Goal: Task Accomplishment & Management: Manage account settings

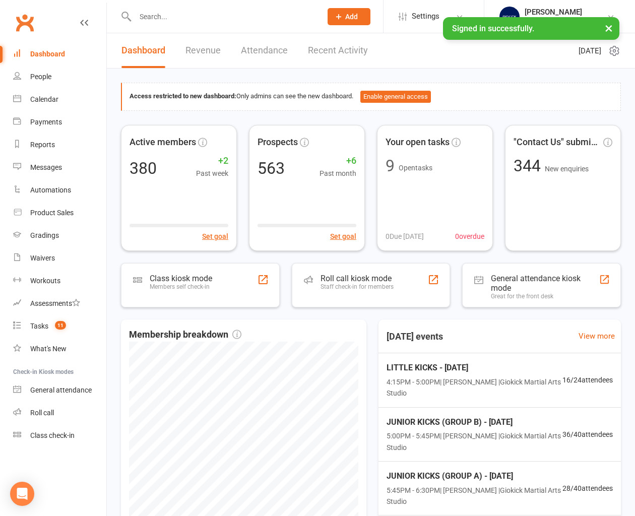
click at [154, 23] on div at bounding box center [218, 16] width 194 height 33
click at [154, 20] on input "text" at bounding box center [223, 17] width 183 height 14
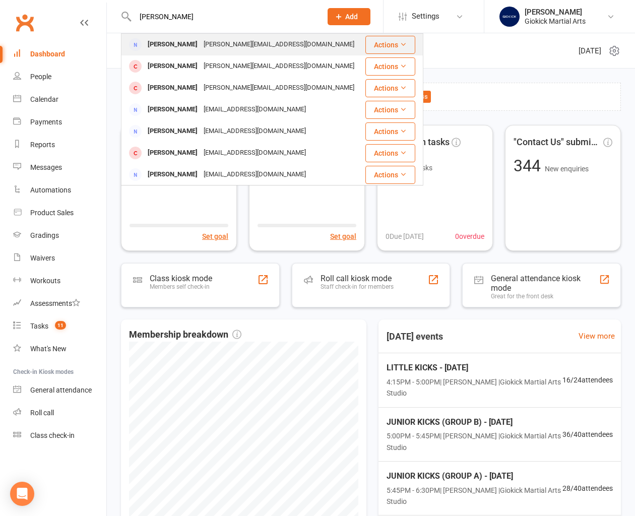
type input "hardin"
click at [157, 47] on div "Leanne Harding" at bounding box center [173, 44] width 56 height 15
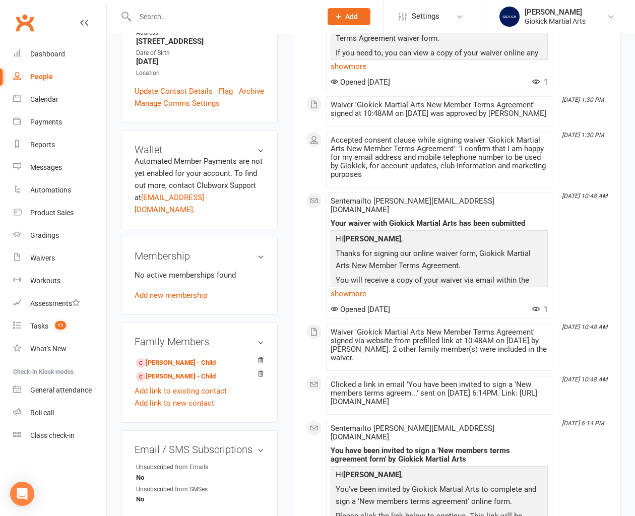
scroll to position [255, 0]
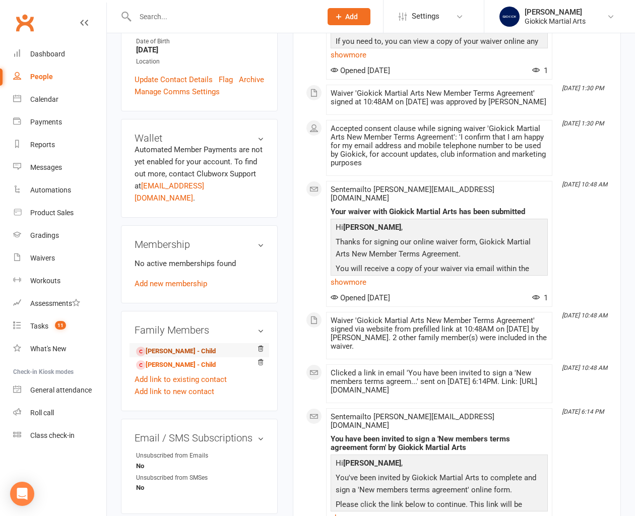
click at [159, 346] on link "Lucas Harding - Child" at bounding box center [176, 351] width 80 height 11
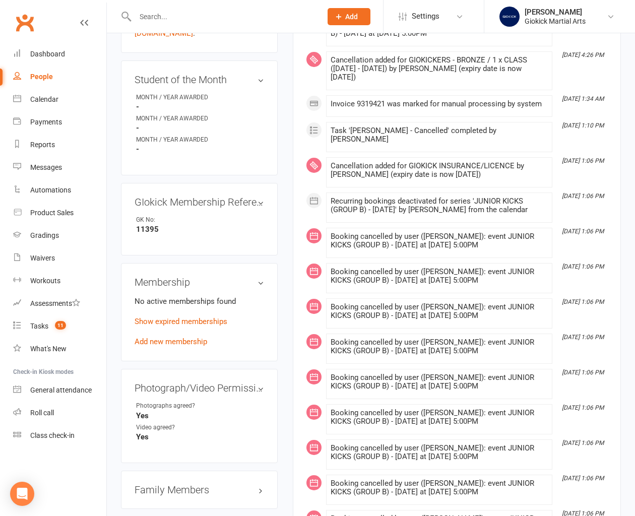
scroll to position [488, 0]
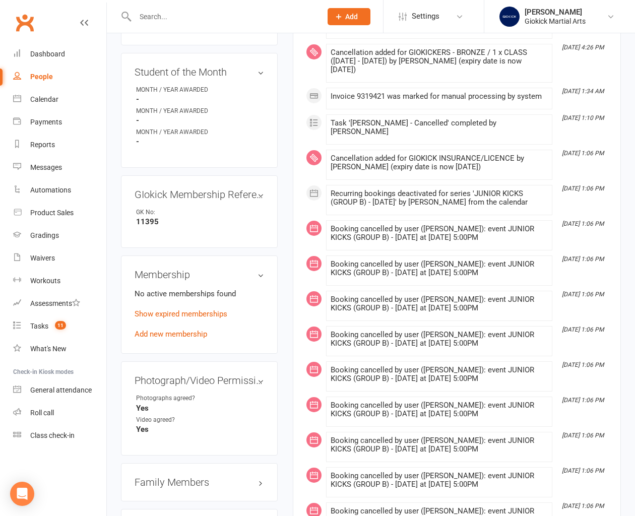
click at [158, 477] on h3 "Family Members" at bounding box center [200, 482] width 130 height 11
click at [164, 512] on link "Mason Harding - Sibling" at bounding box center [178, 517] width 84 height 11
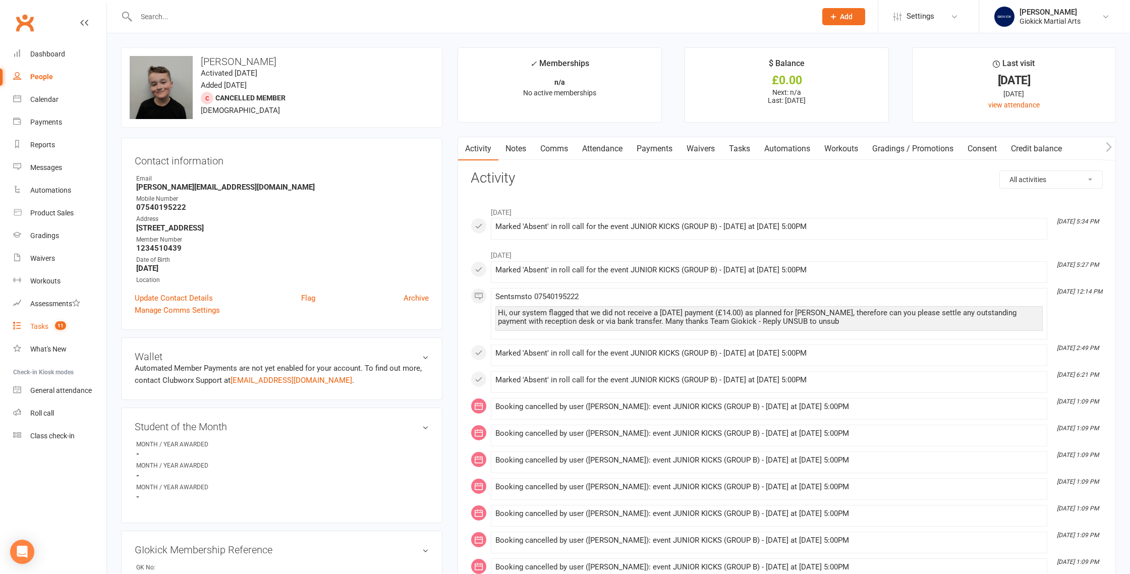
click at [44, 326] on div "Tasks" at bounding box center [39, 326] width 18 height 8
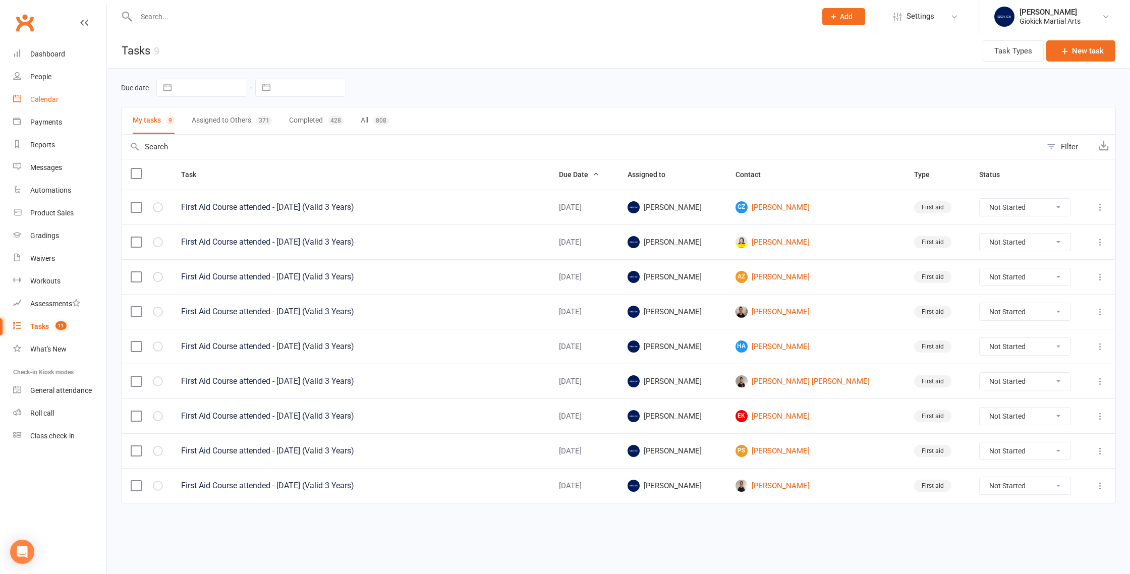
click at [42, 99] on div "Calendar" at bounding box center [44, 99] width 28 height 8
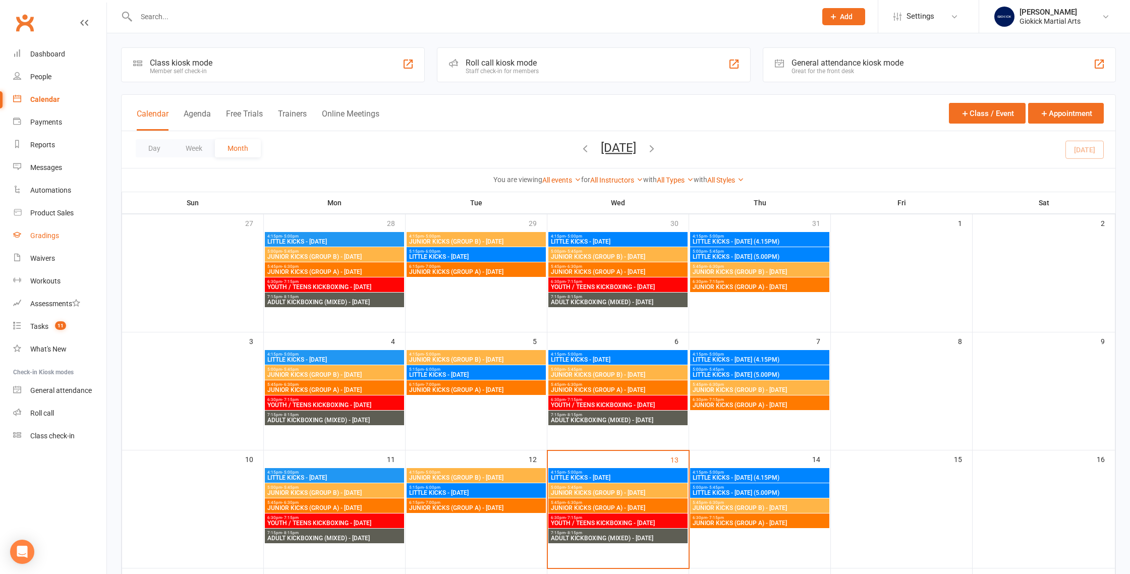
click at [47, 232] on div "Gradings" at bounding box center [44, 235] width 29 height 8
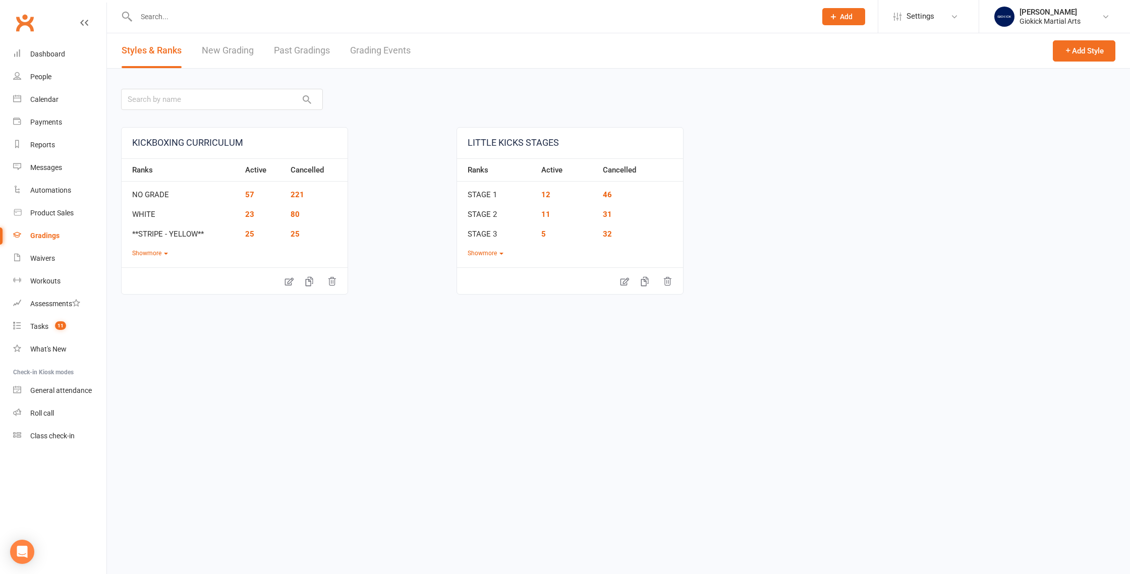
click at [390, 52] on link "Grading Events" at bounding box center [380, 50] width 61 height 35
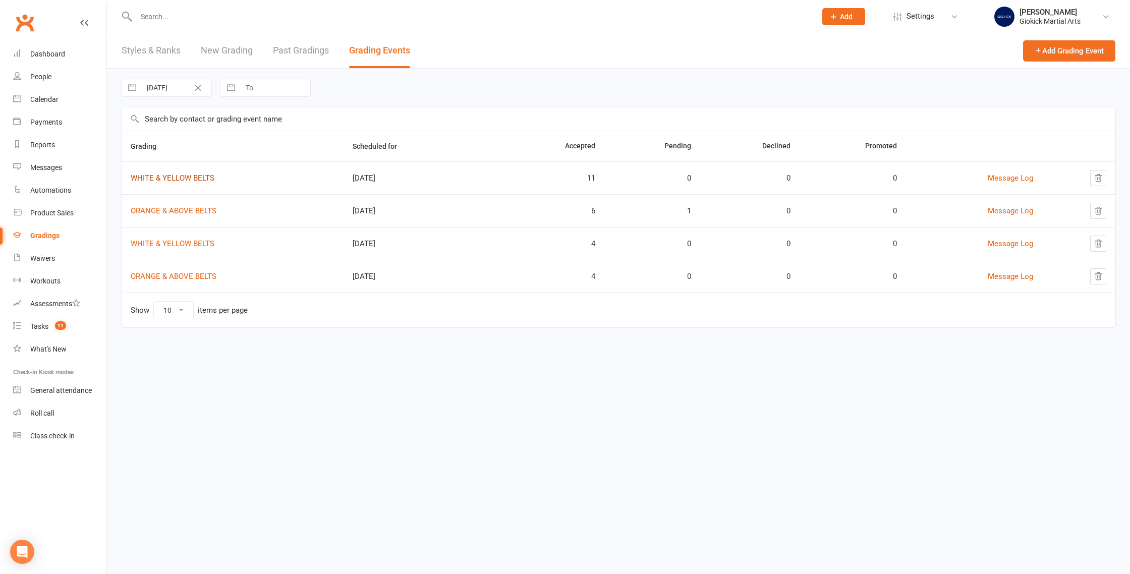
click at [172, 179] on link "WHITE & YELLOW BELTS" at bounding box center [173, 177] width 84 height 9
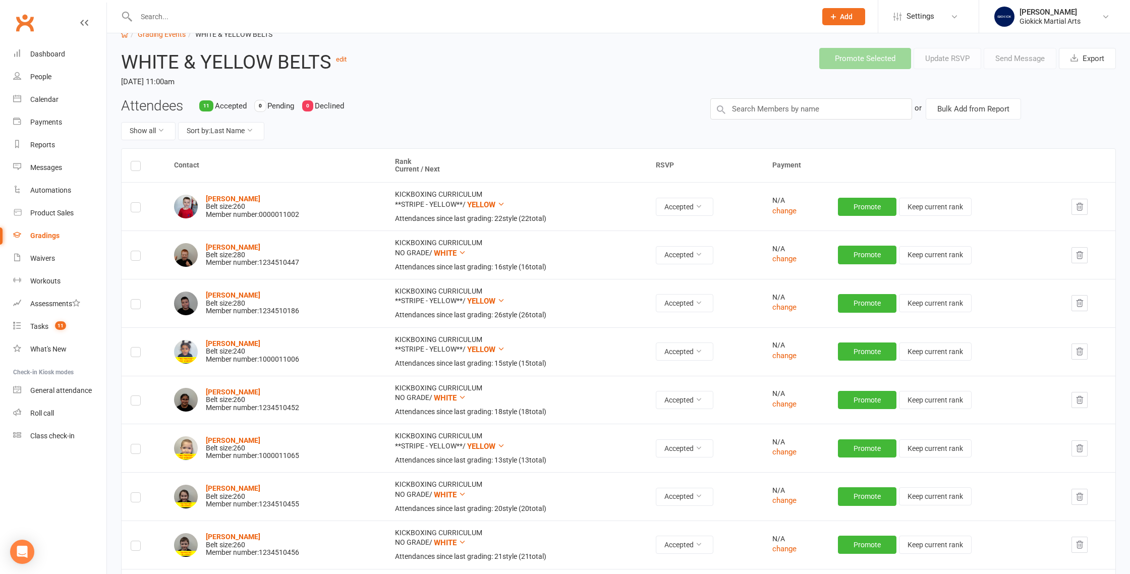
scroll to position [23, 0]
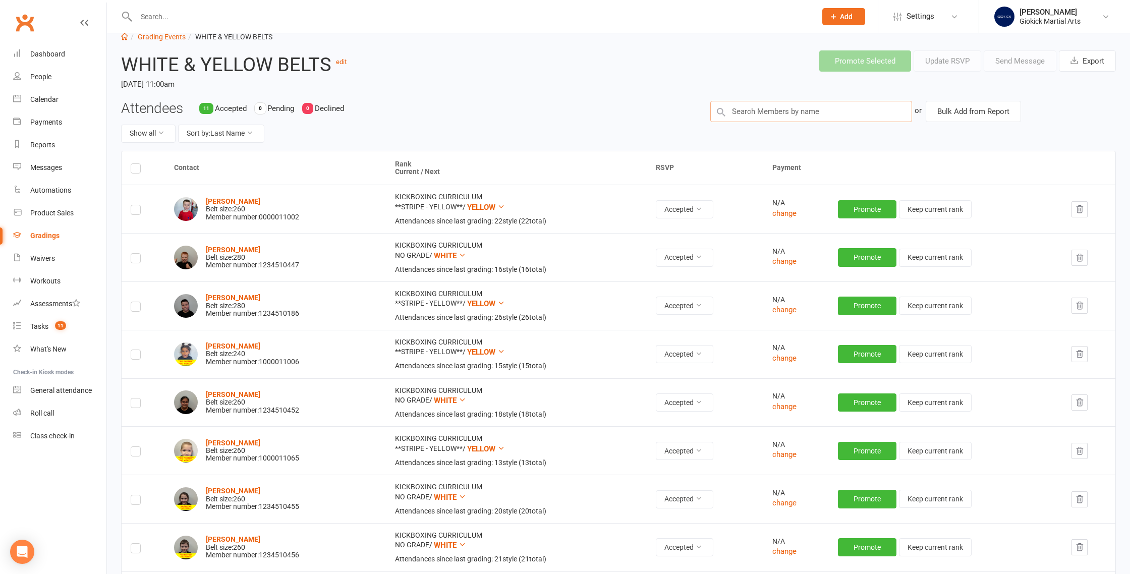
click at [635, 115] on input "text" at bounding box center [811, 111] width 202 height 21
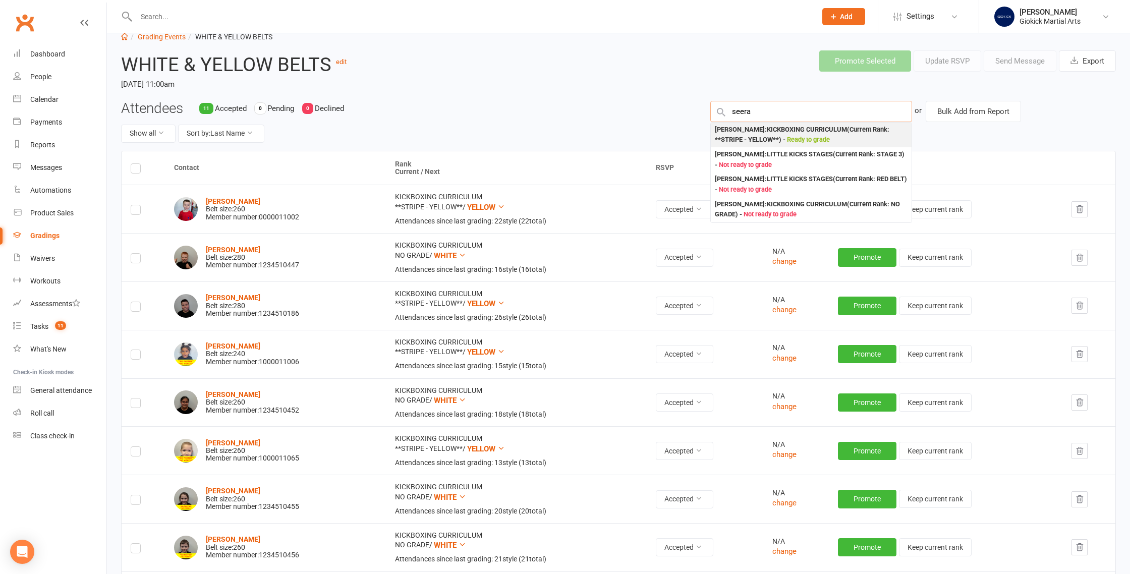
type input "seera"
click at [635, 135] on div "Seerat Kaur : KICKBOXING CURRICULUM (Current Rank: **STRIPE - YELLOW** ) - Read…" at bounding box center [811, 135] width 193 height 21
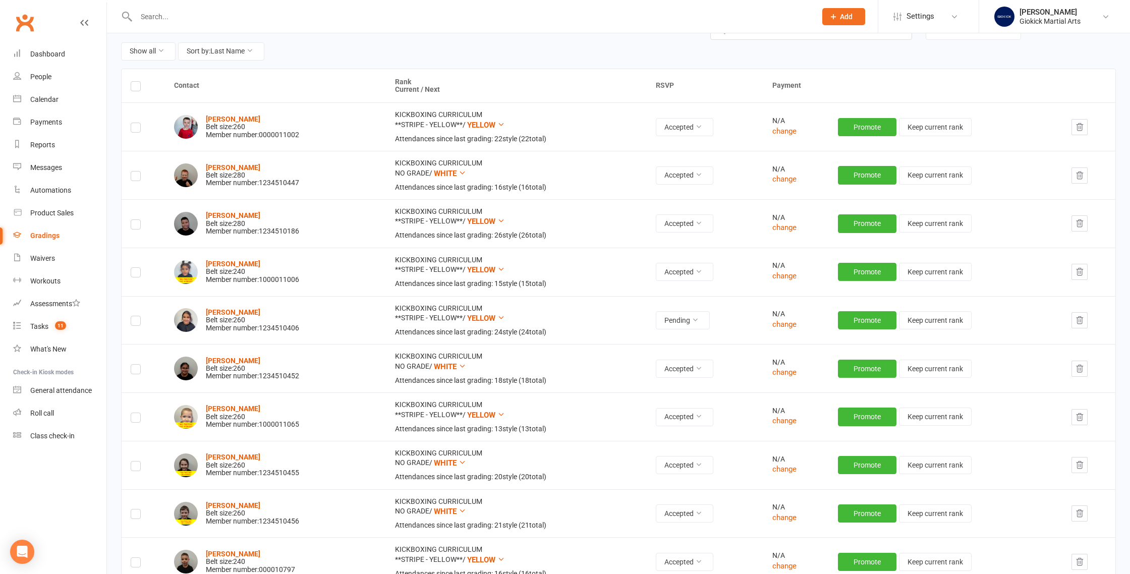
scroll to position [67, 0]
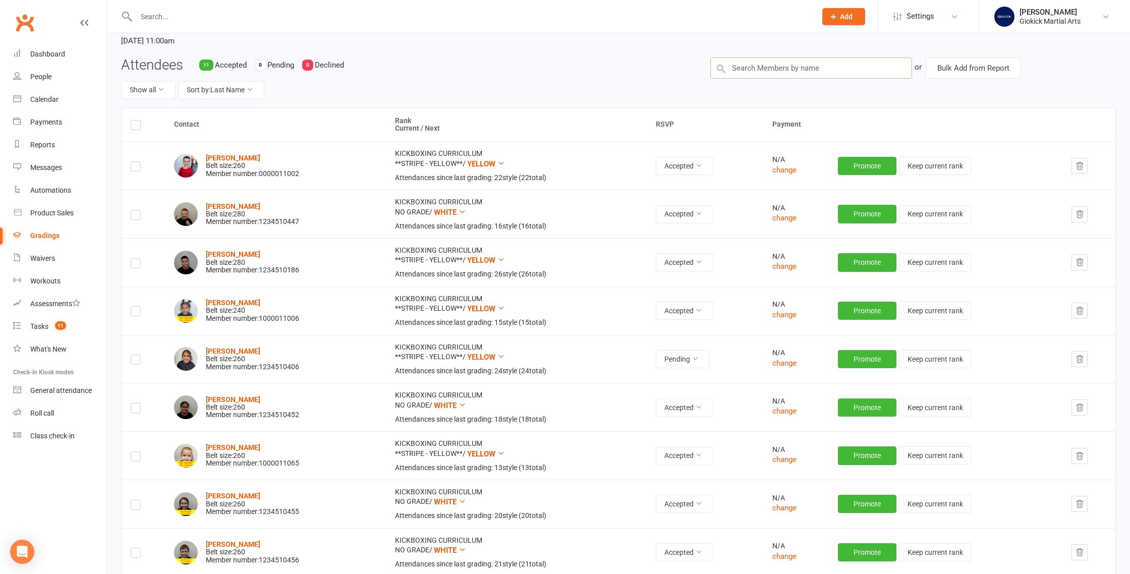
click at [635, 70] on input "text" at bounding box center [811, 67] width 202 height 21
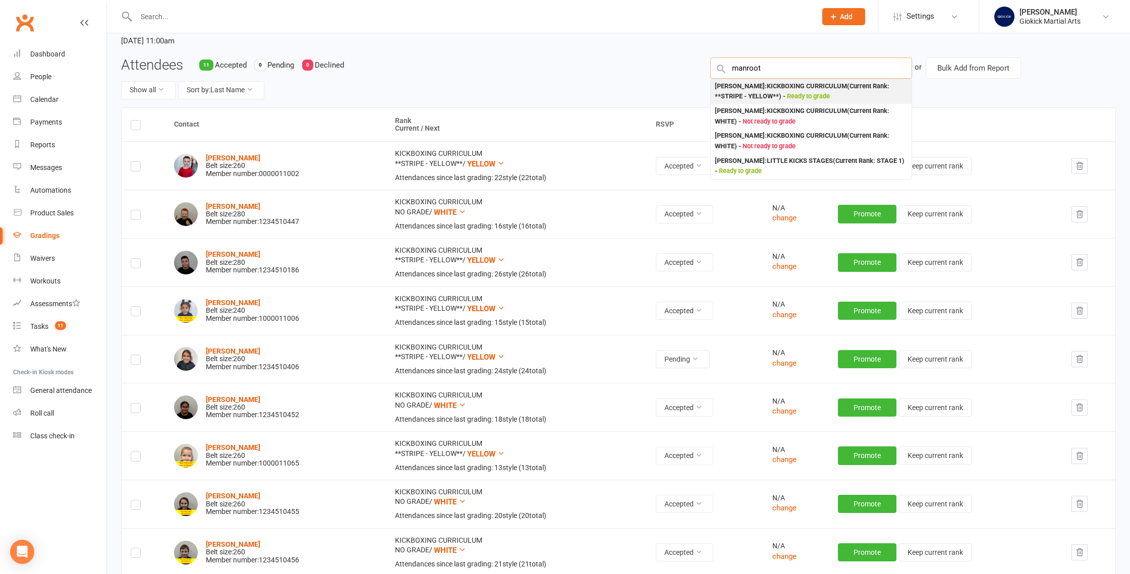
type input "manroot"
click at [635, 91] on div "Manroop Singh : KICKBOXING CURRICULUM (Current Rank: **STRIPE - YELLOW** ) - Re…" at bounding box center [811, 91] width 193 height 21
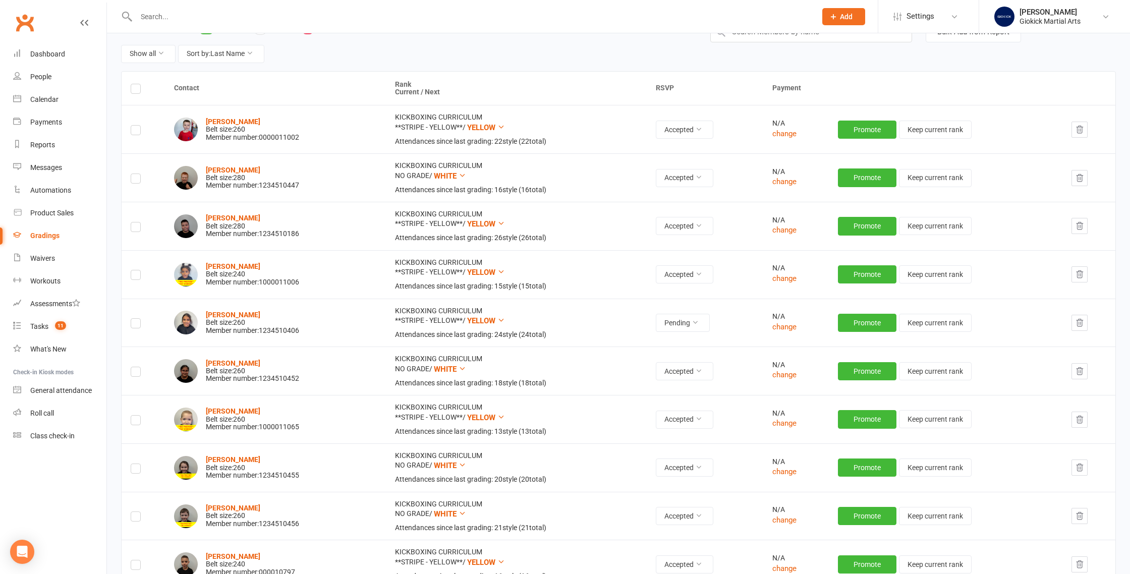
scroll to position [111, 0]
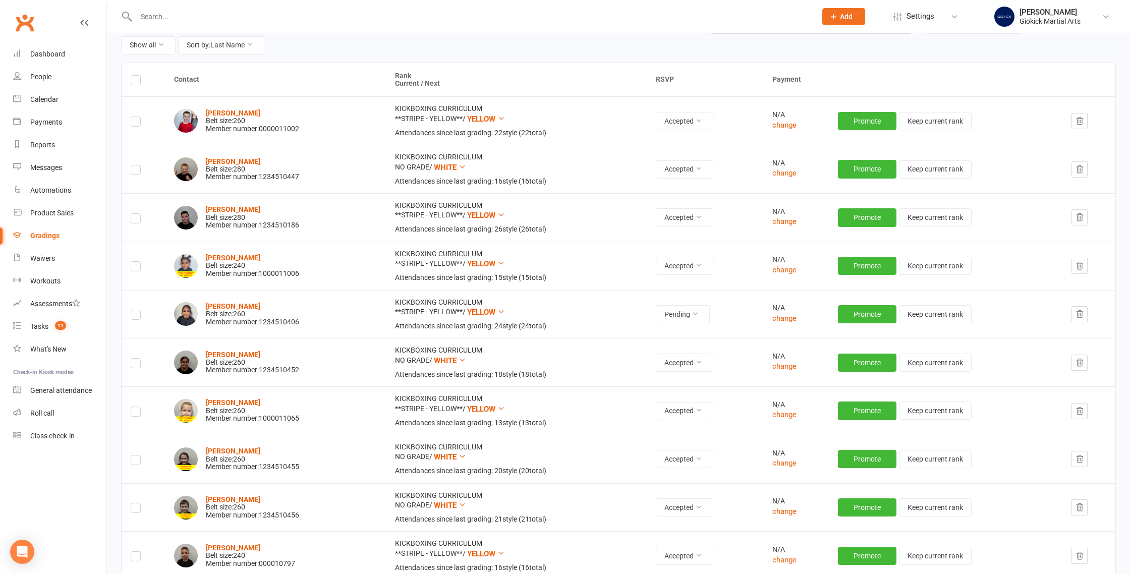
click at [635, 324] on td "Pending" at bounding box center [705, 314] width 116 height 48
click at [635, 318] on button "Pending" at bounding box center [683, 314] width 54 height 18
click at [635, 330] on link "Accepted" at bounding box center [663, 337] width 100 height 20
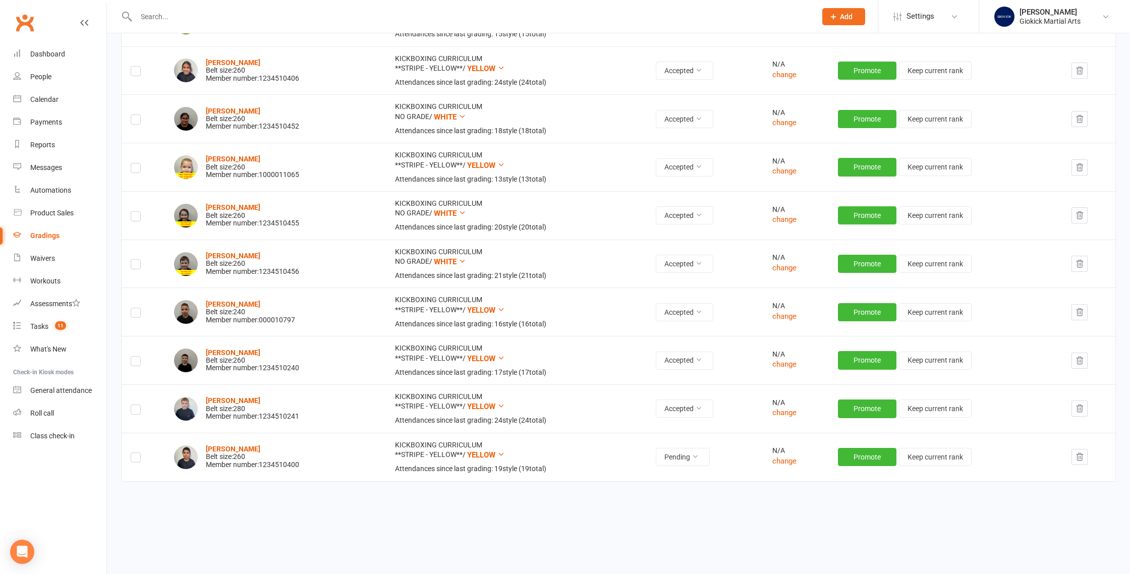
scroll to position [356, 0]
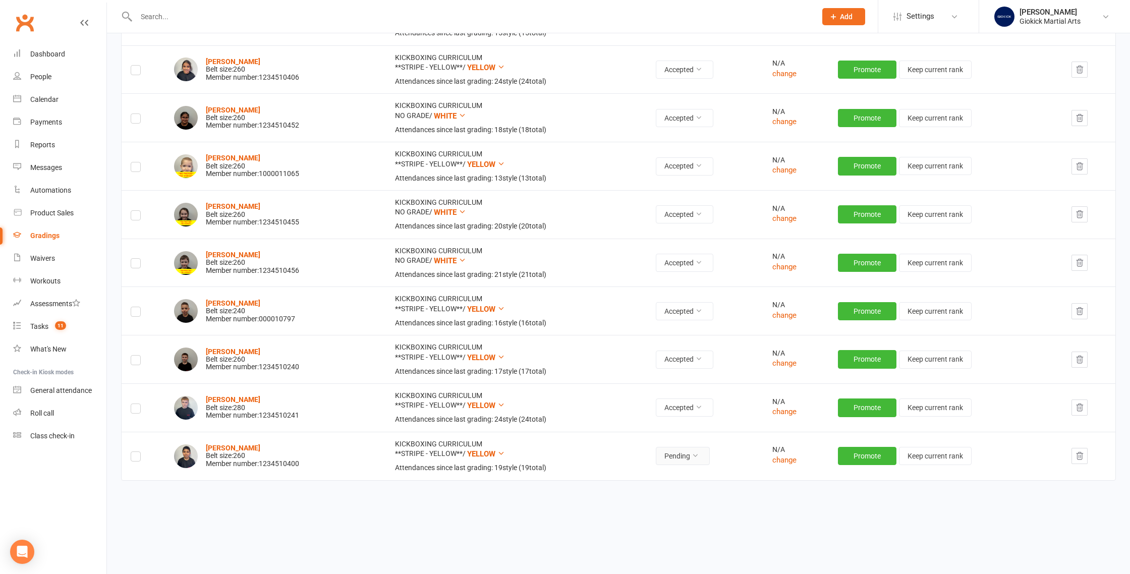
click at [635, 452] on button "Pending" at bounding box center [683, 456] width 54 height 18
click at [635, 471] on link "Accepted" at bounding box center [663, 479] width 100 height 20
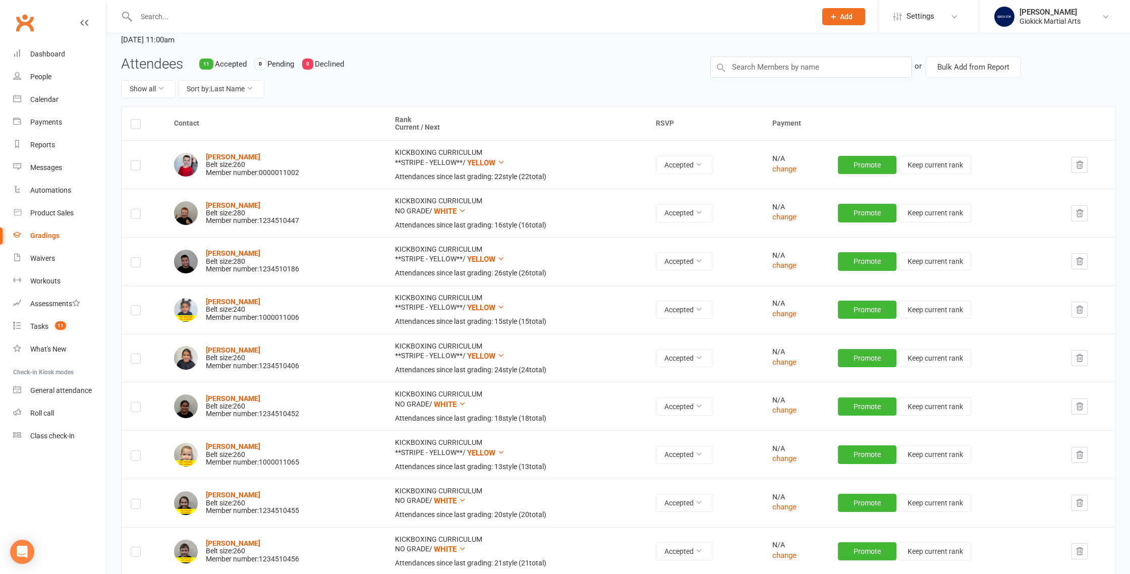
scroll to position [0, 0]
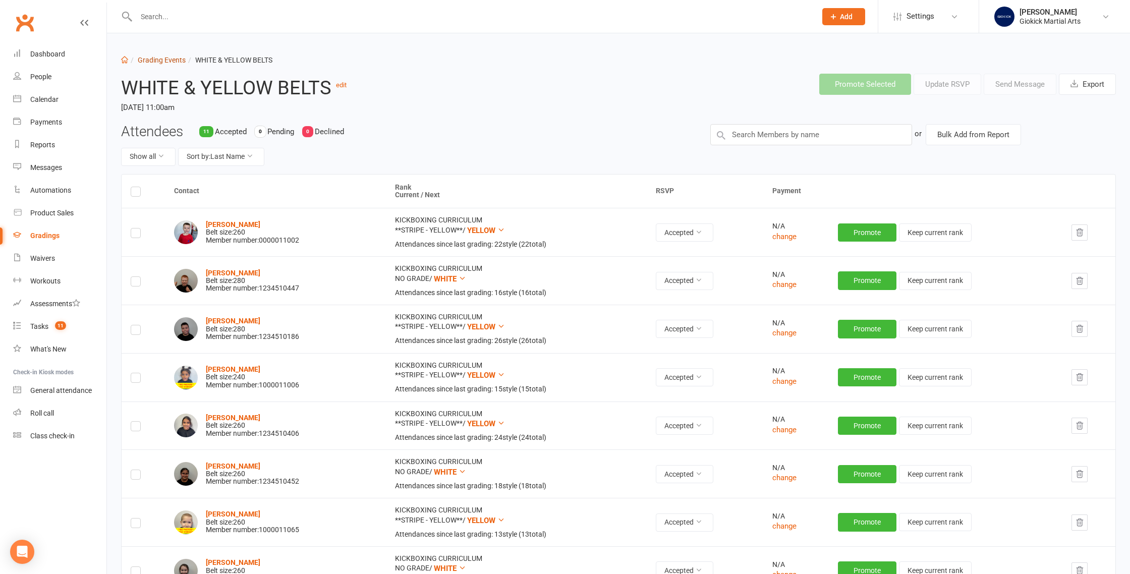
click at [161, 59] on link "Grading Events" at bounding box center [162, 60] width 48 height 8
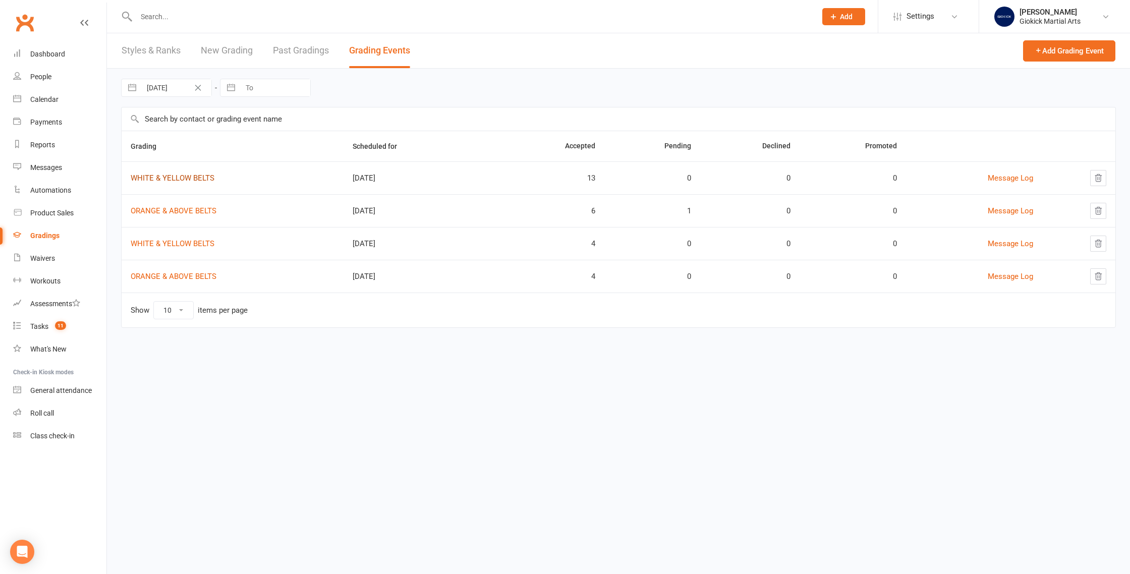
click at [182, 177] on link "WHITE & YELLOW BELTS" at bounding box center [173, 177] width 84 height 9
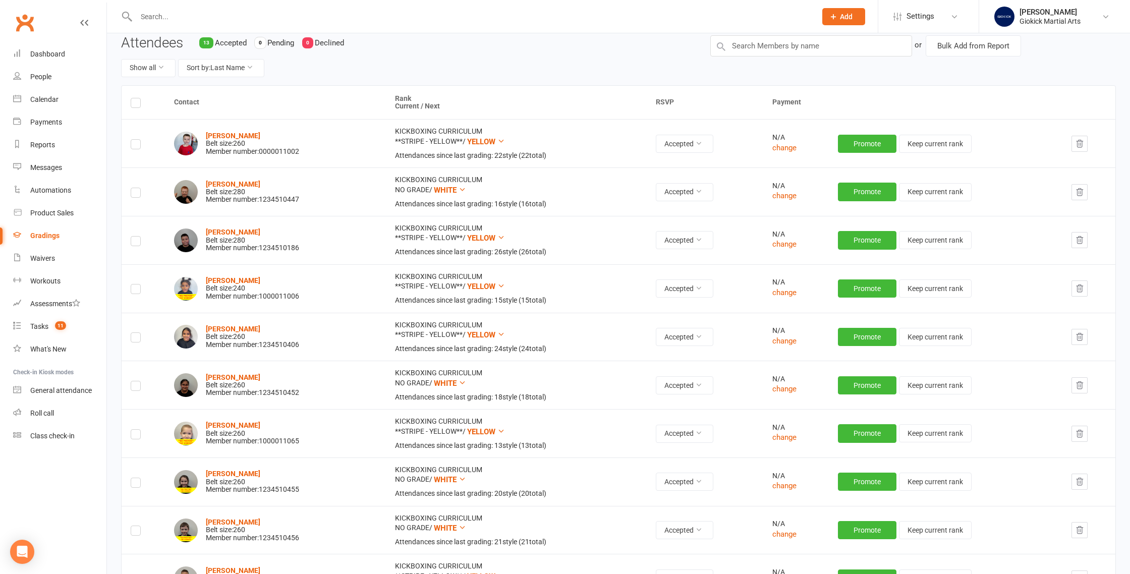
scroll to position [29, 0]
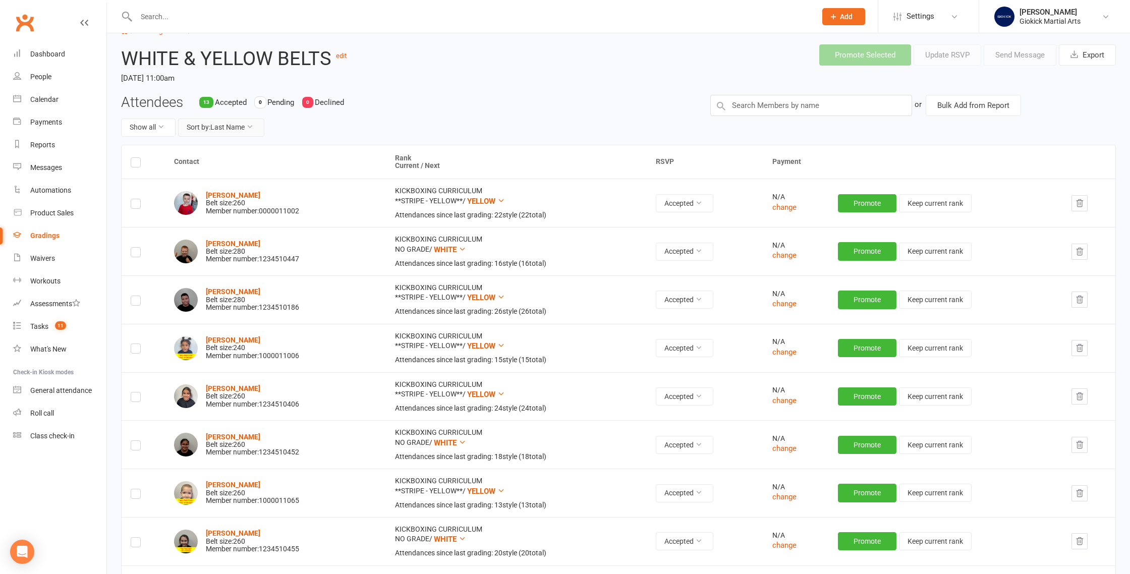
click at [214, 124] on button "Sort by: Last Name" at bounding box center [221, 128] width 86 height 18
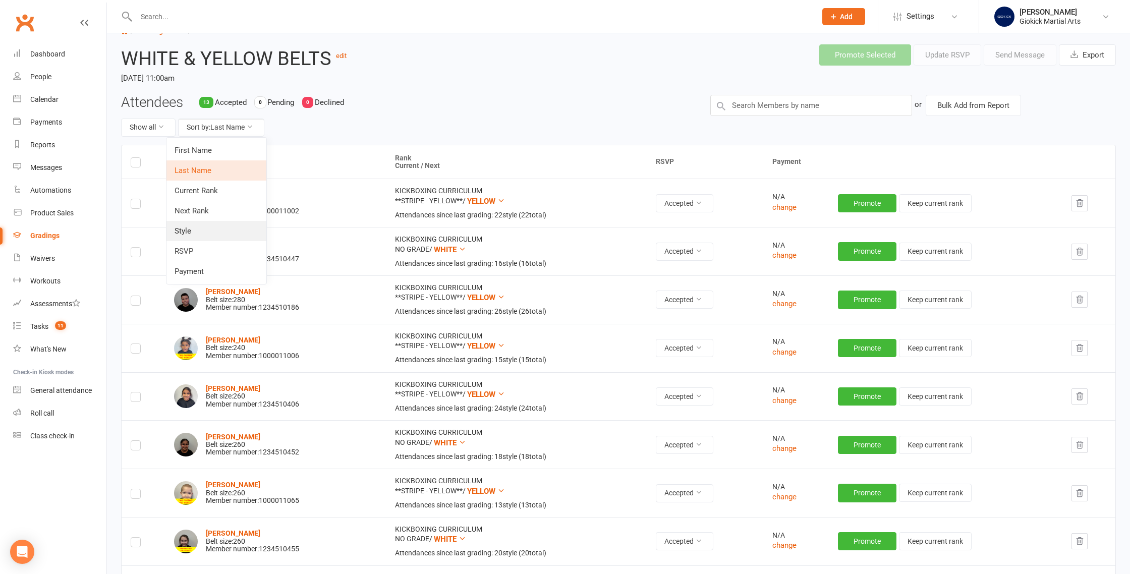
click at [202, 226] on link "Style" at bounding box center [216, 231] width 100 height 20
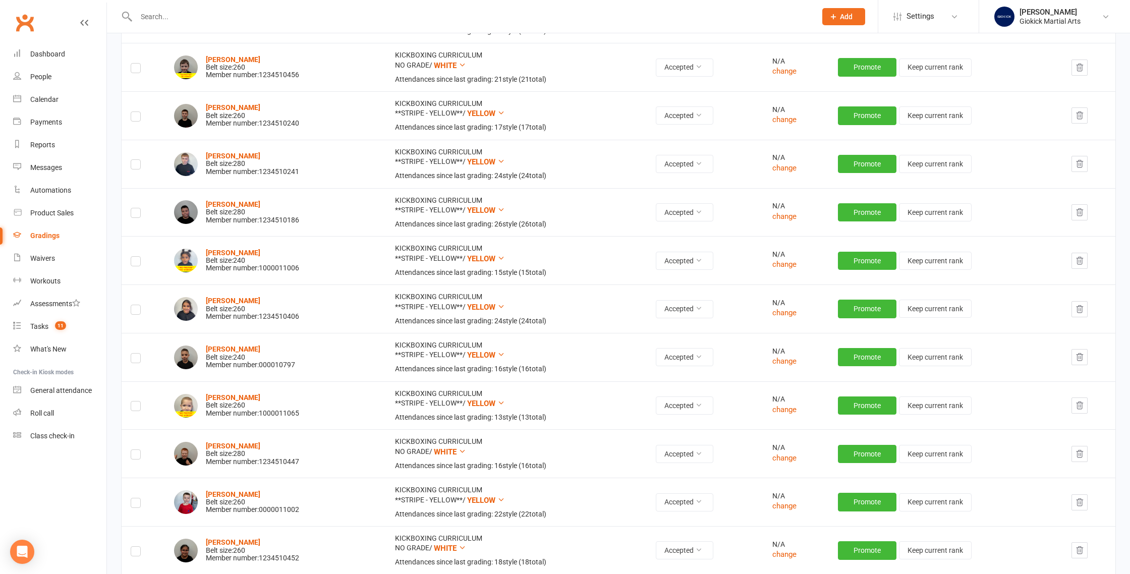
scroll to position [0, 0]
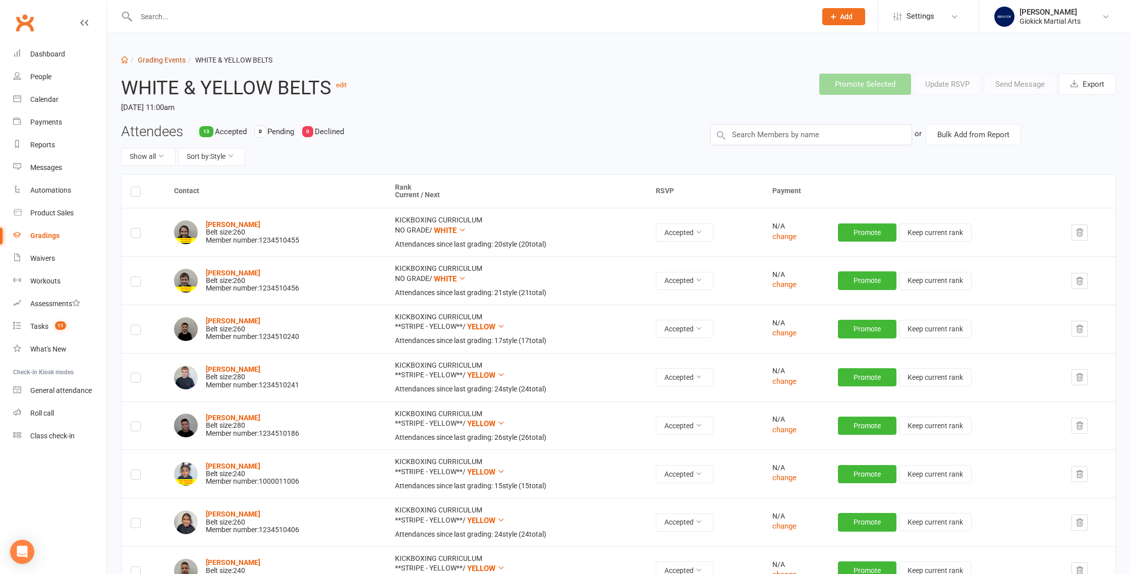
click at [166, 57] on link "Grading Events" at bounding box center [162, 60] width 48 height 8
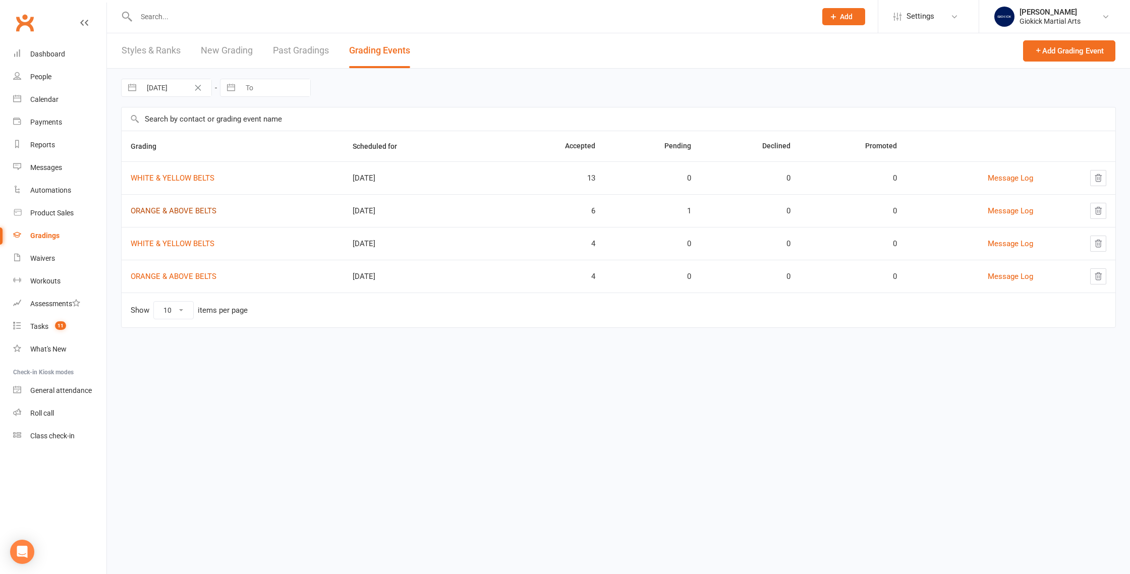
click at [194, 208] on link "ORANGE & ABOVE BELTS" at bounding box center [174, 210] width 86 height 9
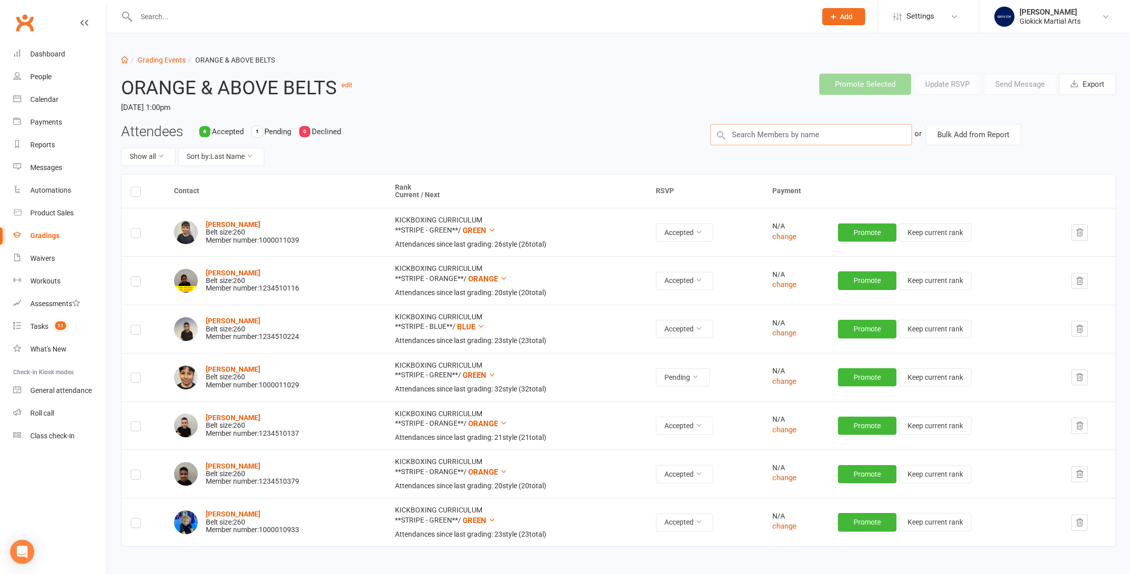
click at [635, 129] on input "text" at bounding box center [811, 134] width 202 height 21
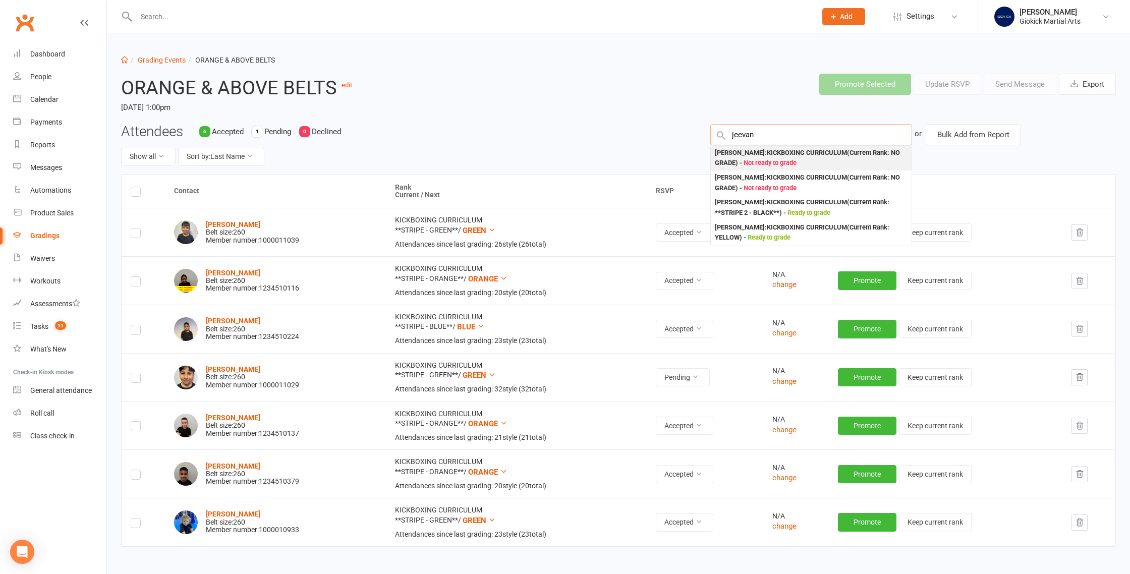
type input "jeevan"
click at [635, 161] on span "Not ready to grade" at bounding box center [769, 163] width 53 height 8
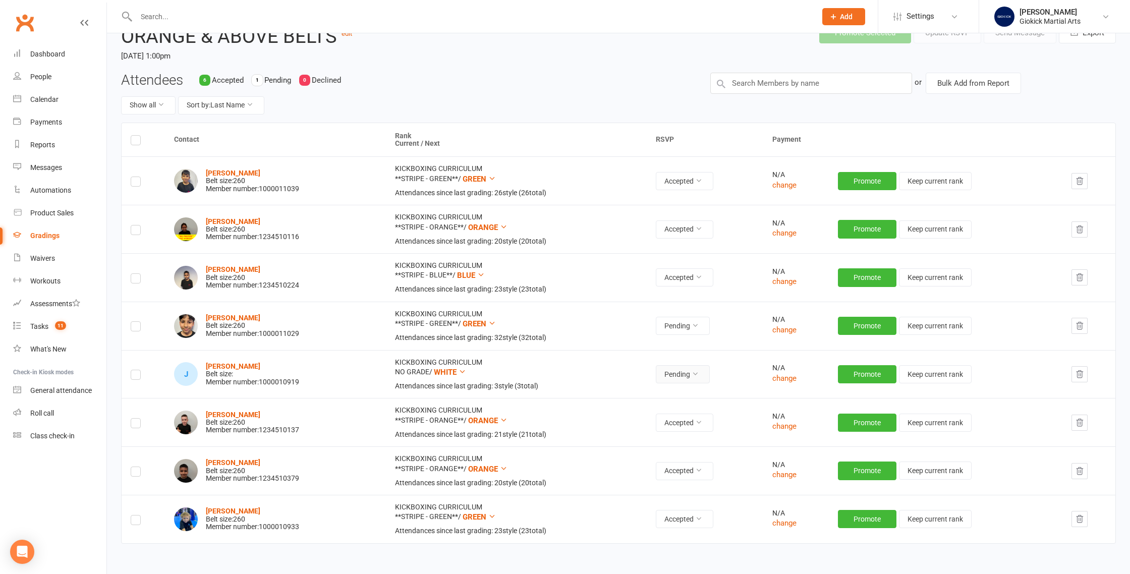
scroll to position [62, 0]
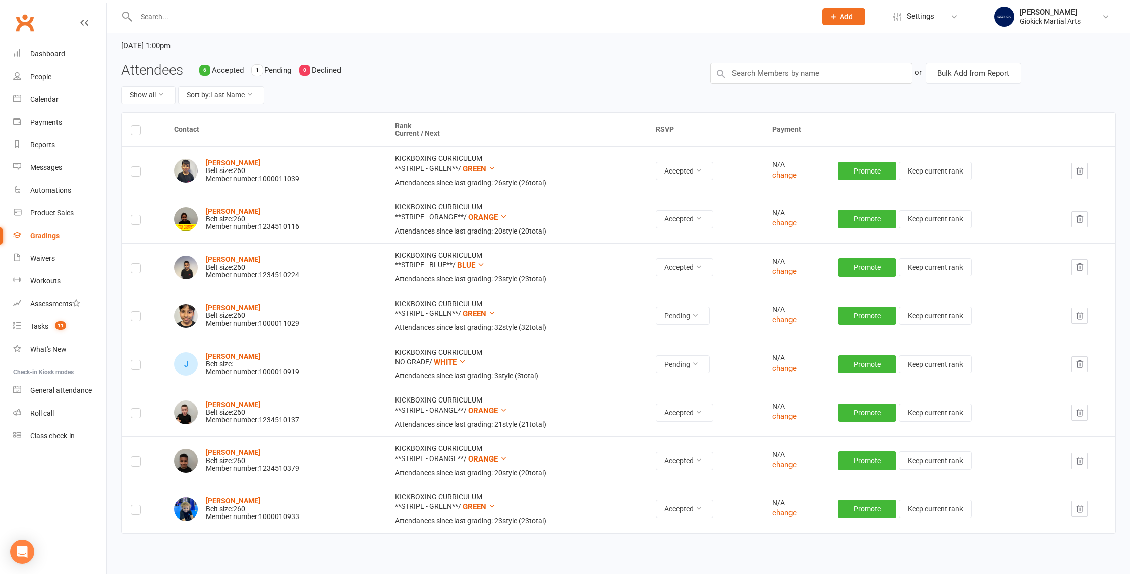
click at [635, 363] on icon "button" at bounding box center [1079, 364] width 9 height 9
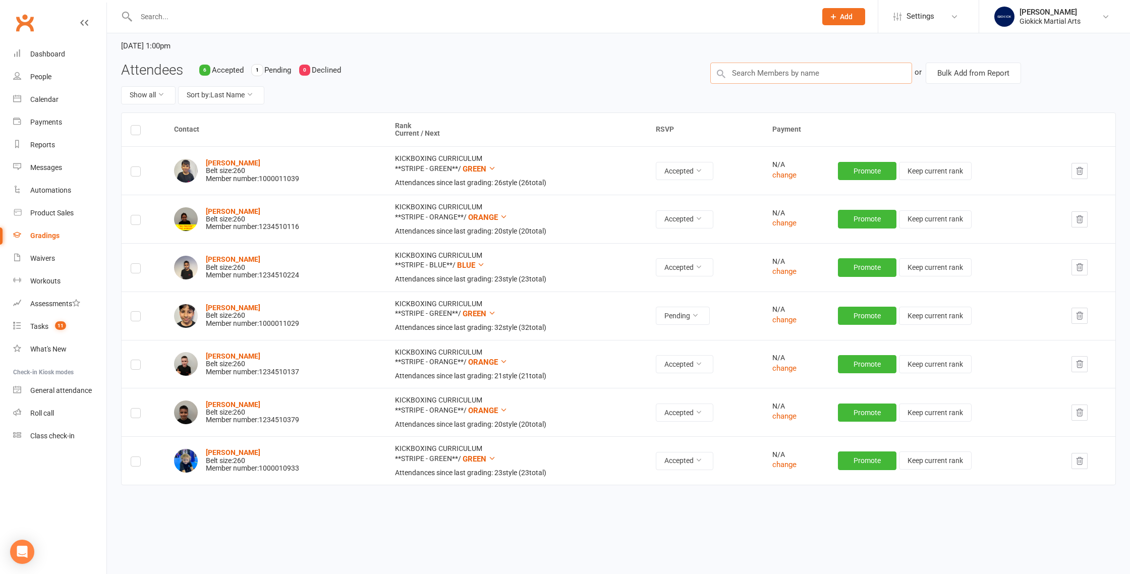
click at [635, 72] on input "text" at bounding box center [811, 73] width 202 height 21
type input "jeevan"
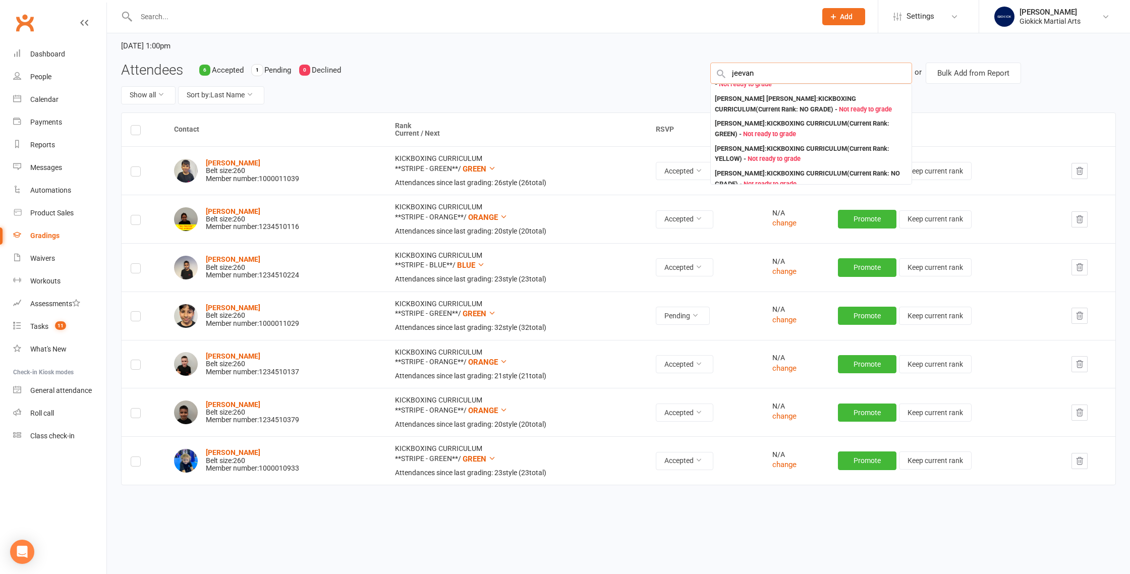
scroll to position [201, 0]
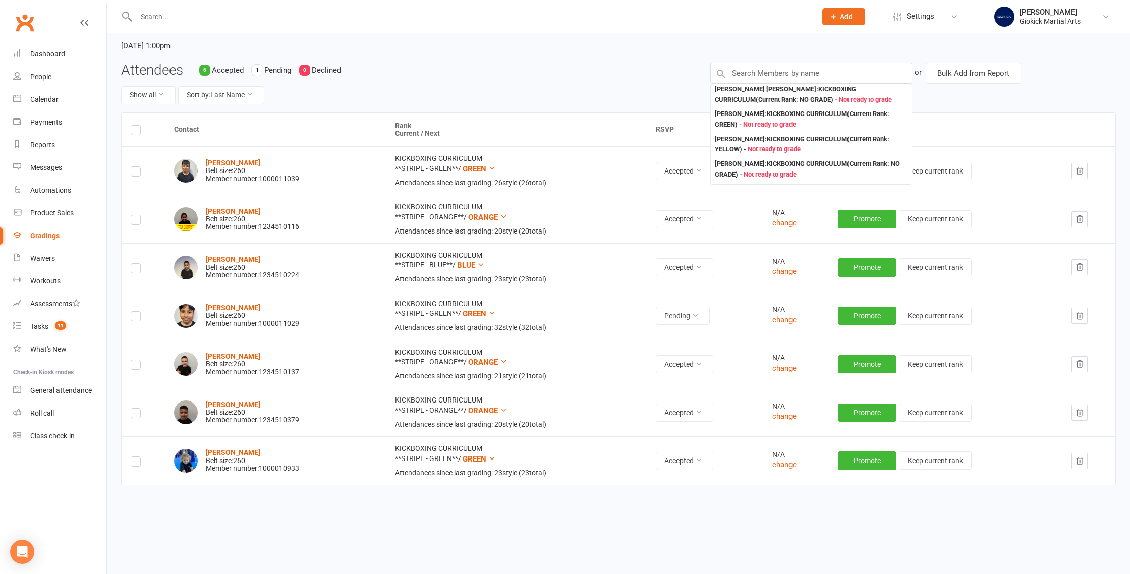
click at [348, 355] on div "Charlie Trevor Belt size: 260 Member number: 1234510137" at bounding box center [275, 364] width 202 height 24
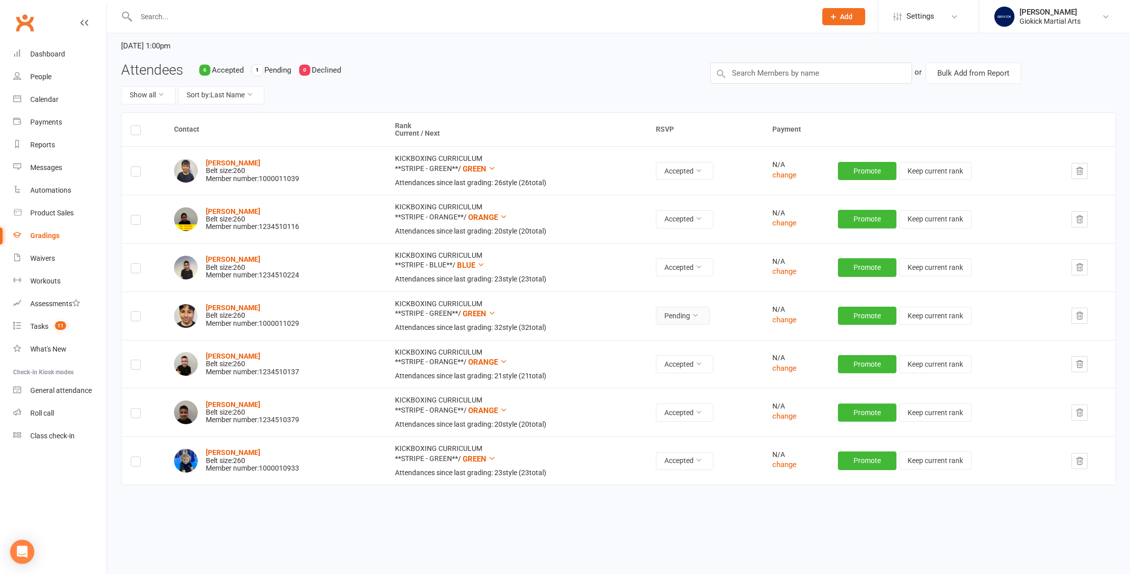
click at [635, 315] on icon at bounding box center [694, 315] width 7 height 7
click at [635, 341] on link "Accepted" at bounding box center [663, 338] width 100 height 20
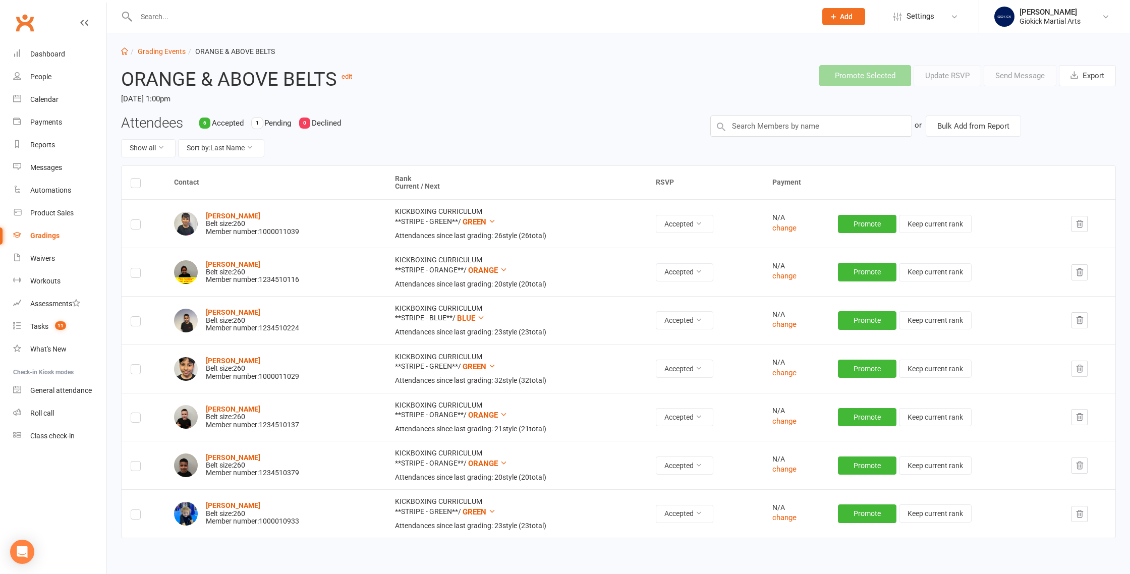
scroll to position [0, 0]
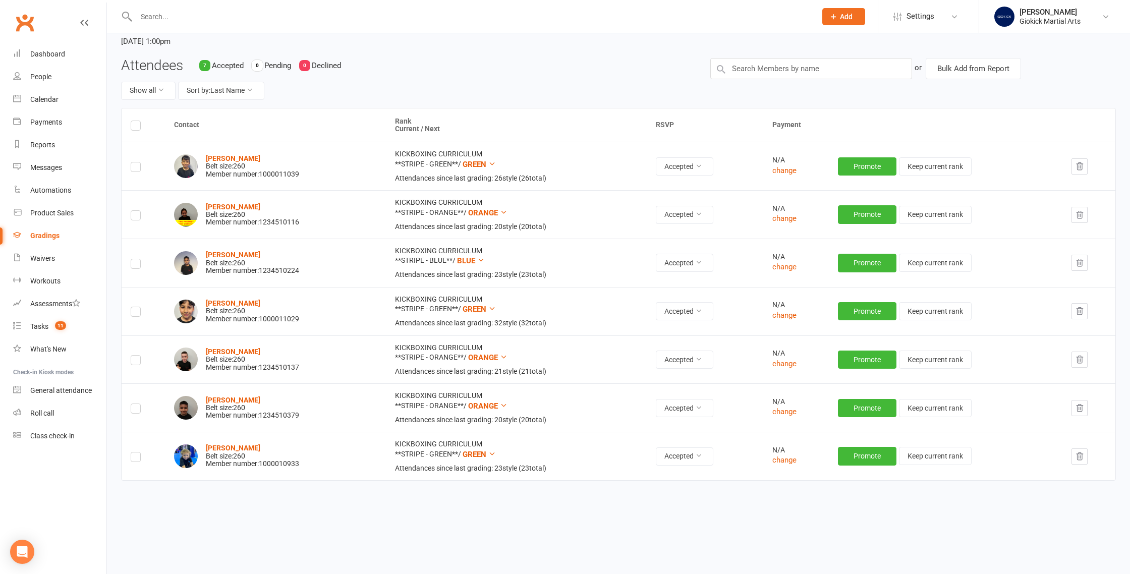
scroll to position [31, 0]
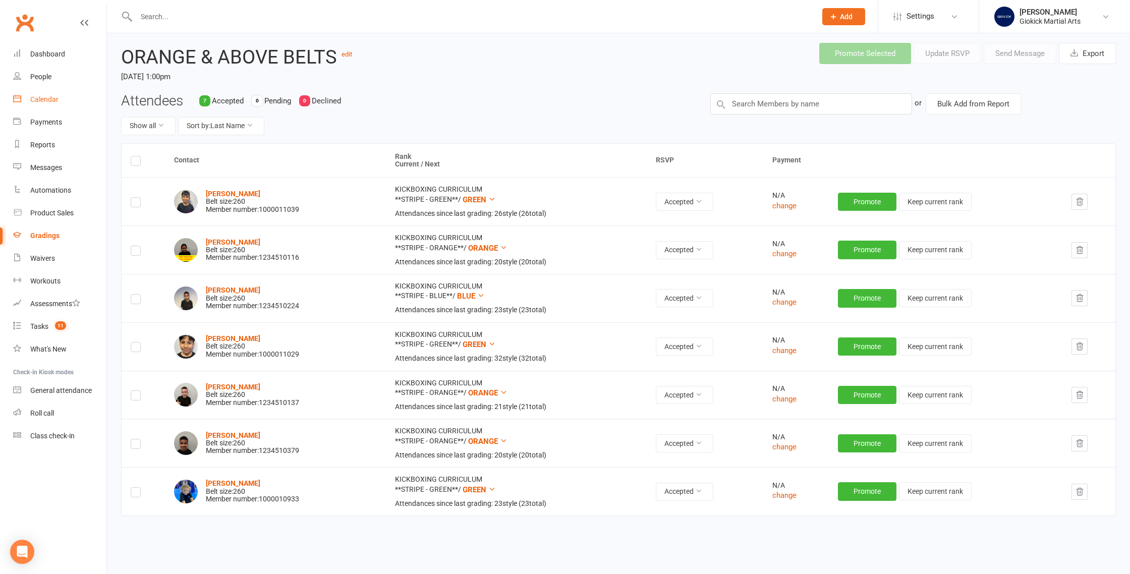
click at [51, 95] on div "Calendar" at bounding box center [44, 99] width 28 height 8
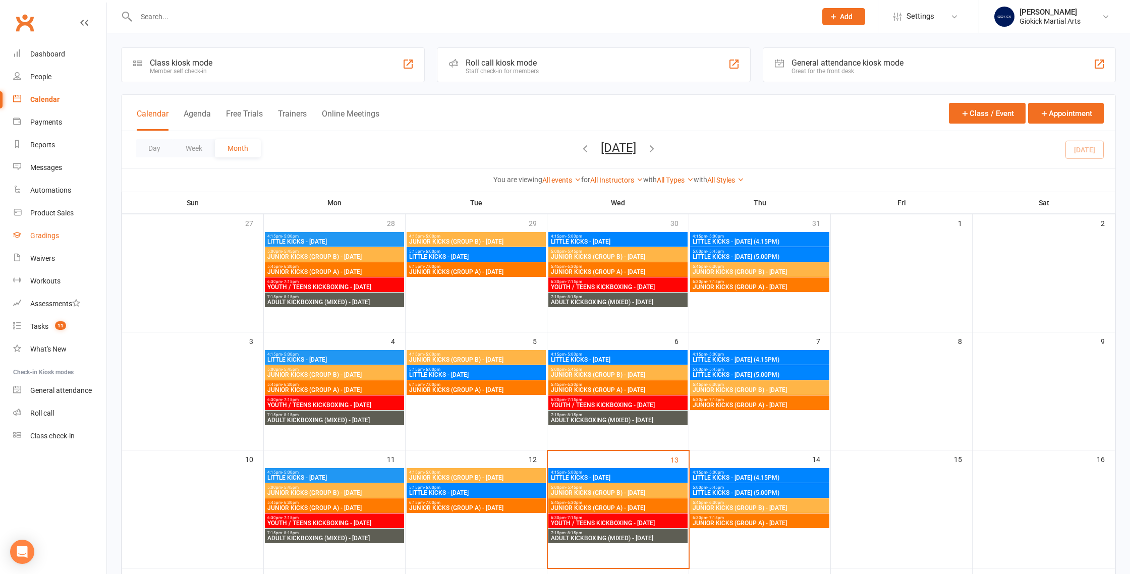
click at [45, 231] on div "Gradings" at bounding box center [44, 235] width 29 height 8
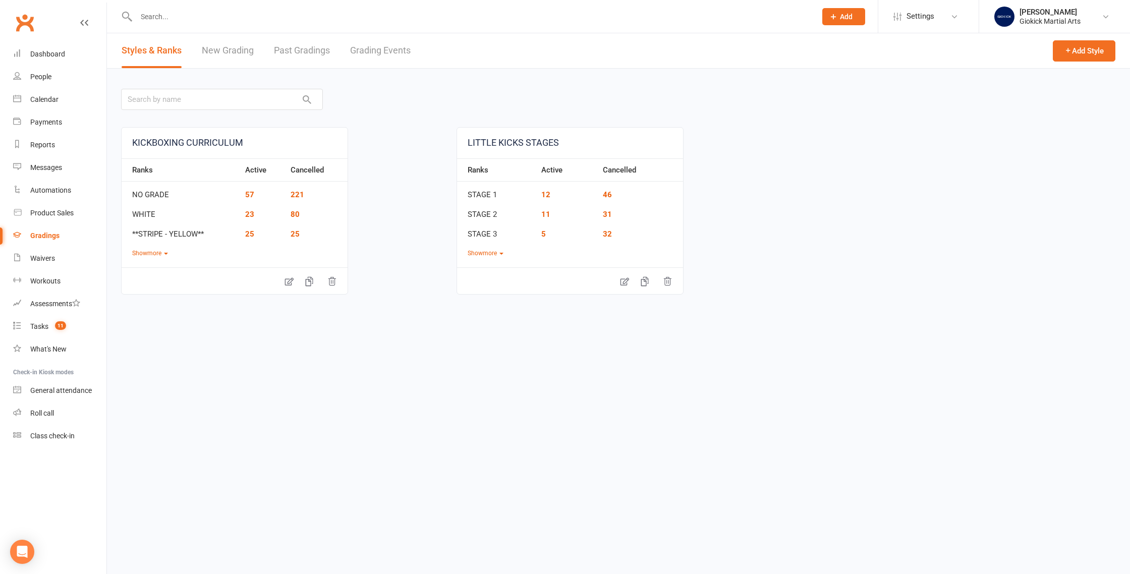
click at [376, 48] on link "Grading Events" at bounding box center [380, 50] width 61 height 35
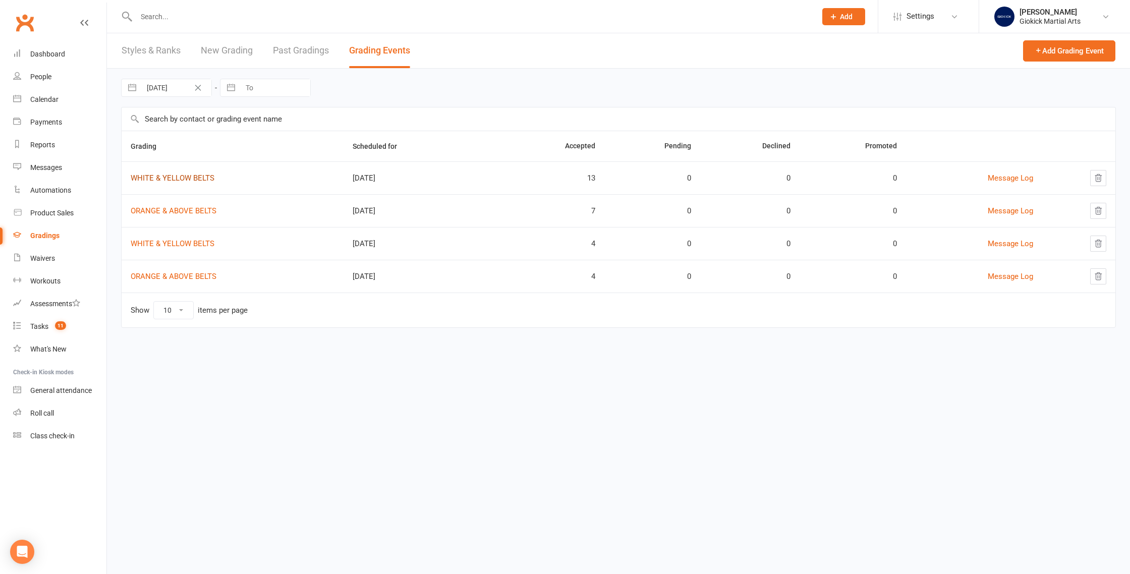
click at [161, 179] on link "WHITE & YELLOW BELTS" at bounding box center [173, 177] width 84 height 9
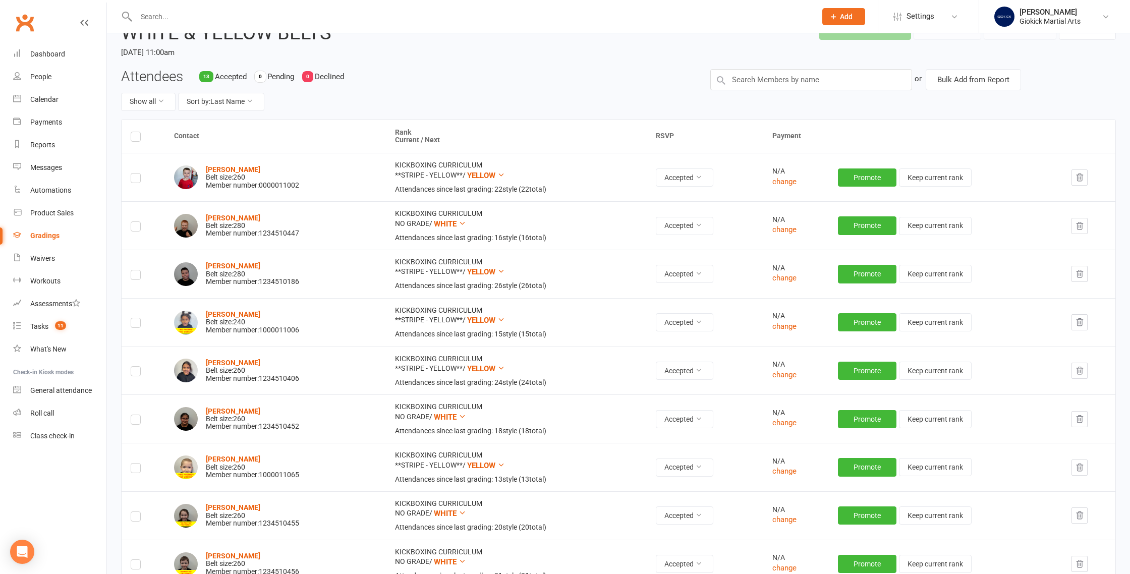
scroll to position [55, 0]
click at [253, 99] on icon at bounding box center [249, 100] width 7 height 7
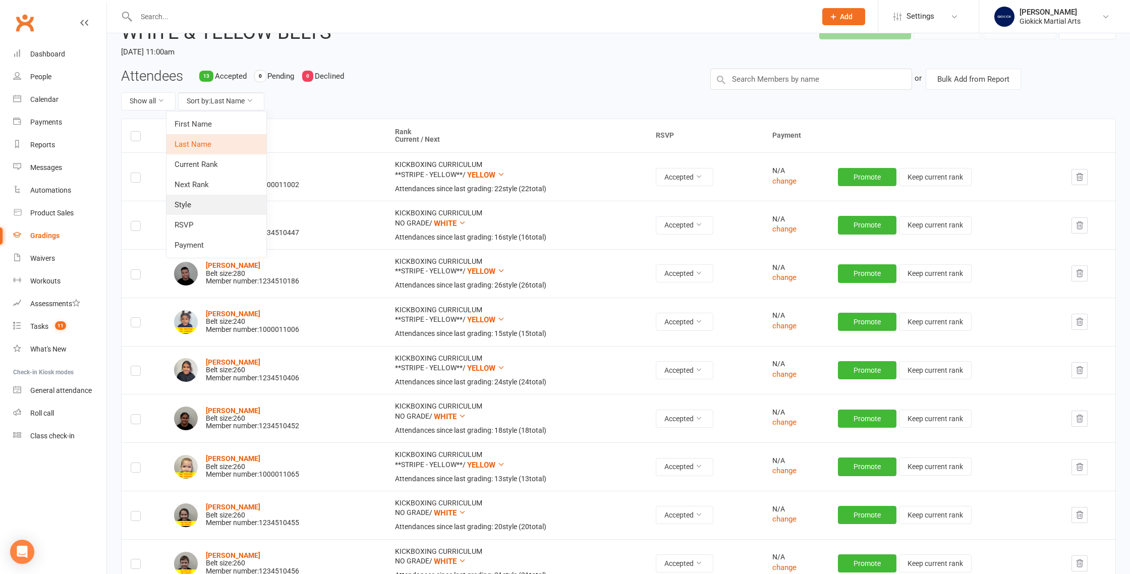
click at [212, 196] on link "Style" at bounding box center [216, 205] width 100 height 20
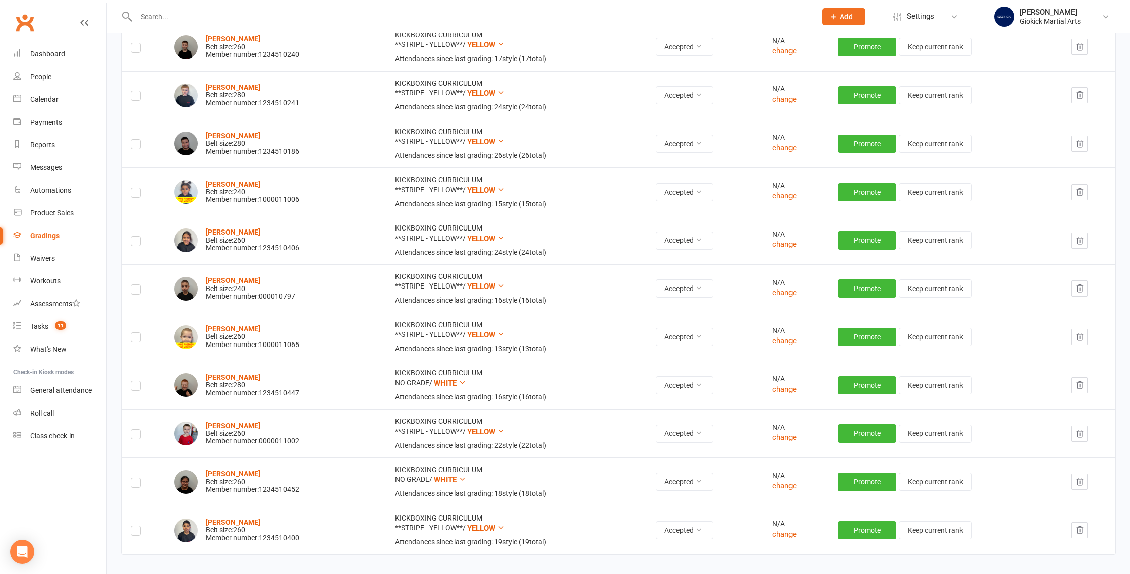
scroll to position [0, 0]
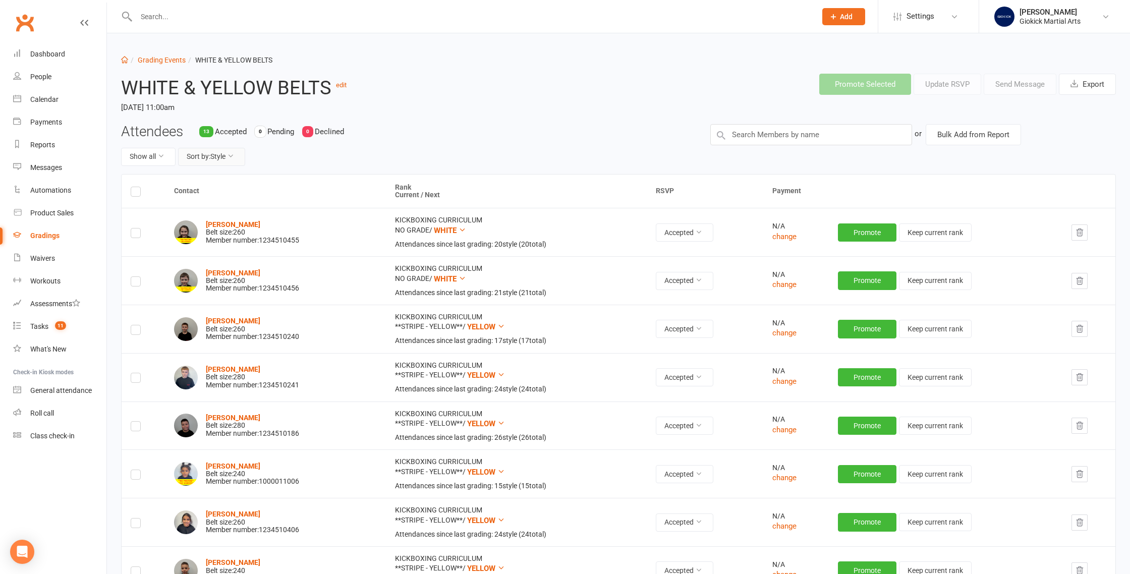
click at [224, 156] on button "Sort by: Style" at bounding box center [211, 157] width 67 height 18
click at [198, 222] on link "Current Rank" at bounding box center [197, 220] width 100 height 20
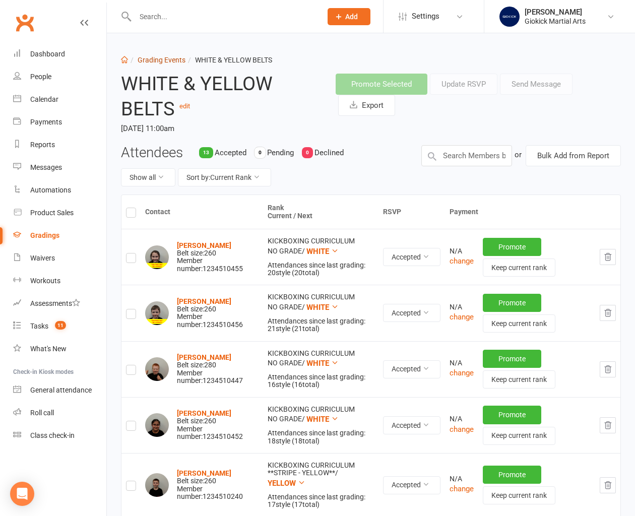
click at [164, 59] on link "Grading Events" at bounding box center [162, 60] width 48 height 8
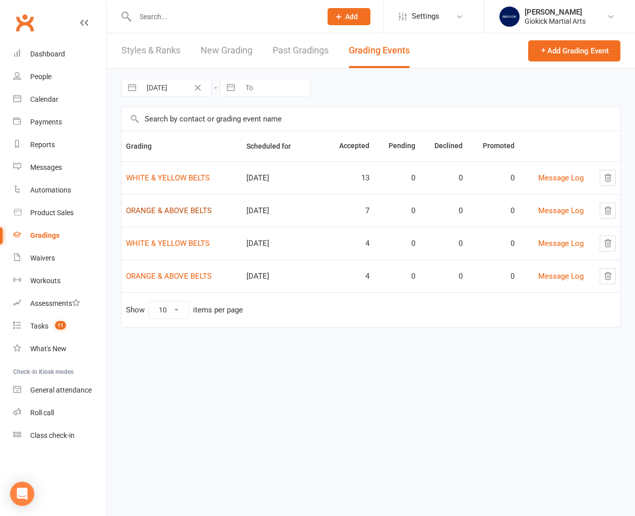
click at [168, 210] on link "ORANGE & ABOVE BELTS" at bounding box center [169, 210] width 86 height 9
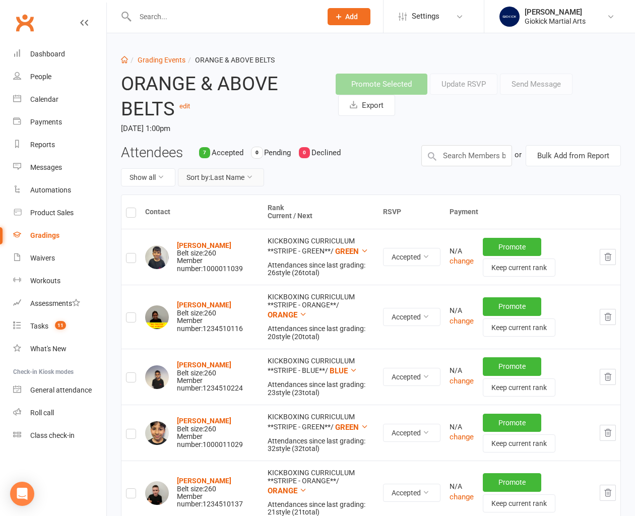
click at [236, 176] on button "Sort by: Last Name" at bounding box center [221, 177] width 86 height 18
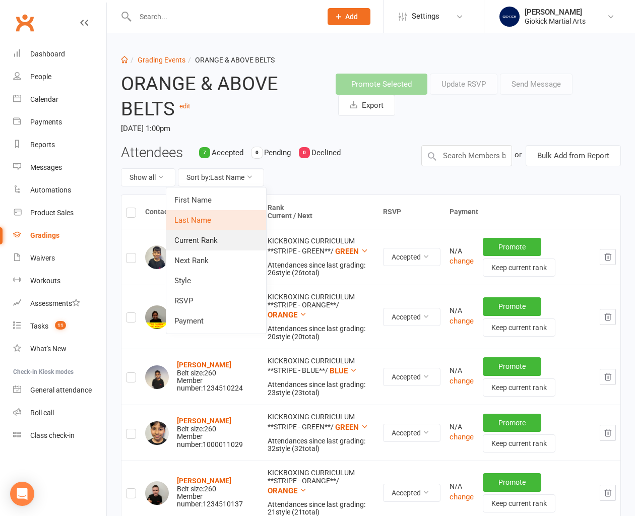
click at [217, 243] on link "Current Rank" at bounding box center [216, 240] width 100 height 20
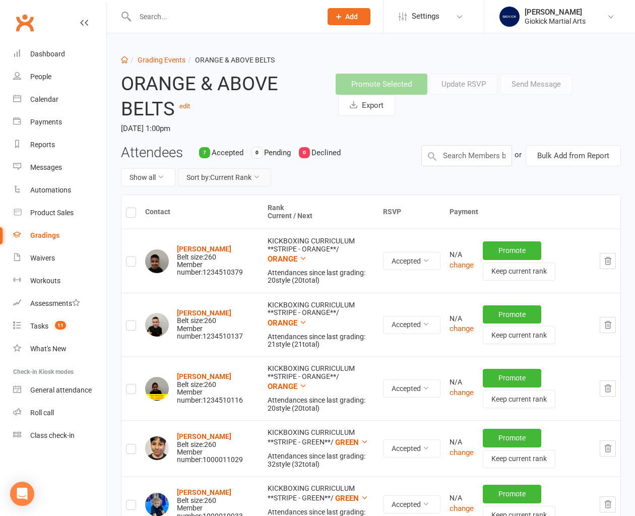
click at [226, 179] on button "Sort by: Current Rank" at bounding box center [224, 177] width 93 height 18
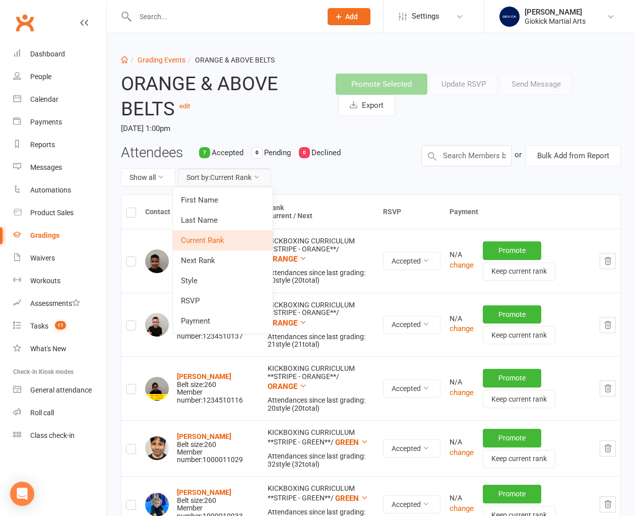
click at [226, 179] on button "Sort by: Current Rank" at bounding box center [224, 177] width 93 height 18
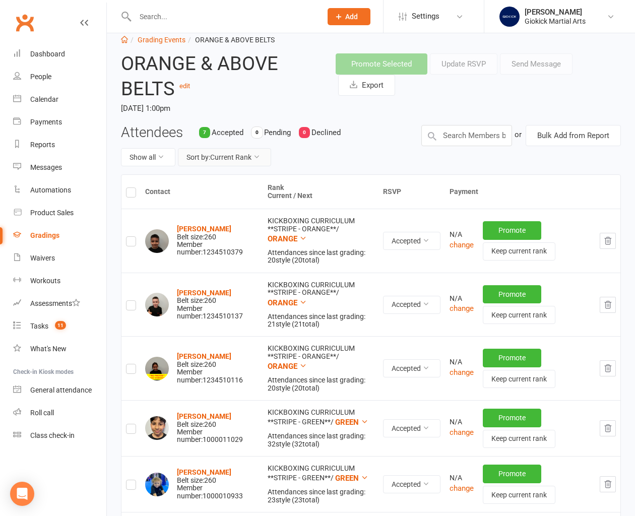
scroll to position [7, 0]
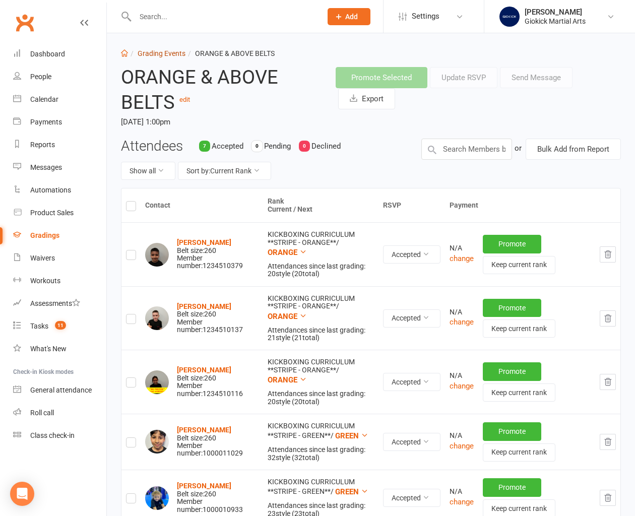
click at [160, 55] on link "Grading Events" at bounding box center [162, 53] width 48 height 8
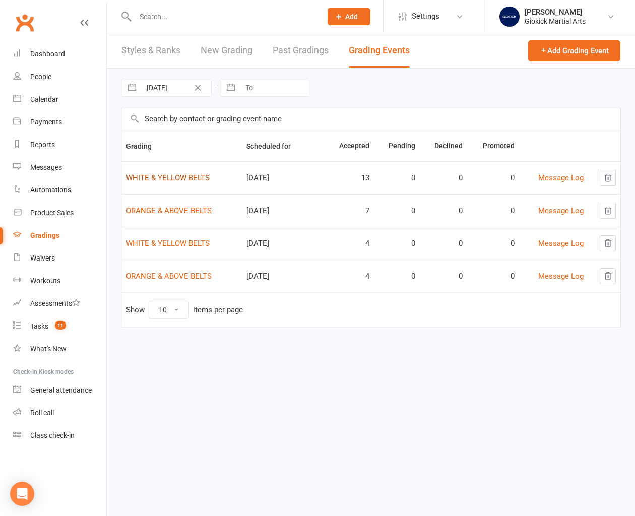
click at [148, 176] on link "WHITE & YELLOW BELTS" at bounding box center [168, 177] width 84 height 9
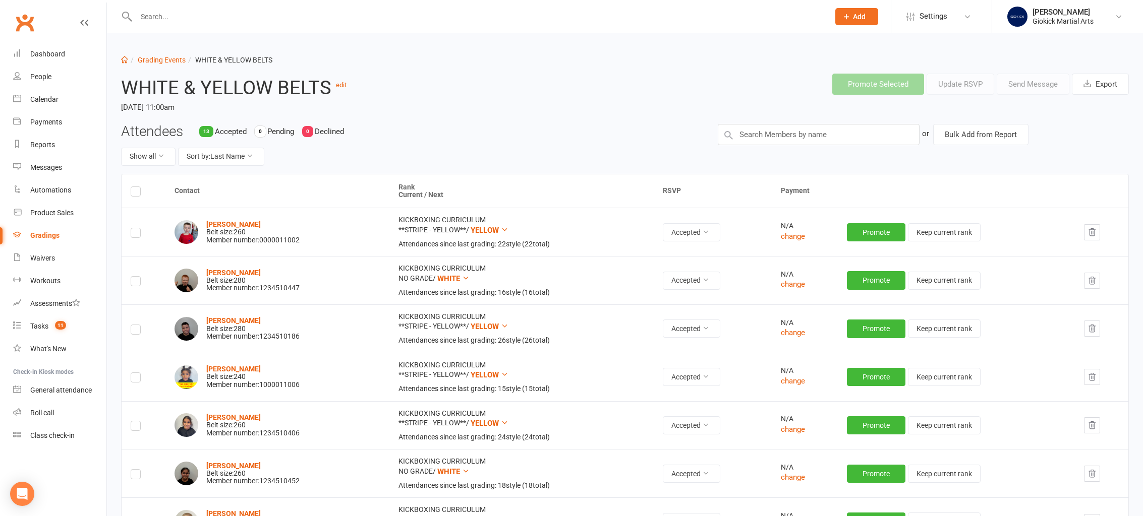
click at [639, 161] on div "Show all Sort by: Last Name" at bounding box center [411, 157] width 581 height 18
click at [160, 57] on link "Grading Events" at bounding box center [162, 60] width 48 height 8
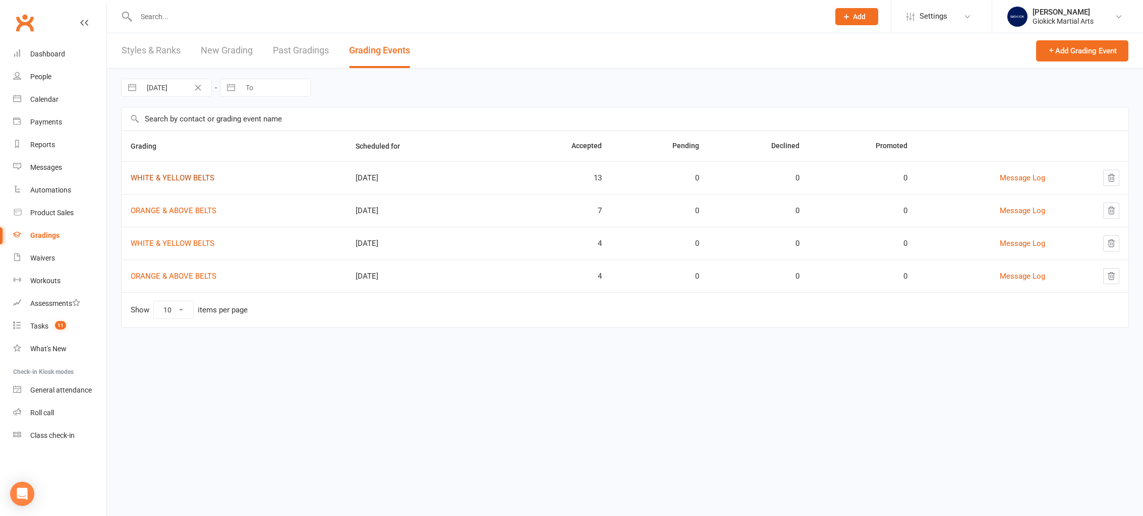
click at [184, 175] on link "WHITE & YELLOW BELTS" at bounding box center [173, 177] width 84 height 9
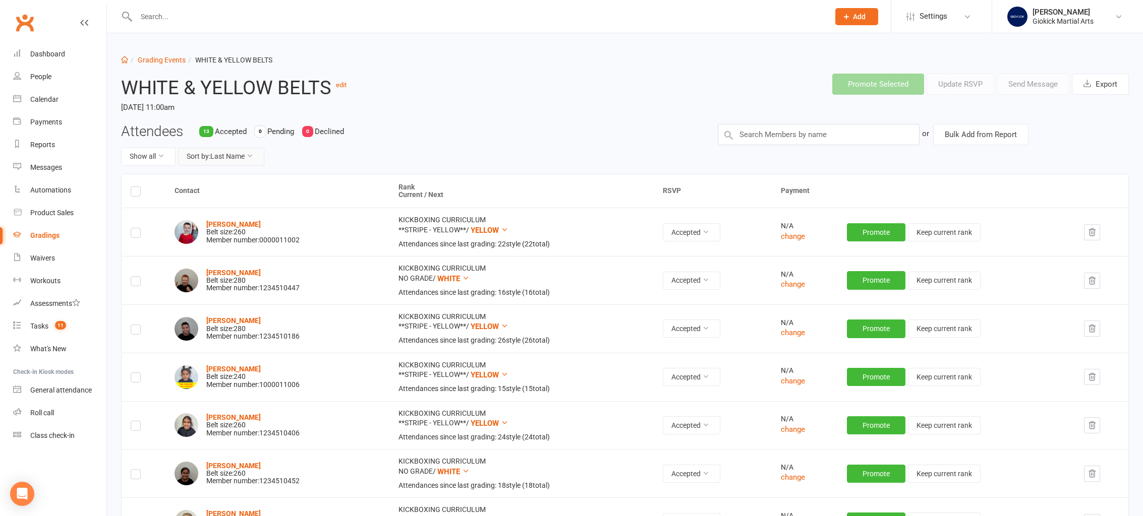
click at [240, 156] on button "Sort by: Last Name" at bounding box center [221, 157] width 86 height 18
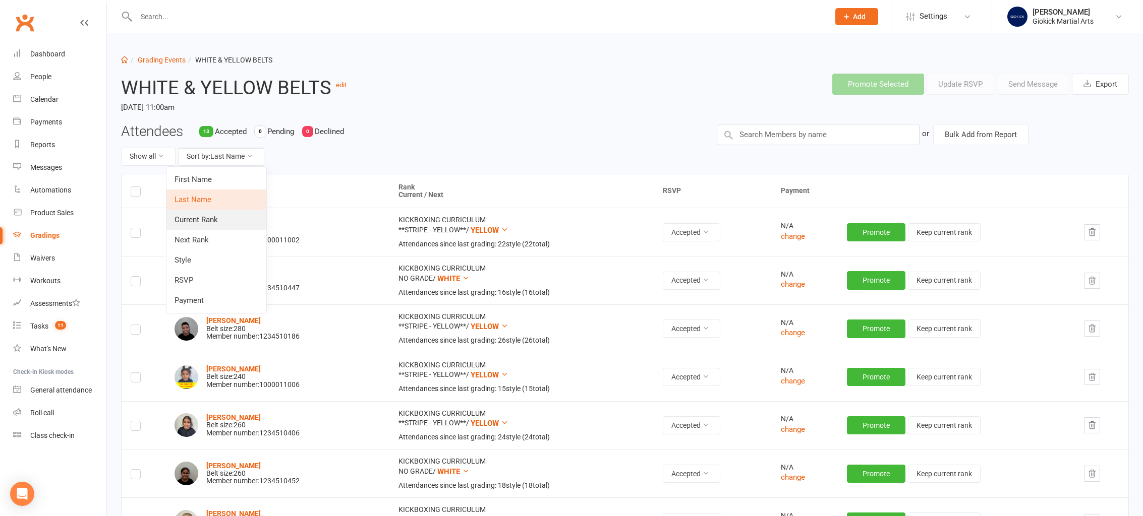
click at [236, 220] on link "Current Rank" at bounding box center [216, 220] width 100 height 20
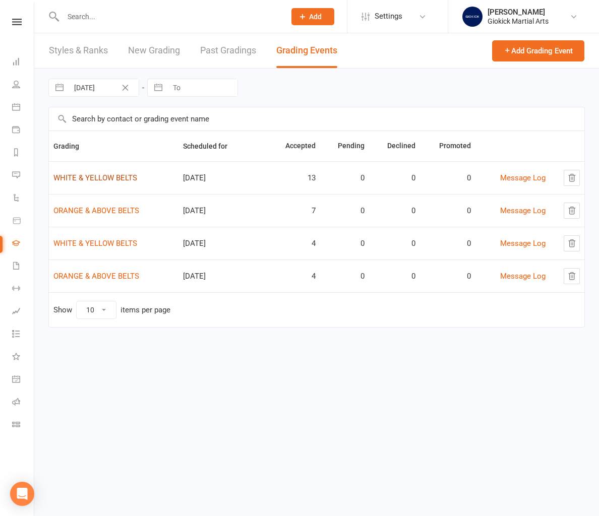
click at [106, 176] on link "WHITE & YELLOW BELTS" at bounding box center [95, 177] width 84 height 9
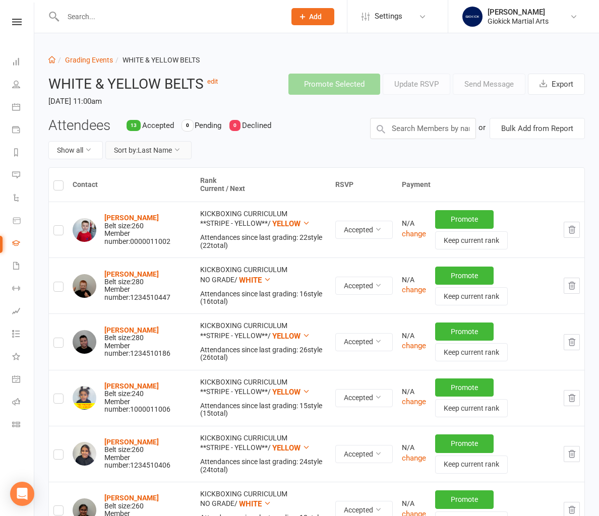
click at [157, 152] on button "Sort by: Last Name" at bounding box center [148, 150] width 86 height 18
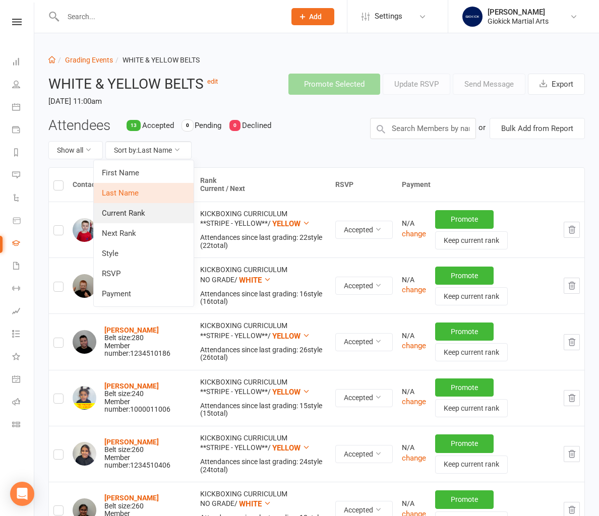
click at [155, 216] on link "Current Rank" at bounding box center [144, 213] width 100 height 20
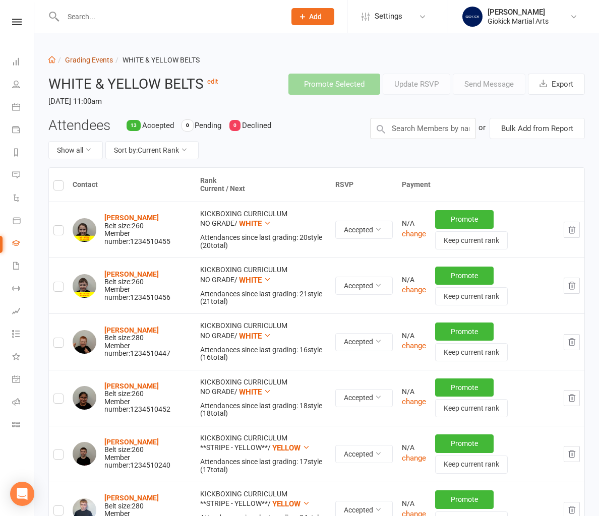
click at [84, 60] on link "Grading Events" at bounding box center [89, 60] width 48 height 8
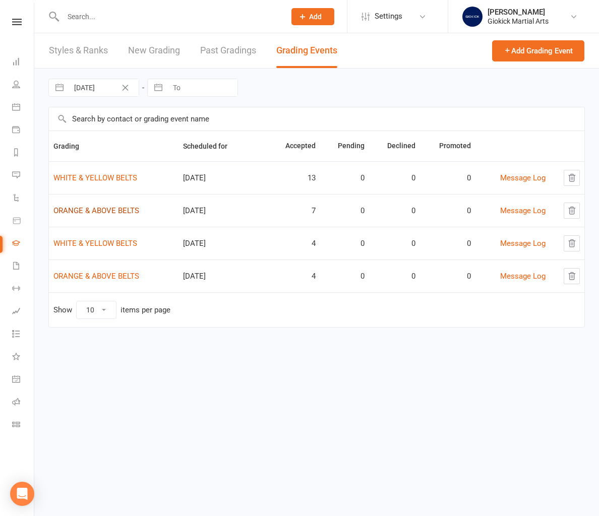
click at [91, 211] on link "ORANGE & ABOVE BELTS" at bounding box center [96, 210] width 86 height 9
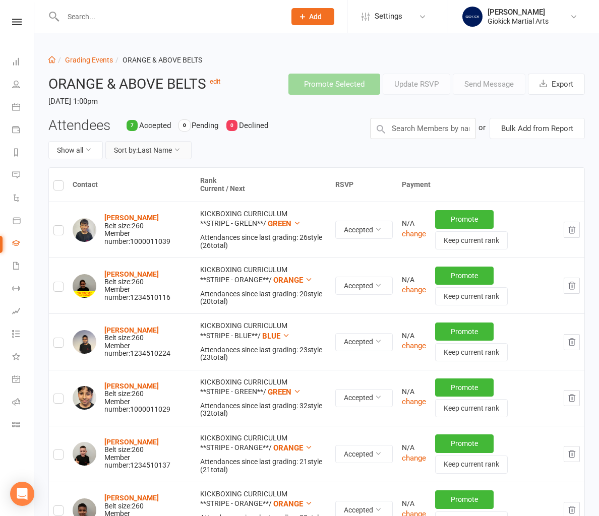
click at [145, 150] on button "Sort by: Last Name" at bounding box center [148, 150] width 86 height 18
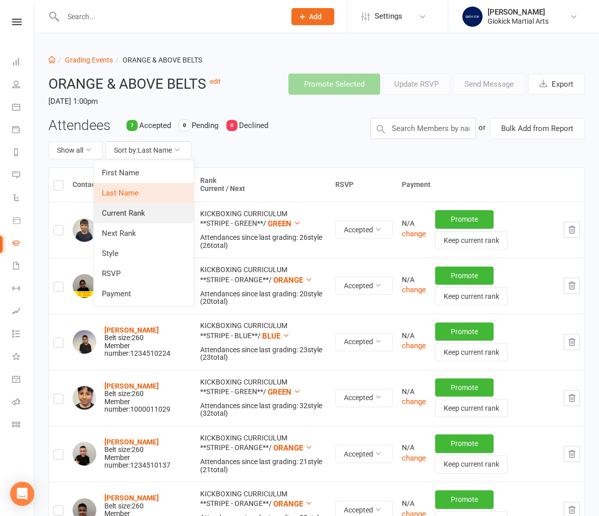
click at [143, 213] on link "Current Rank" at bounding box center [144, 213] width 100 height 20
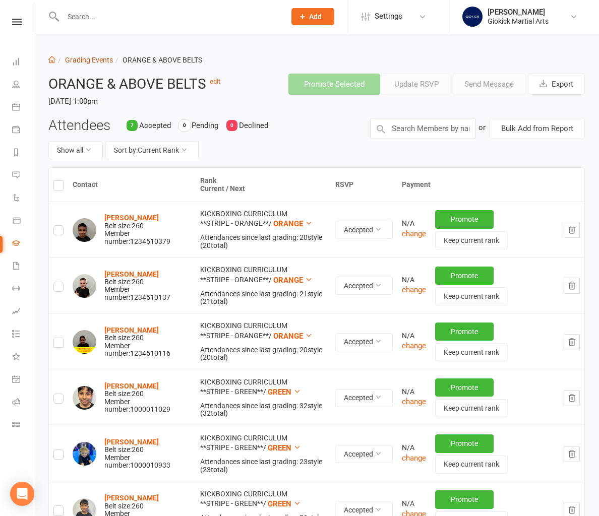
click at [95, 60] on link "Grading Events" at bounding box center [89, 60] width 48 height 8
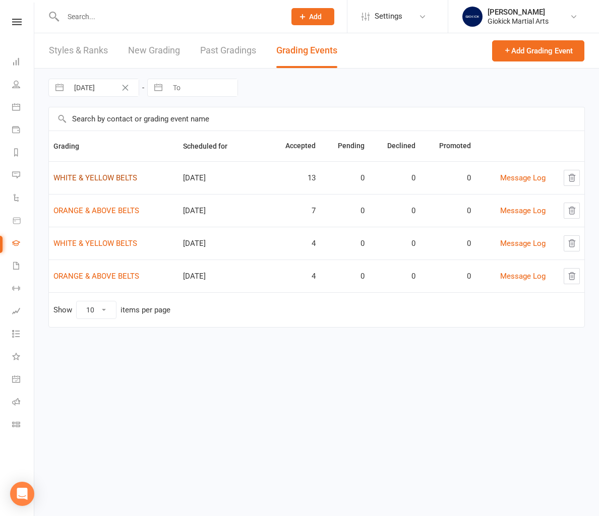
click at [94, 179] on link "WHITE & YELLOW BELTS" at bounding box center [95, 177] width 84 height 9
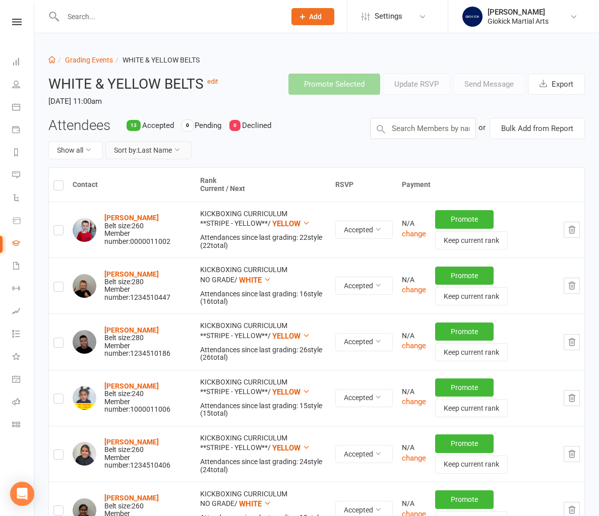
click at [156, 152] on button "Sort by: Last Name" at bounding box center [148, 150] width 86 height 18
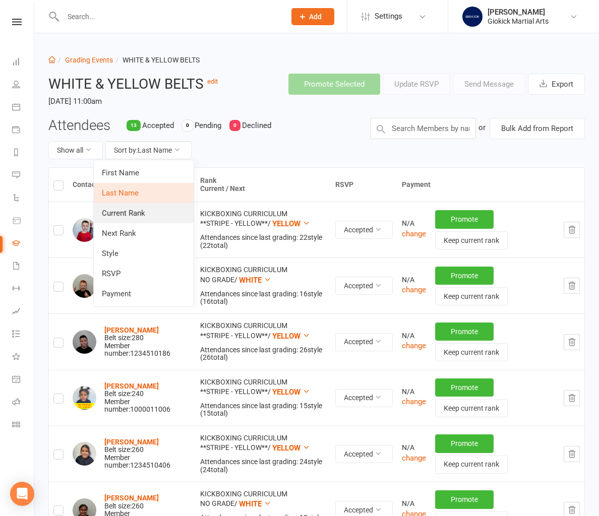
click at [153, 212] on link "Current Rank" at bounding box center [144, 213] width 100 height 20
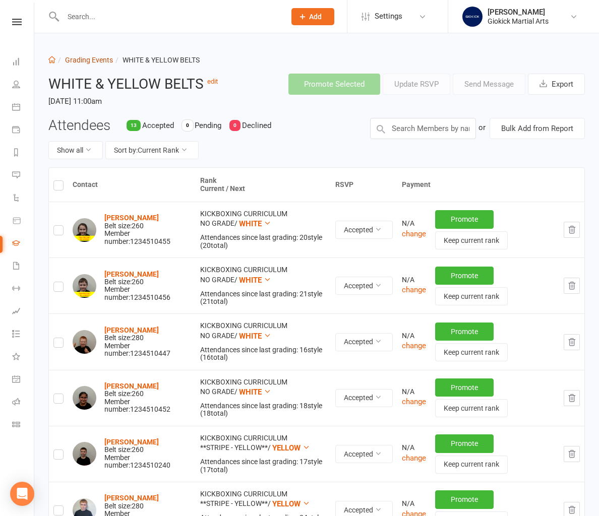
click at [86, 58] on link "Grading Events" at bounding box center [89, 60] width 48 height 8
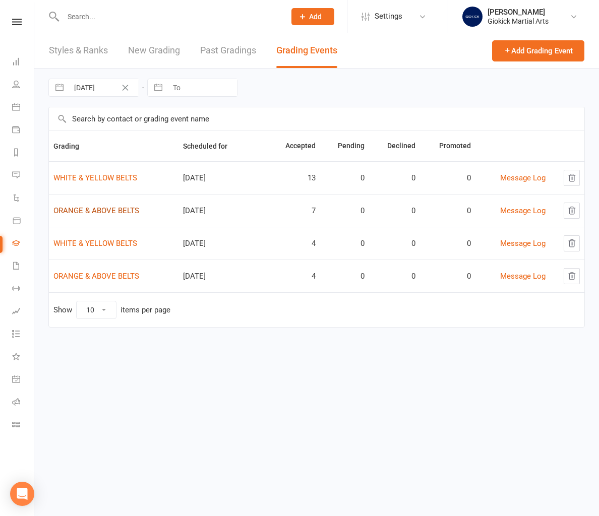
click at [95, 212] on link "ORANGE & ABOVE BELTS" at bounding box center [96, 210] width 86 height 9
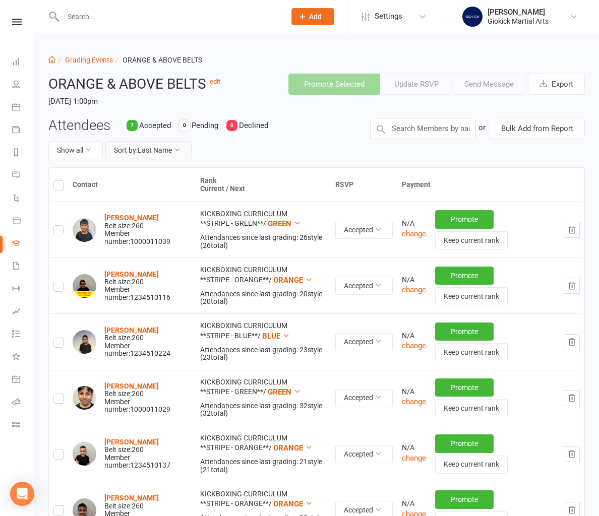
click at [181, 146] on icon at bounding box center [176, 149] width 7 height 7
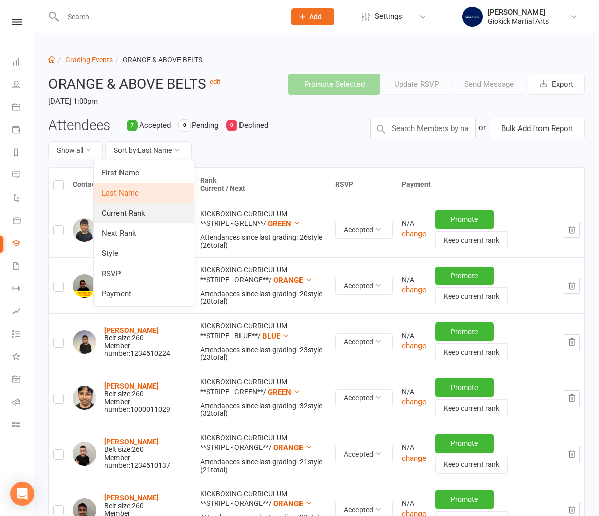
click at [160, 220] on link "Current Rank" at bounding box center [144, 213] width 100 height 20
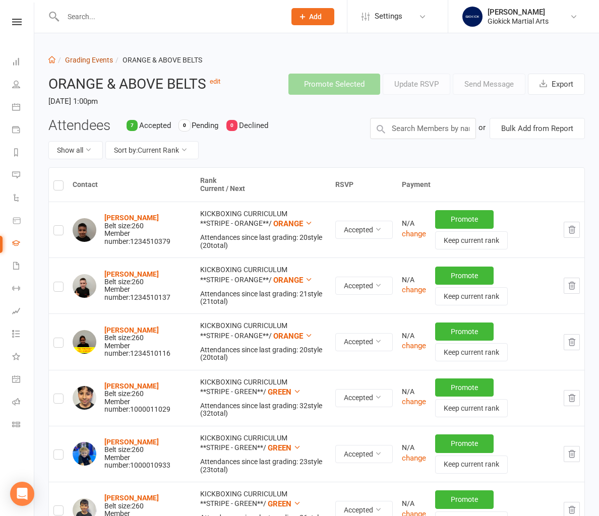
click at [79, 60] on link "Grading Events" at bounding box center [89, 60] width 48 height 8
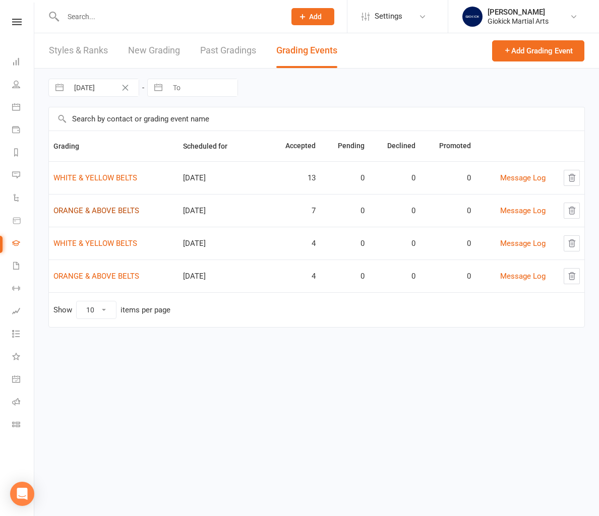
click at [87, 212] on link "ORANGE & ABOVE BELTS" at bounding box center [96, 210] width 86 height 9
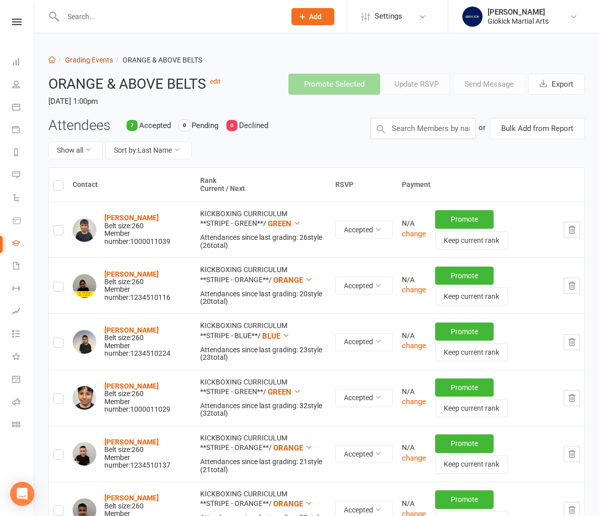
click at [93, 60] on link "Grading Events" at bounding box center [89, 60] width 48 height 8
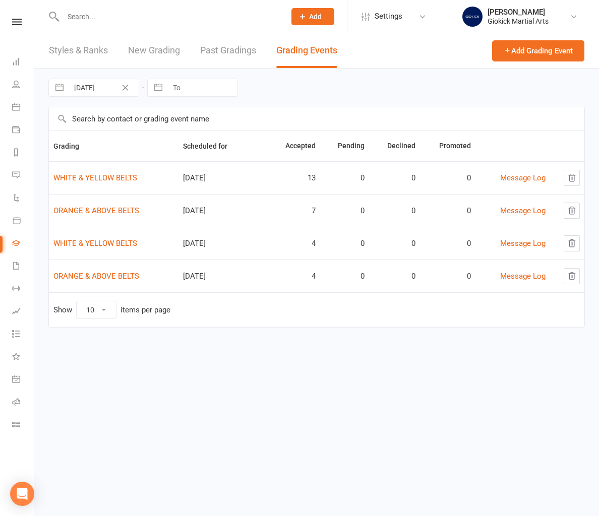
click at [144, 53] on link "New Grading" at bounding box center [154, 50] width 52 height 35
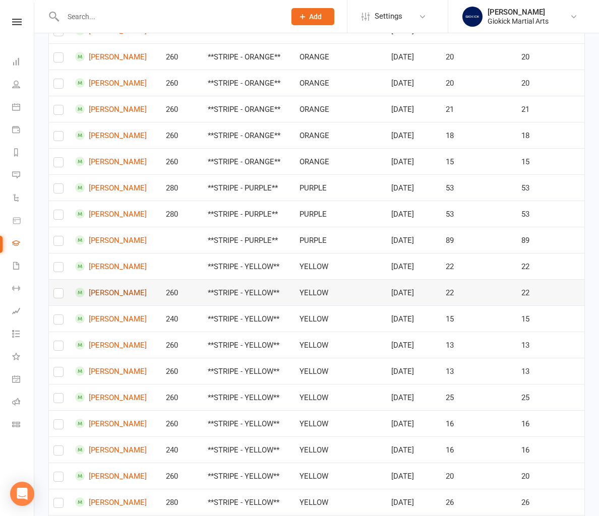
scroll to position [635, 0]
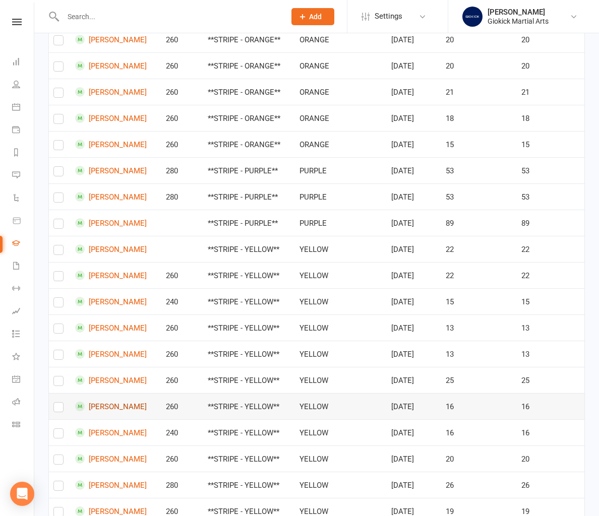
click at [100, 407] on link "[PERSON_NAME]" at bounding box center [116, 407] width 82 height 10
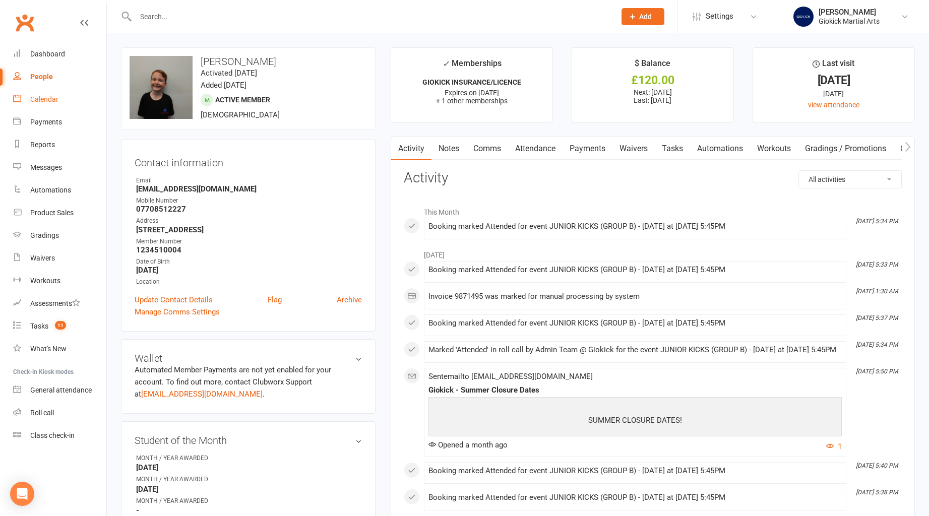
click at [45, 100] on div "Calendar" at bounding box center [44, 99] width 28 height 8
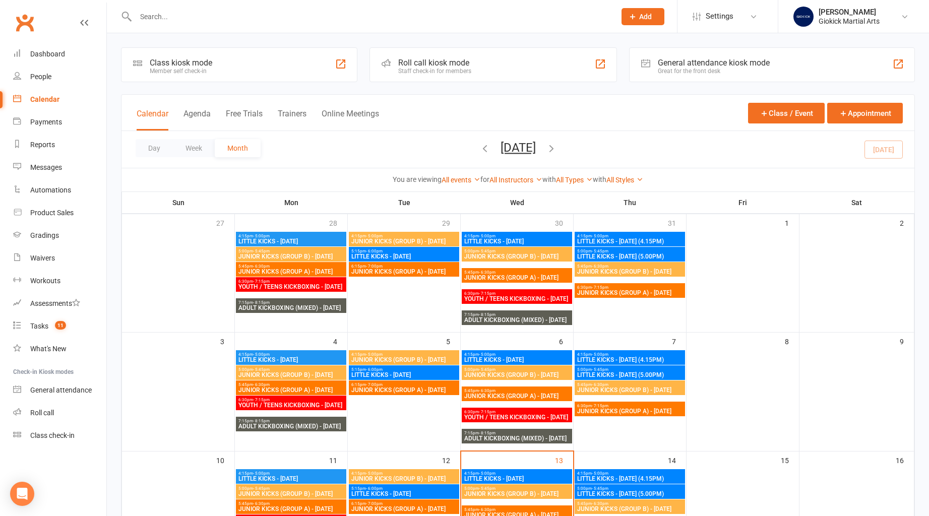
click at [182, 6] on div at bounding box center [365, 16] width 488 height 33
click at [38, 98] on div "Calendar" at bounding box center [44, 99] width 29 height 8
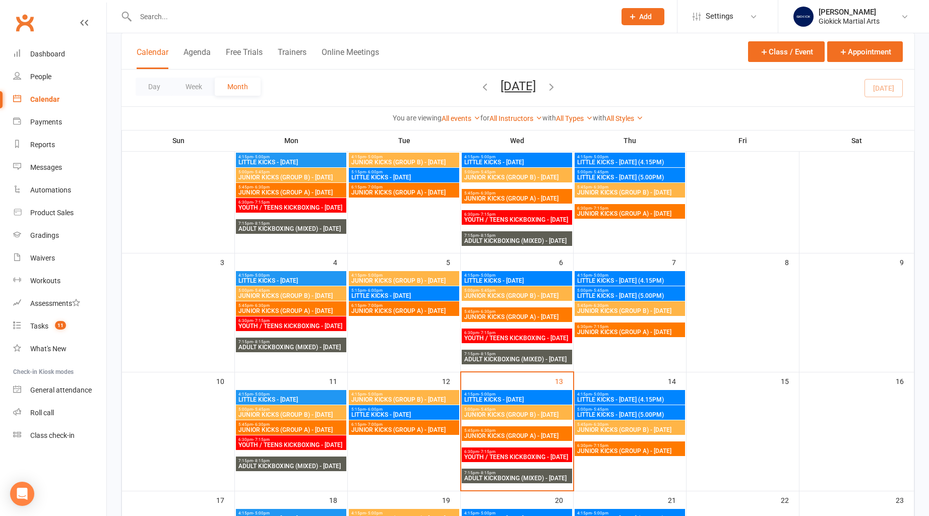
scroll to position [118, 0]
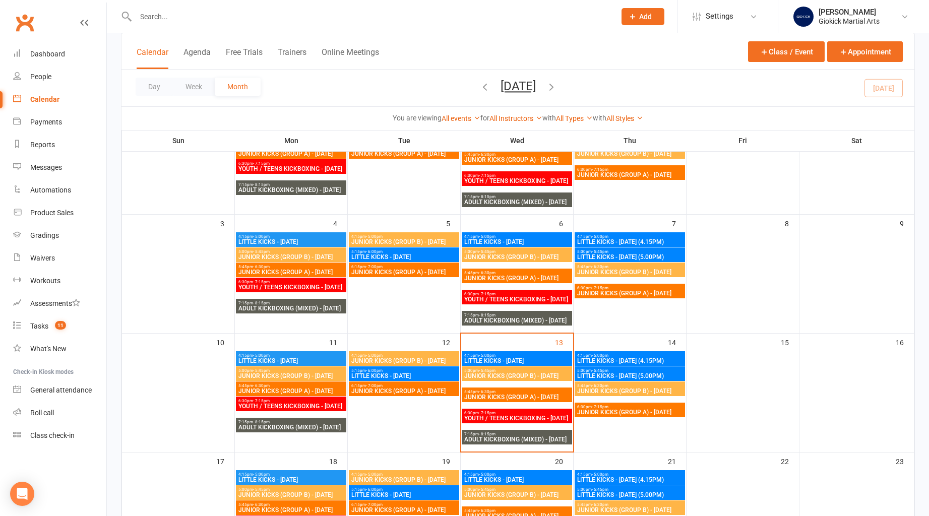
click at [418, 374] on span "LITTLE KICKS - [DATE]" at bounding box center [404, 376] width 106 height 6
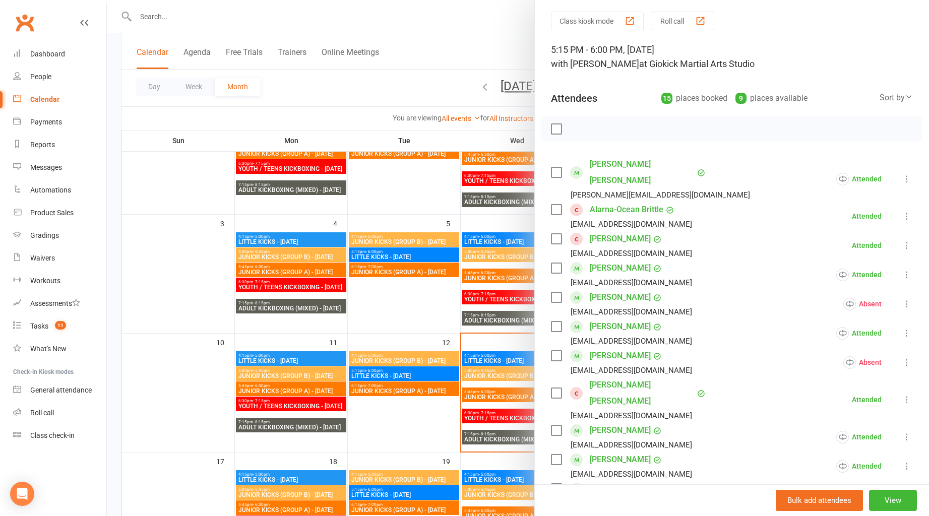
scroll to position [32, 0]
click at [622, 230] on link "[PERSON_NAME]" at bounding box center [620, 238] width 61 height 16
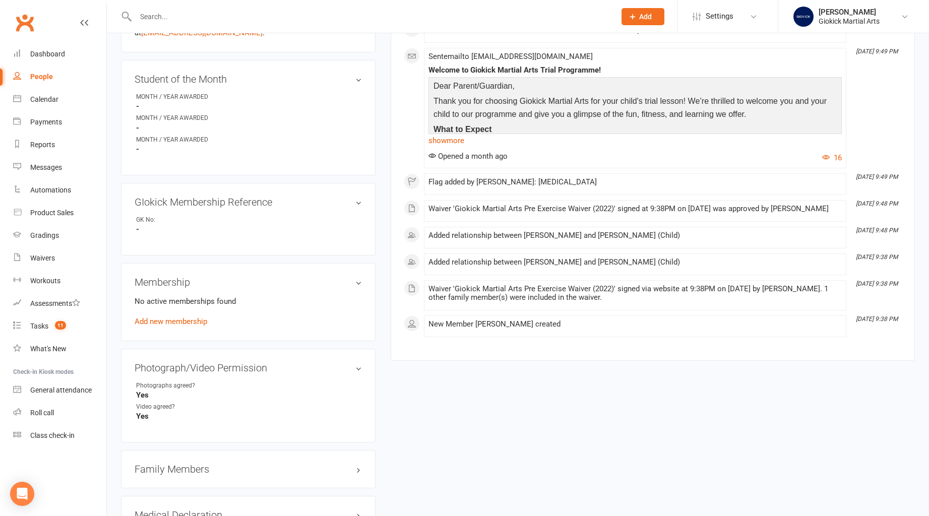
scroll to position [383, 0]
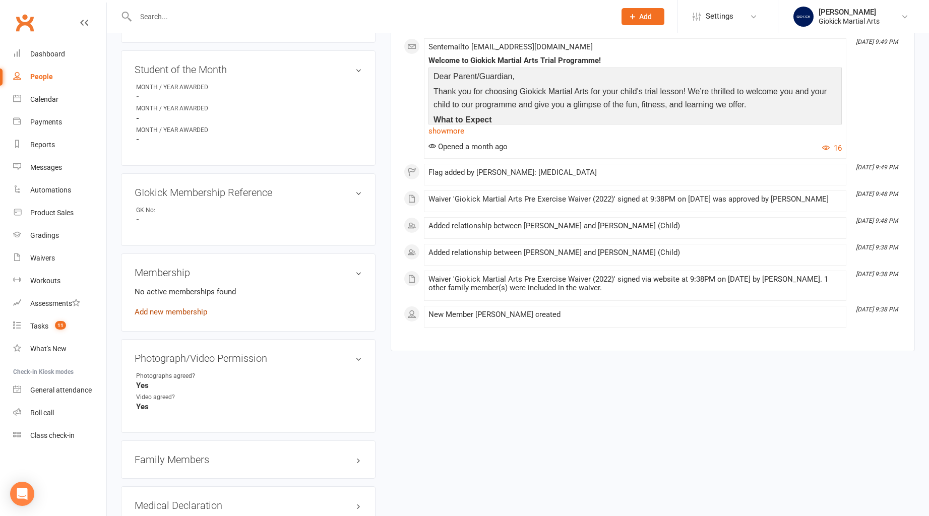
click at [157, 308] on link "Add new membership" at bounding box center [171, 312] width 73 height 9
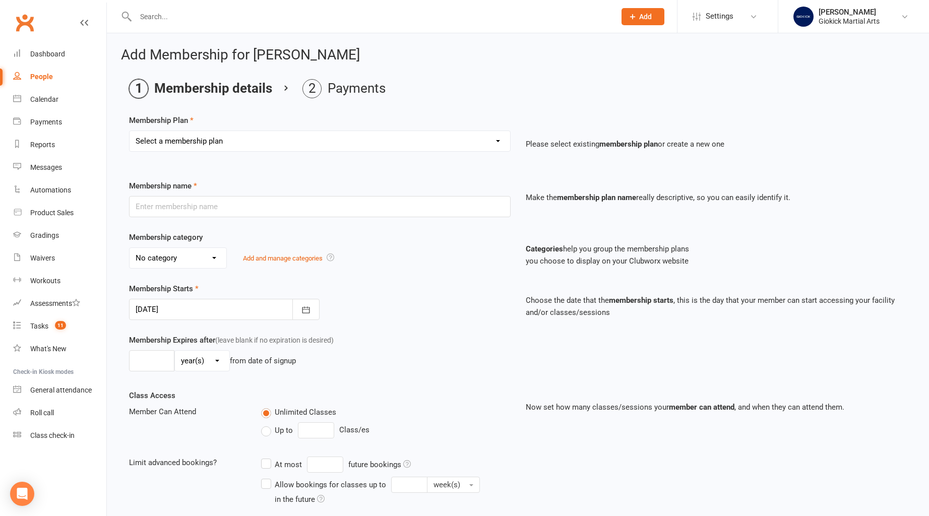
click at [240, 149] on select "Select a membership plan Create new Membership Plan GIOKICKERS - BRONZE / 1 x C…" at bounding box center [320, 141] width 381 height 20
select select "4"
click at [130, 131] on select "Select a membership plan Create new Membership Plan GIOKICKERS - BRONZE / 1 x C…" at bounding box center [320, 141] width 381 height 20
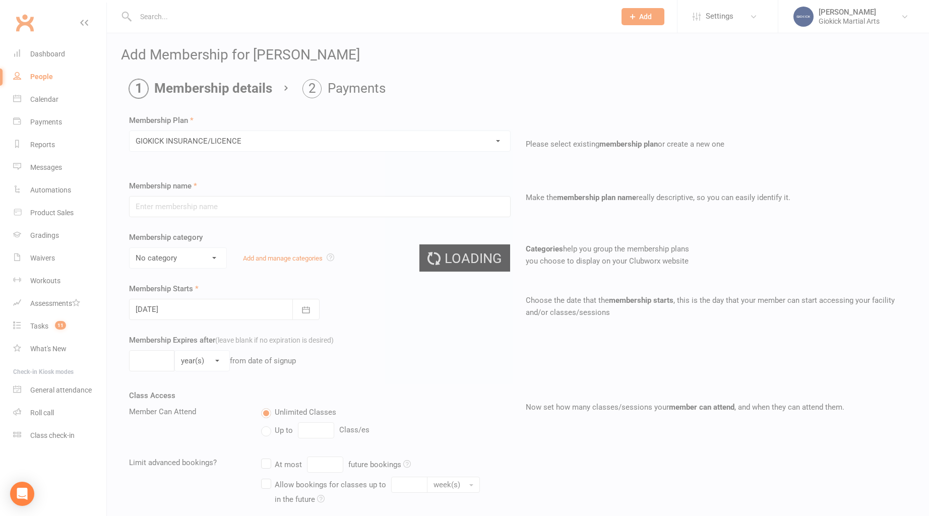
type input "GIOKICK INSURANCE/LICENCE"
select select "2"
type input "1"
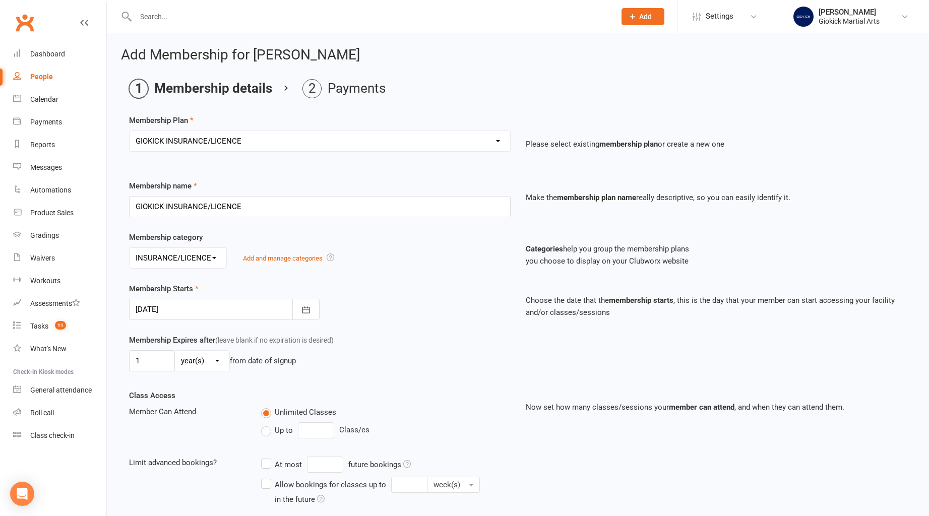
click at [190, 309] on div at bounding box center [224, 309] width 191 height 21
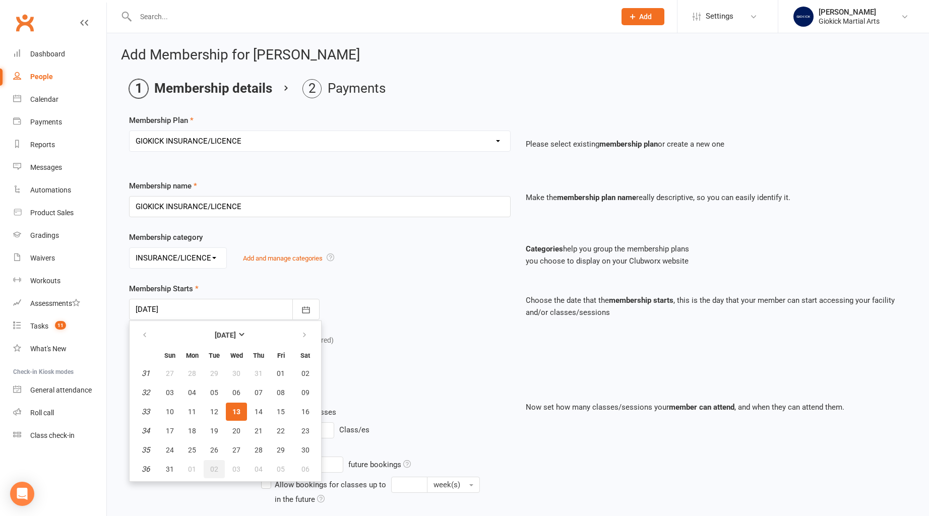
click at [208, 467] on button "02" at bounding box center [214, 469] width 21 height 18
type input "[DATE]"
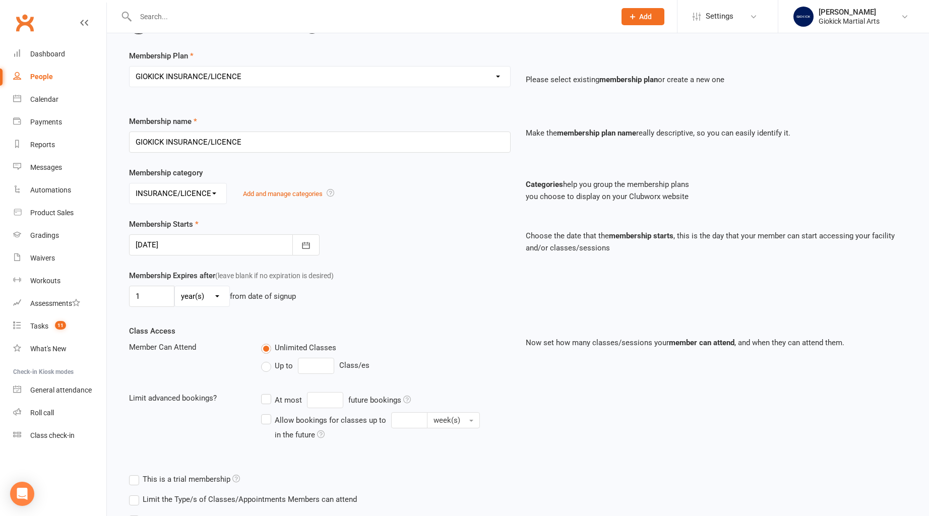
scroll to position [93, 0]
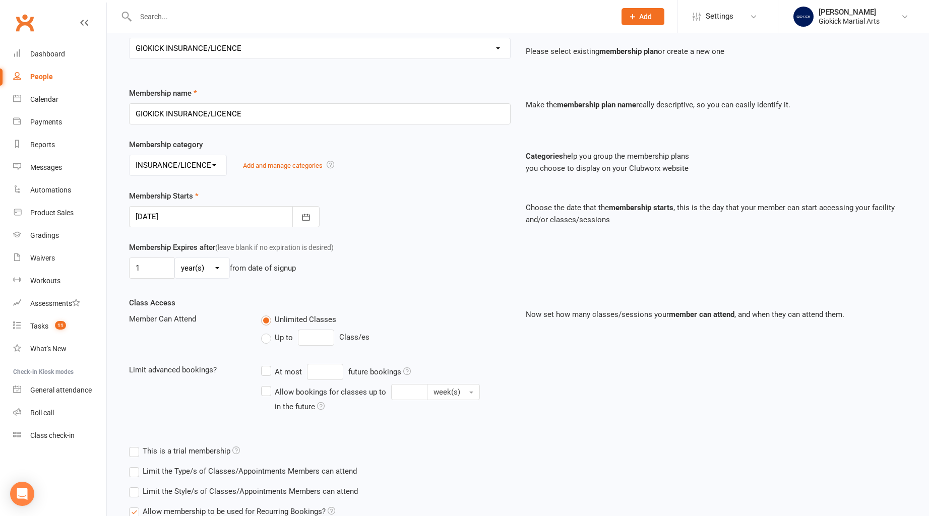
click at [266, 340] on label "Up to" at bounding box center [277, 338] width 32 height 12
click at [266, 332] on input "Up to" at bounding box center [264, 332] width 7 height 0
type input "0"
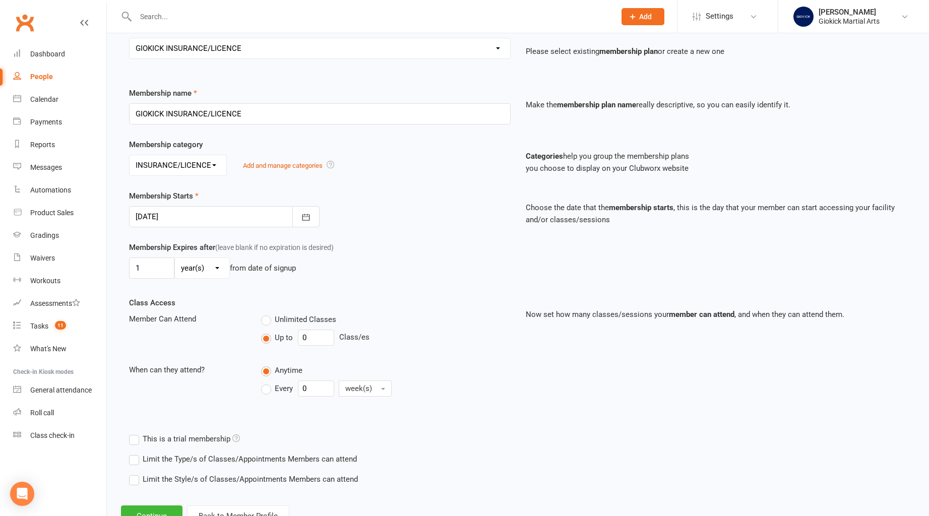
scroll to position [132, 0]
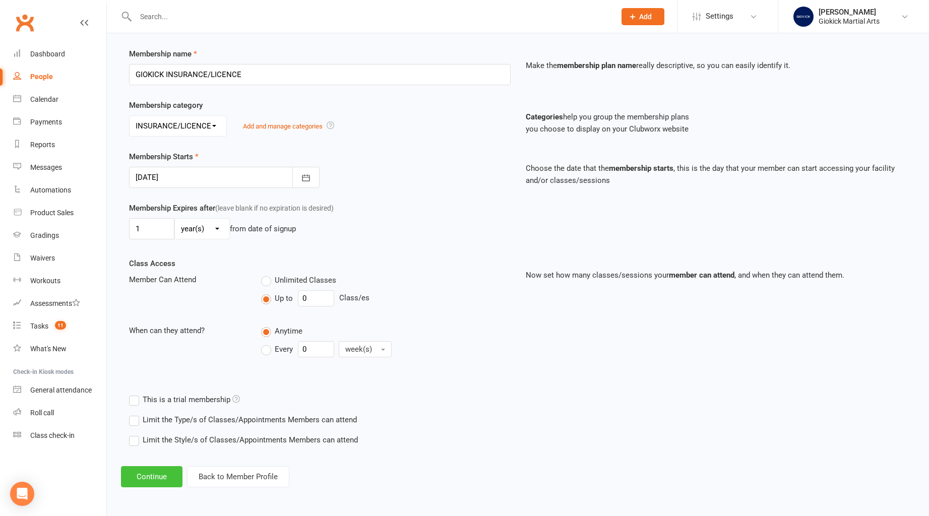
click at [148, 477] on button "Continue" at bounding box center [152, 476] width 62 height 21
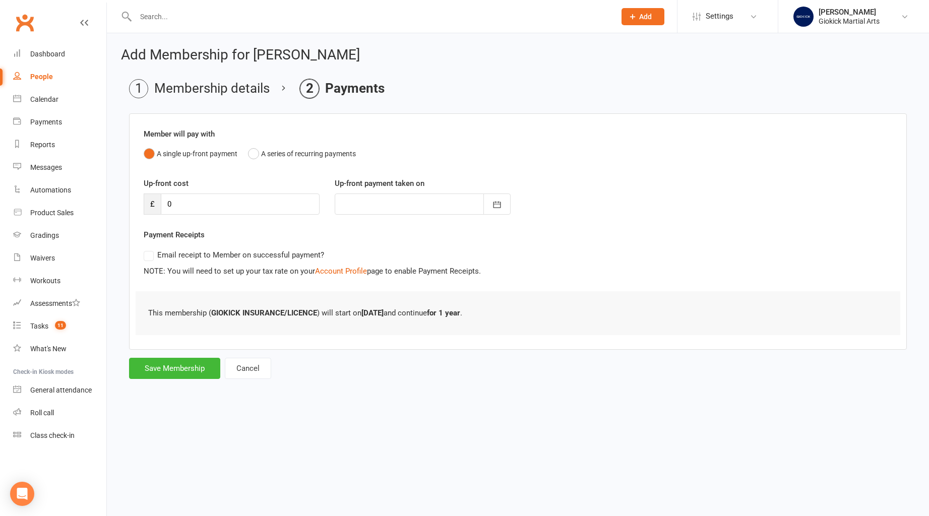
scroll to position [0, 0]
click at [168, 368] on button "Save Membership" at bounding box center [174, 368] width 91 height 21
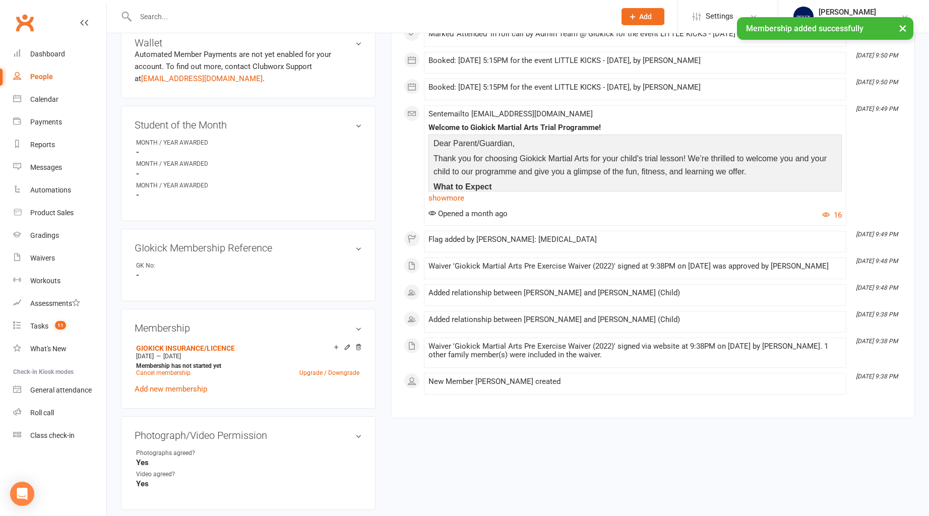
scroll to position [355, 0]
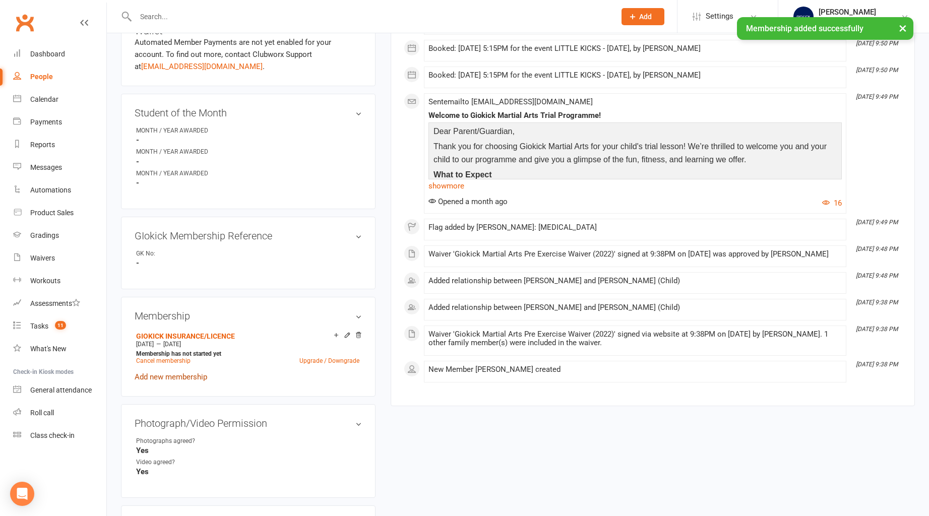
click at [170, 376] on link "Add new membership" at bounding box center [171, 377] width 73 height 9
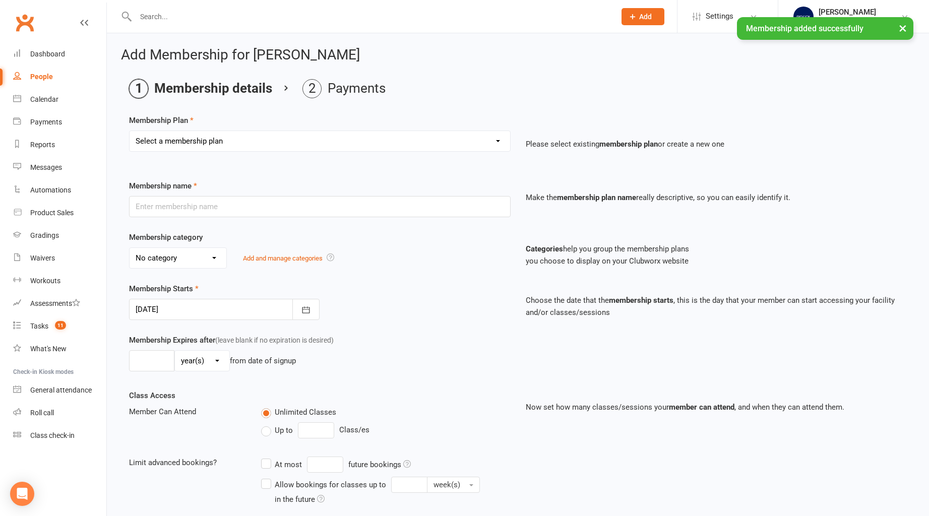
click at [190, 142] on select "Select a membership plan Create new Membership Plan GIOKICKERS - BRONZE / 1 x C…" at bounding box center [320, 141] width 381 height 20
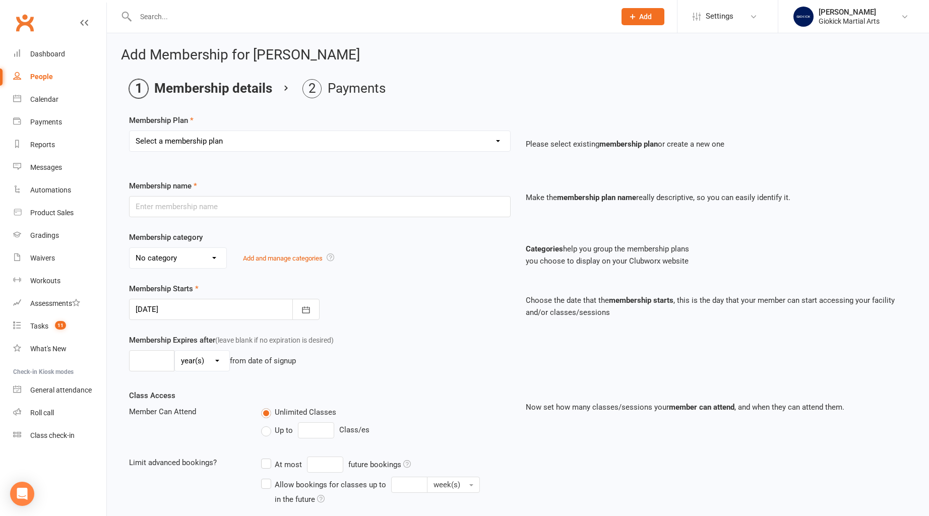
select select "1"
click at [130, 131] on select "Select a membership plan Create new Membership Plan GIOKICKERS - BRONZE / 1 x C…" at bounding box center [320, 141] width 381 height 20
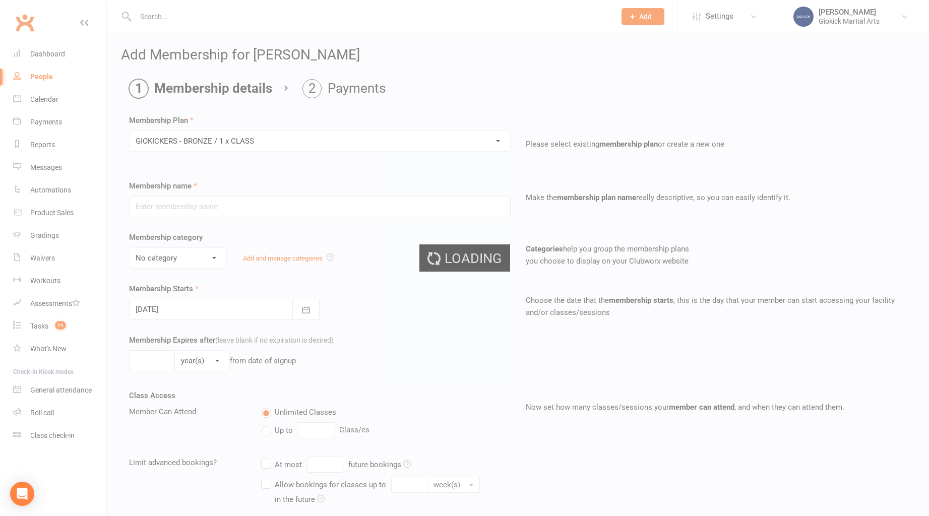
type input "GIOKICKERS - BRONZE / 1 x CLASS"
select select "1"
type input "1"
type input "52"
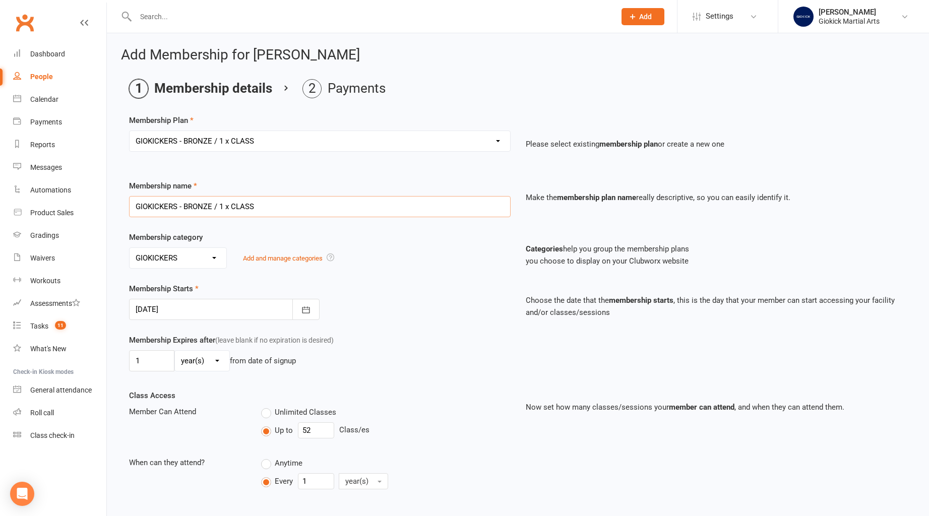
click at [287, 209] on input "GIOKICKERS - BRONZE / 1 x CLASS" at bounding box center [320, 206] width 382 height 21
type input "GIOKICKERS - BRONZE / 1 x CLASS ([DATE] - [DATE])"
click at [167, 316] on div at bounding box center [224, 309] width 191 height 21
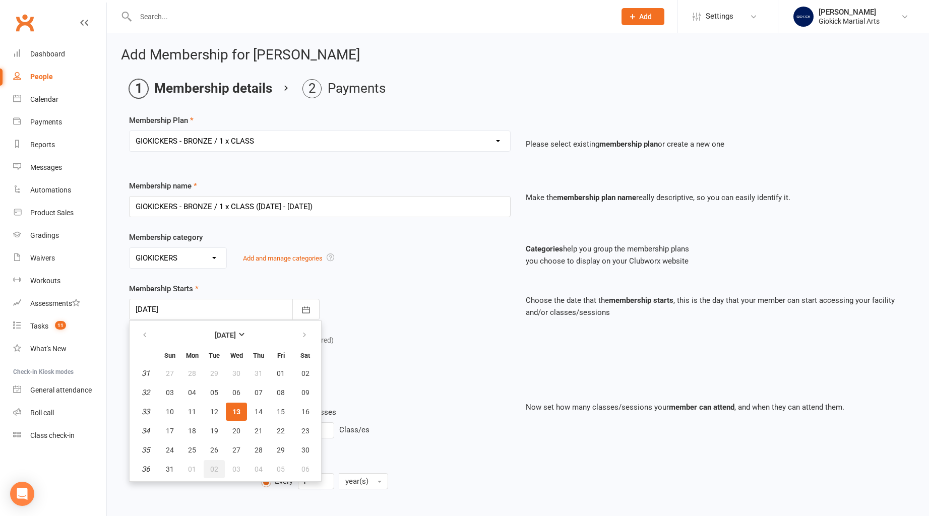
click at [214, 469] on span "02" at bounding box center [214, 469] width 8 height 8
type input "[DATE]"
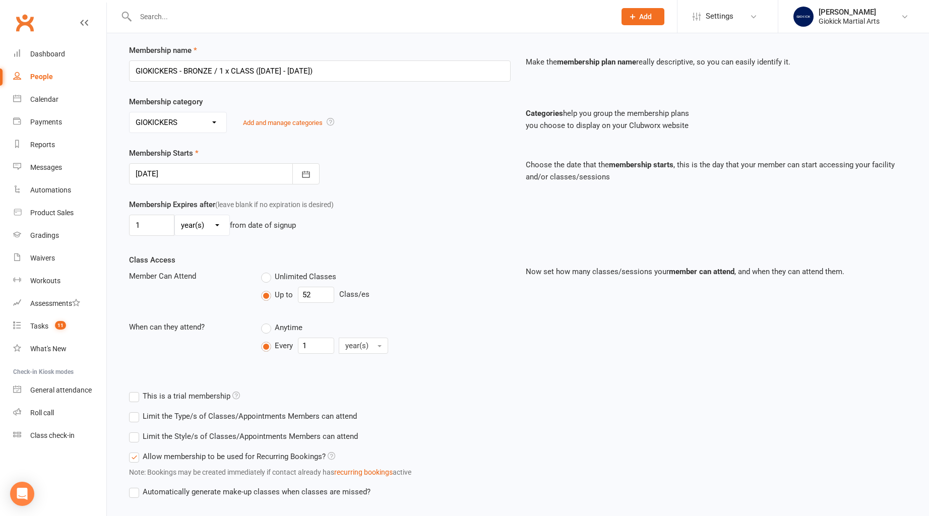
scroll to position [183, 0]
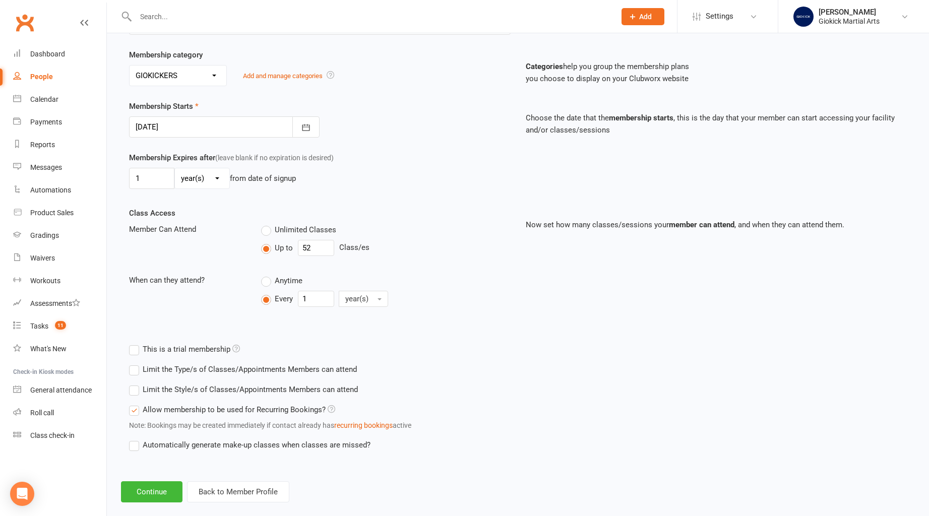
click at [200, 367] on label "Limit the Type/s of Classes/Appointments Members can attend" at bounding box center [243, 370] width 228 height 12
click at [136, 364] on input "Limit the Type/s of Classes/Appointments Members can attend" at bounding box center [132, 364] width 7 height 0
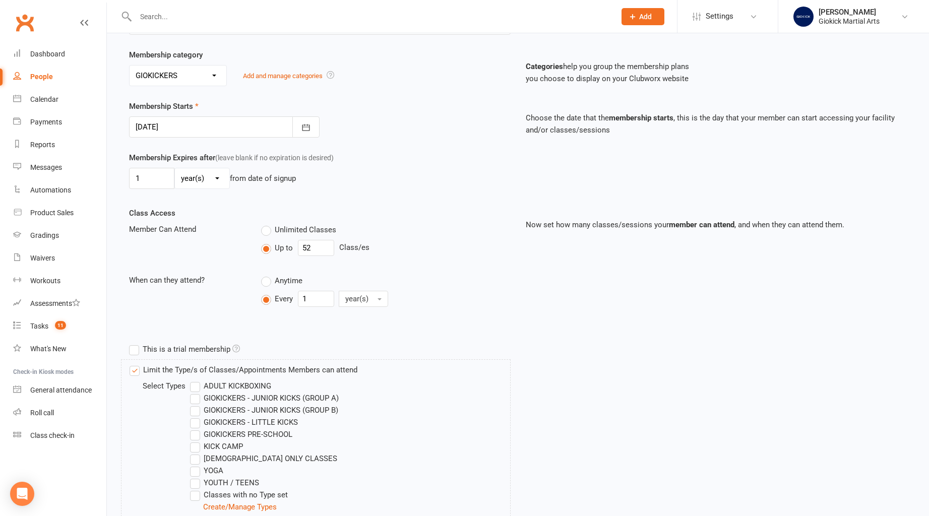
click at [239, 425] on label "GIOKICKERS - LITTLE KICKS" at bounding box center [244, 423] width 108 height 12
click at [197, 417] on input "GIOKICKERS - LITTLE KICKS" at bounding box center [193, 417] width 7 height 0
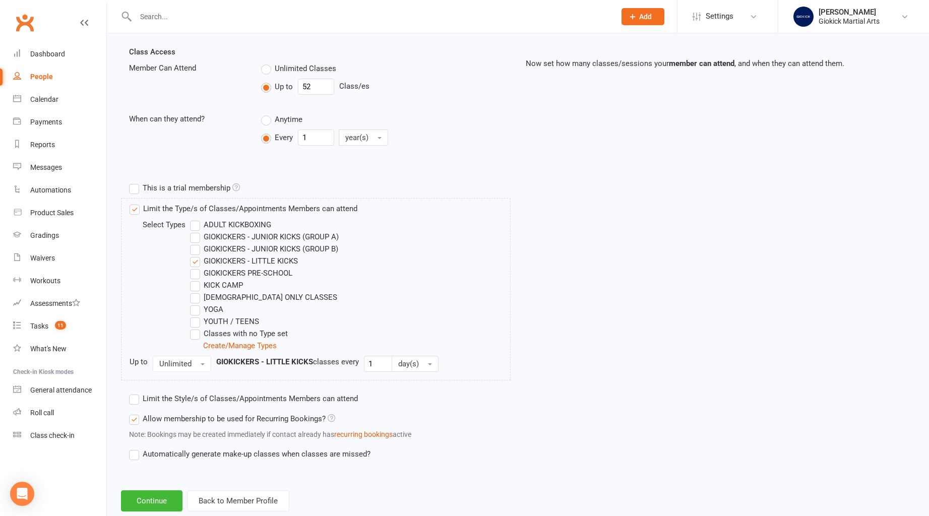
scroll to position [368, 0]
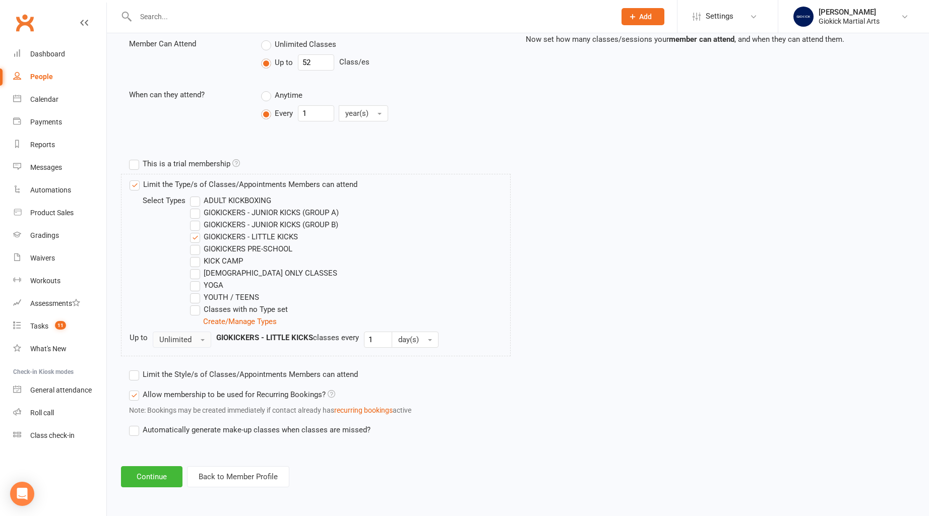
click at [180, 338] on span "Unlimited" at bounding box center [175, 339] width 32 height 9
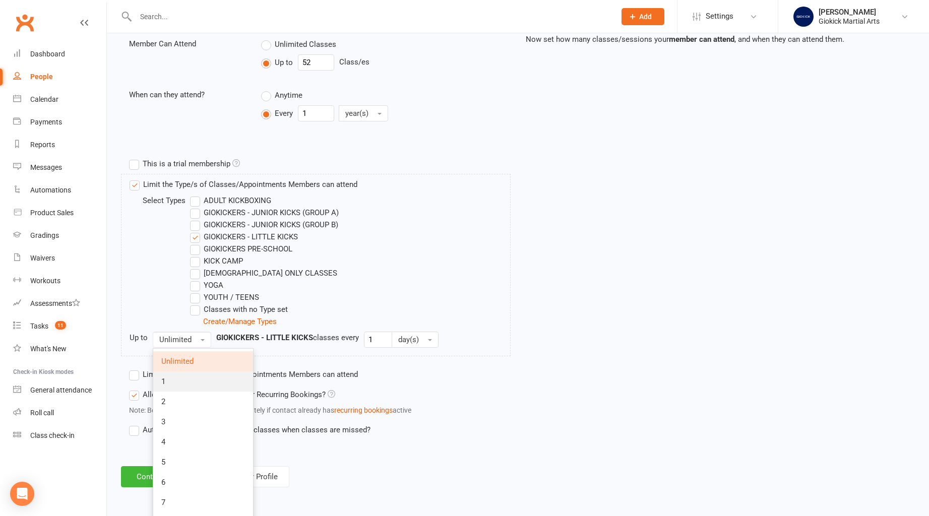
click at [177, 377] on link "1" at bounding box center [203, 382] width 100 height 20
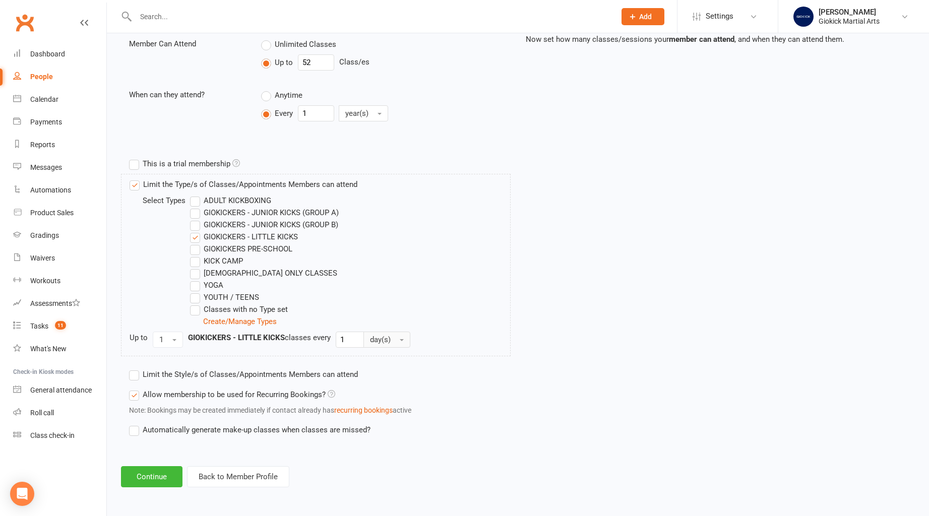
click at [369, 337] on button "day(s)" at bounding box center [387, 340] width 47 height 16
click at [379, 384] on span "week(s)" at bounding box center [385, 381] width 27 height 9
click at [284, 369] on label "Limit the Style/s of Classes/Appointments Members can attend" at bounding box center [243, 375] width 229 height 12
click at [136, 369] on input "Limit the Style/s of Classes/Appointments Members can attend" at bounding box center [132, 369] width 7 height 0
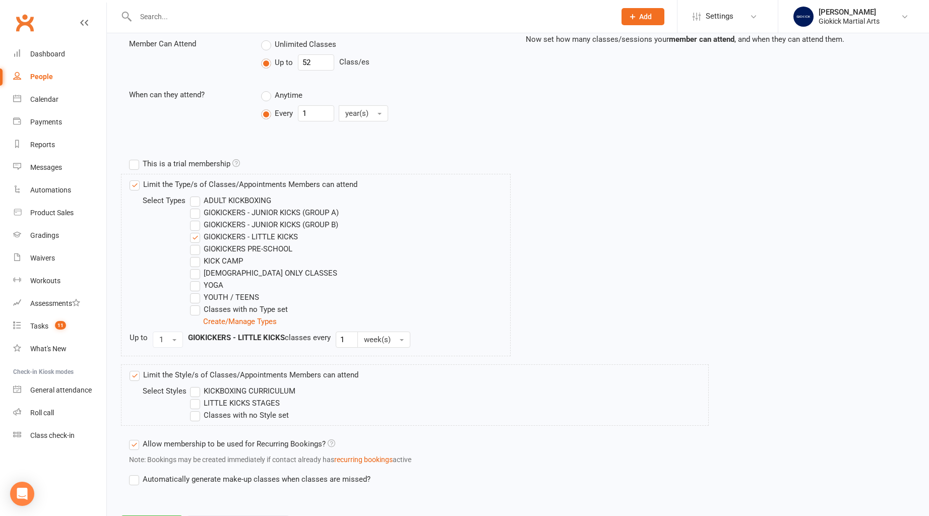
click at [249, 402] on label "LITTLE KICKS STAGES" at bounding box center [235, 403] width 90 height 12
click at [197, 397] on input "LITTLE KICKS STAGES" at bounding box center [193, 397] width 7 height 0
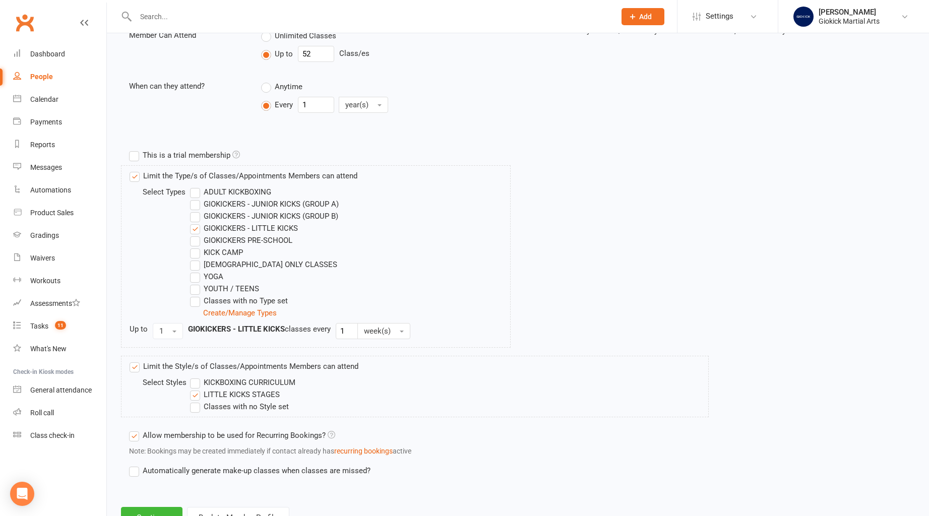
scroll to position [418, 0]
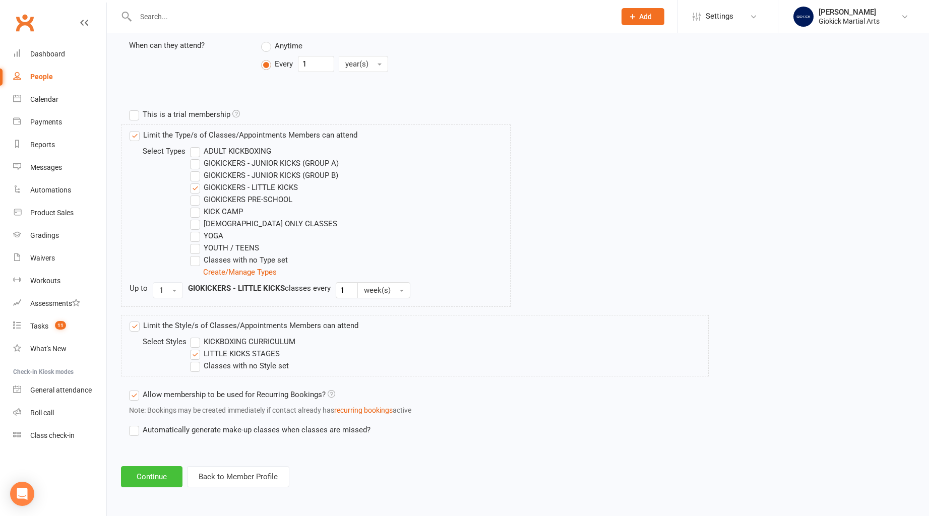
click at [143, 476] on button "Continue" at bounding box center [152, 476] width 62 height 21
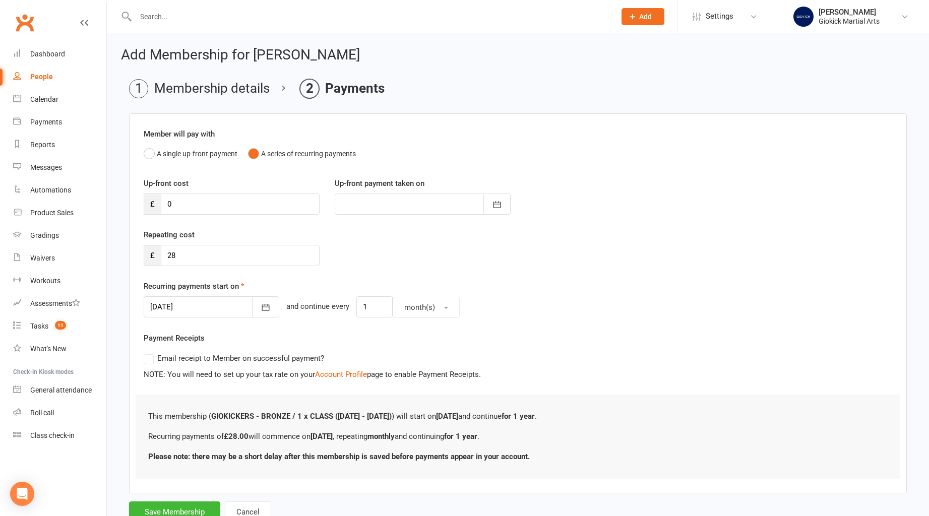
click at [179, 309] on div at bounding box center [212, 307] width 136 height 21
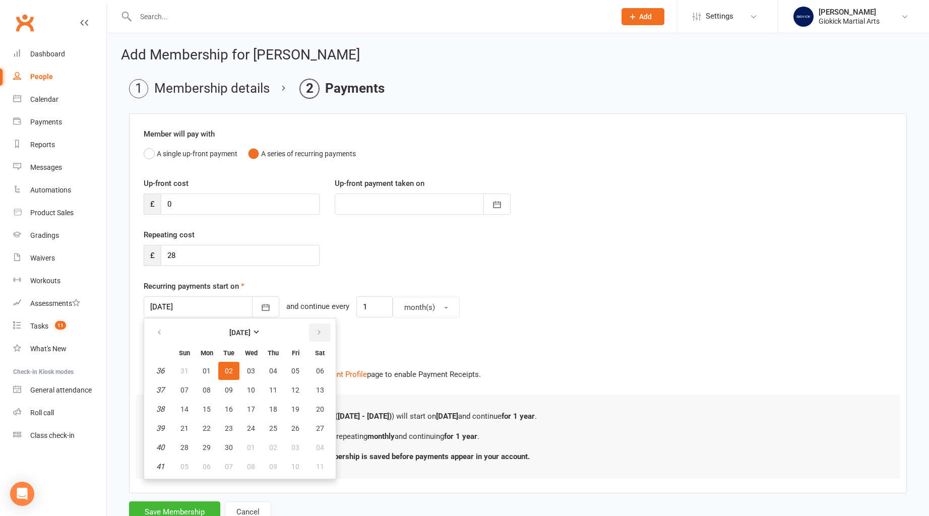
click at [323, 334] on button "button" at bounding box center [320, 333] width 22 height 18
click at [246, 370] on button "01" at bounding box center [251, 371] width 21 height 18
type input "[DATE]"
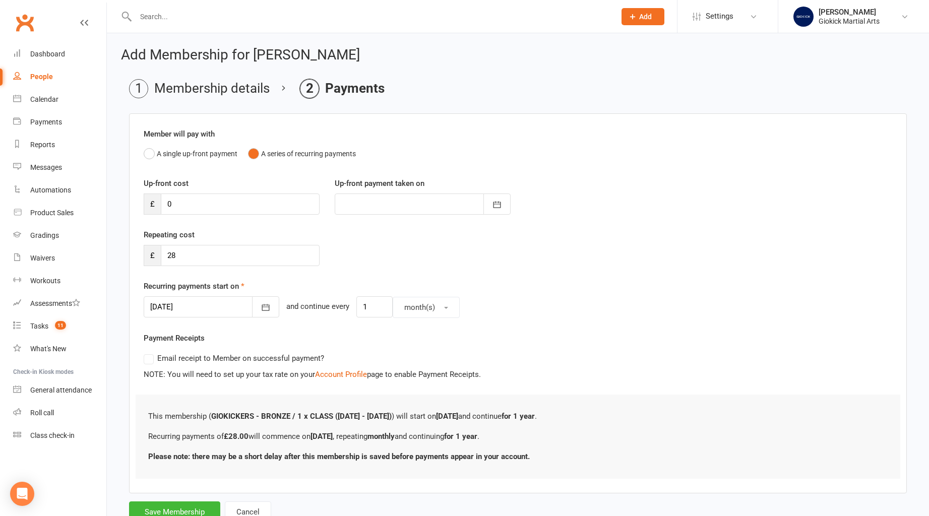
scroll to position [37, 0]
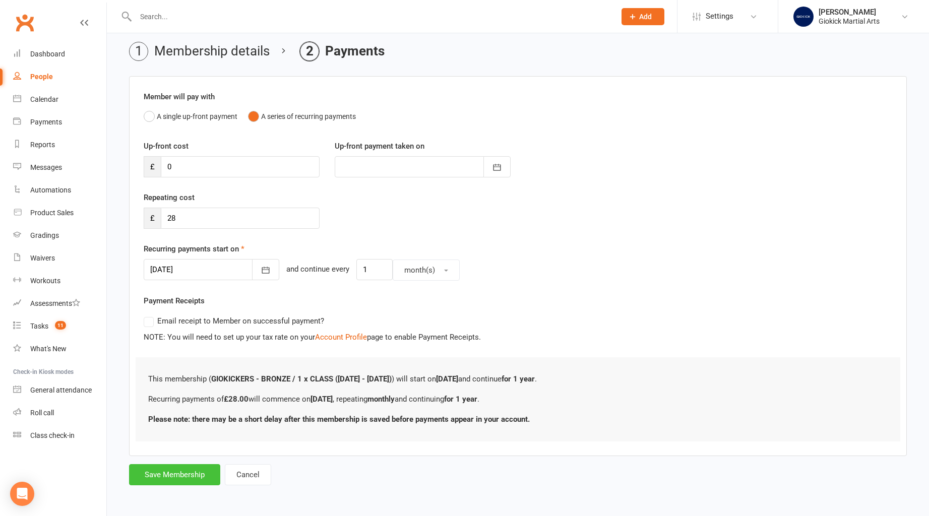
click at [178, 478] on button "Save Membership" at bounding box center [174, 474] width 91 height 21
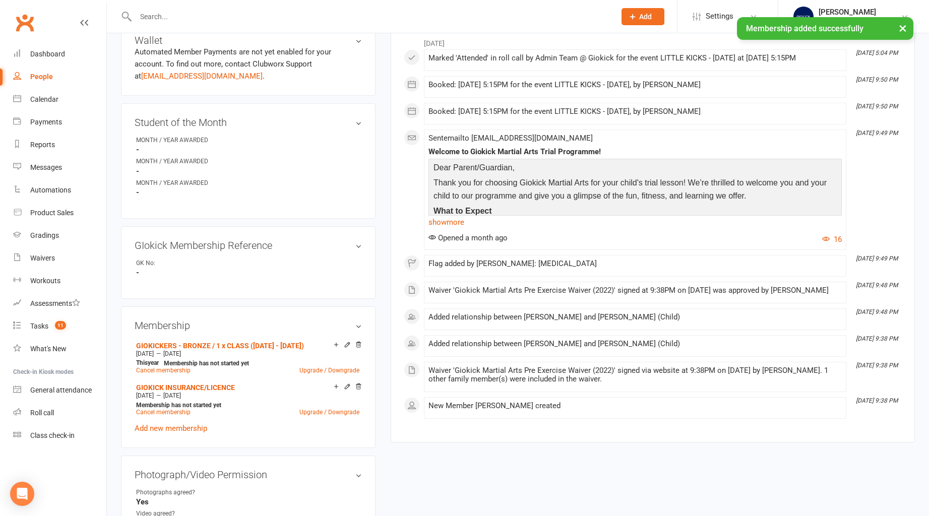
scroll to position [378, 0]
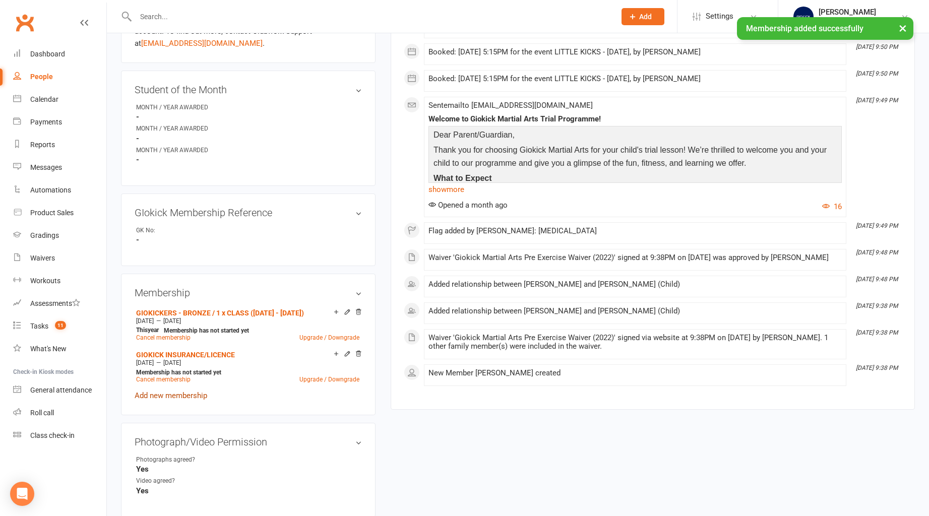
click at [178, 391] on link "Add new membership" at bounding box center [171, 395] width 73 height 9
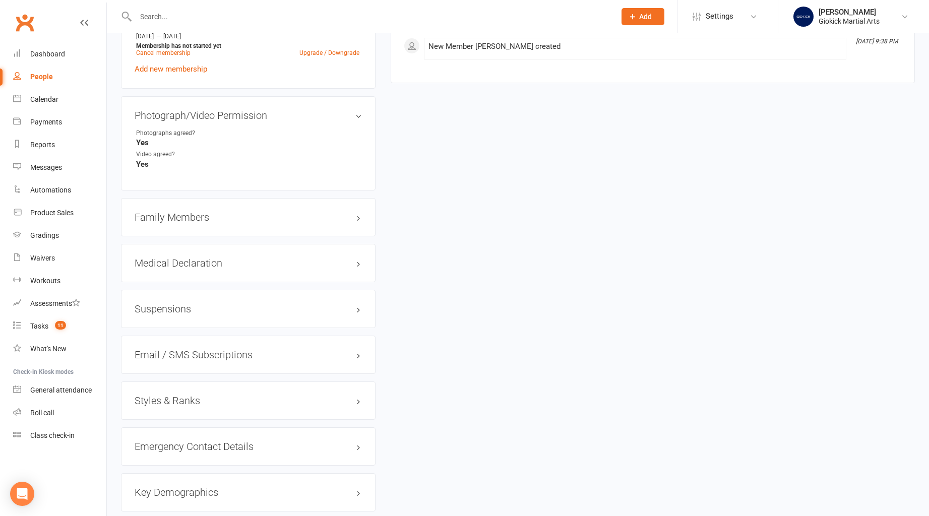
scroll to position [814, 0]
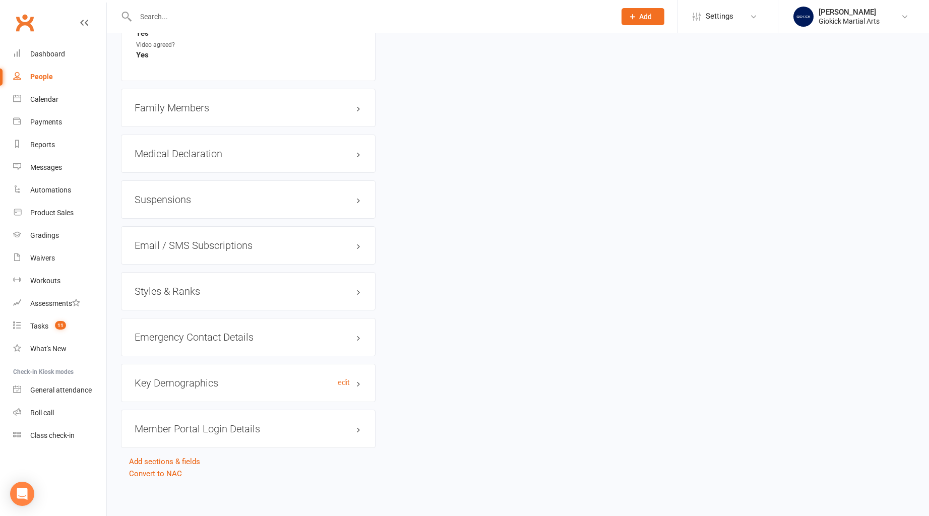
click at [161, 380] on h3 "Key Demographics edit" at bounding box center [248, 383] width 227 height 11
click at [341, 379] on link "edit" at bounding box center [344, 383] width 12 height 9
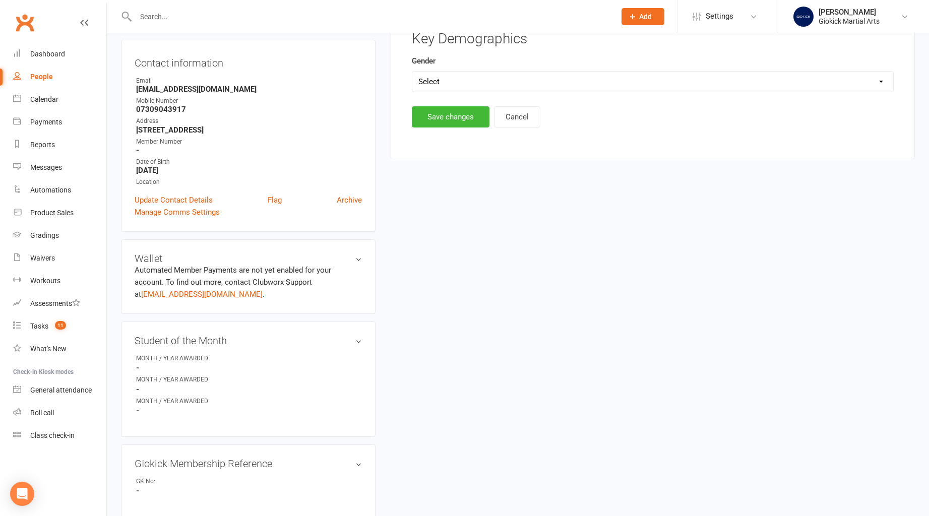
scroll to position [86, 0]
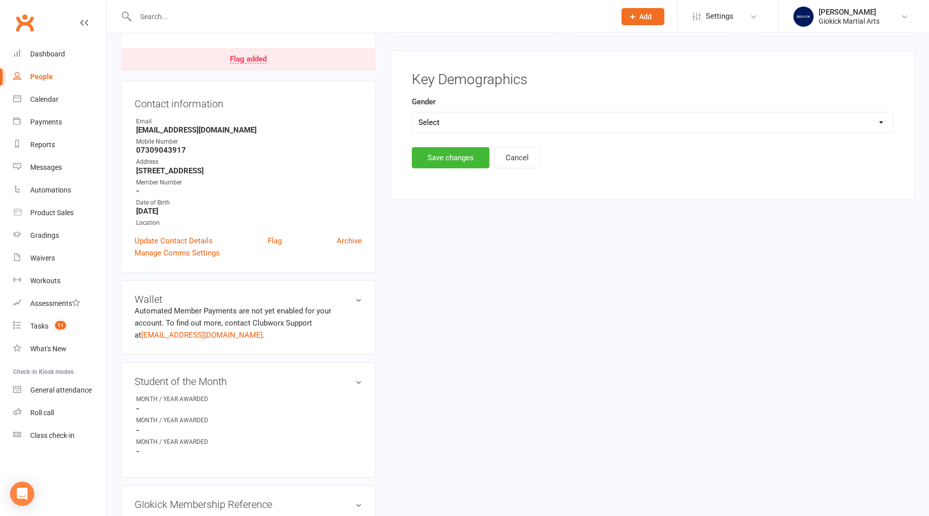
click at [441, 119] on select "Select [DEMOGRAPHIC_DATA] [DEMOGRAPHIC_DATA]" at bounding box center [653, 122] width 481 height 20
select select "[DEMOGRAPHIC_DATA]"
click at [413, 112] on select "Select [DEMOGRAPHIC_DATA] [DEMOGRAPHIC_DATA]" at bounding box center [653, 122] width 481 height 20
click at [432, 163] on button "Save changes" at bounding box center [451, 157] width 78 height 21
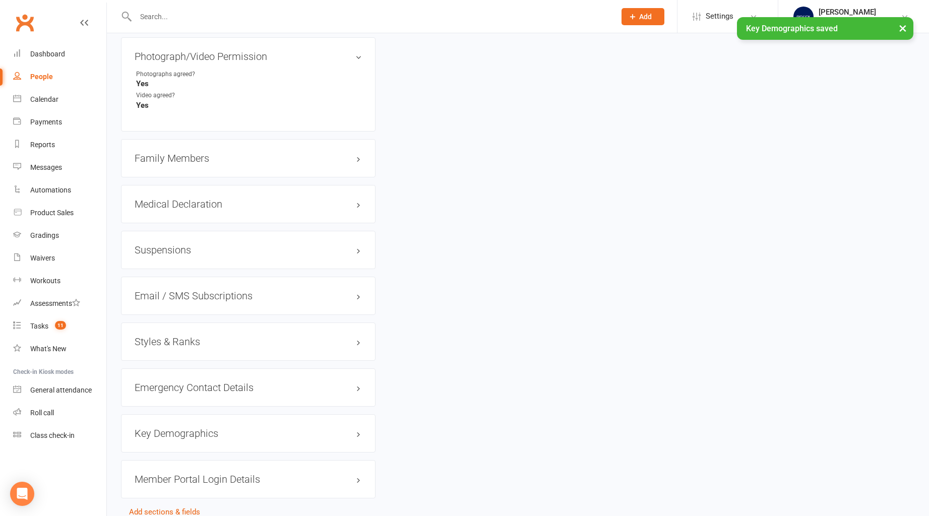
scroll to position [782, 0]
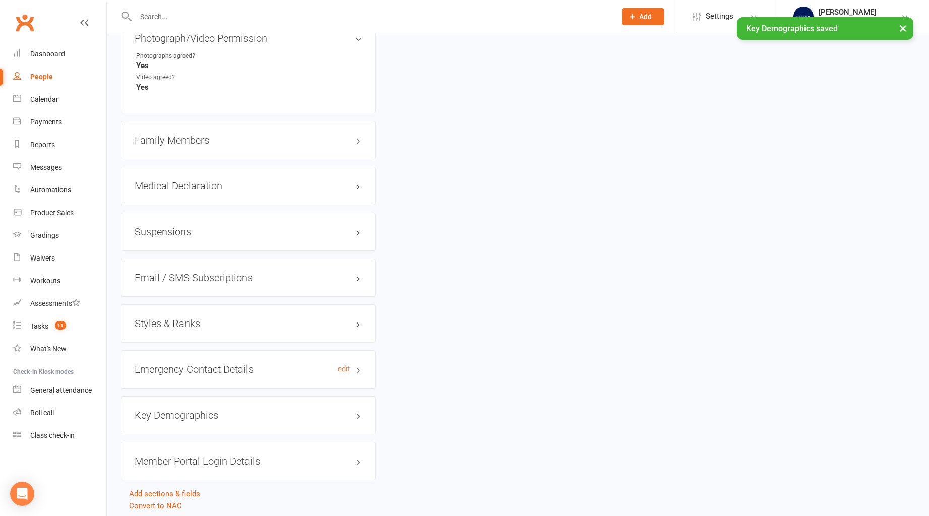
click at [168, 367] on h3 "Emergency Contact Details edit" at bounding box center [248, 369] width 227 height 11
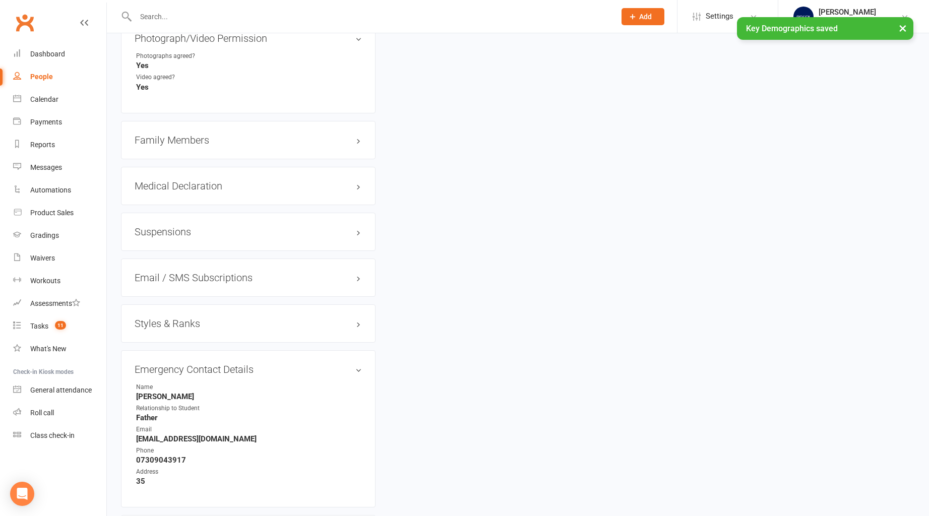
click at [173, 318] on h3 "Styles & Ranks" at bounding box center [248, 323] width 227 height 11
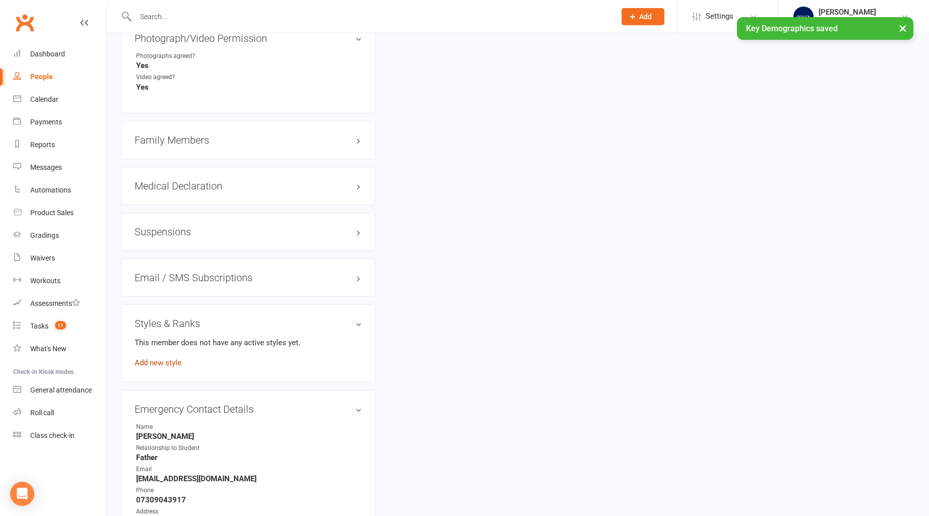
click at [164, 359] on link "Add new style" at bounding box center [158, 363] width 47 height 9
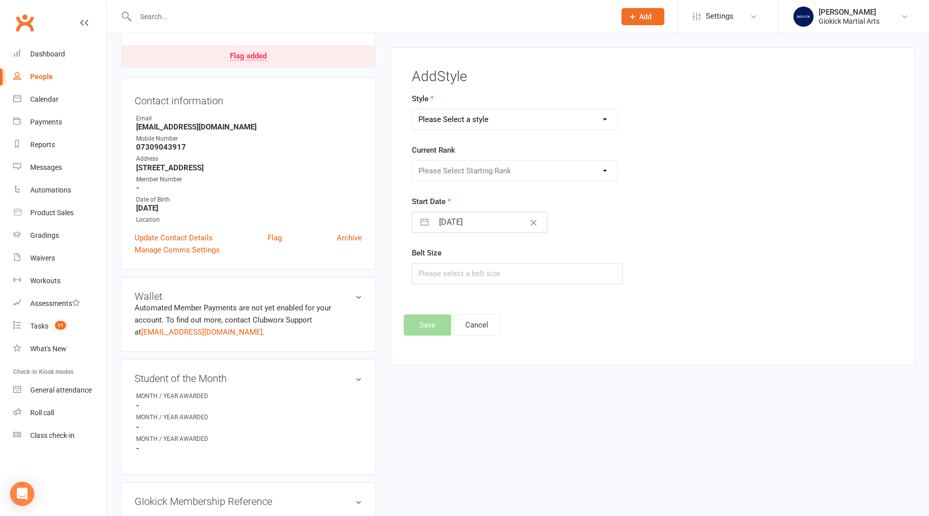
scroll to position [86, 0]
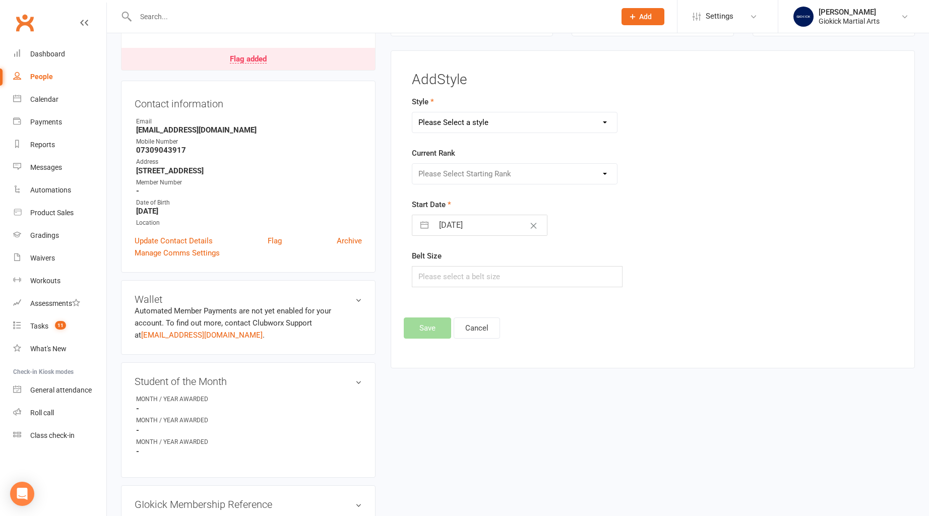
click at [469, 116] on select "Please Select a style KICKBOXING CURRICULUM LITTLE KICKS STAGES" at bounding box center [515, 122] width 205 height 20
select select "982"
click at [413, 112] on select "Please Select a style KICKBOXING CURRICULUM LITTLE KICKS STAGES" at bounding box center [515, 122] width 205 height 20
click at [429, 179] on select "Please Select Starting Rank STAGE 1 STAGE 2 STAGE 3 STAGE 4 STAGE 5 STAGE 6 STA…" at bounding box center [515, 174] width 205 height 20
click at [413, 164] on select "Please Select Starting Rank STAGE 1 STAGE 2 STAGE 3 STAGE 4 STAGE 5 STAGE 6 STA…" at bounding box center [515, 174] width 205 height 20
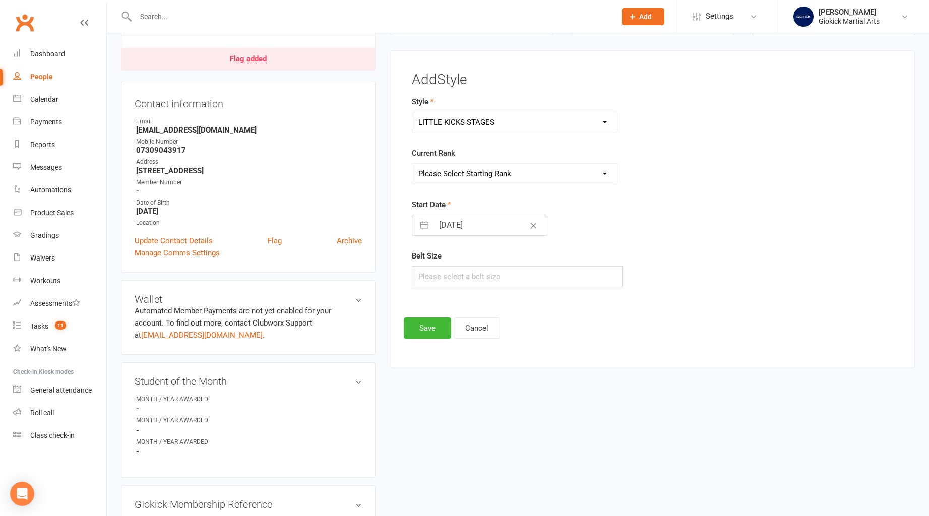
click at [436, 222] on input "[DATE]" at bounding box center [490, 225] width 113 height 20
select select "6"
select select "2025"
select select "7"
select select "2025"
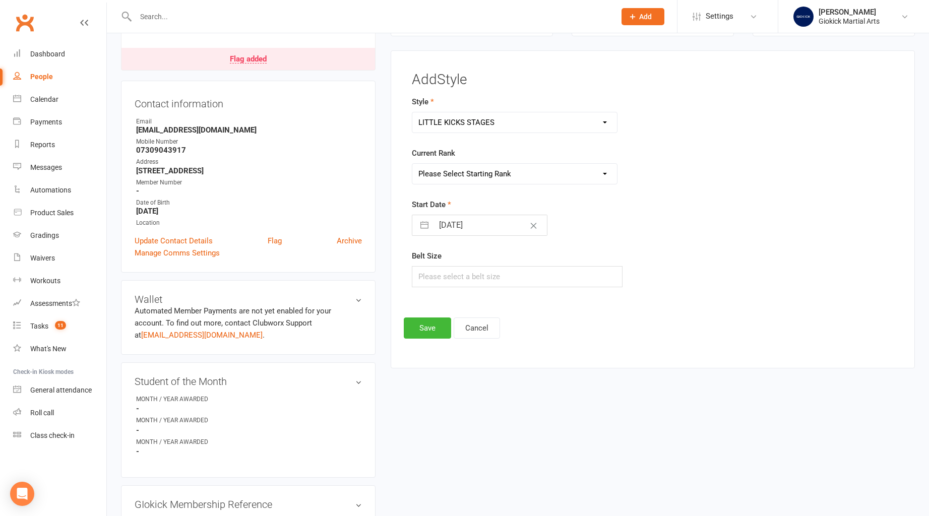
select select "8"
select select "2025"
click at [549, 265] on icon "Move forward to switch to the next month." at bounding box center [552, 266] width 10 height 10
select select "9"
select select "2025"
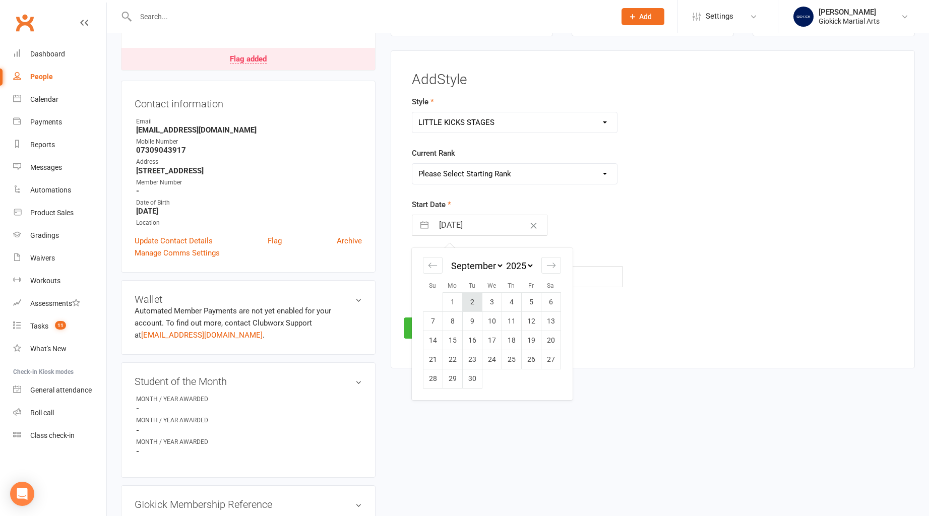
click at [471, 302] on td "2" at bounding box center [472, 302] width 20 height 19
type input "[DATE]"
click at [427, 274] on input "text" at bounding box center [517, 276] width 211 height 21
type input "240"
click at [421, 334] on button "Save" at bounding box center [427, 328] width 47 height 21
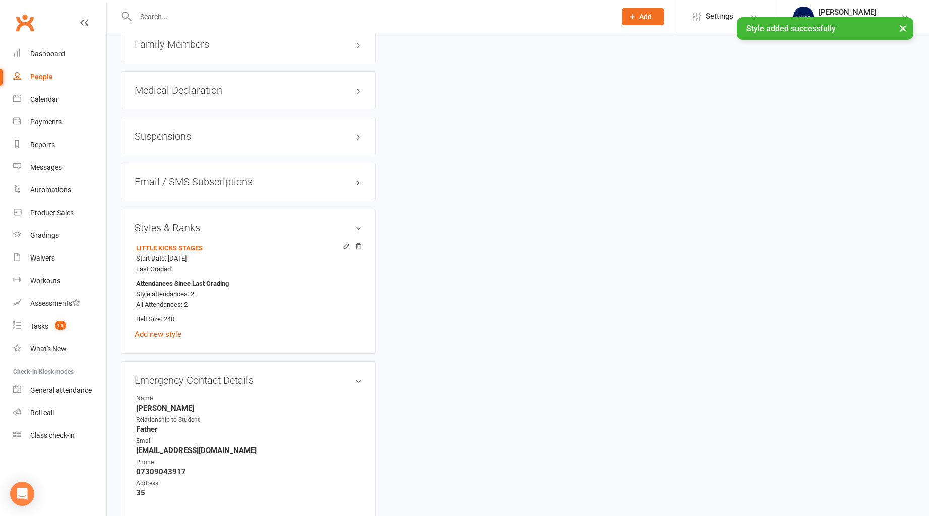
scroll to position [881, 0]
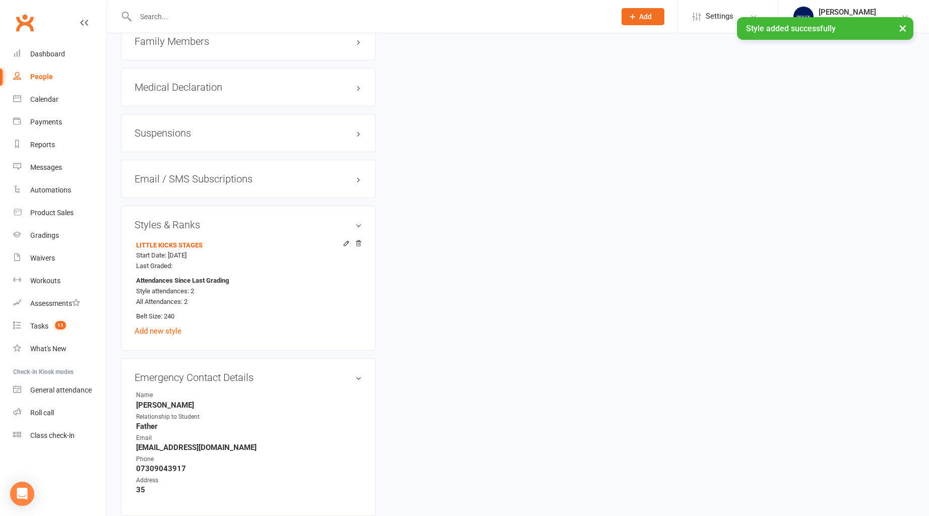
click at [147, 129] on h3 "Suspensions" at bounding box center [248, 133] width 227 height 11
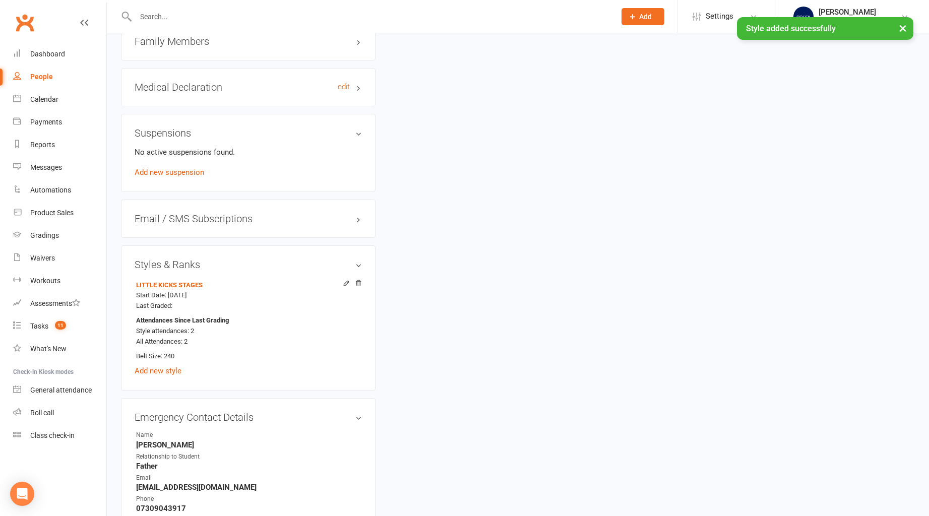
click at [153, 84] on h3 "Medical Declaration edit" at bounding box center [248, 87] width 227 height 11
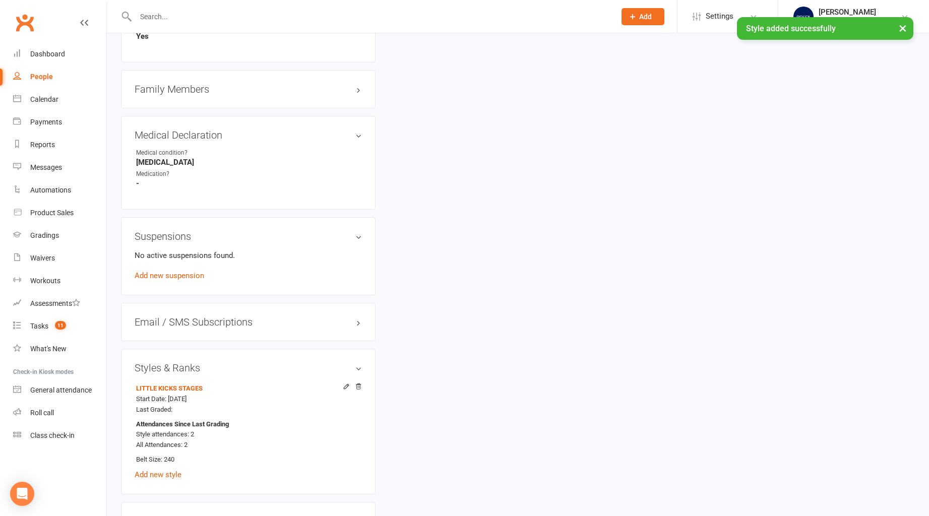
click at [153, 88] on h3 "Family Members" at bounding box center [248, 89] width 227 height 11
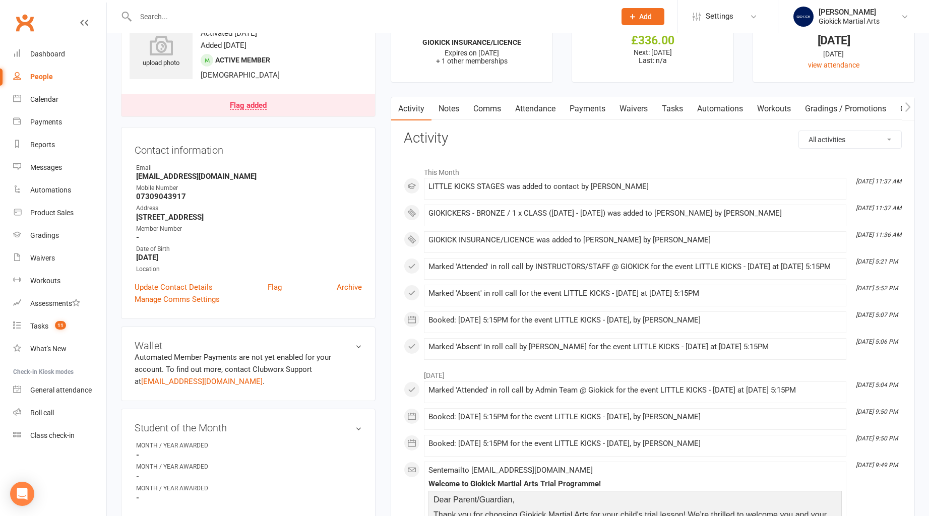
scroll to position [0, 0]
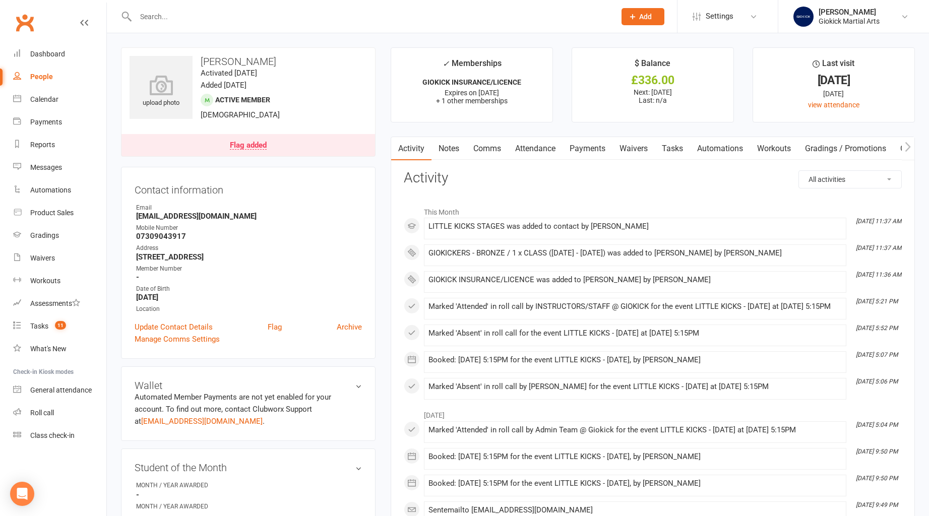
click at [672, 150] on link "Tasks" at bounding box center [672, 148] width 35 height 23
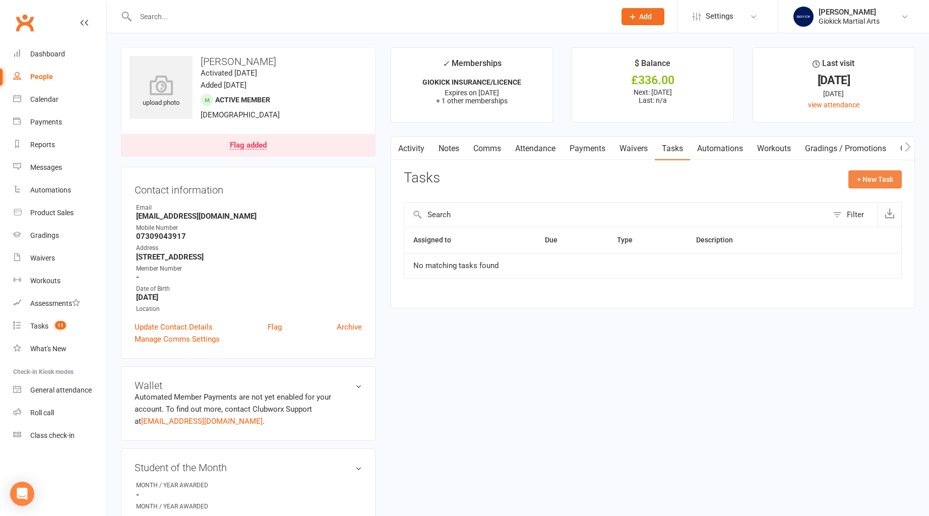
click at [870, 184] on button "+ New Task" at bounding box center [875, 179] width 53 height 18
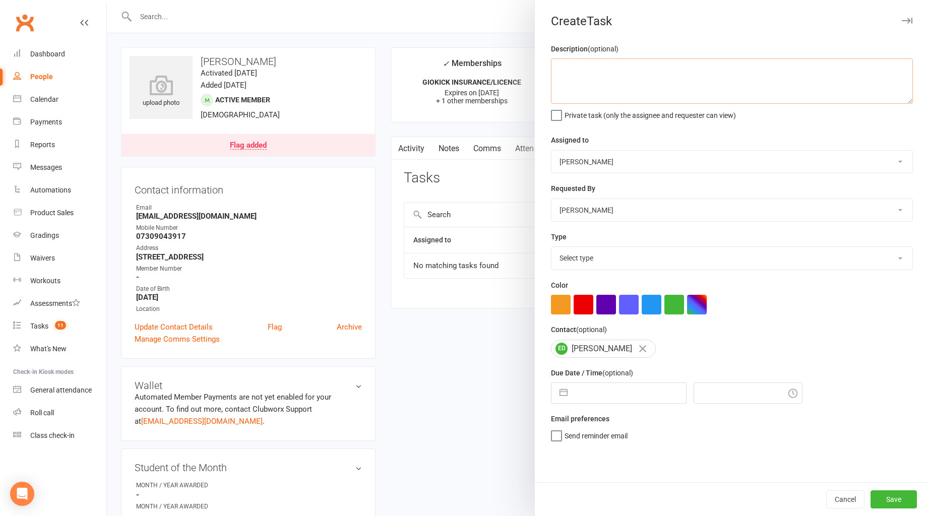
click at [568, 68] on textarea at bounding box center [732, 81] width 362 height 45
type textarea "INSURANCE - [DATE]"
click at [580, 168] on select "[PERSON_NAME] Admin Team @ Giokick INSTRUCTORS/STAFF @ [PERSON_NAME]" at bounding box center [732, 162] width 361 height 22
select select "12159"
click at [552, 151] on select "[PERSON_NAME] Admin Team @ Giokick INSTRUCTORS/STAFF @ [PERSON_NAME]" at bounding box center [732, 162] width 361 height 22
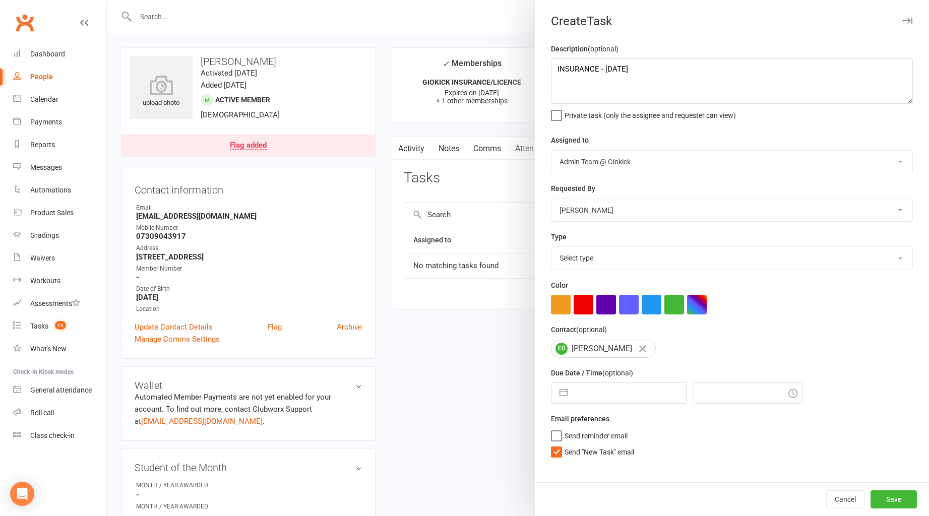
click at [585, 210] on select "[PERSON_NAME] Admin Team @ Giokick INSTRUCTORS/STAFF @ [PERSON_NAME]" at bounding box center [732, 210] width 361 height 22
select select "12159"
click at [552, 200] on select "[PERSON_NAME] Admin Team @ Giokick INSTRUCTORS/STAFF @ [PERSON_NAME]" at bounding box center [732, 210] width 361 height 22
click at [577, 266] on select "Select type Cancelled E-mail Equipment/clothing owed First aid General enquiry …" at bounding box center [732, 258] width 361 height 22
select select "11582"
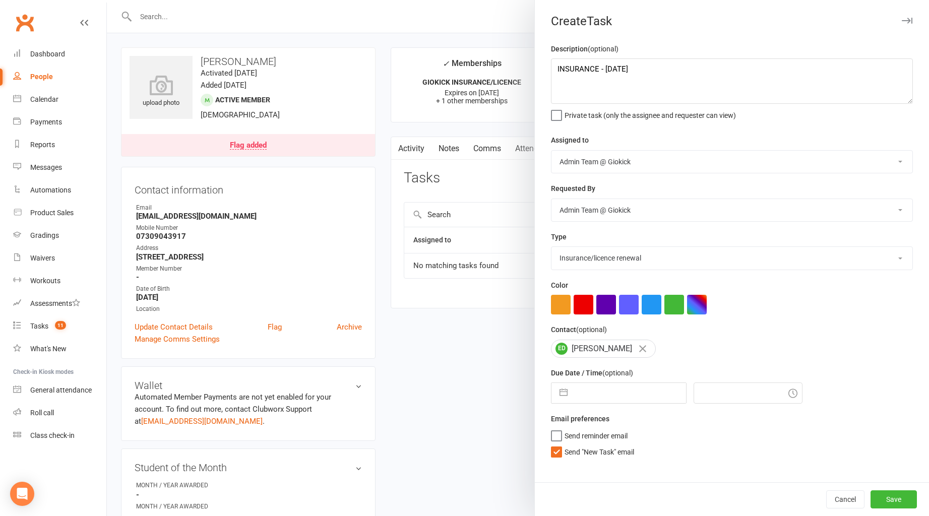
click at [552, 248] on select "Select type Cancelled E-mail Equipment/clothing owed First aid General enquiry …" at bounding box center [732, 258] width 361 height 22
click at [580, 400] on input "text" at bounding box center [629, 393] width 113 height 20
select select "6"
select select "2025"
select select "7"
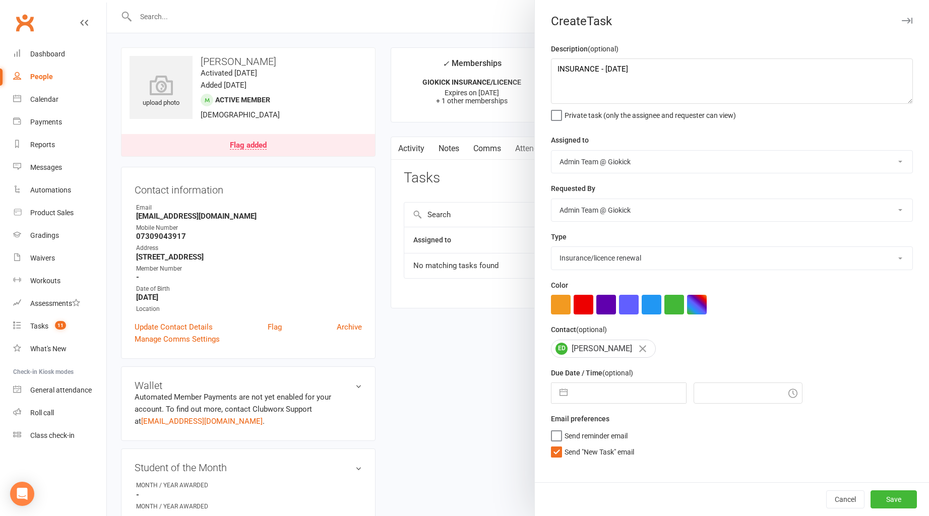
select select "2025"
select select "8"
select select "2025"
click at [654, 437] on select "2035 2034 2033 2032 2031 2030 2029 2028 2027 2026 2025 2024 2023 2022 2021 2020…" at bounding box center [659, 434] width 30 height 12
select select "6"
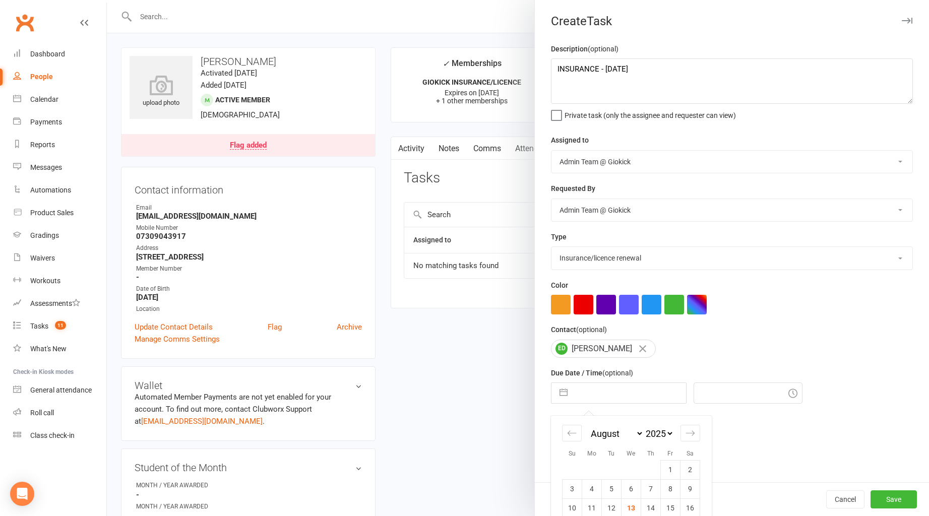
select select "2026"
select select "7"
select select "2026"
select select "8"
select select "2026"
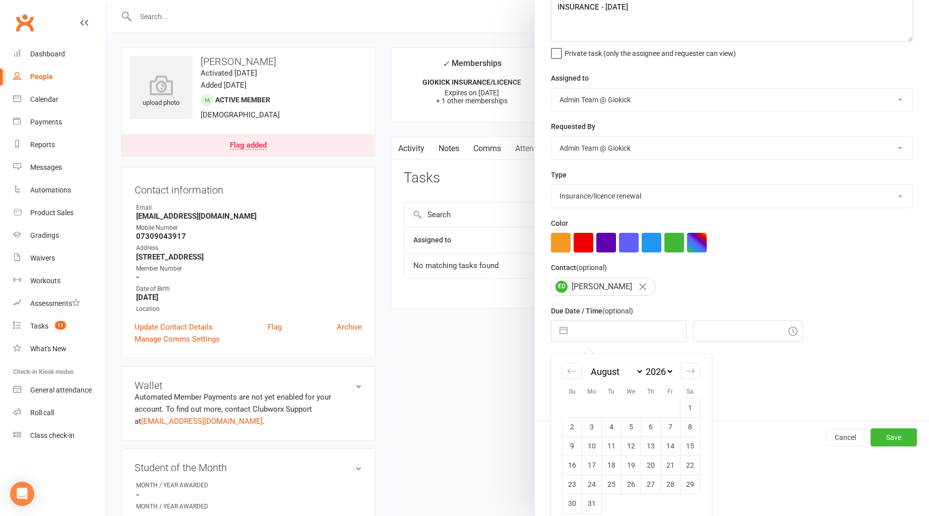
scroll to position [73, 0]
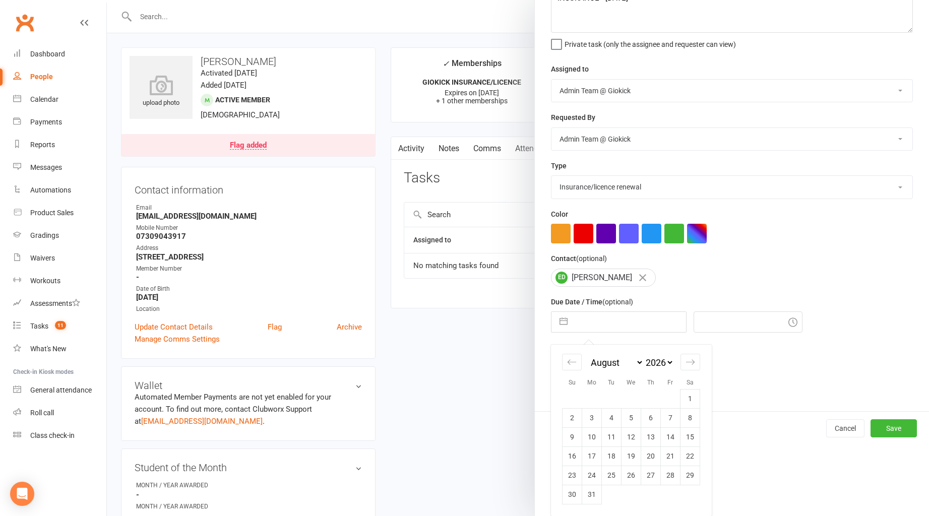
click at [620, 367] on select "January February March April May June July August September October November De…" at bounding box center [616, 363] width 55 height 12
click at [589, 357] on select "January February March April May June July August September October November De…" at bounding box center [616, 363] width 55 height 12
select select "7"
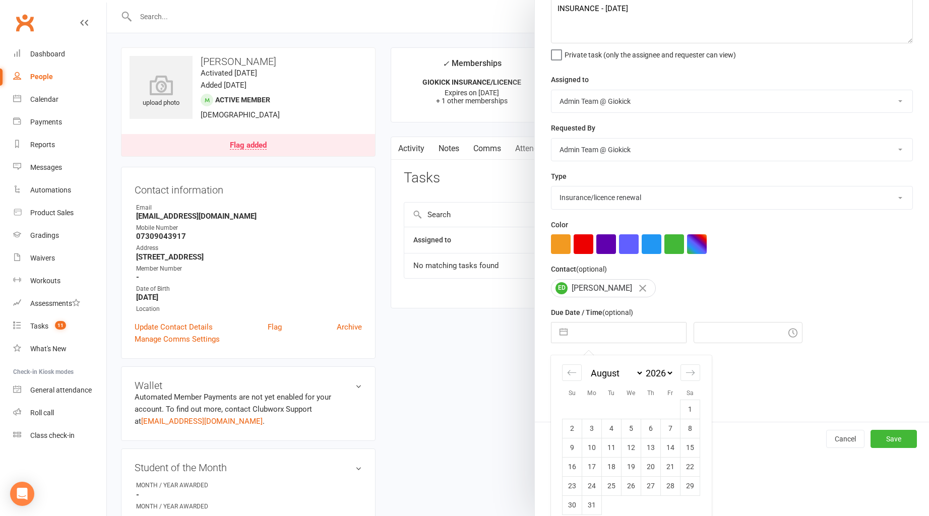
select select "9"
select select "2026"
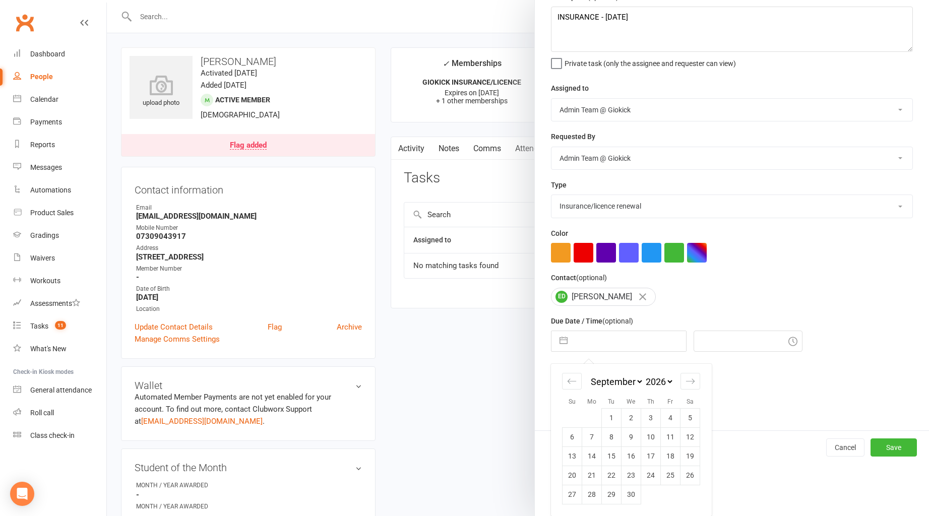
scroll to position [53, 0]
click at [631, 417] on td "2" at bounding box center [632, 417] width 20 height 19
type input "[DATE]"
type input "11:45am"
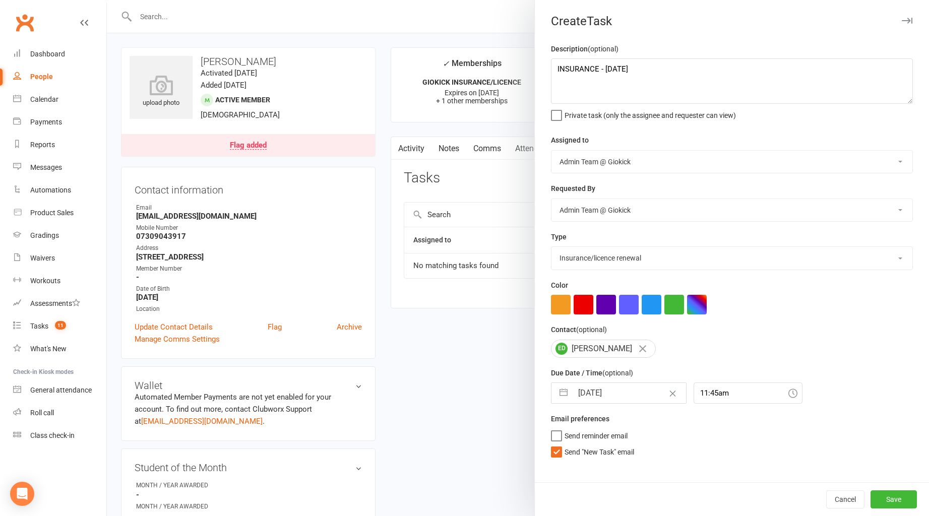
scroll to position [0, 0]
click at [906, 501] on button "Save" at bounding box center [894, 500] width 46 height 18
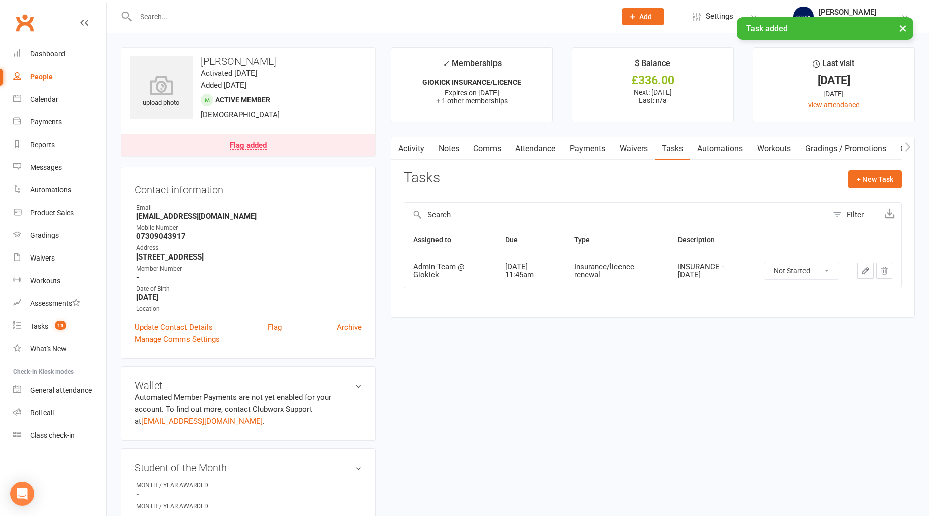
click at [643, 151] on link "Waivers" at bounding box center [634, 148] width 42 height 23
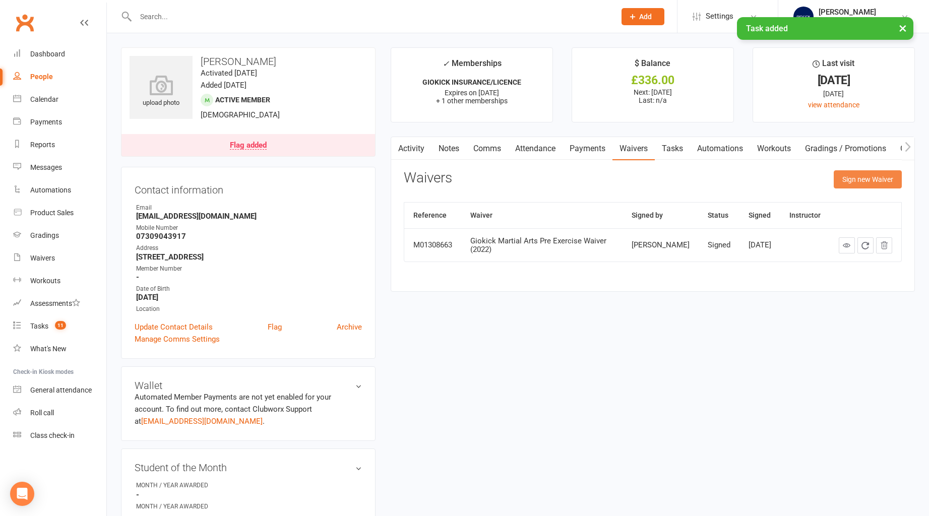
click at [864, 187] on button "Sign new Waiver" at bounding box center [868, 179] width 68 height 18
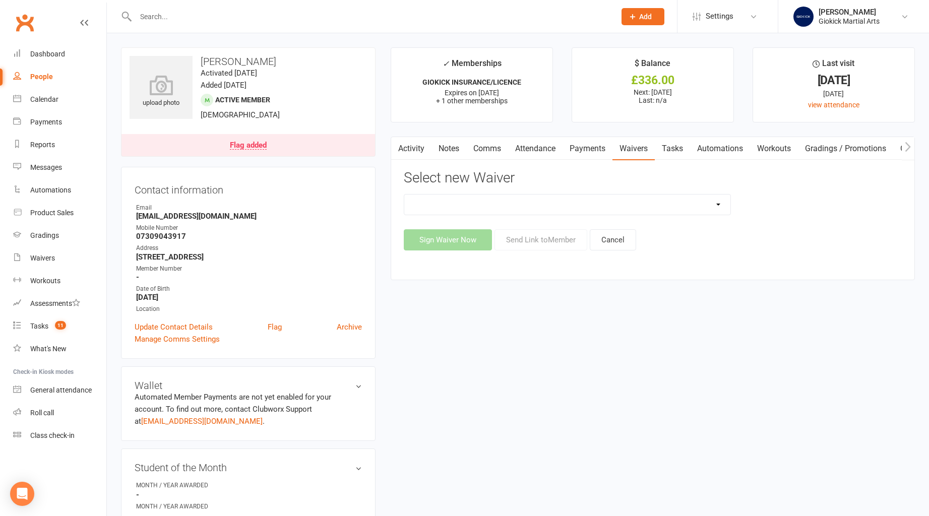
click at [568, 207] on select "Giokick Martial Arts [MEDICAL_DATA] Waiver & Release Giokick Martial Arts Exist…" at bounding box center [567, 205] width 326 height 20
select select "6259"
click at [404, 195] on select "Giokick Martial Arts [MEDICAL_DATA] Waiver & Release Giokick Martial Arts Exist…" at bounding box center [567, 205] width 326 height 20
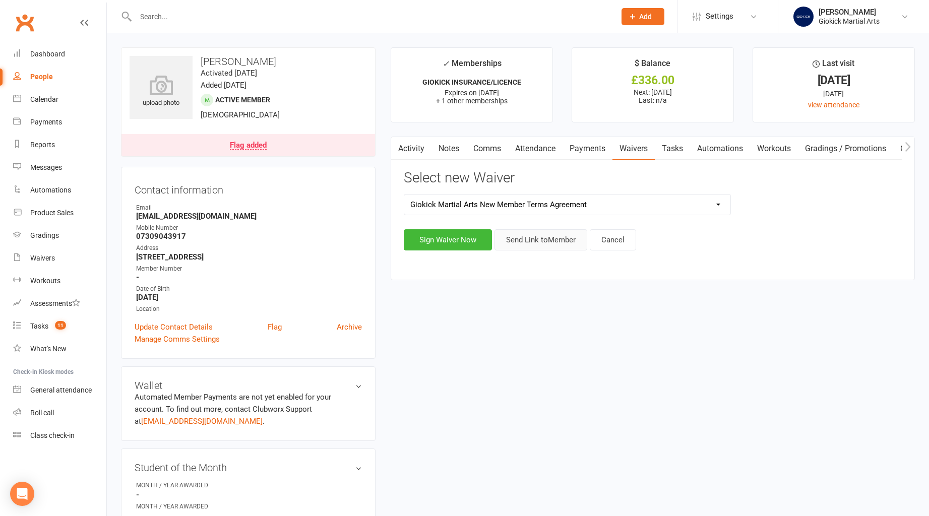
click at [544, 240] on button "Send Link to Member" at bounding box center [541, 239] width 93 height 21
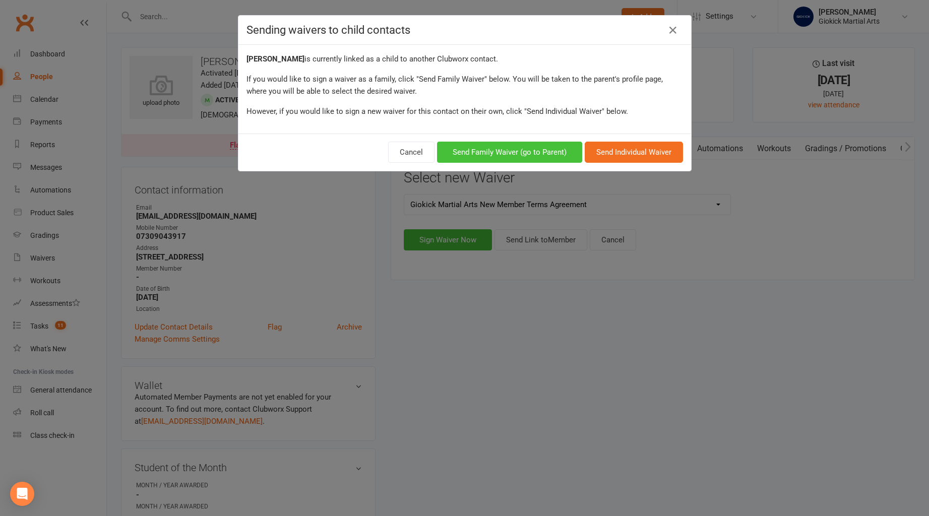
click at [528, 151] on button "Send Family Waiver (go to Parent)" at bounding box center [509, 152] width 145 height 21
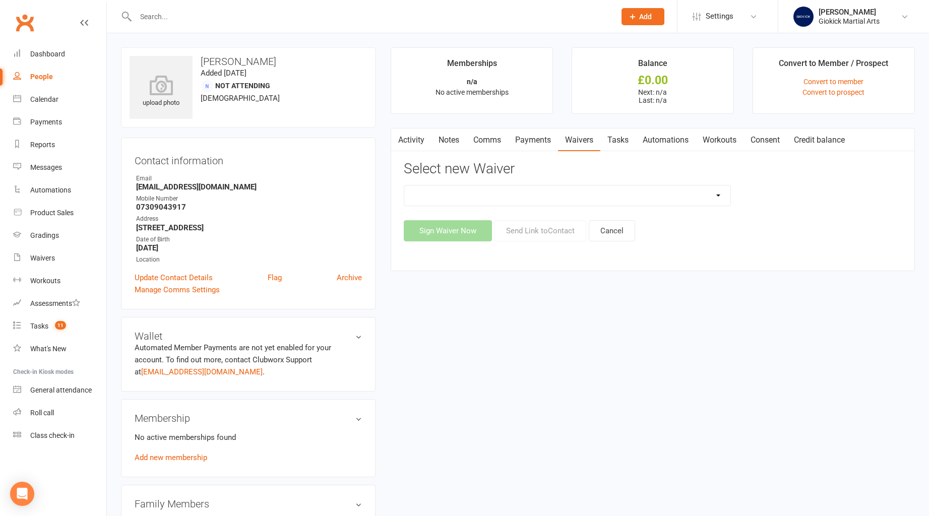
click at [537, 197] on select "Giokick Martial Arts [MEDICAL_DATA] Waiver & Release Giokick Martial Arts Exist…" at bounding box center [567, 196] width 326 height 20
select select "6259"
click at [404, 186] on select "Giokick Martial Arts [MEDICAL_DATA] Waiver & Release Giokick Martial Arts Exist…" at bounding box center [567, 196] width 326 height 20
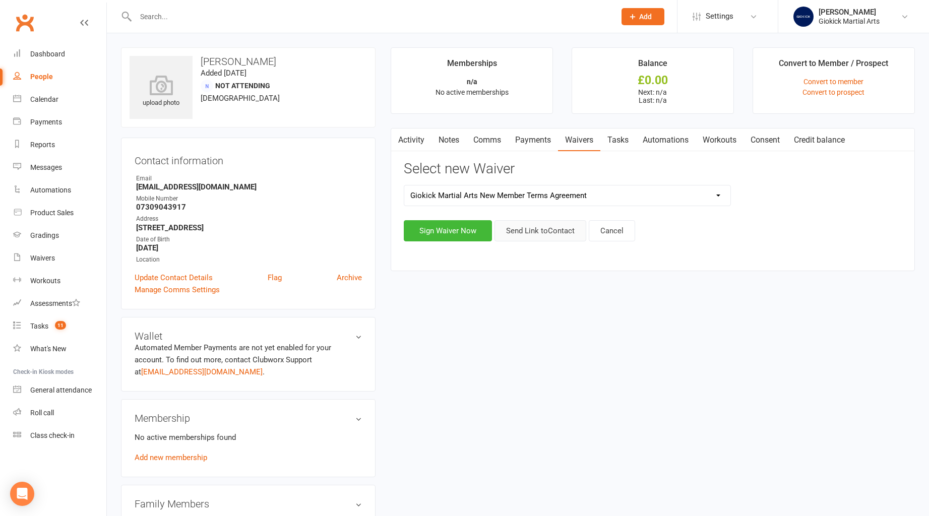
click at [536, 226] on button "Send Link to Contact" at bounding box center [541, 230] width 92 height 21
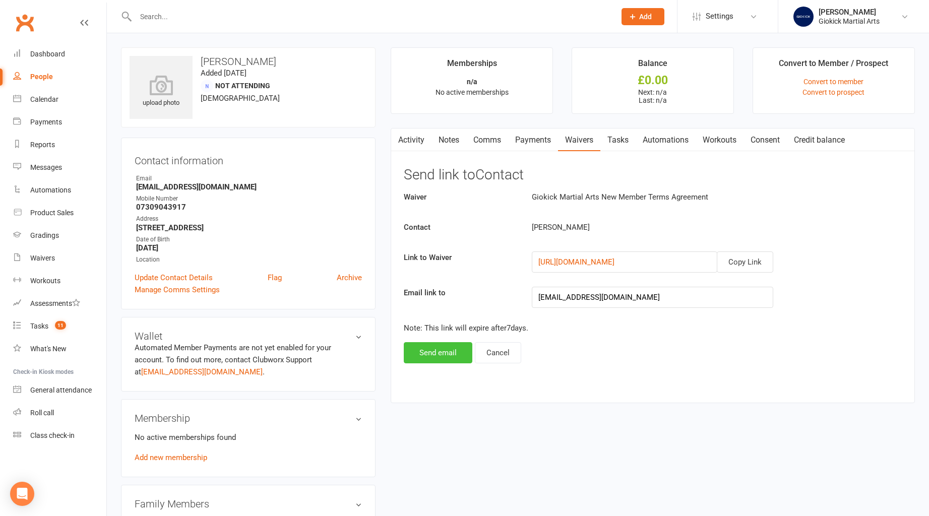
click at [444, 357] on button "Send email" at bounding box center [438, 352] width 69 height 21
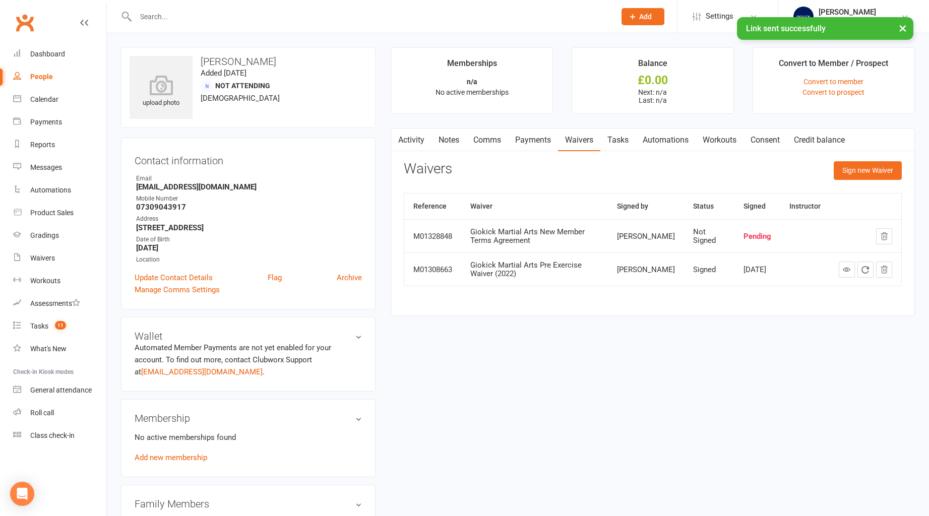
click at [484, 139] on link "Comms" at bounding box center [487, 140] width 42 height 23
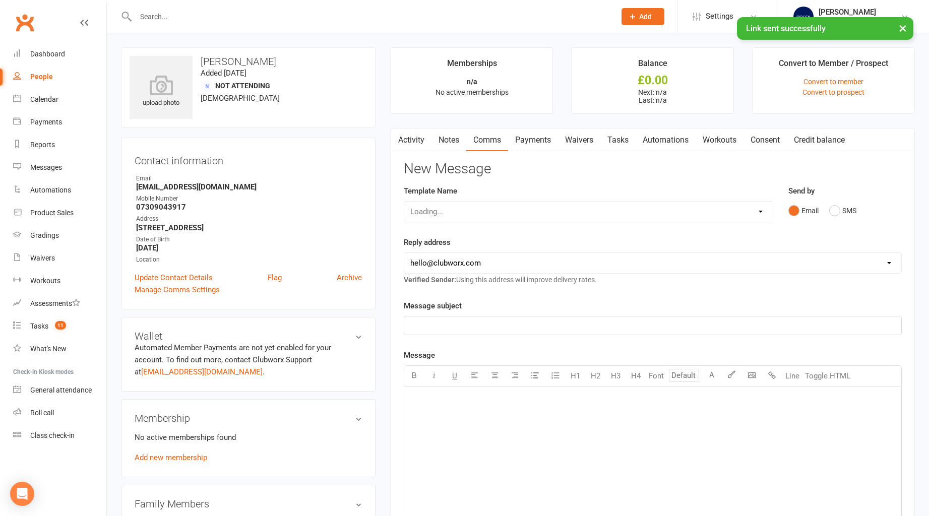
click at [485, 208] on div "Loading..." at bounding box center [589, 211] width 370 height 21
click at [485, 208] on select "Select Template [SMS] EXPIRED Insurance [Email] Insurance - Outstanding Fee [Em…" at bounding box center [588, 212] width 369 height 20
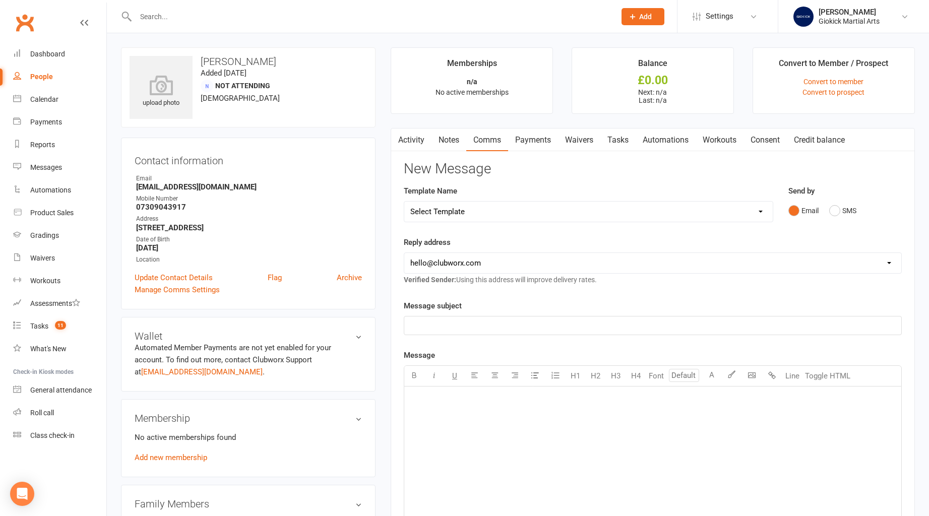
select select "3"
click at [404, 202] on select "Select Template [SMS] EXPIRED Insurance [Email] Insurance - Outstanding Fee [Em…" at bounding box center [588, 212] width 369 height 20
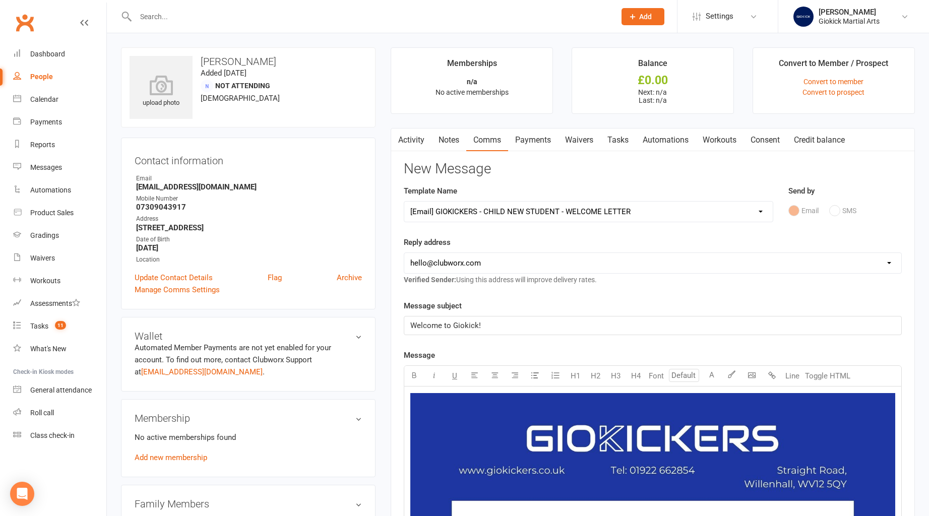
click at [475, 259] on select "[EMAIL_ADDRESS][DOMAIN_NAME] [EMAIL_ADDRESS][DOMAIN_NAME] [EMAIL_ADDRESS][DOMAI…" at bounding box center [652, 263] width 497 height 20
select select "1"
click at [404, 253] on select "[EMAIL_ADDRESS][DOMAIN_NAME] [EMAIL_ADDRESS][DOMAIN_NAME] [EMAIL_ADDRESS][DOMAI…" at bounding box center [652, 263] width 497 height 20
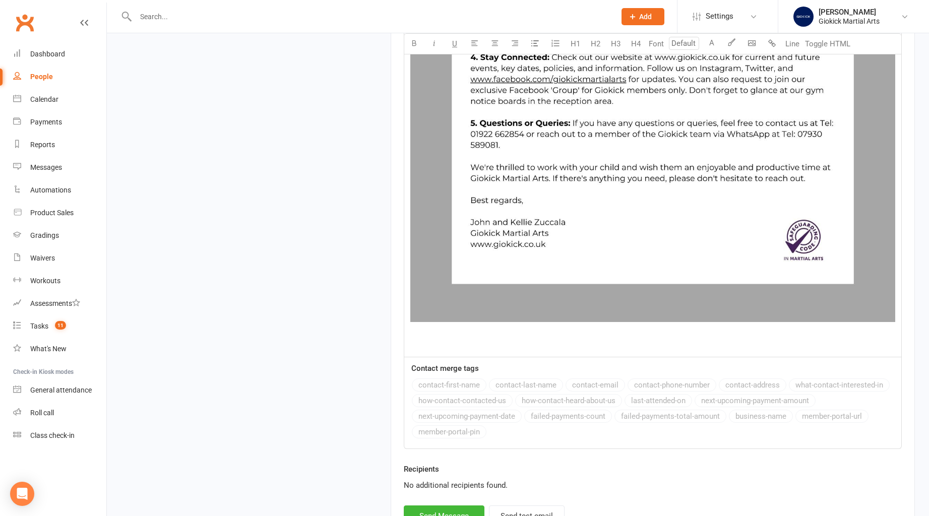
scroll to position [847, 0]
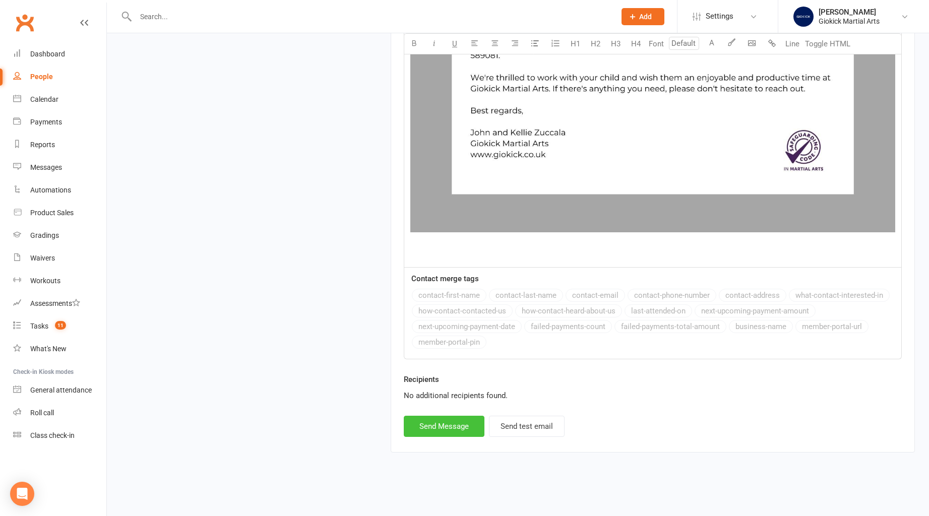
click at [453, 426] on button "Send Message" at bounding box center [444, 426] width 81 height 21
select select
select select "0"
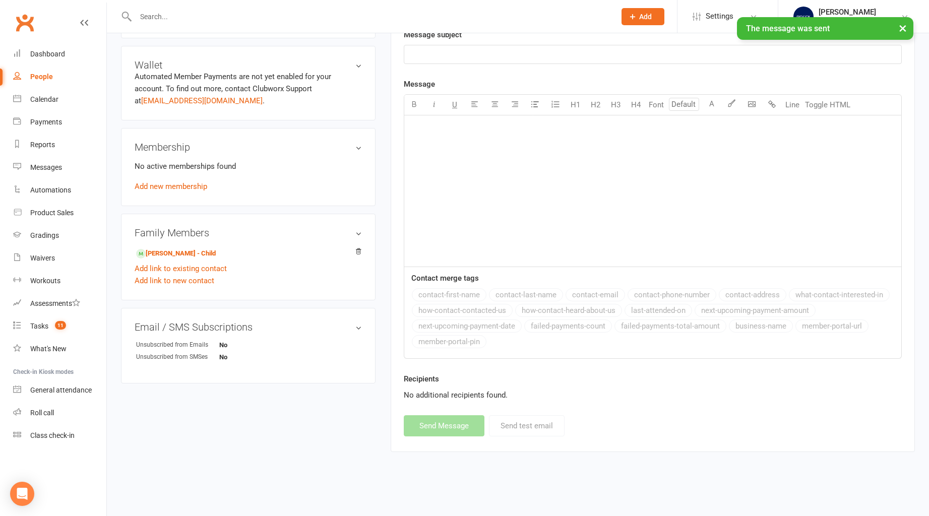
scroll to position [0, 0]
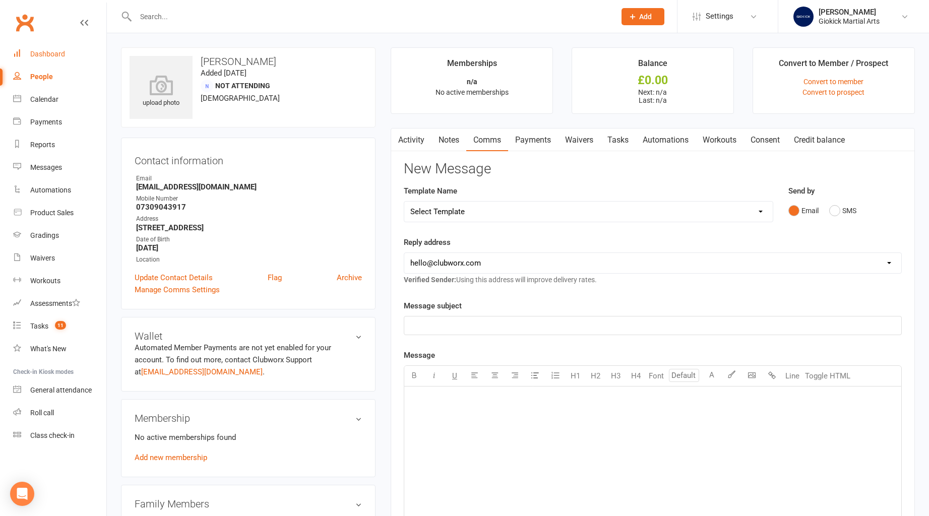
click at [43, 54] on div "Dashboard" at bounding box center [47, 54] width 35 height 8
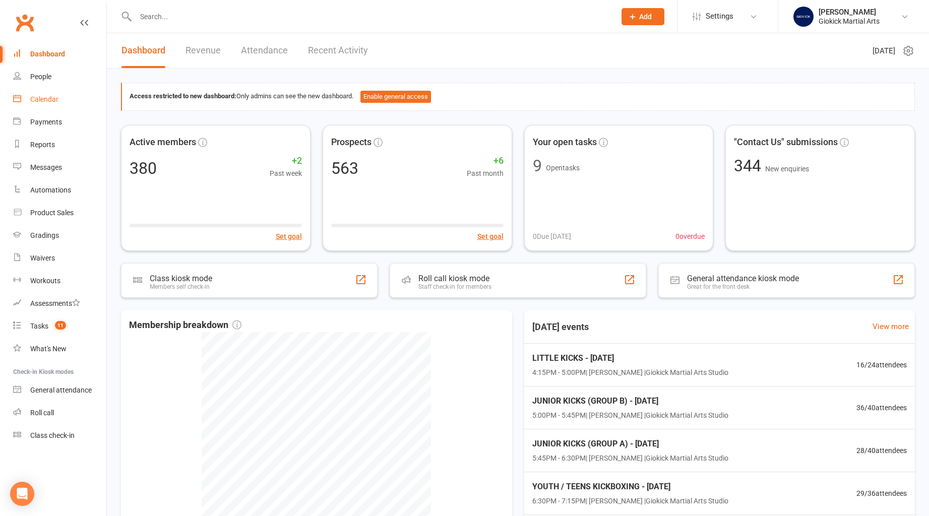
click at [35, 97] on div "Calendar" at bounding box center [44, 99] width 28 height 8
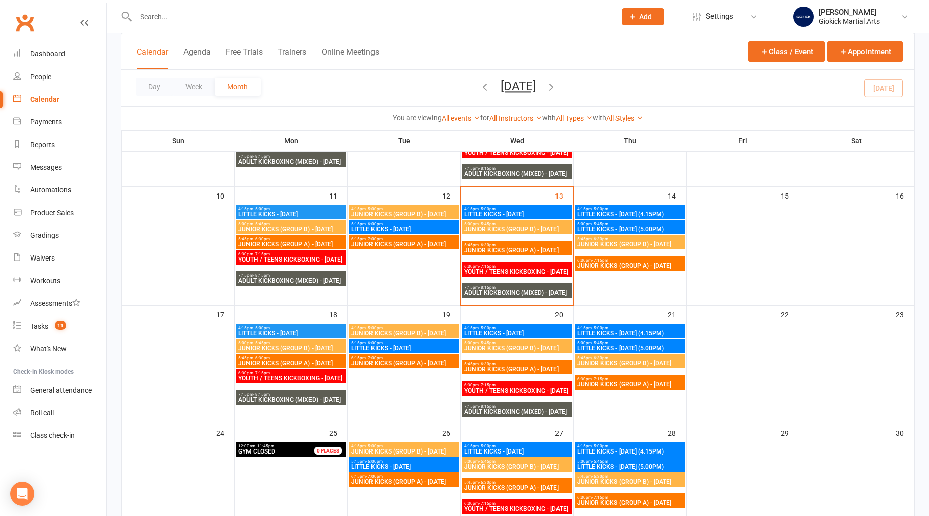
scroll to position [264, 0]
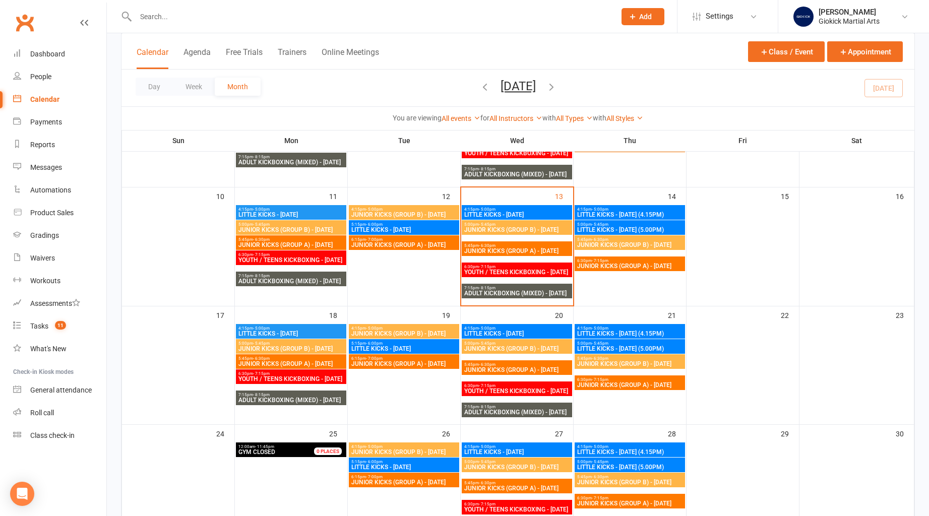
click at [557, 88] on icon "button" at bounding box center [551, 86] width 11 height 11
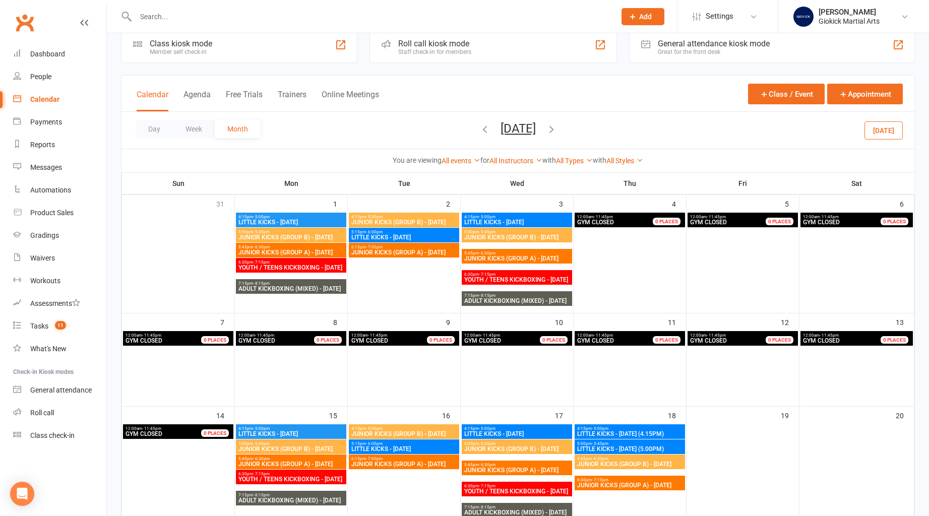
scroll to position [0, 0]
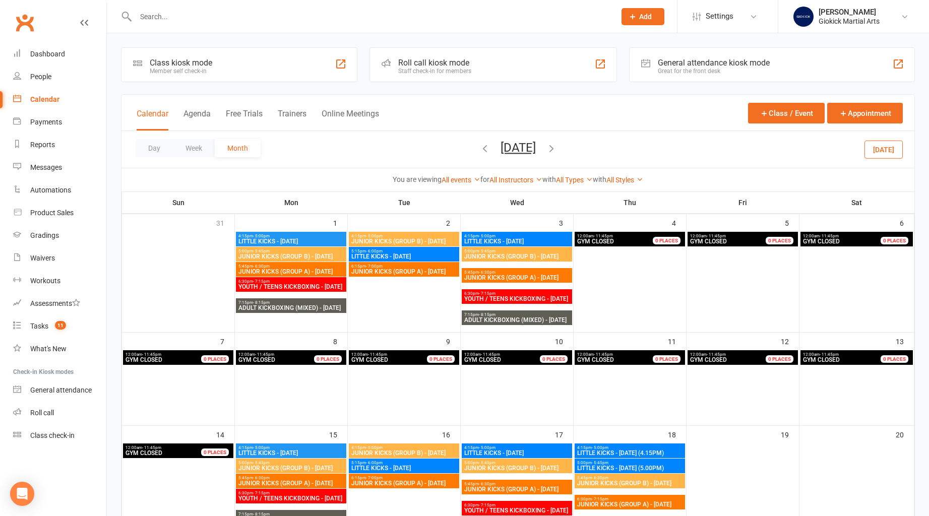
click at [391, 256] on span "LITTLE KICKS - [DATE]" at bounding box center [404, 257] width 106 height 6
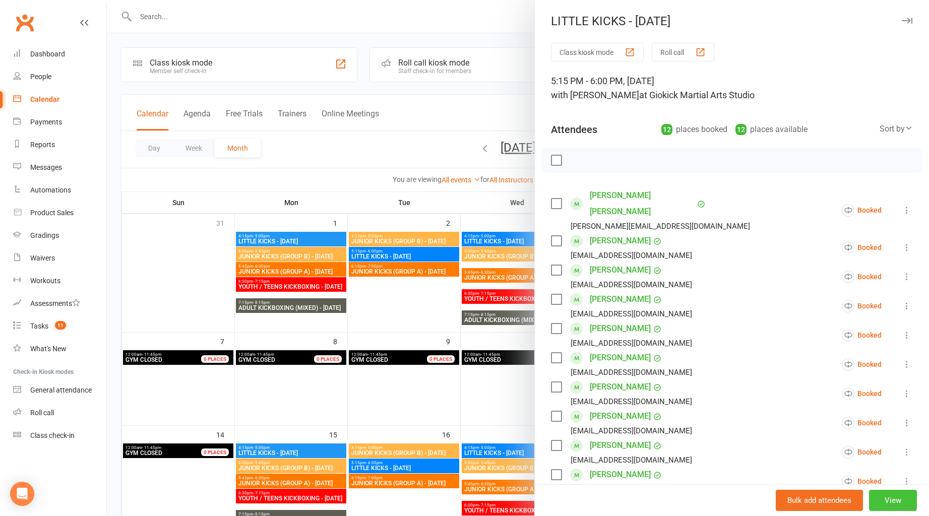
click at [890, 506] on button "View" at bounding box center [893, 500] width 48 height 21
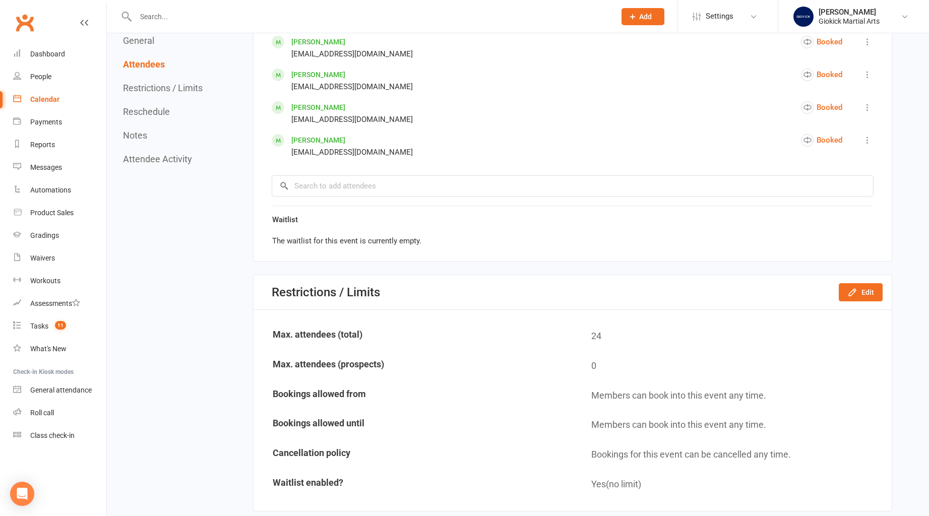
scroll to position [823, 0]
click at [296, 183] on input "search" at bounding box center [573, 184] width 602 height 21
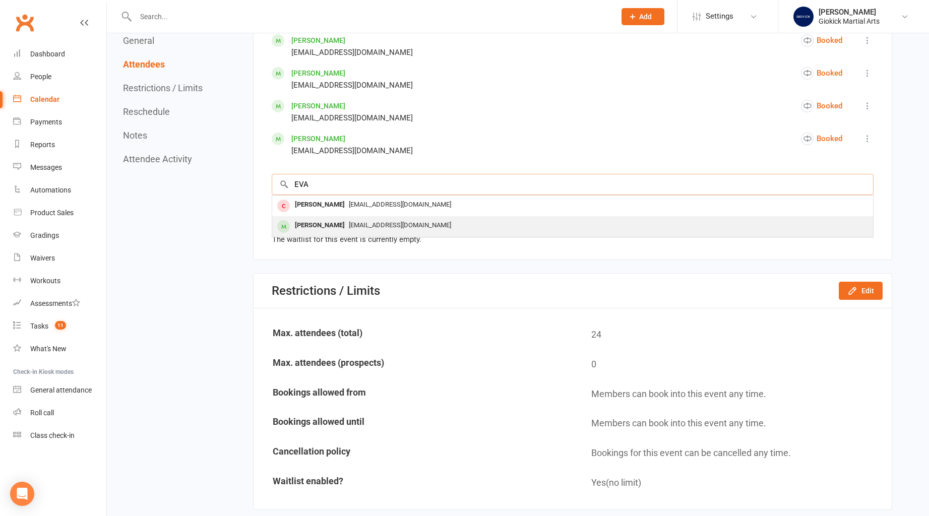
type input "EVA"
click at [319, 226] on div "[PERSON_NAME]" at bounding box center [320, 225] width 58 height 15
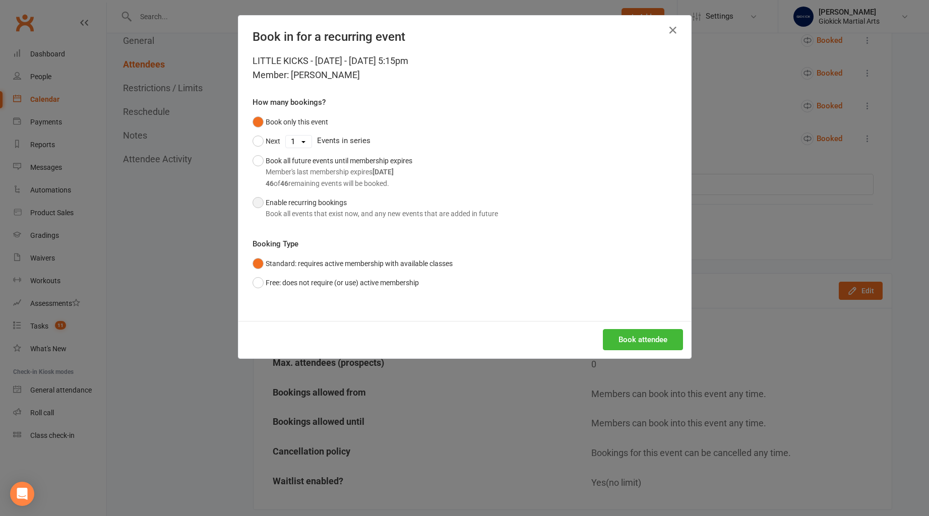
click at [265, 202] on button "Enable recurring bookings Book all events that exist now, and any new events th…" at bounding box center [376, 208] width 246 height 31
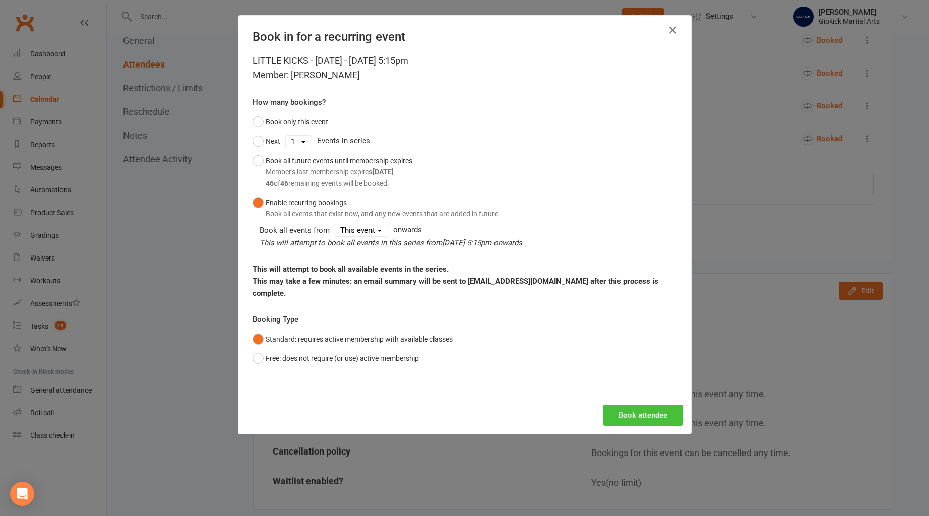
click at [648, 408] on button "Book attendee" at bounding box center [643, 415] width 80 height 21
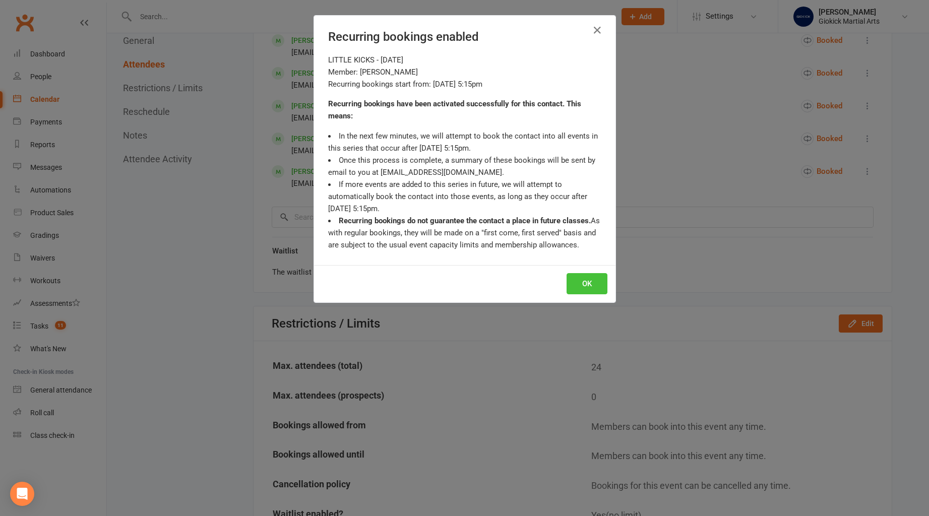
click at [590, 285] on button "OK" at bounding box center [587, 283] width 41 height 21
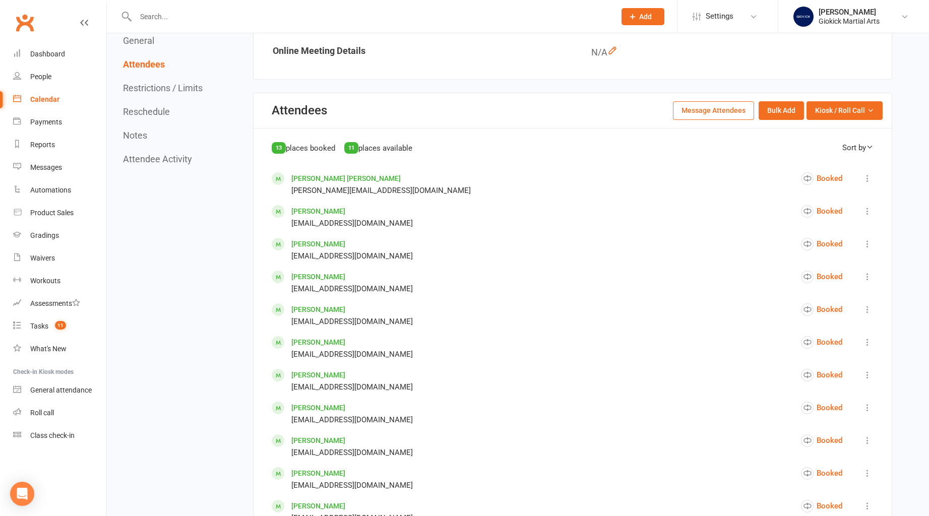
scroll to position [205, 0]
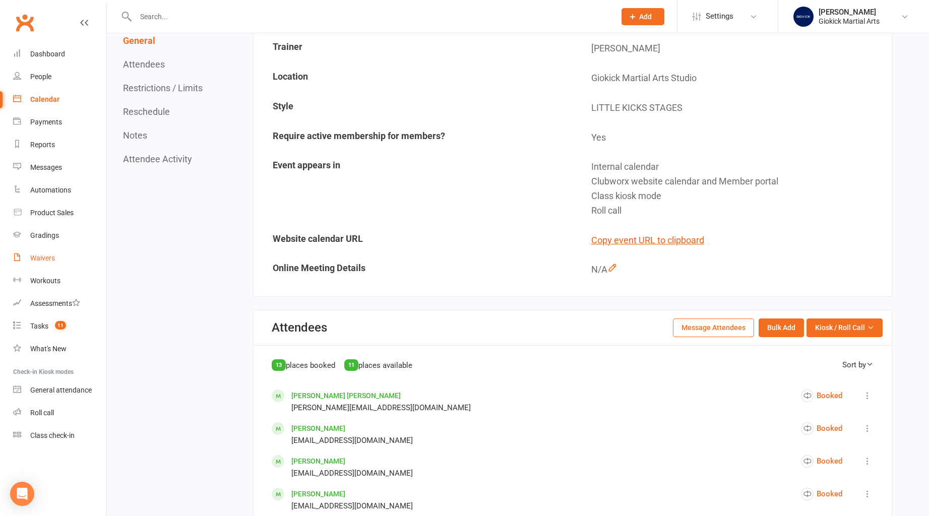
click at [38, 263] on link "Waivers" at bounding box center [59, 258] width 93 height 23
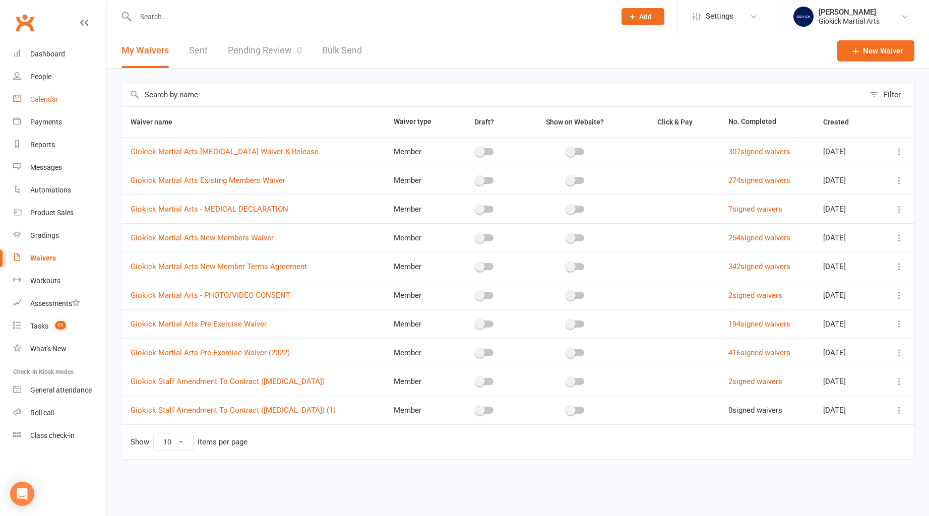
click at [52, 101] on div "Calendar" at bounding box center [44, 99] width 28 height 8
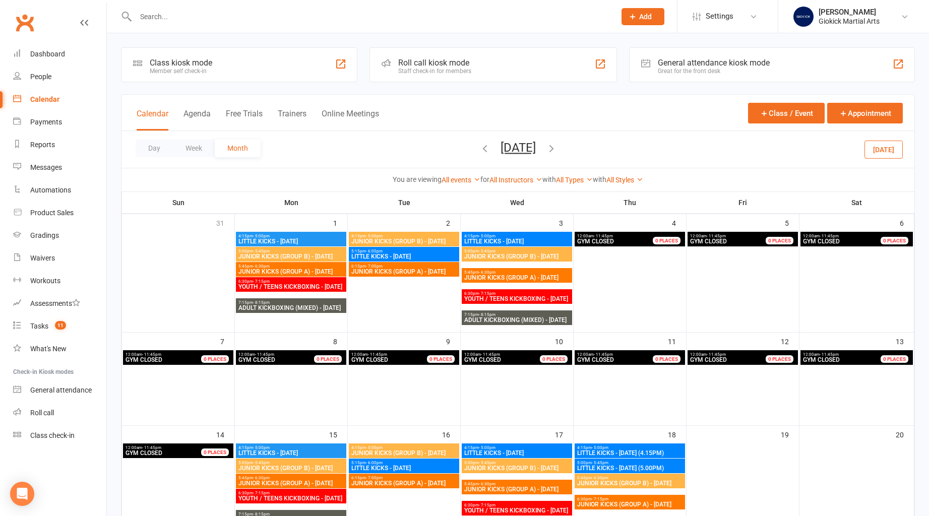
click at [884, 146] on button "[DATE]" at bounding box center [884, 149] width 38 height 18
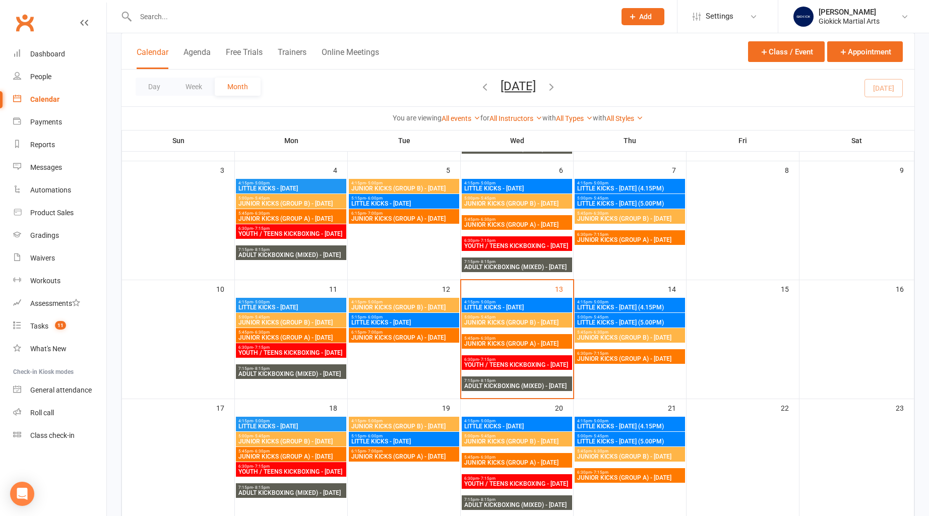
scroll to position [225, 0]
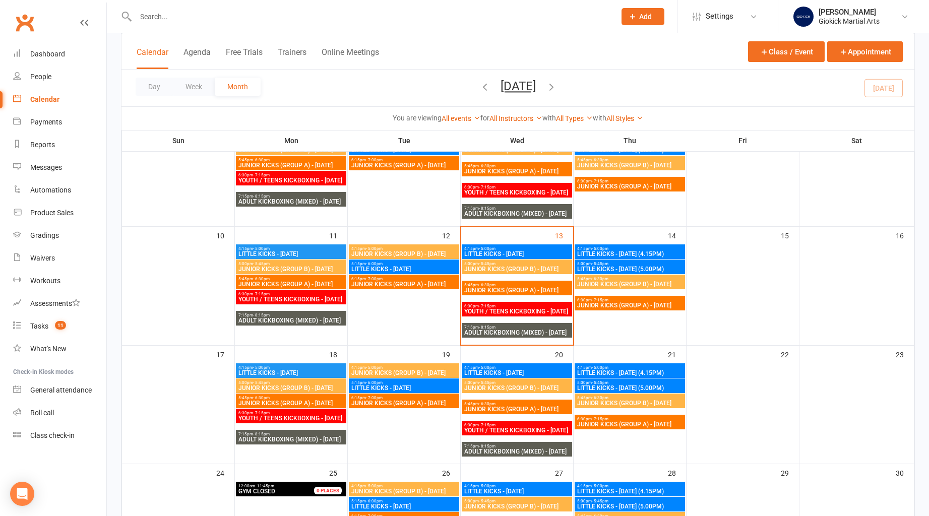
click at [499, 255] on span "LITTLE KICKS - [DATE]" at bounding box center [517, 254] width 106 height 6
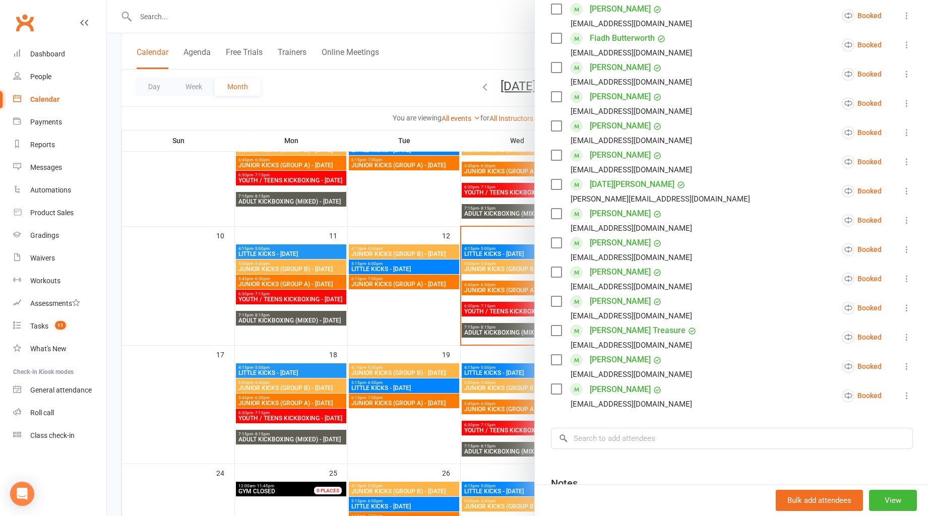
scroll to position [245, 0]
click at [419, 225] on div at bounding box center [518, 258] width 823 height 516
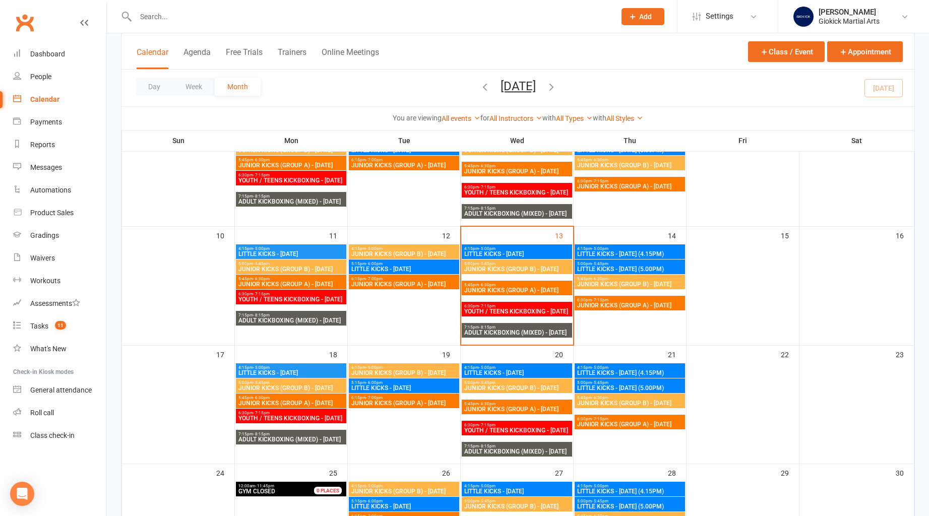
click at [500, 271] on span "JUNIOR KICKS (GROUP B) - [DATE]" at bounding box center [517, 269] width 106 height 6
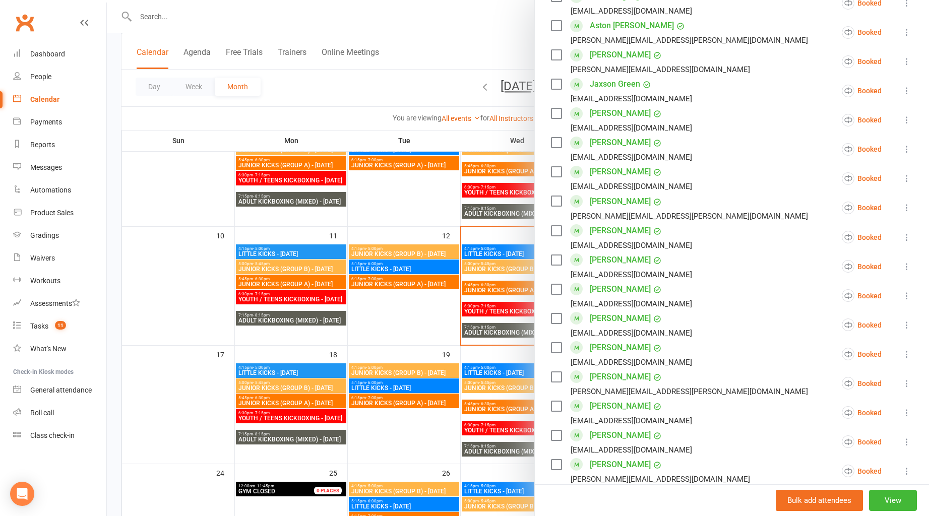
scroll to position [498, 0]
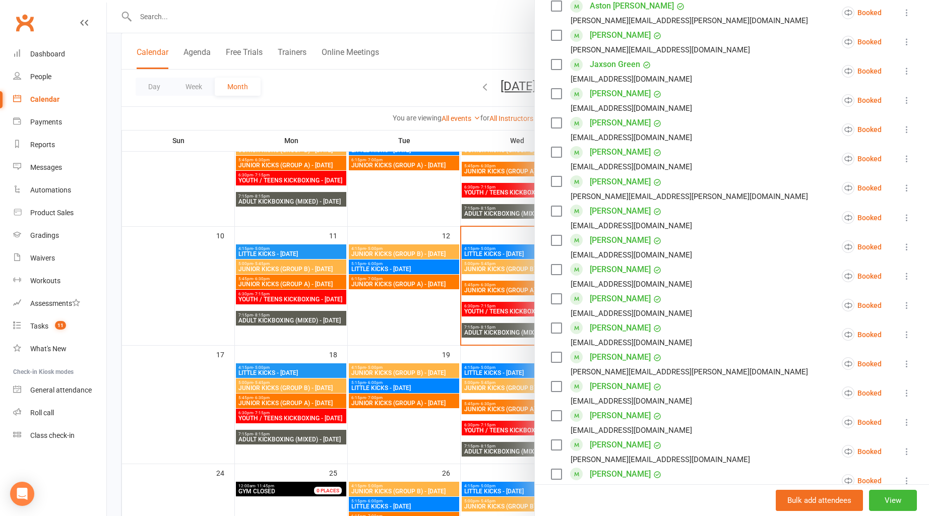
click at [407, 237] on div at bounding box center [518, 258] width 823 height 516
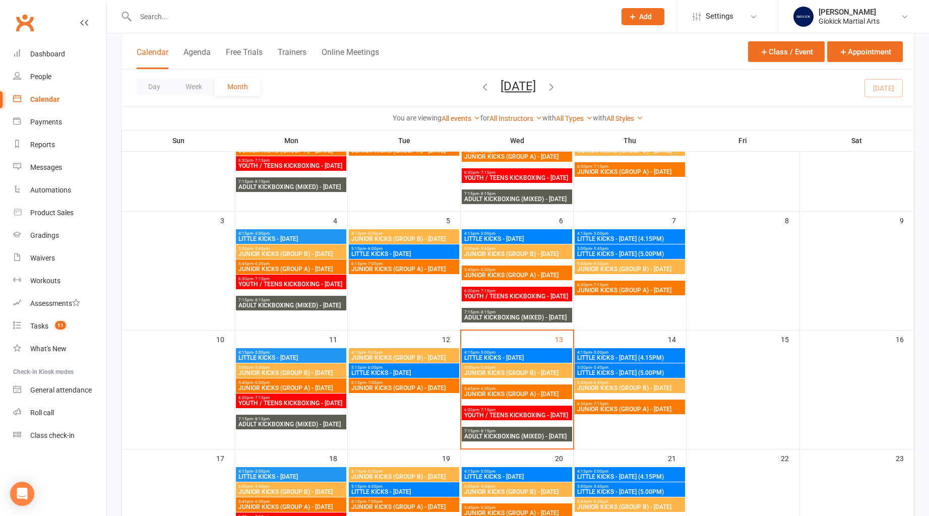
scroll to position [52, 0]
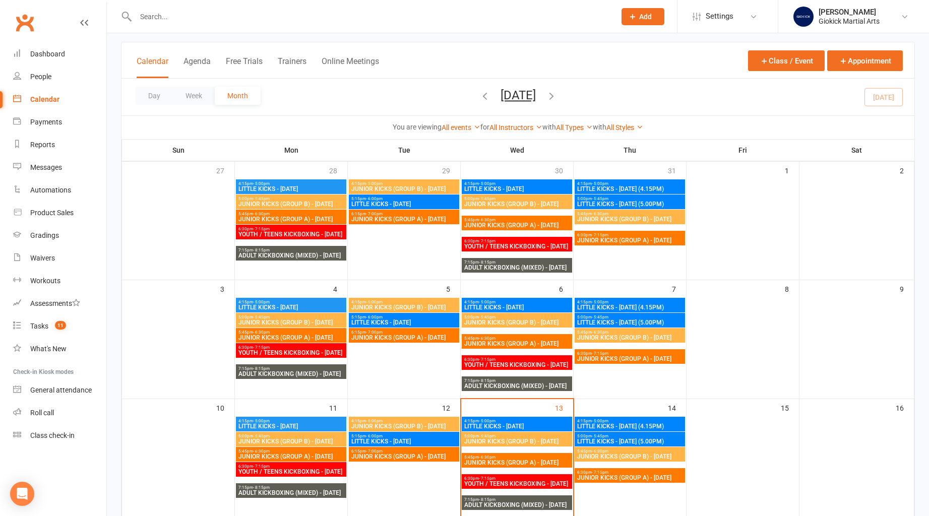
click at [529, 307] on span "LITTLE KICKS - [DATE]" at bounding box center [517, 308] width 106 height 6
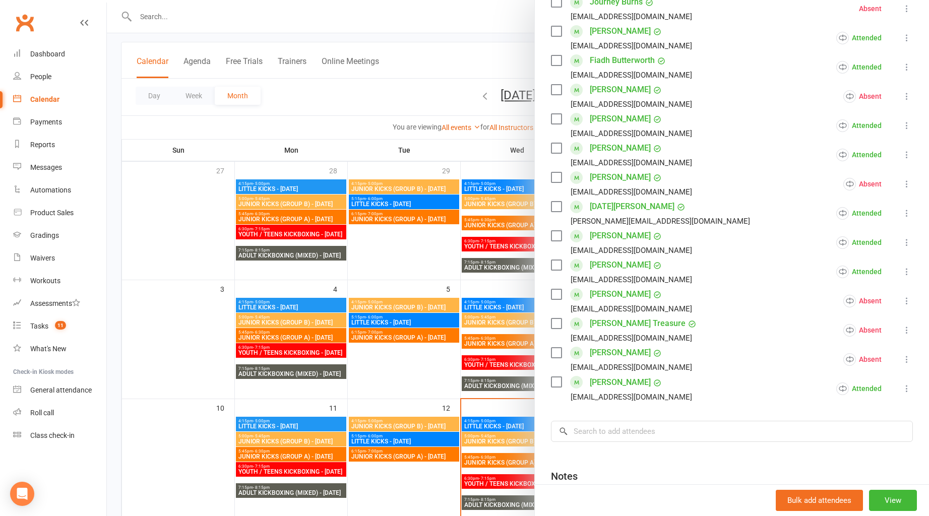
scroll to position [215, 0]
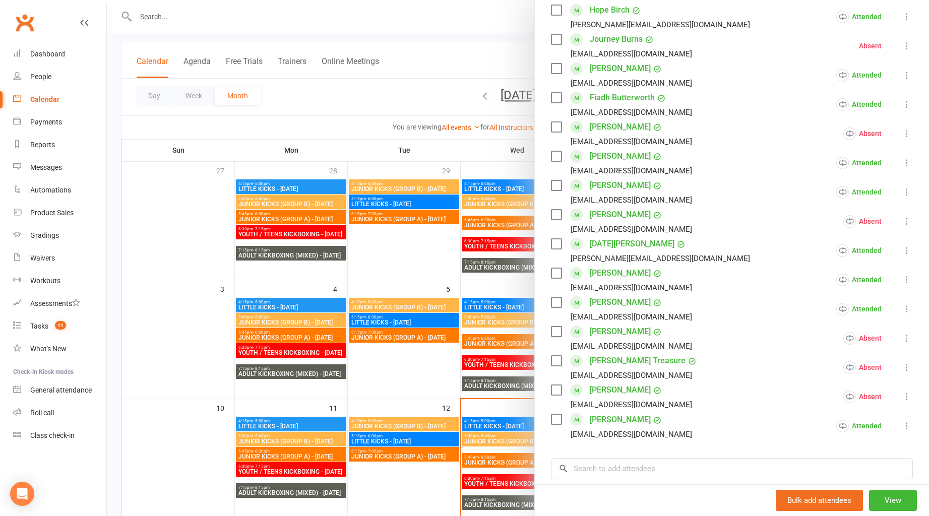
click at [401, 270] on div at bounding box center [518, 258] width 823 height 516
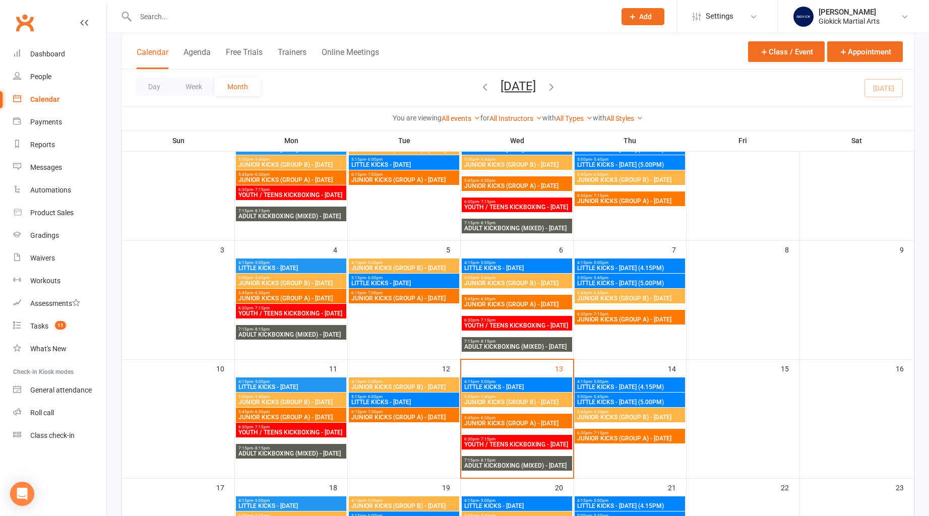
scroll to position [102, 0]
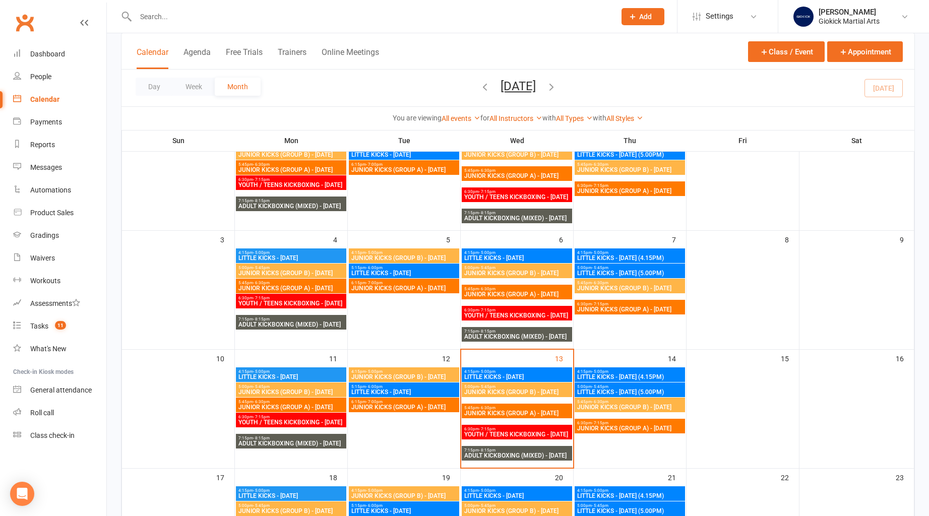
click at [509, 378] on span "LITTLE KICKS - [DATE]" at bounding box center [517, 377] width 106 height 6
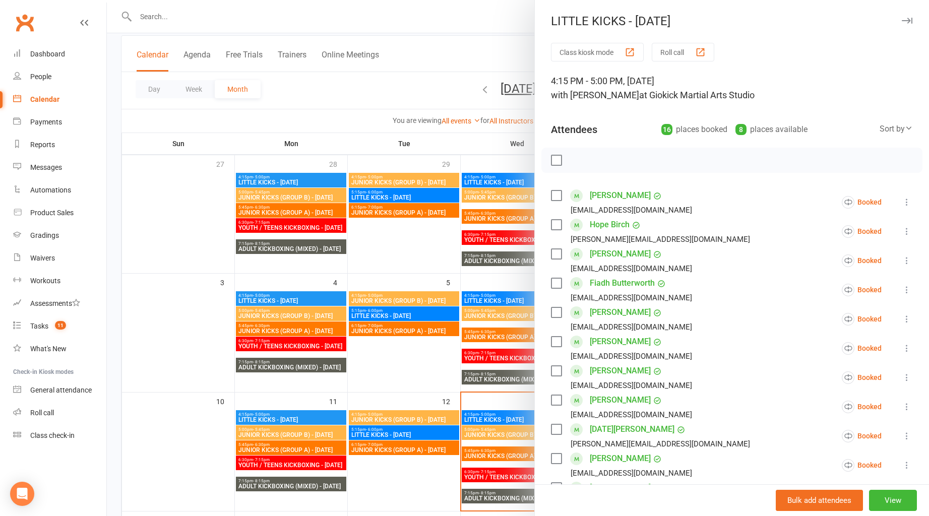
scroll to position [0, 0]
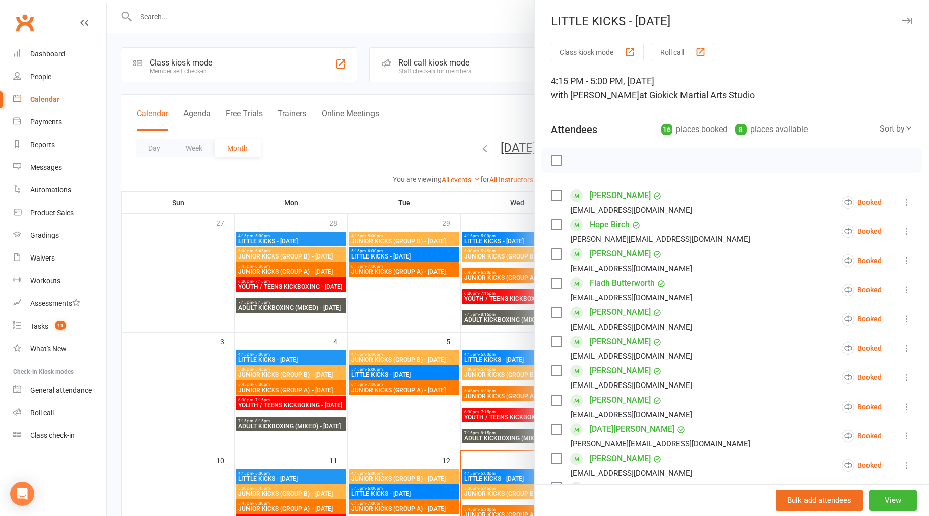
click at [372, 152] on div at bounding box center [518, 258] width 823 height 516
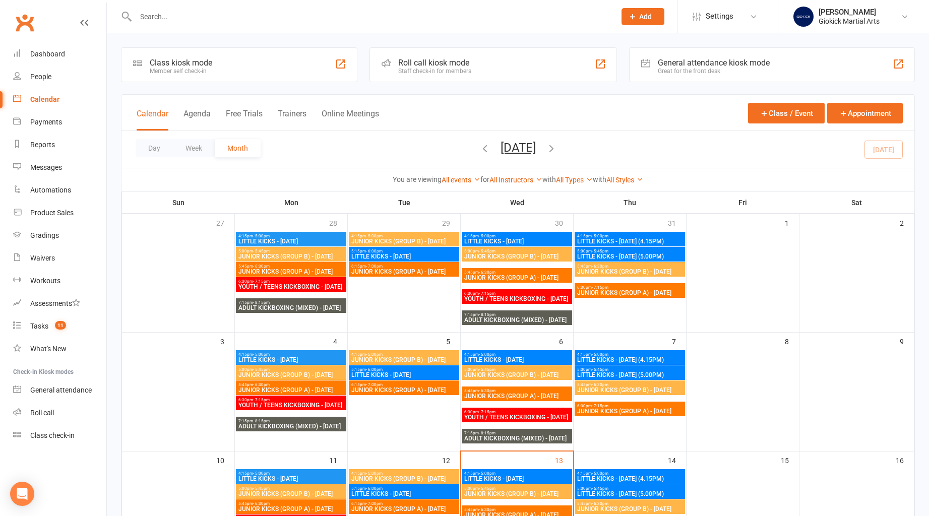
click at [480, 147] on icon "button" at bounding box center [485, 148] width 11 height 11
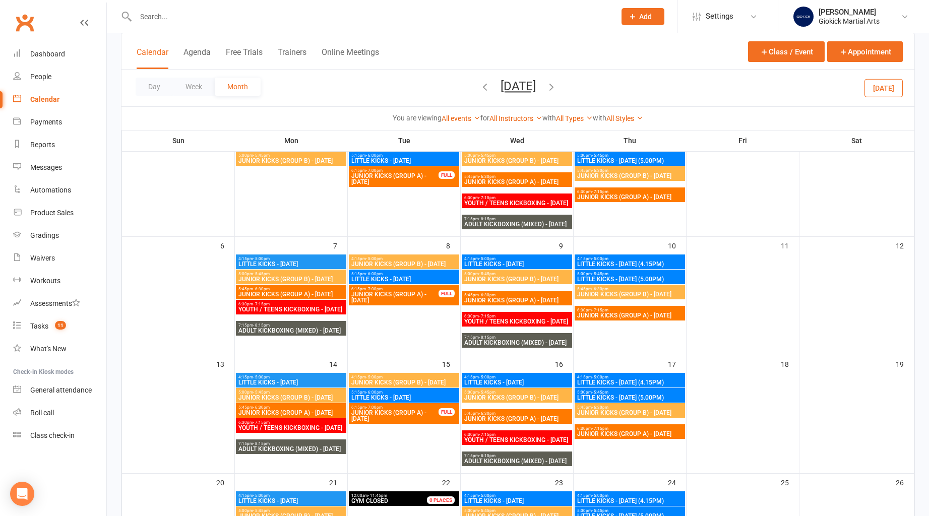
scroll to position [114, 0]
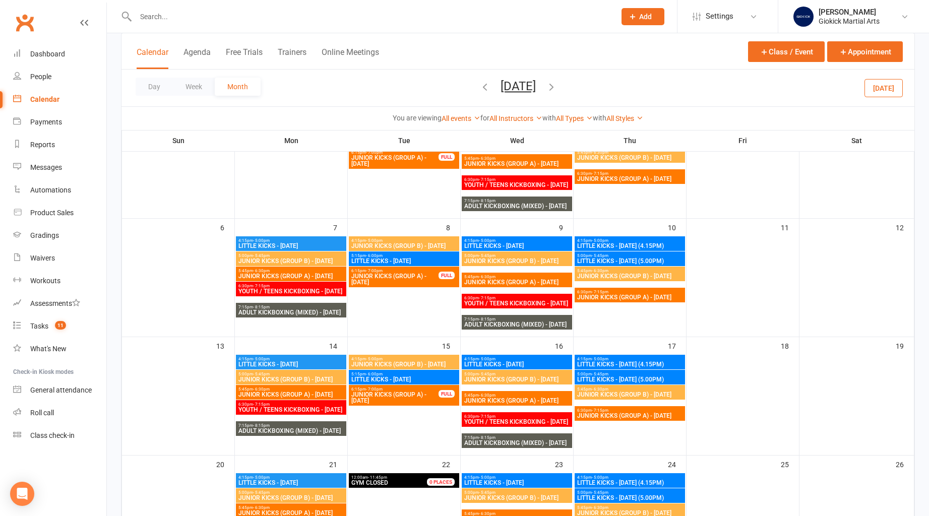
click at [510, 363] on span "LITTLE KICKS - [DATE]" at bounding box center [517, 365] width 106 height 6
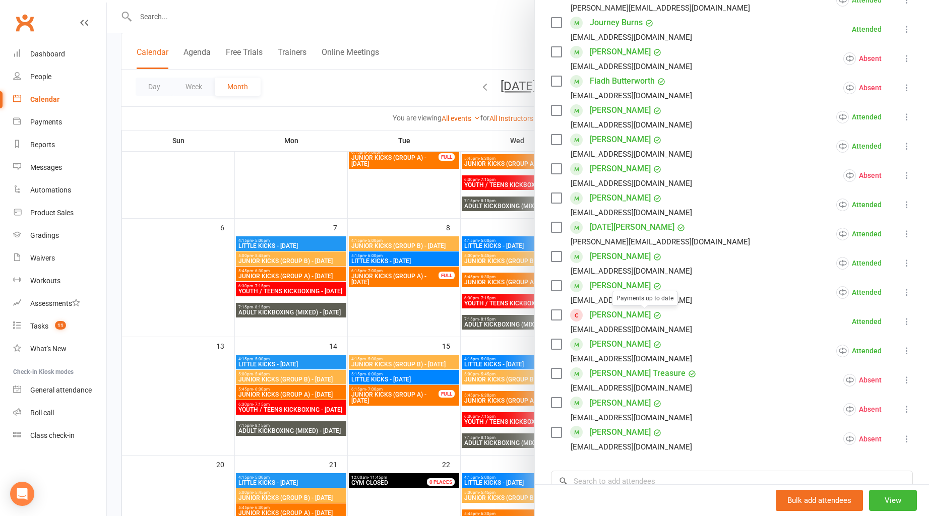
scroll to position [234, 0]
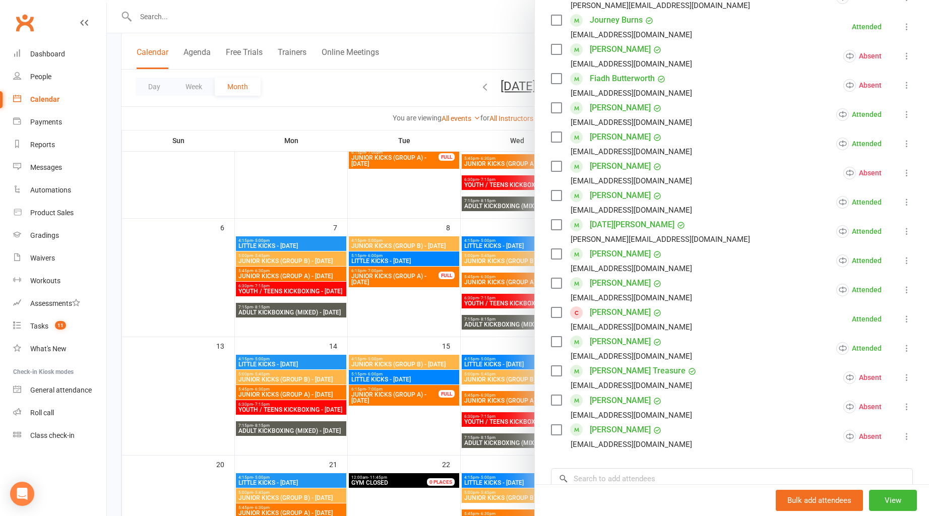
click at [609, 313] on link "[PERSON_NAME]" at bounding box center [620, 313] width 61 height 16
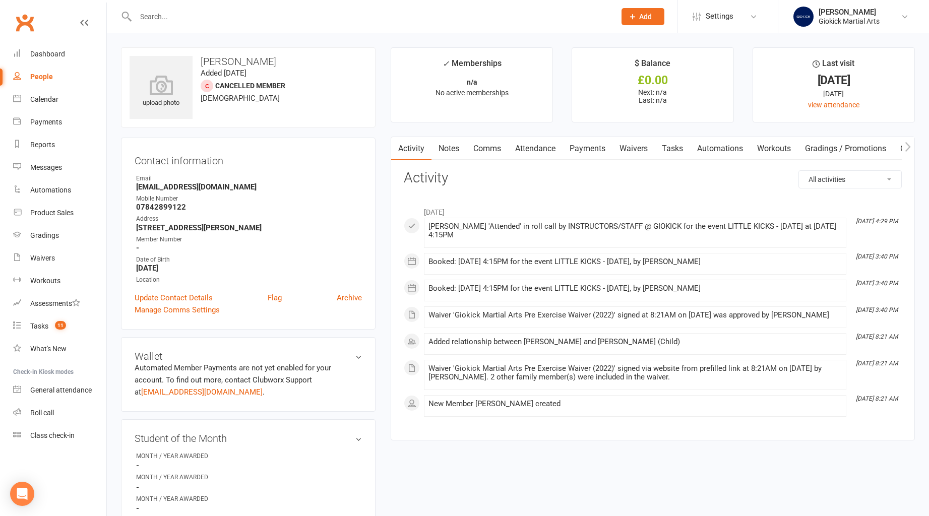
click at [531, 152] on link "Attendance" at bounding box center [535, 148] width 54 height 23
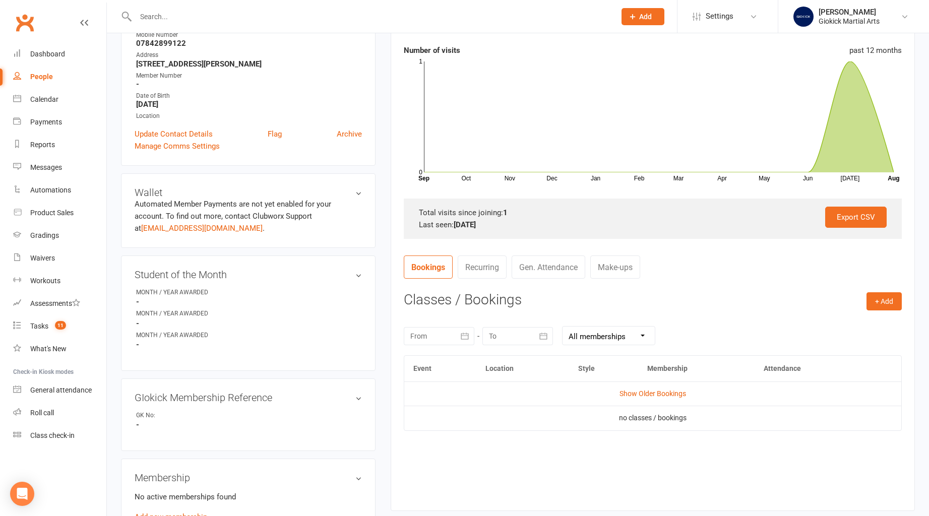
scroll to position [213, 0]
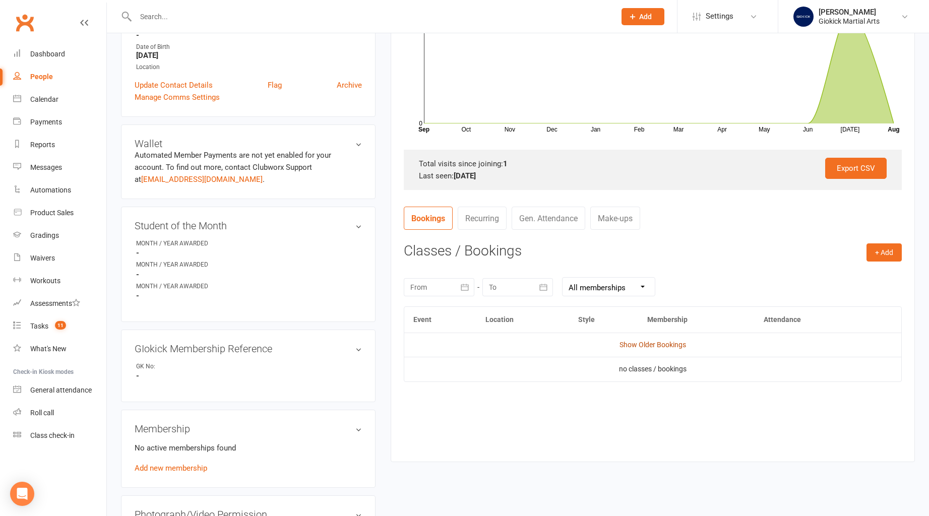
click at [640, 344] on link "Show Older Bookings" at bounding box center [653, 345] width 67 height 8
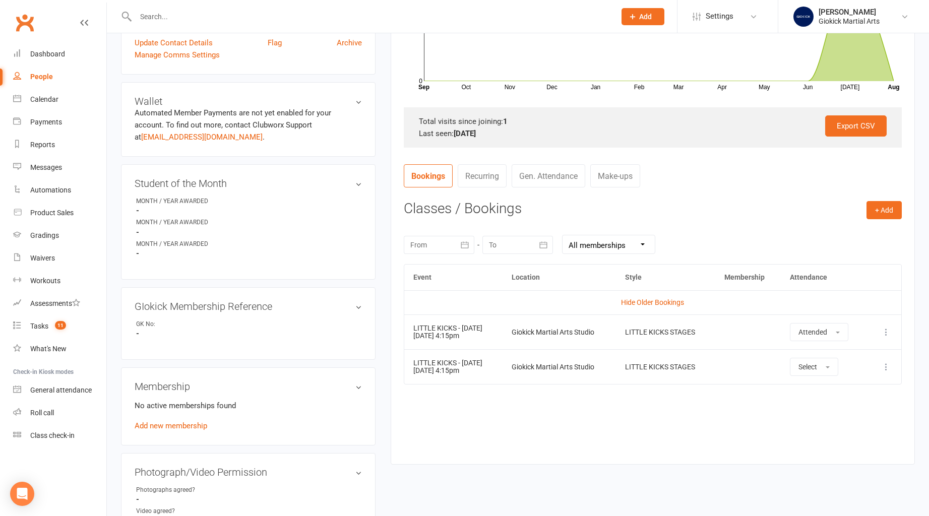
scroll to position [261, 0]
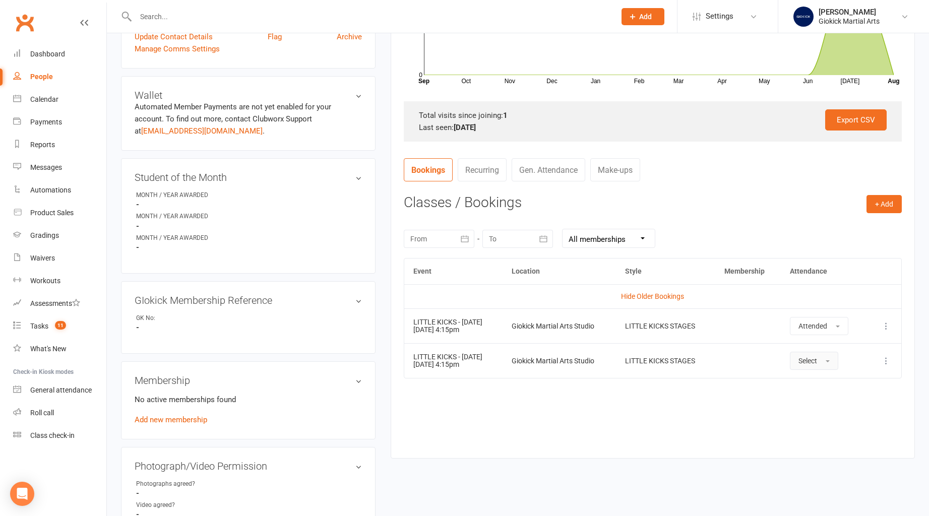
click at [817, 361] on span "Select" at bounding box center [808, 361] width 19 height 8
click at [829, 399] on link "Absent" at bounding box center [841, 404] width 100 height 20
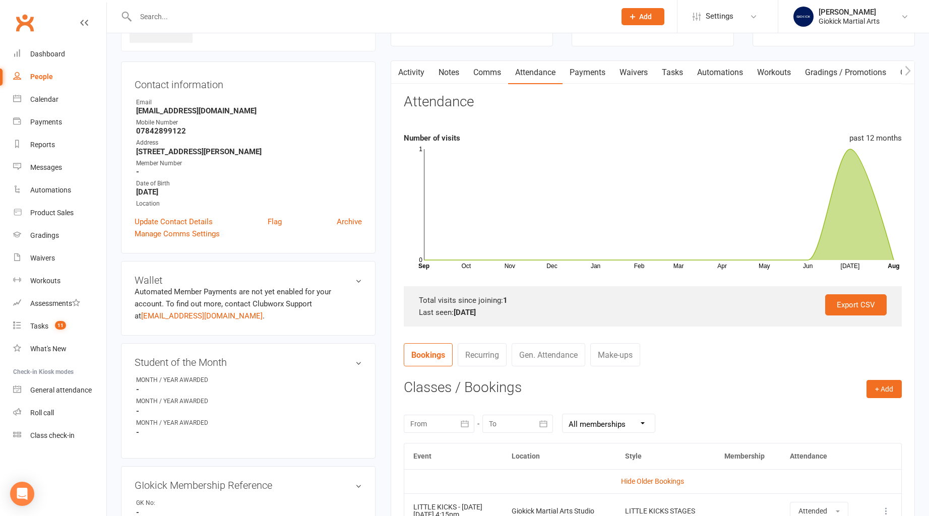
scroll to position [0, 0]
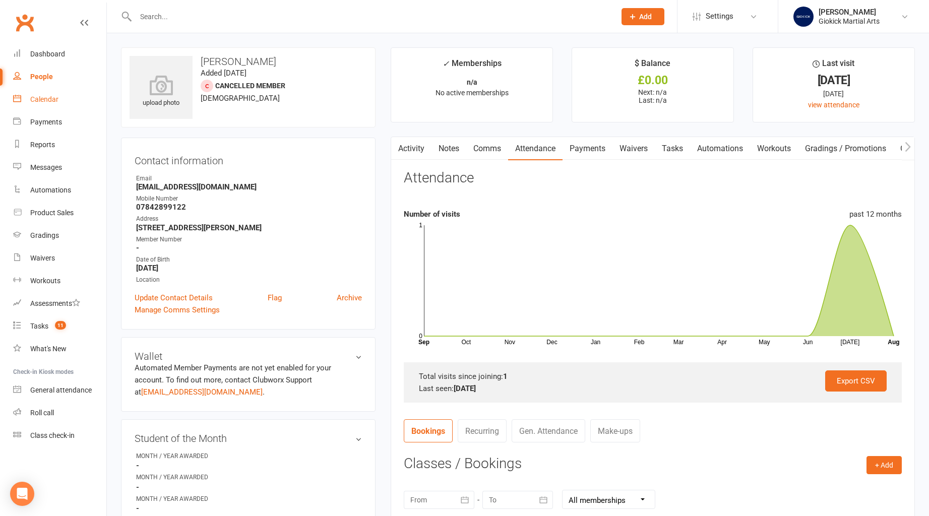
click at [52, 97] on div "Calendar" at bounding box center [44, 99] width 28 height 8
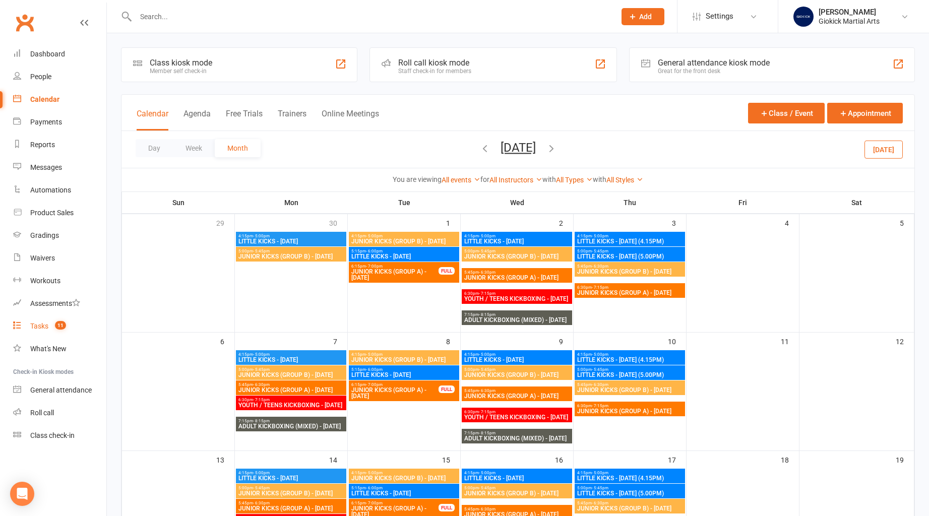
click at [44, 327] on div "Tasks" at bounding box center [39, 326] width 18 height 8
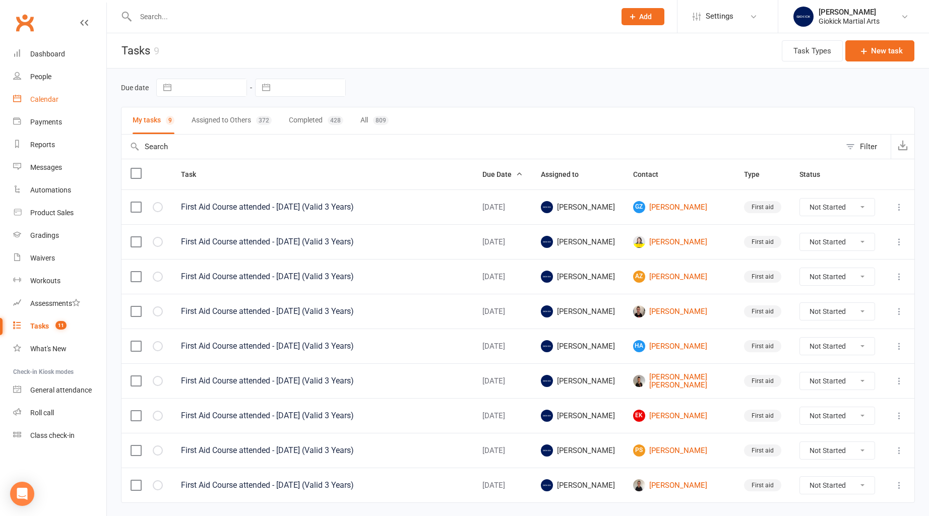
click at [42, 93] on link "Calendar" at bounding box center [59, 99] width 93 height 23
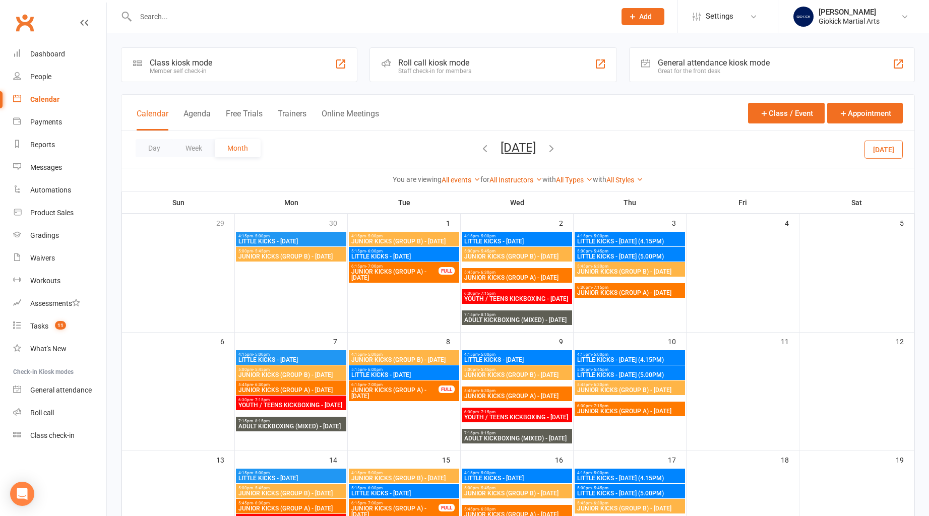
click at [30, 102] on div "Calendar" at bounding box center [44, 99] width 29 height 8
click at [898, 149] on button "[DATE]" at bounding box center [884, 149] width 38 height 18
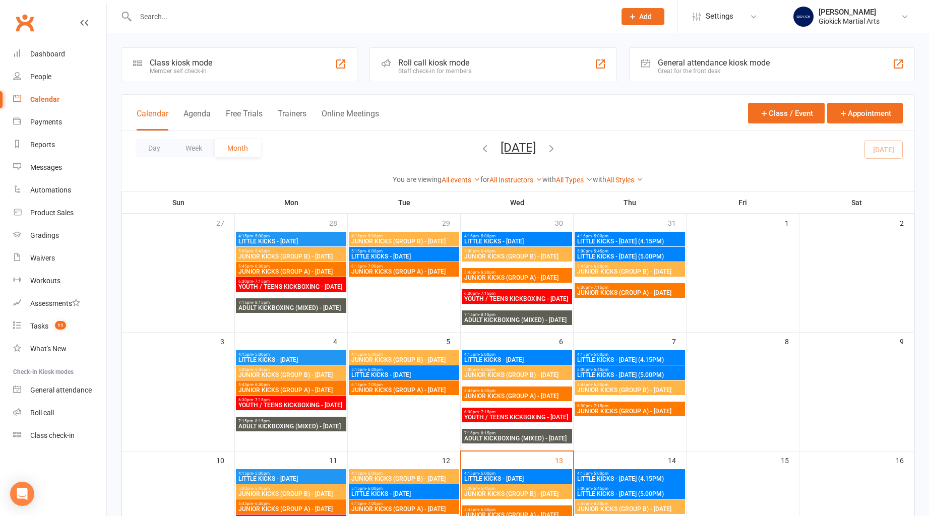
click at [295, 24] on div at bounding box center [365, 16] width 488 height 33
click at [207, 22] on input "text" at bounding box center [371, 17] width 476 height 14
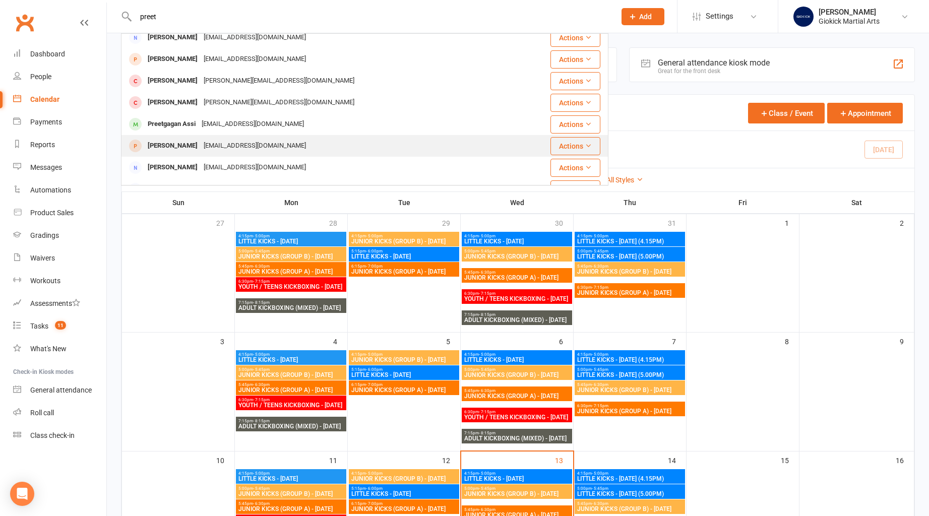
scroll to position [31, 0]
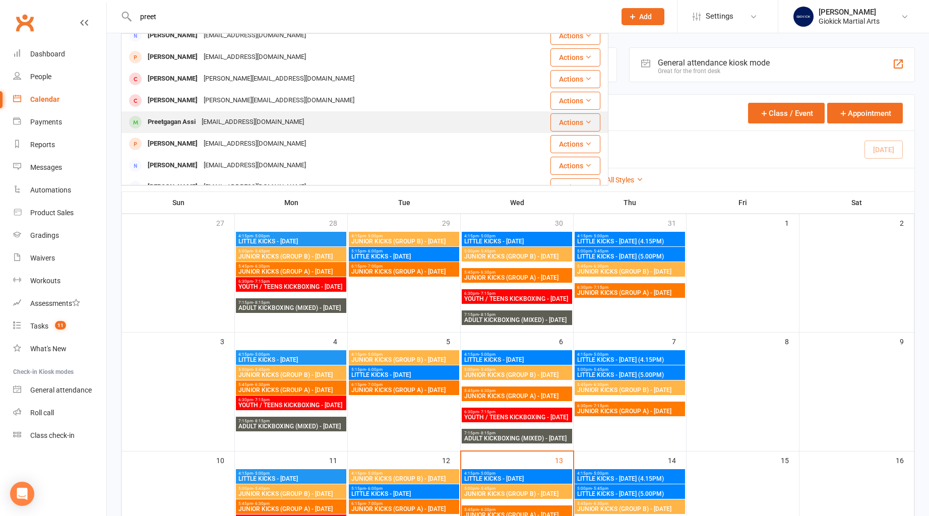
type input "preet"
click at [207, 126] on div "[EMAIL_ADDRESS][DOMAIN_NAME]" at bounding box center [253, 122] width 108 height 15
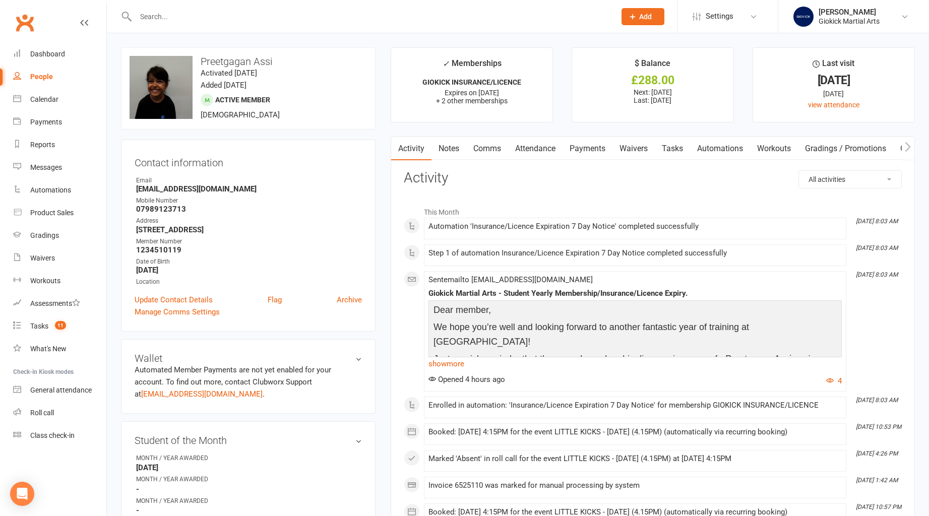
click at [543, 149] on link "Attendance" at bounding box center [535, 148] width 54 height 23
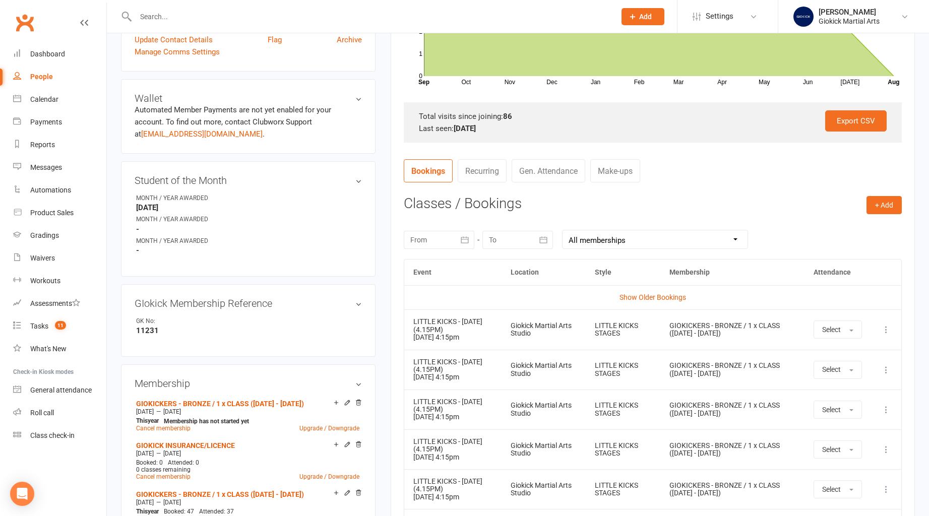
scroll to position [268, 0]
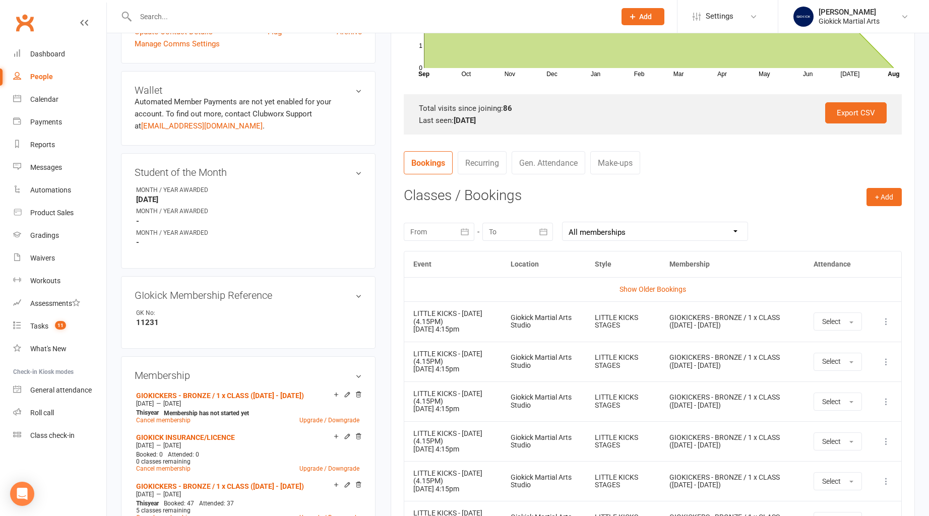
click at [886, 321] on icon at bounding box center [887, 322] width 10 height 10
click at [848, 383] on link "Remove booking" at bounding box center [842, 382] width 100 height 20
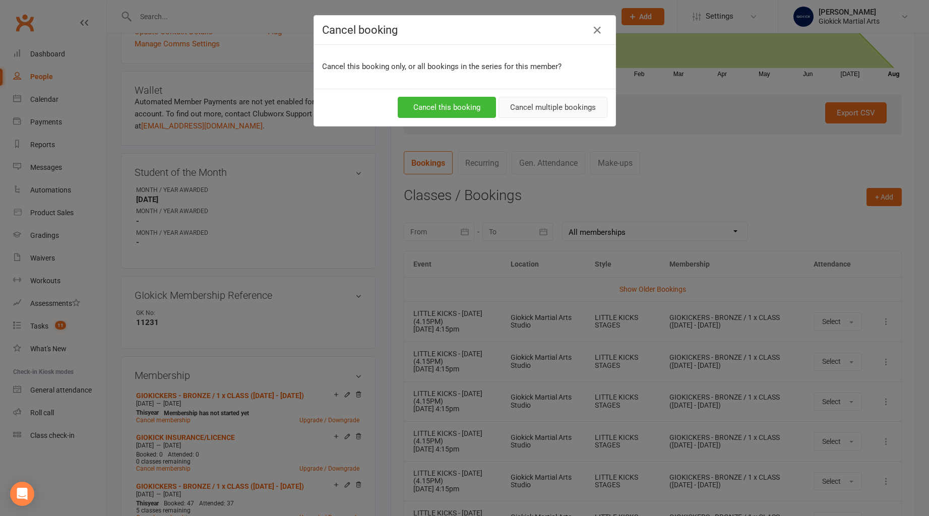
click at [545, 107] on button "Cancel multiple bookings" at bounding box center [553, 107] width 109 height 21
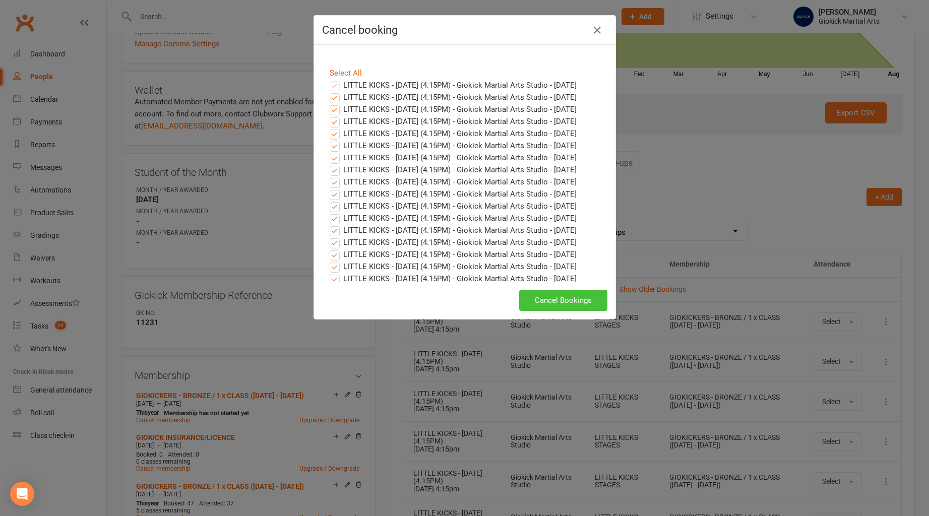
click at [548, 303] on button "Cancel Bookings" at bounding box center [563, 300] width 88 height 21
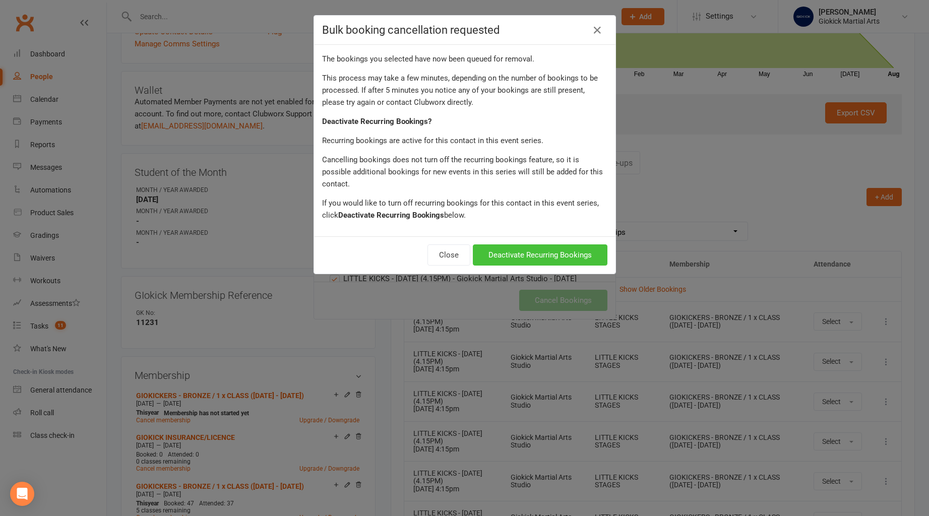
click at [528, 245] on button "Deactivate Recurring Bookings" at bounding box center [540, 255] width 135 height 21
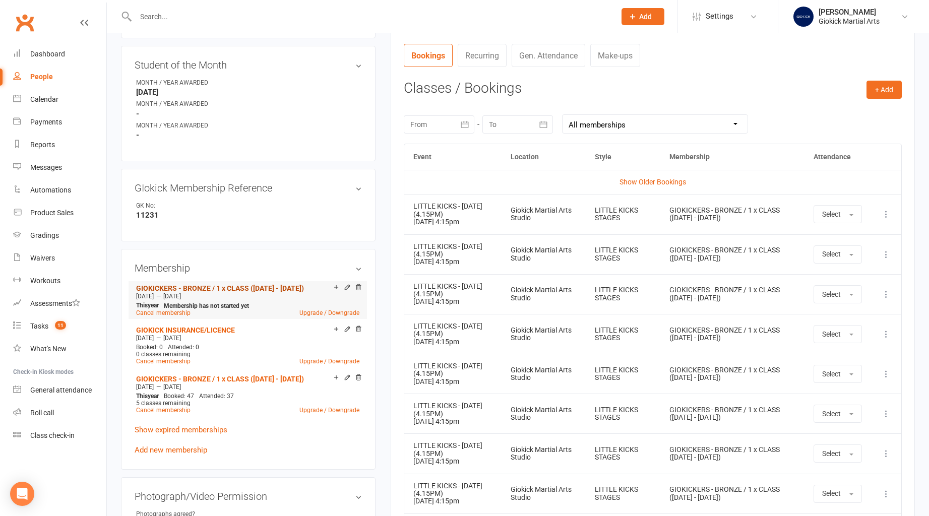
scroll to position [412, 0]
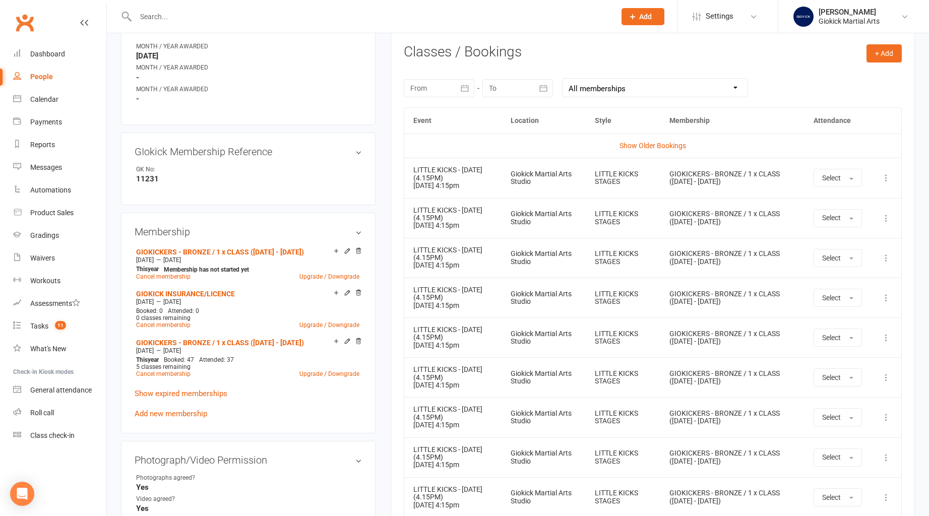
click at [346, 339] on icon at bounding box center [347, 341] width 7 height 7
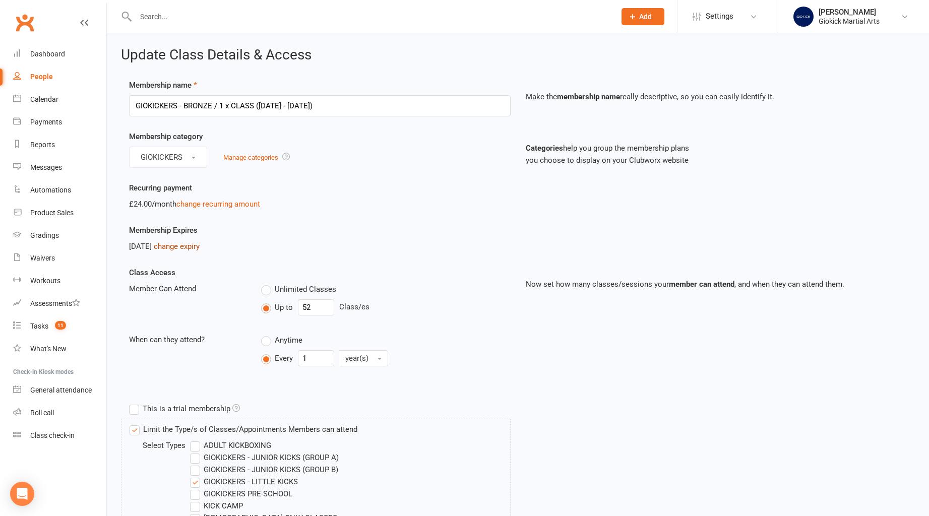
click at [200, 245] on link "change expiry" at bounding box center [177, 246] width 46 height 9
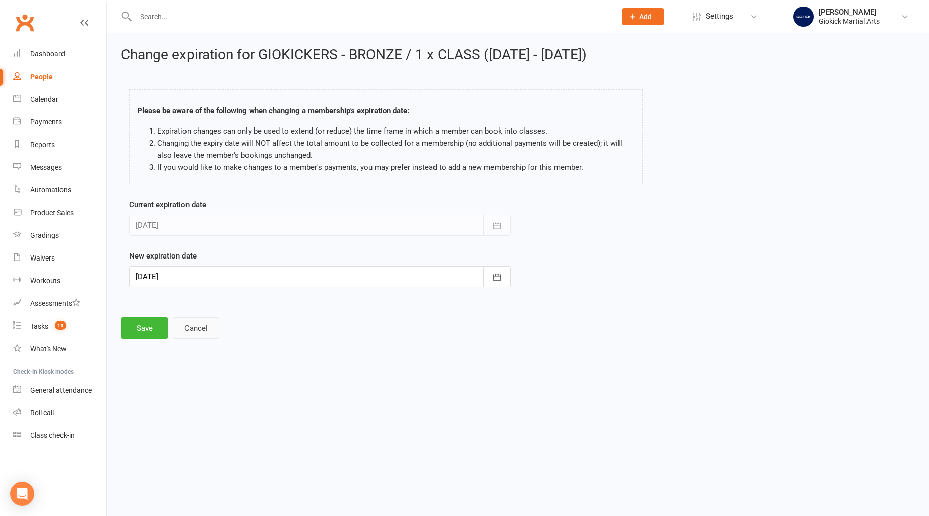
click at [195, 318] on button "Cancel" at bounding box center [196, 328] width 46 height 21
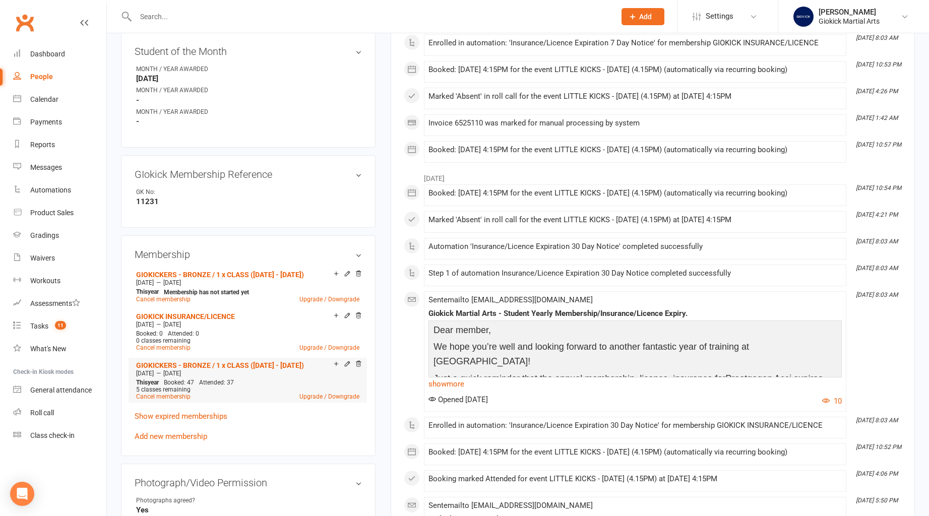
scroll to position [396, 0]
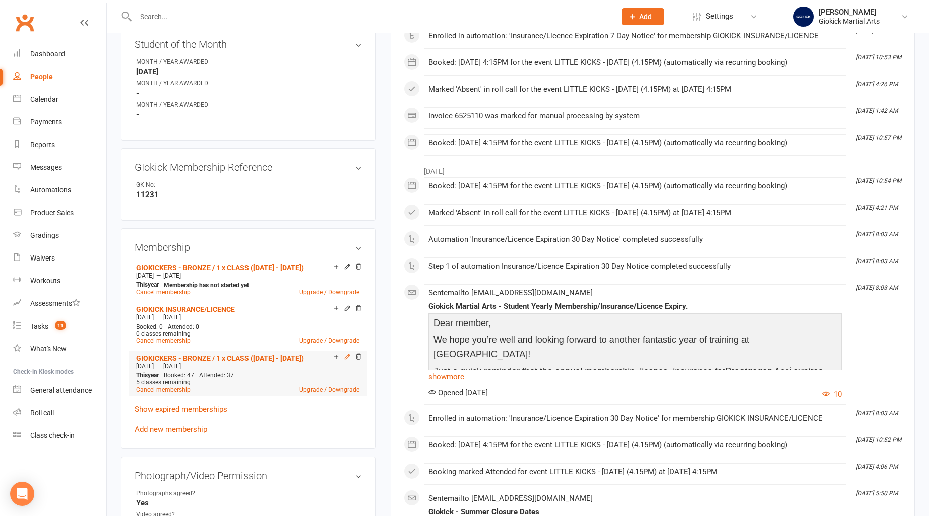
click at [347, 354] on icon at bounding box center [347, 357] width 7 height 7
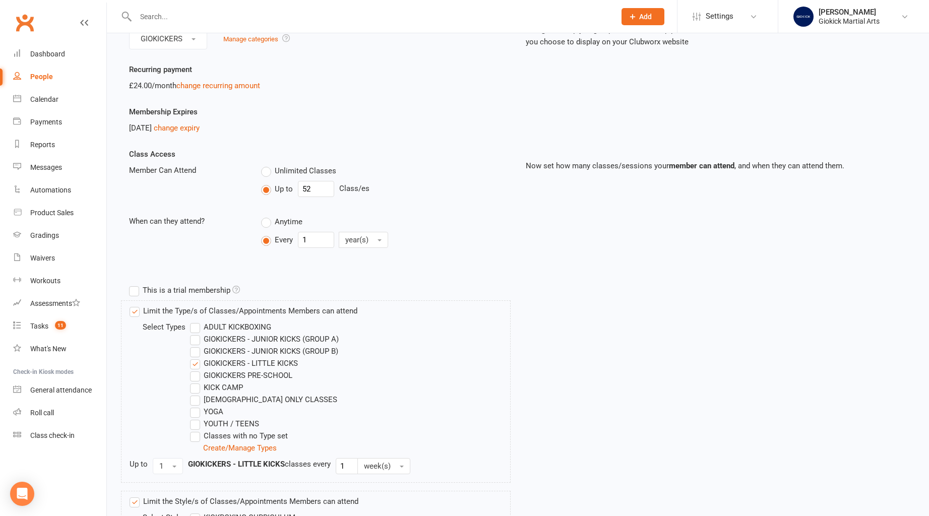
scroll to position [205, 0]
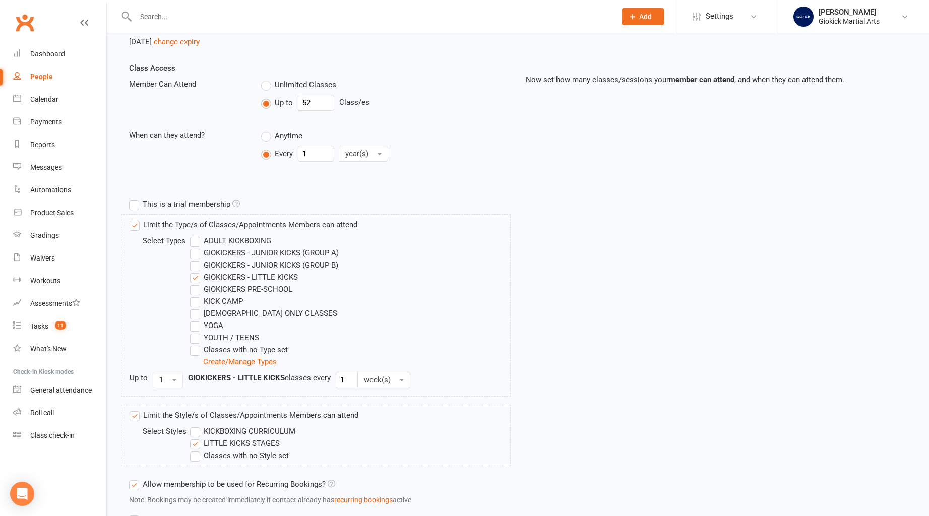
click at [194, 279] on label "GIOKICKERS - LITTLE KICKS" at bounding box center [244, 277] width 108 height 12
click at [194, 271] on input "GIOKICKERS - LITTLE KICKS" at bounding box center [193, 271] width 7 height 0
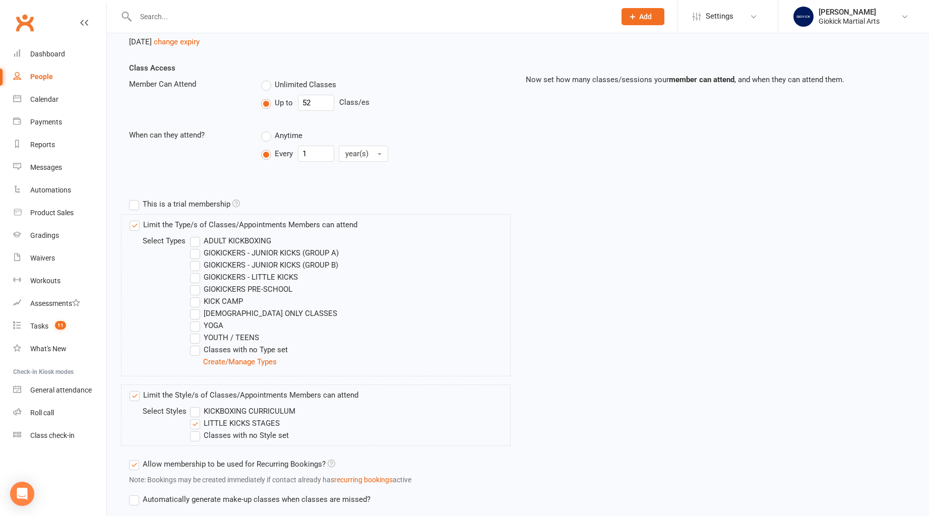
click at [194, 266] on label "GIOKICKERS - JUNIOR KICKS (GROUP B)" at bounding box center [264, 265] width 148 height 12
click at [194, 259] on input "GIOKICKERS - JUNIOR KICKS (GROUP B)" at bounding box center [193, 259] width 7 height 0
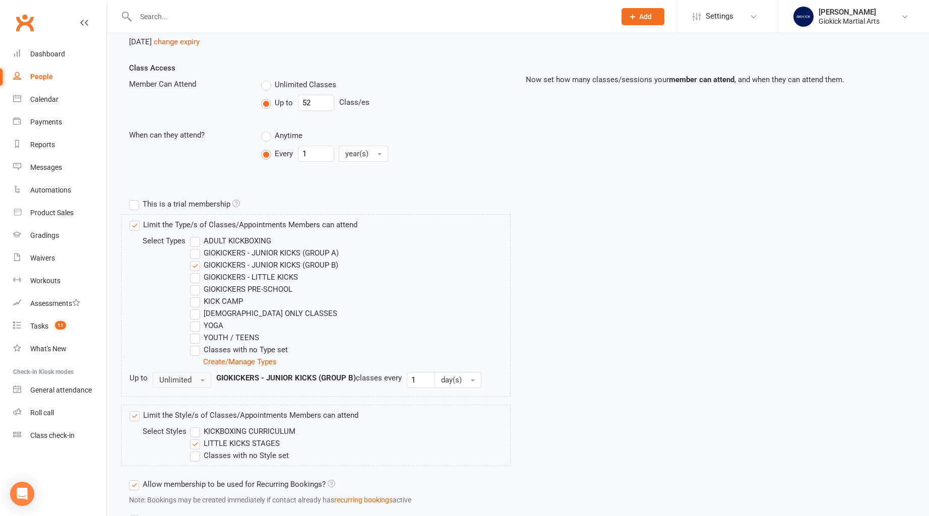
click at [171, 376] on span "Unlimited" at bounding box center [175, 380] width 32 height 9
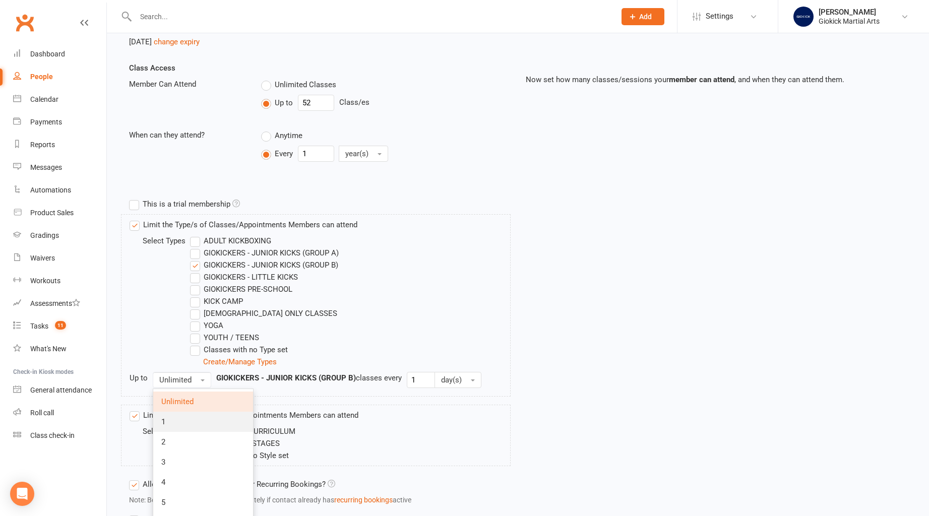
click at [171, 419] on link "1" at bounding box center [203, 422] width 100 height 20
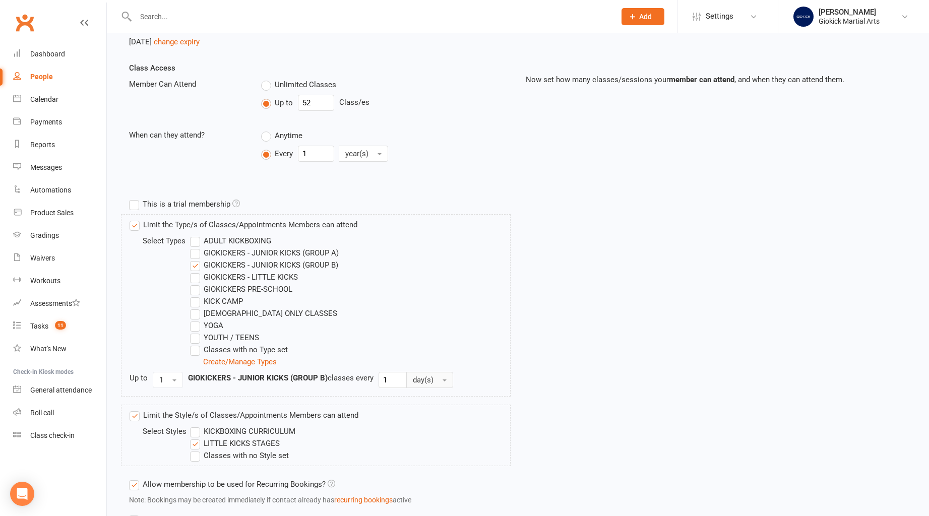
click at [434, 386] on button "day(s)" at bounding box center [429, 380] width 47 height 16
click at [437, 424] on span "week(s)" at bounding box center [428, 422] width 27 height 9
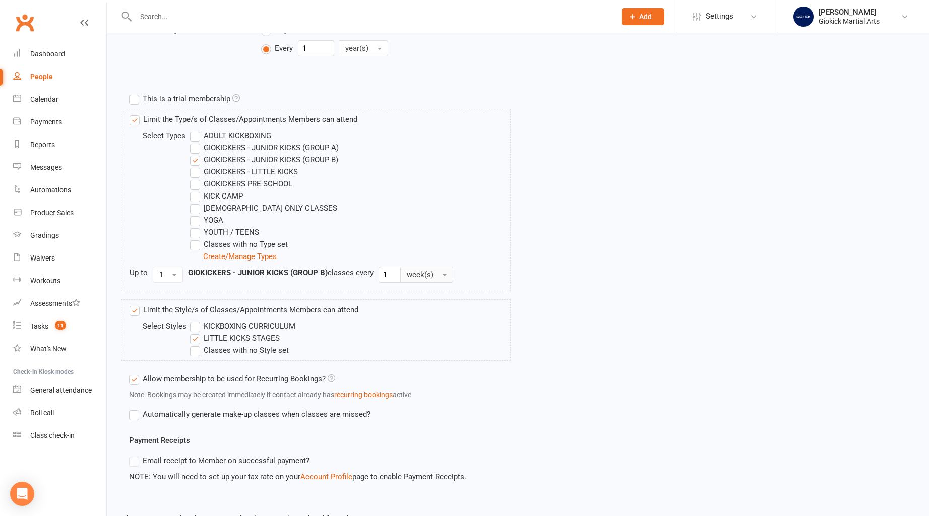
scroll to position [377, 0]
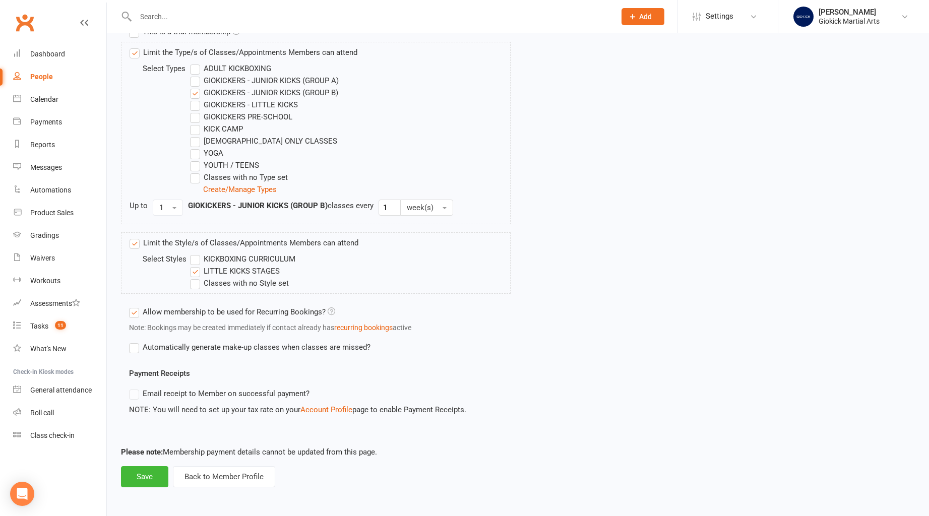
click at [198, 270] on label "LITTLE KICKS STAGES" at bounding box center [235, 271] width 90 height 12
click at [197, 265] on input "LITTLE KICKS STAGES" at bounding box center [193, 265] width 7 height 0
click at [197, 257] on label "KICKBOXING CURRICULUM" at bounding box center [242, 259] width 105 height 12
click at [197, 253] on input "KICKBOXING CURRICULUM" at bounding box center [193, 253] width 7 height 0
click at [137, 476] on button "Save" at bounding box center [144, 476] width 47 height 21
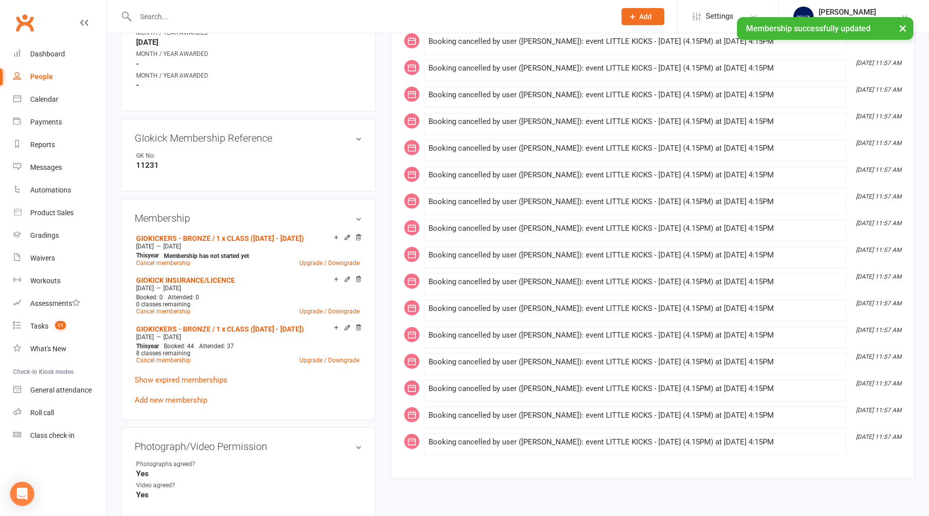
scroll to position [444, 0]
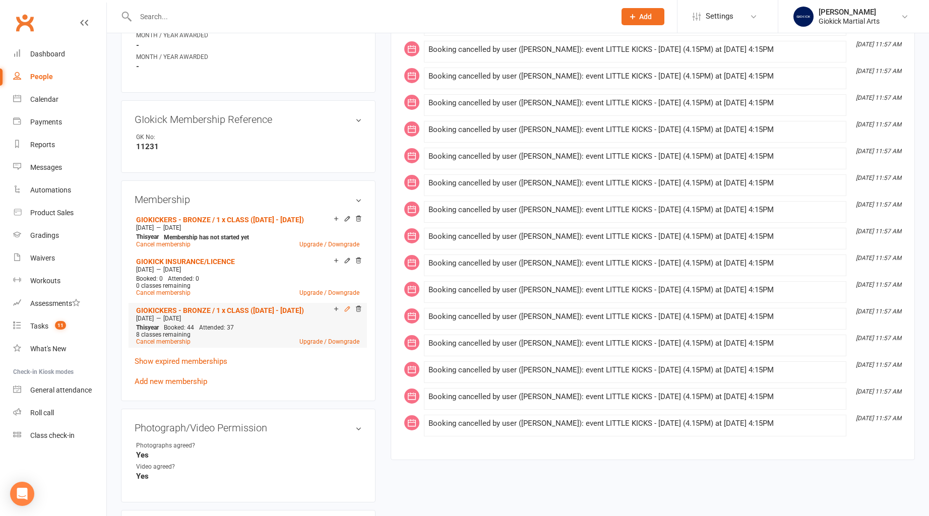
click at [346, 307] on icon at bounding box center [347, 309] width 5 height 5
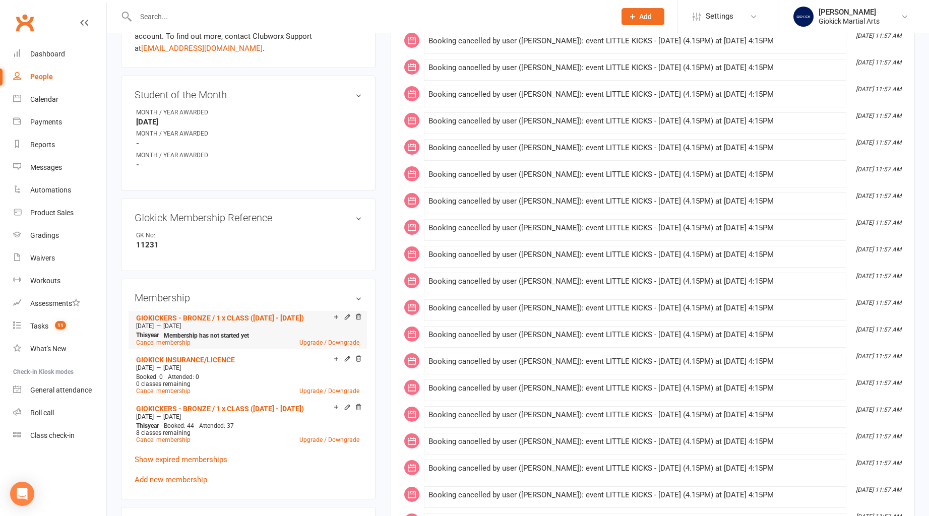
scroll to position [375, 0]
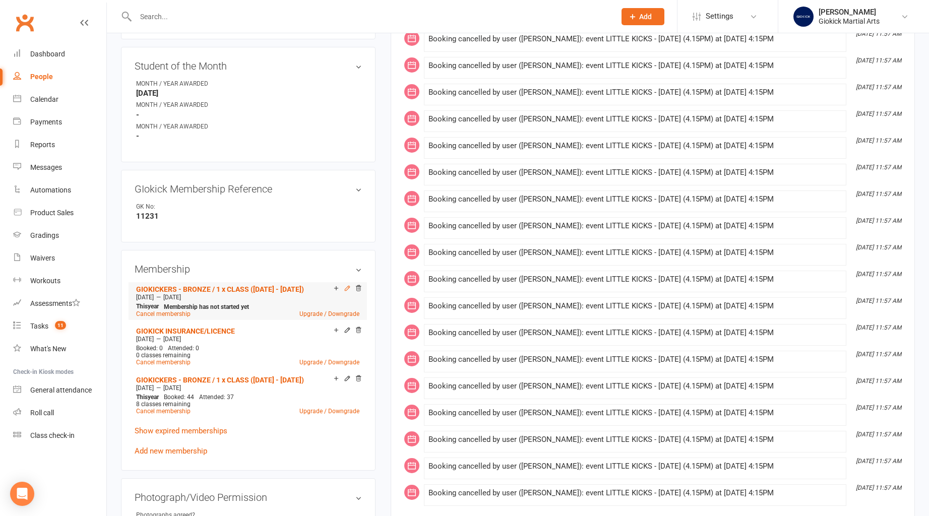
click at [347, 286] on icon at bounding box center [347, 288] width 5 height 5
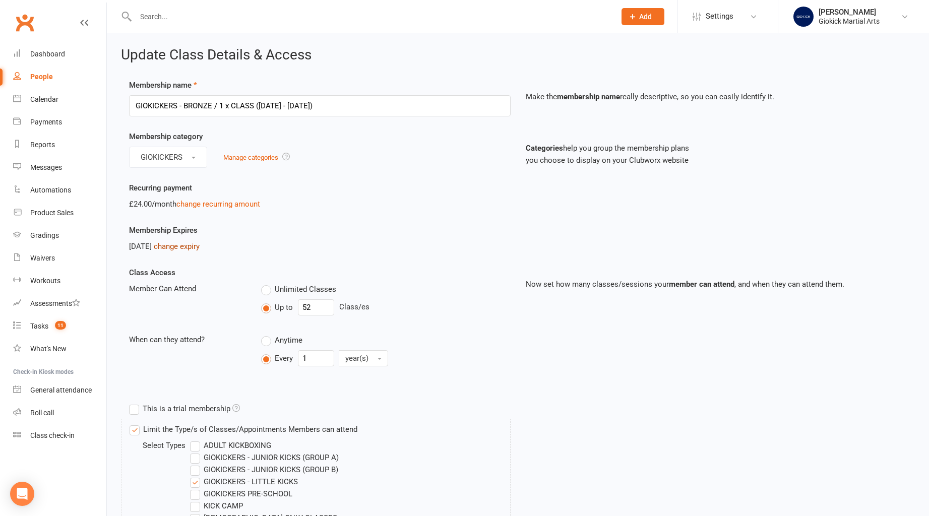
click at [192, 246] on link "change expiry" at bounding box center [177, 246] width 46 height 9
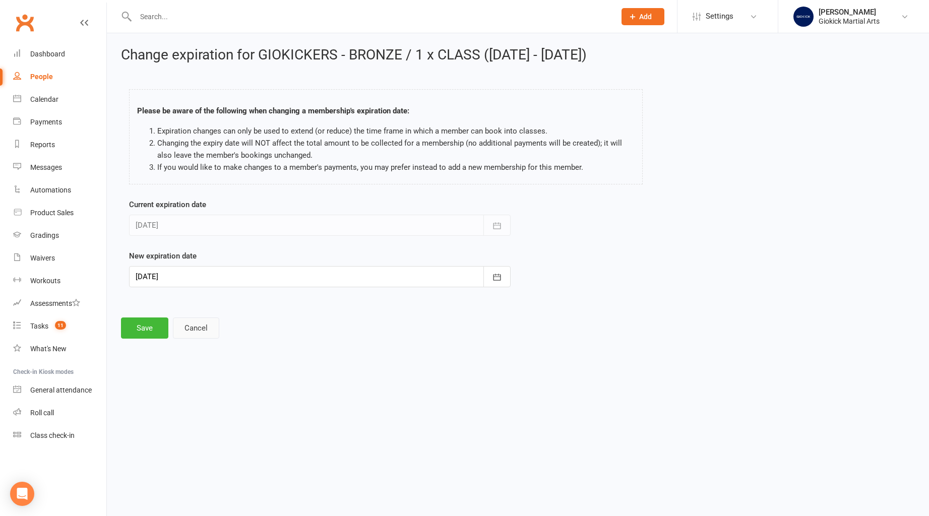
click at [196, 335] on button "Cancel" at bounding box center [196, 328] width 46 height 21
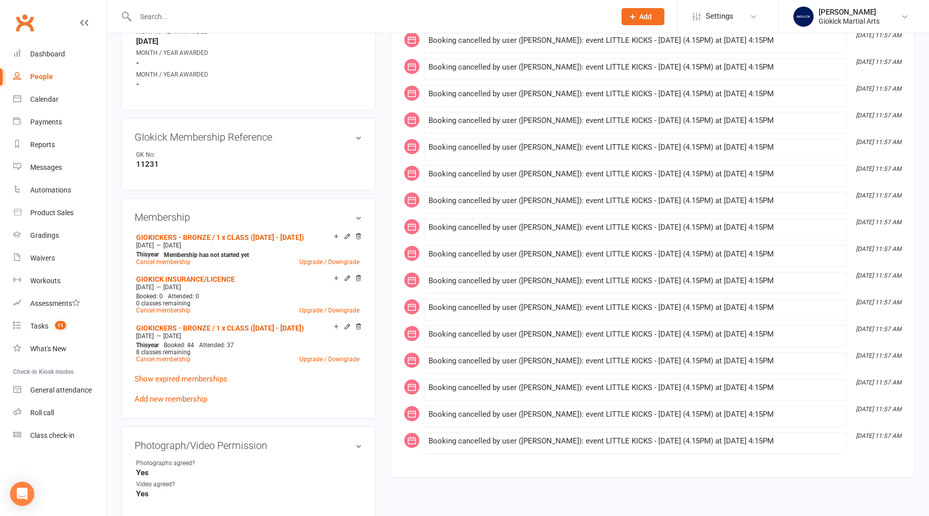
scroll to position [447, 0]
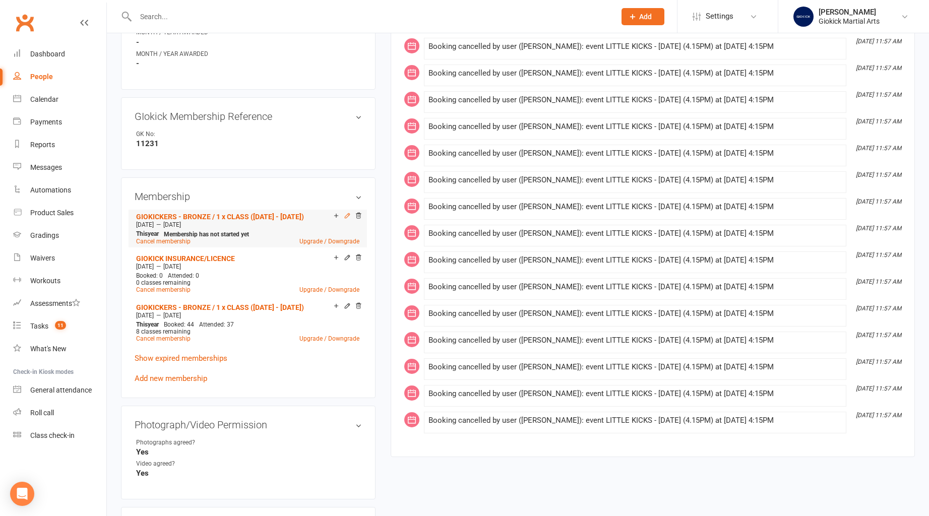
click at [347, 213] on icon at bounding box center [347, 215] width 7 height 7
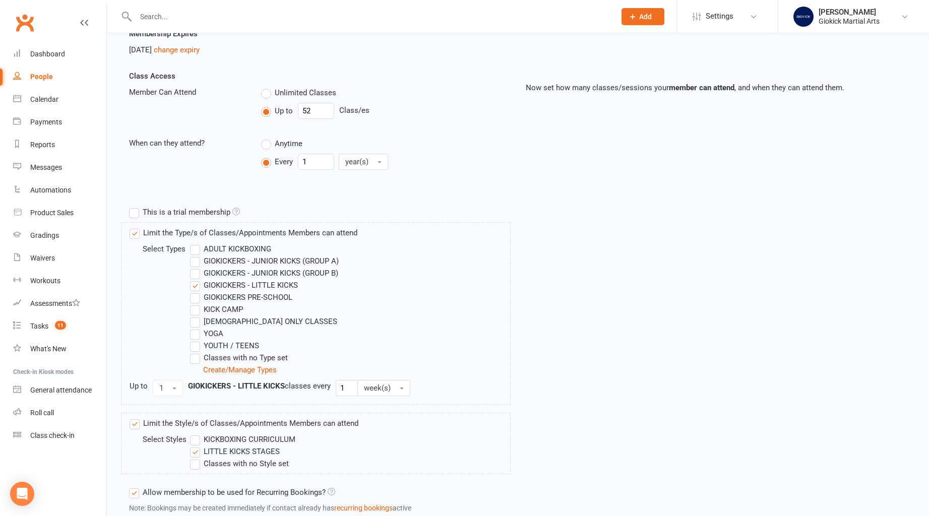
scroll to position [199, 0]
click at [195, 283] on label "GIOKICKERS - LITTLE KICKS" at bounding box center [244, 283] width 108 height 12
click at [195, 277] on input "GIOKICKERS - LITTLE KICKS" at bounding box center [193, 277] width 7 height 0
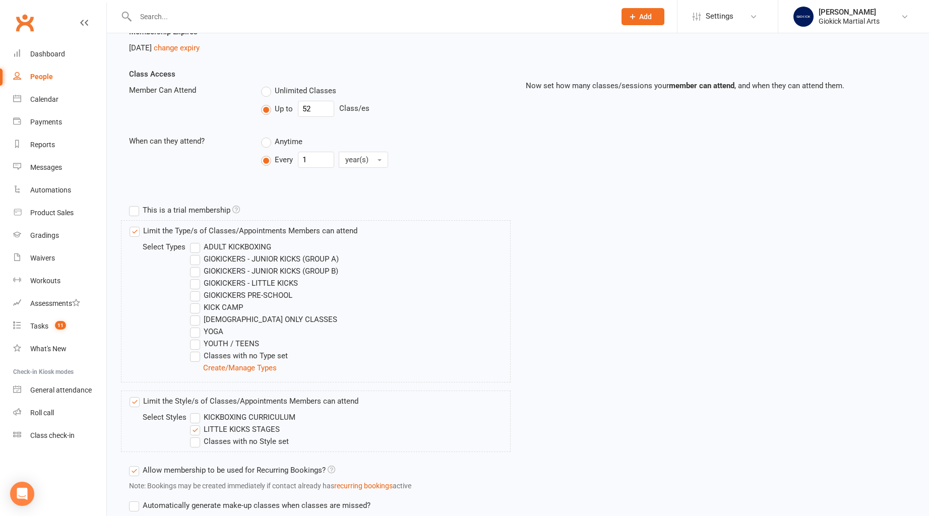
click at [195, 272] on label "GIOKICKERS - JUNIOR KICKS (GROUP B)" at bounding box center [264, 271] width 148 height 12
click at [195, 265] on input "GIOKICKERS - JUNIOR KICKS (GROUP B)" at bounding box center [193, 265] width 7 height 0
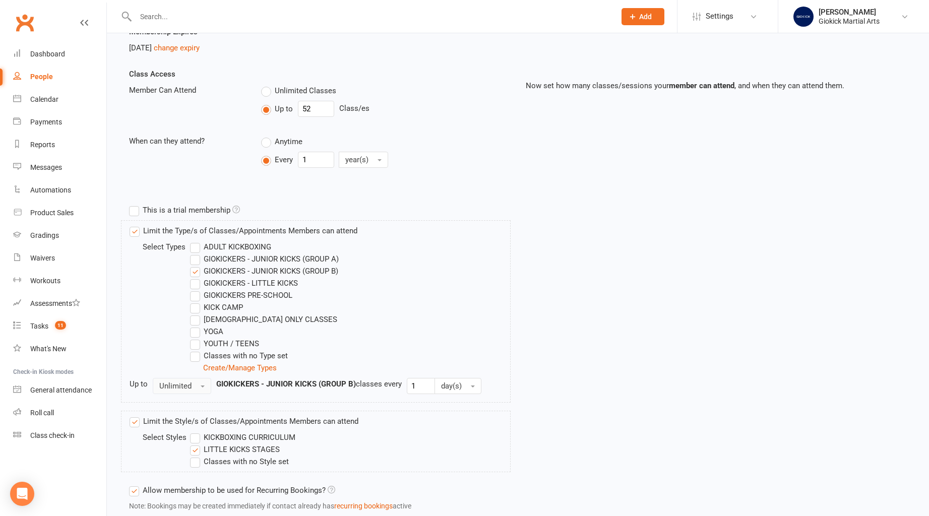
click at [165, 389] on span "Unlimited" at bounding box center [175, 386] width 32 height 9
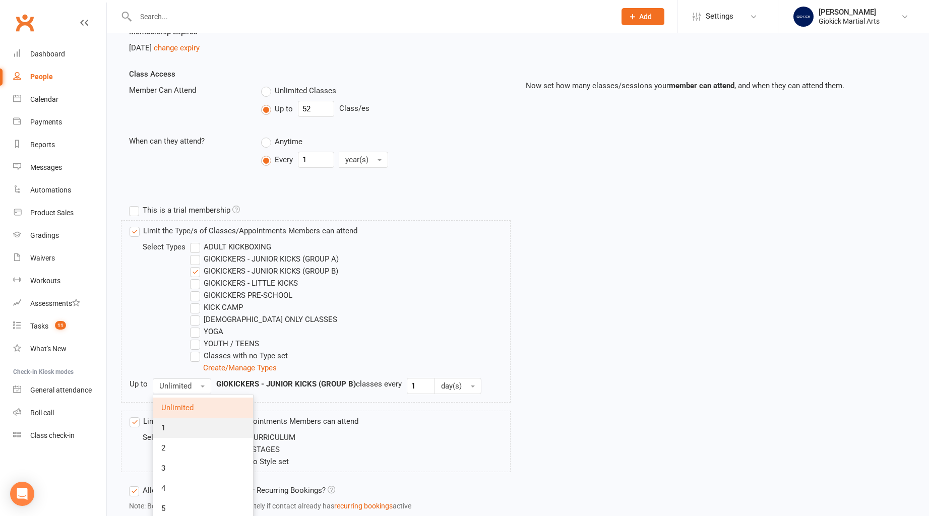
click at [176, 423] on link "1" at bounding box center [203, 428] width 100 height 20
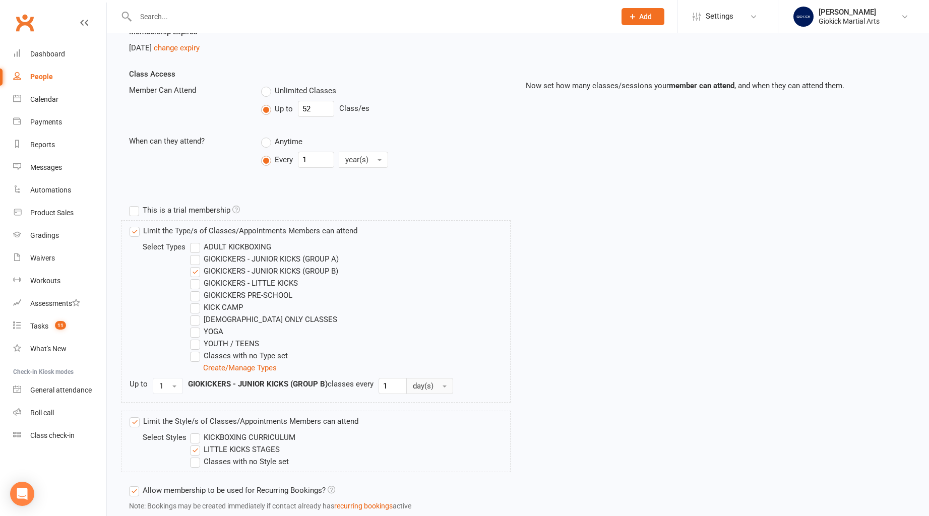
click at [427, 386] on span "day(s)" at bounding box center [423, 386] width 21 height 9
click at [429, 424] on span "week(s)" at bounding box center [428, 428] width 27 height 9
click at [268, 436] on label "KICKBOXING CURRICULUM" at bounding box center [242, 438] width 105 height 12
click at [197, 432] on input "KICKBOXING CURRICULUM" at bounding box center [193, 432] width 7 height 0
click at [261, 452] on label "LITTLE KICKS STAGES" at bounding box center [235, 450] width 90 height 12
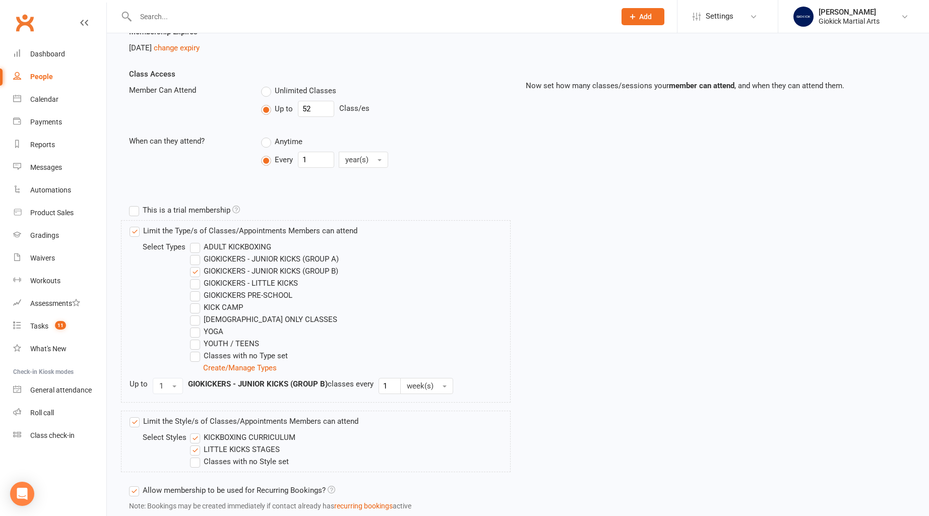
click at [197, 444] on input "LITTLE KICKS STAGES" at bounding box center [193, 444] width 7 height 0
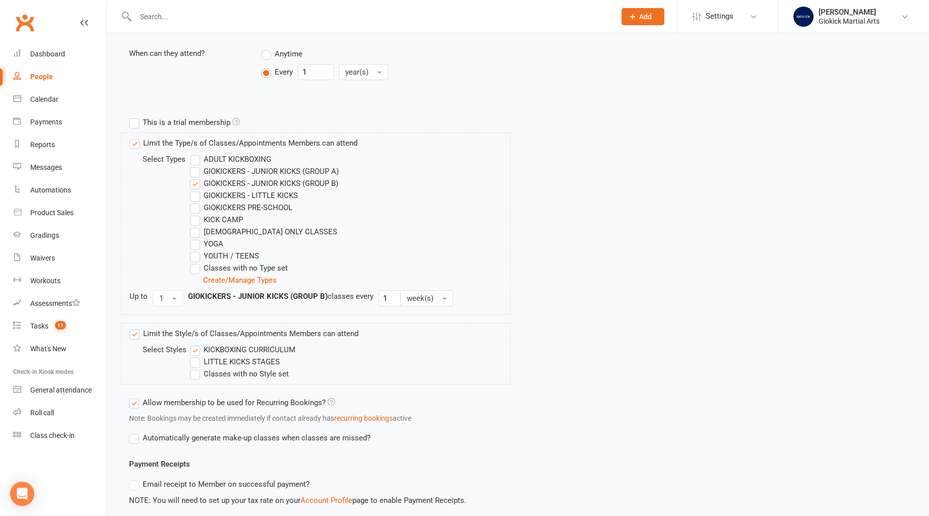
scroll to position [377, 0]
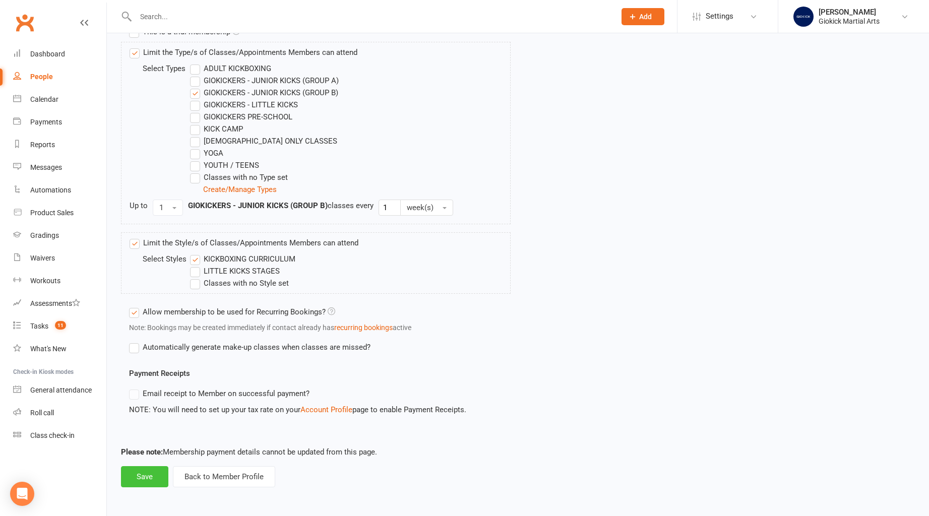
click at [156, 473] on button "Save" at bounding box center [144, 476] width 47 height 21
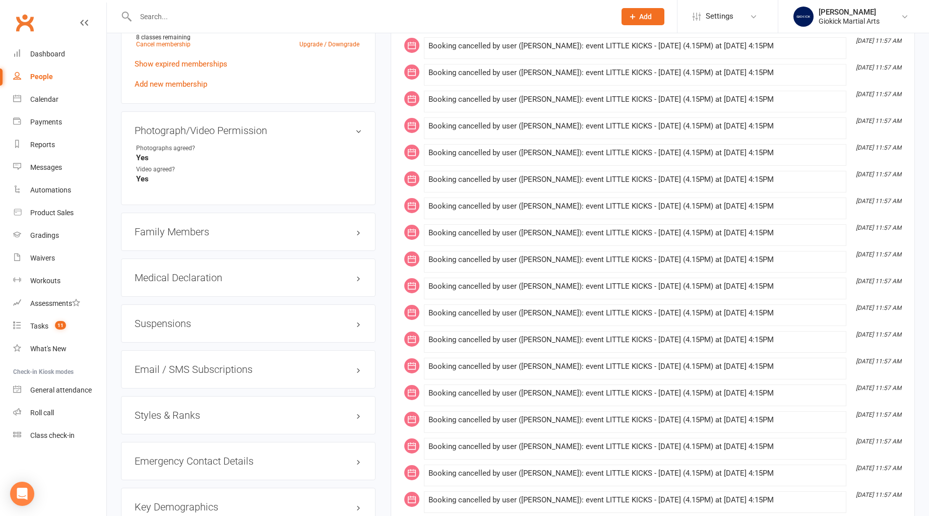
scroll to position [744, 0]
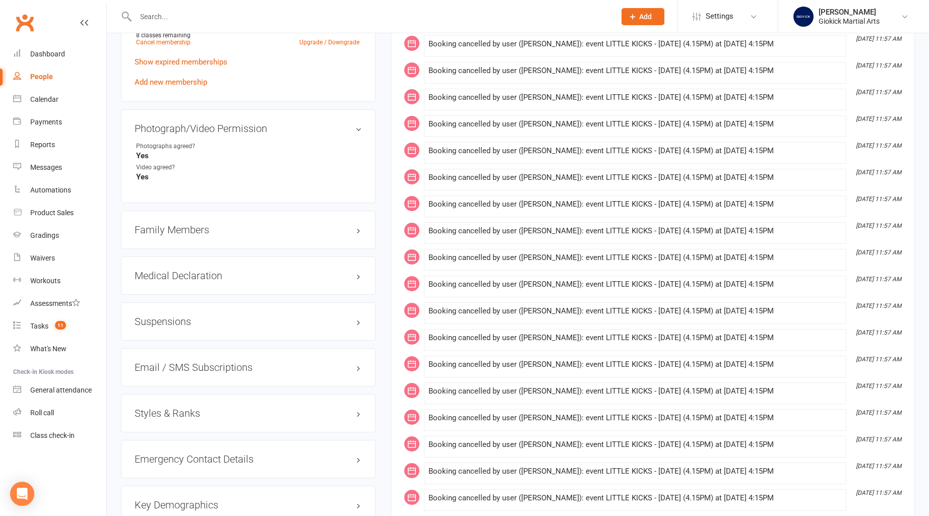
click at [163, 408] on h3 "Styles & Ranks" at bounding box center [248, 413] width 227 height 11
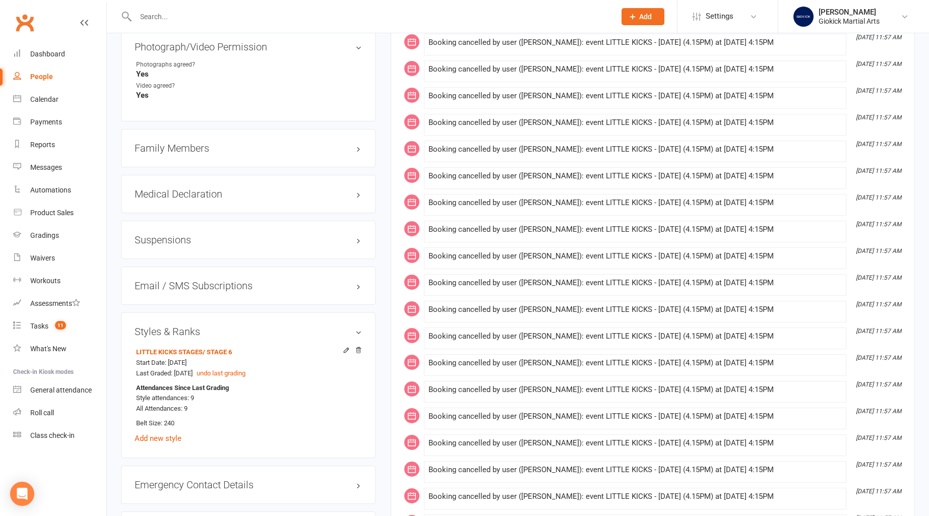
scroll to position [874, 0]
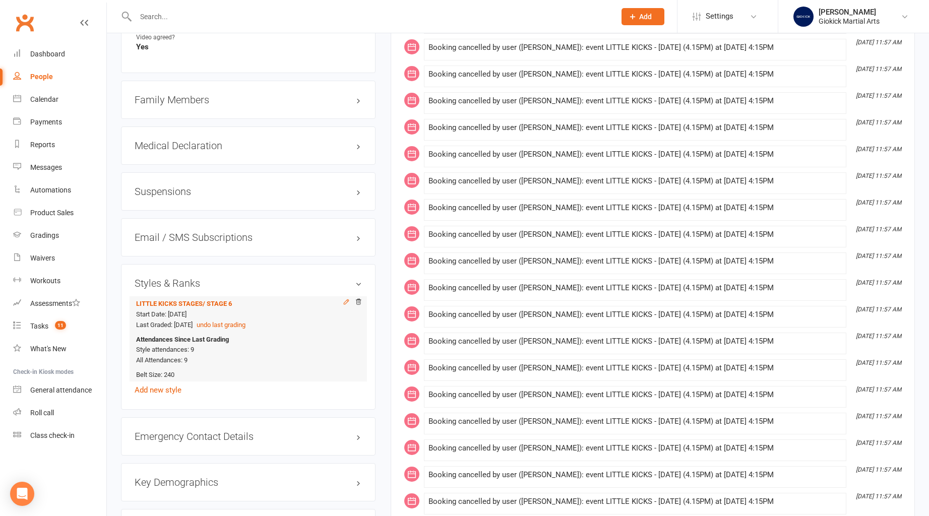
click at [347, 299] on icon at bounding box center [346, 302] width 7 height 7
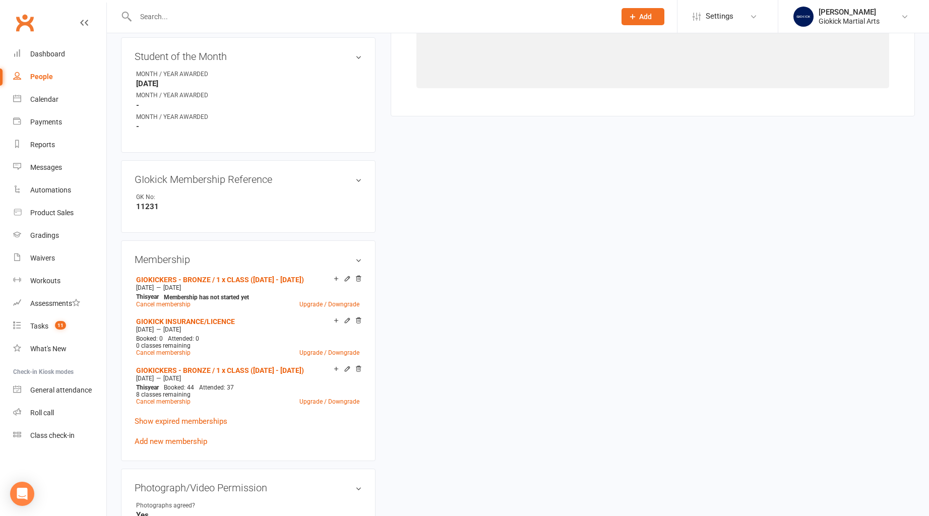
select select "982"
select select "9134"
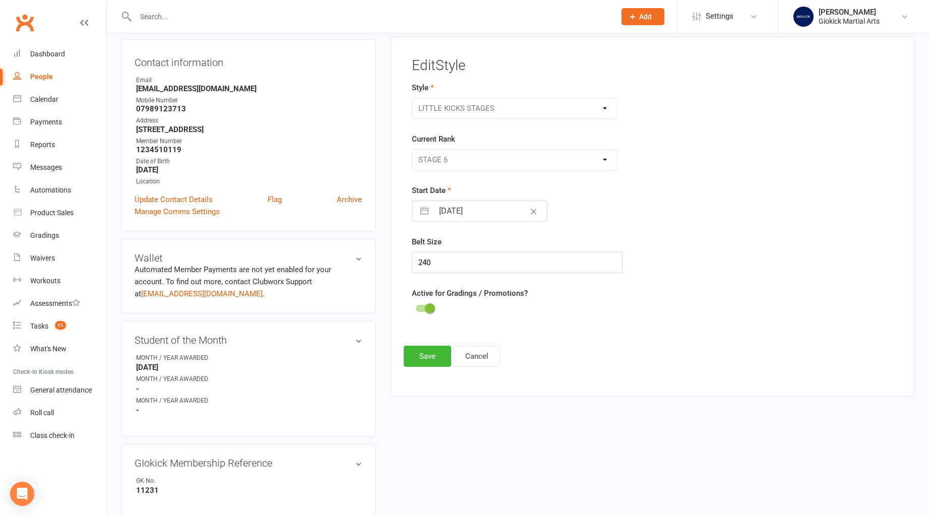
scroll to position [86, 0]
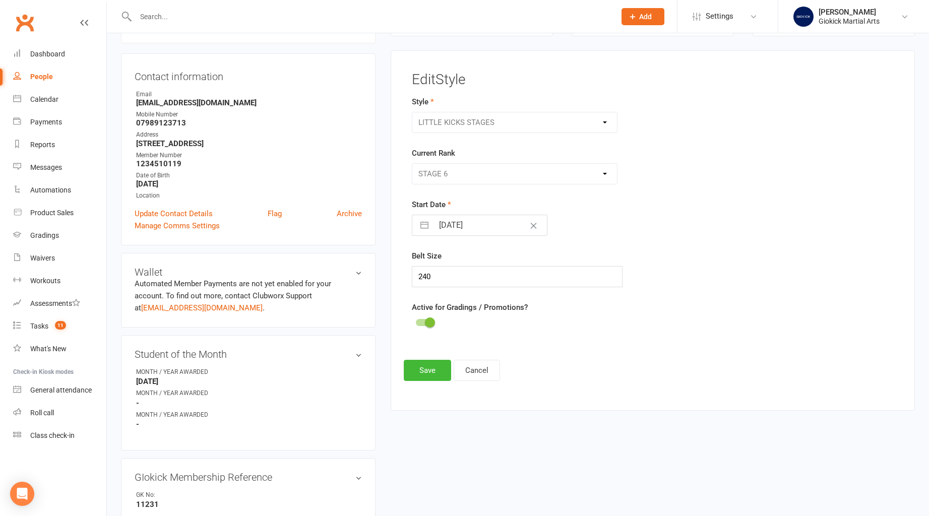
click at [419, 323] on div at bounding box center [424, 322] width 17 height 7
click at [416, 321] on input "checkbox" at bounding box center [416, 321] width 0 height 0
click at [430, 371] on button "Save" at bounding box center [427, 370] width 47 height 21
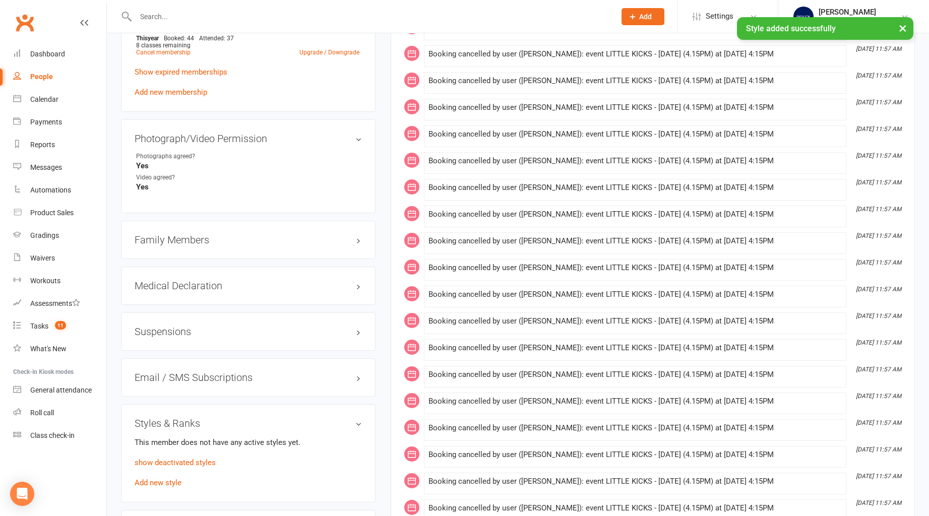
scroll to position [760, 0]
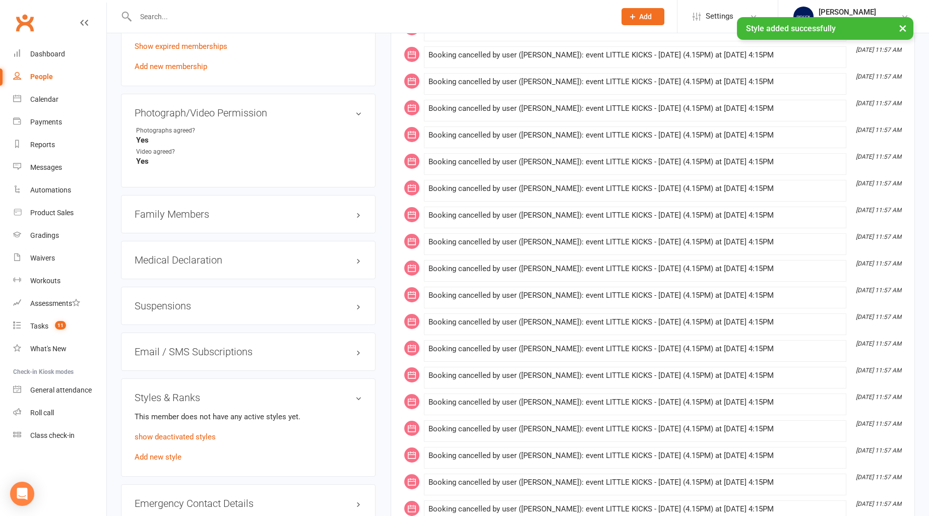
click at [164, 209] on h3 "Family Members" at bounding box center [248, 214] width 227 height 11
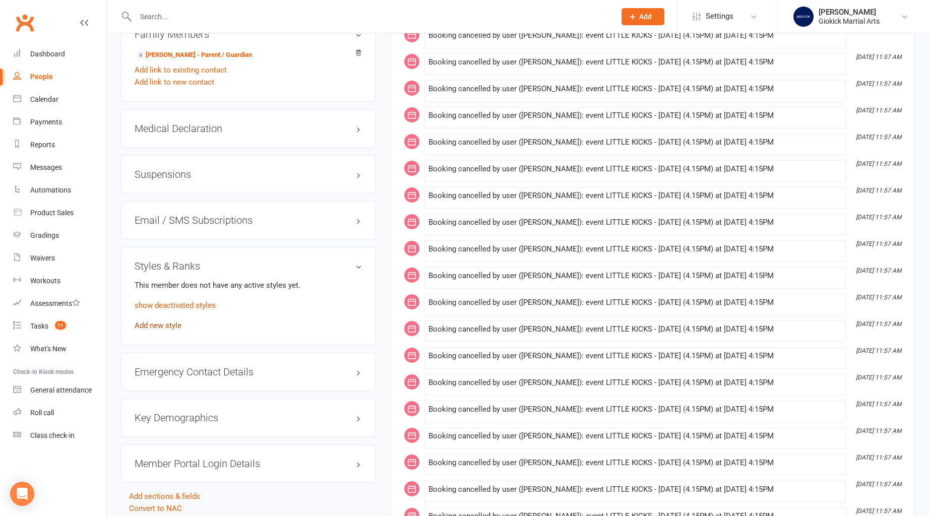
click at [162, 323] on link "Add new style" at bounding box center [158, 325] width 47 height 9
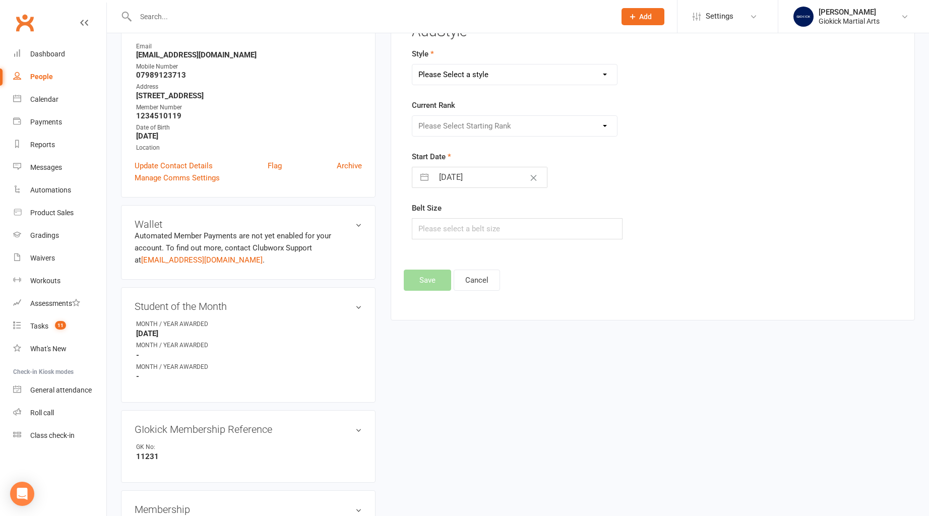
scroll to position [86, 0]
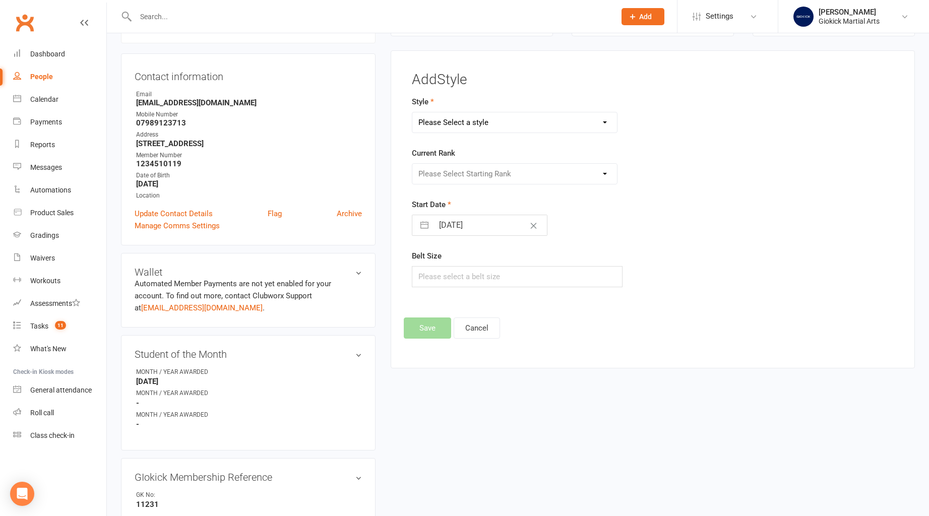
click at [443, 119] on select "Please Select a style KICKBOXING CURRICULUM LITTLE KICKS STAGES" at bounding box center [515, 122] width 205 height 20
select select "774"
click at [413, 112] on select "Please Select a style KICKBOXING CURRICULUM LITTLE KICKS STAGES" at bounding box center [515, 122] width 205 height 20
click at [442, 170] on select "Please Select Starting Rank NO GRADE WHITE **STRIPE - YELLOW** YELLOW **STRIPE …" at bounding box center [515, 174] width 205 height 20
select select "9375"
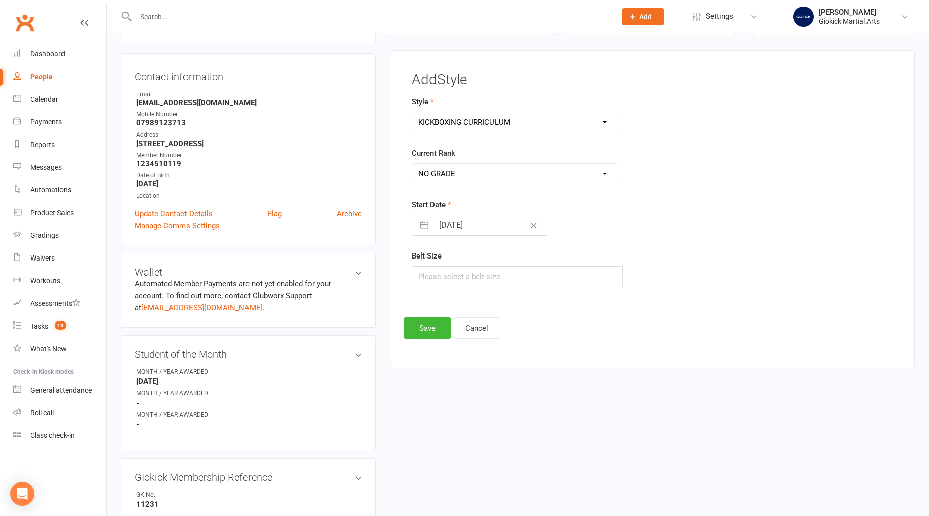
click at [413, 164] on select "Please Select Starting Rank NO GRADE WHITE **STRIPE - YELLOW** YELLOW **STRIPE …" at bounding box center [515, 174] width 205 height 20
click at [440, 223] on input "[DATE]" at bounding box center [490, 225] width 113 height 20
select select "6"
select select "2025"
select select "7"
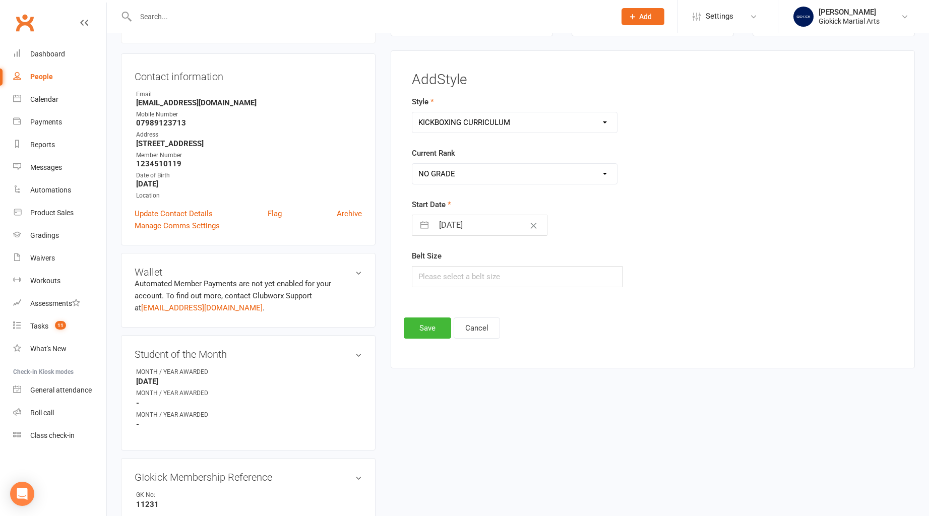
select select "2025"
select select "8"
select select "2025"
click at [511, 343] on td "14" at bounding box center [512, 340] width 20 height 19
type input "[DATE]"
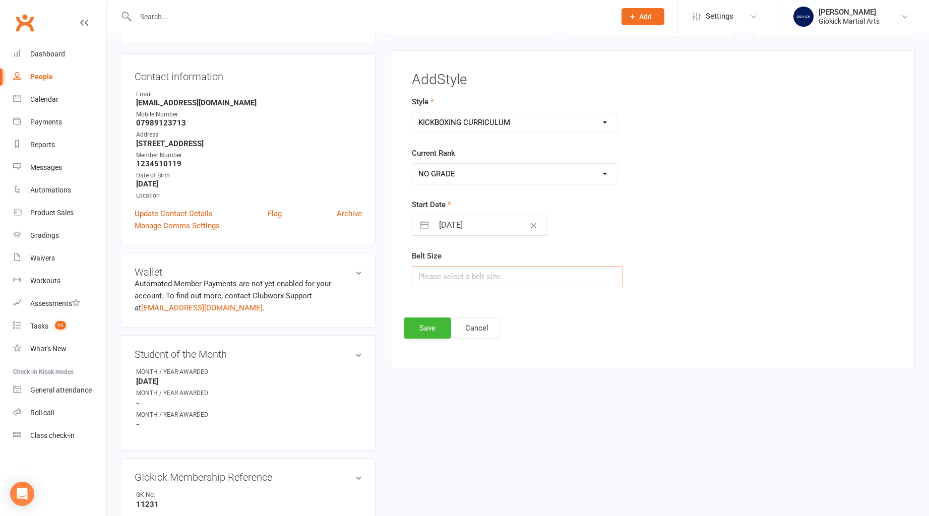
click at [442, 282] on input "text" at bounding box center [517, 276] width 211 height 21
type input "260"
click at [421, 331] on button "Save" at bounding box center [427, 328] width 47 height 21
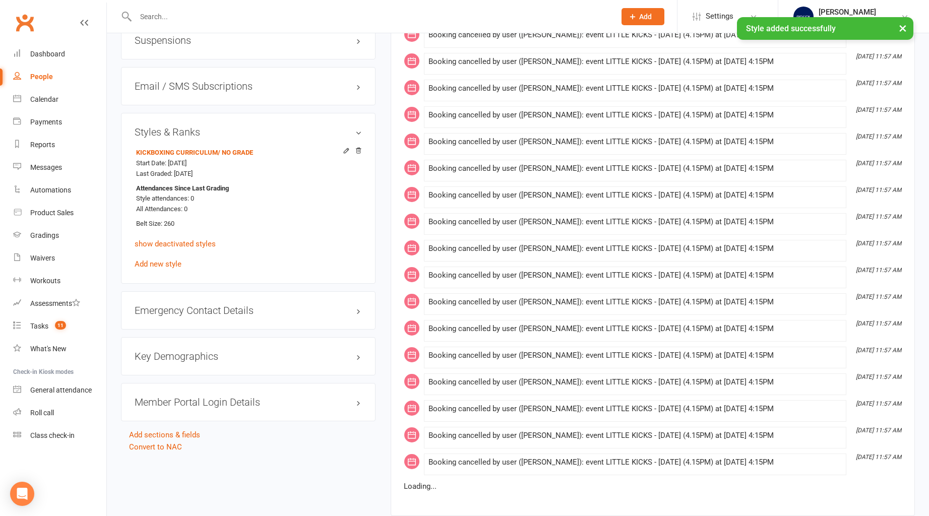
scroll to position [1091, 0]
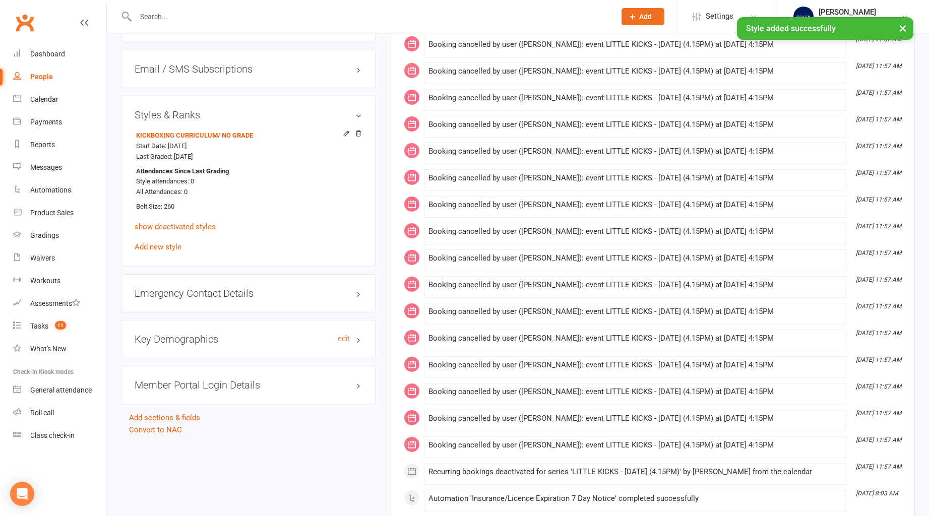
click at [169, 338] on h3 "Key Demographics edit" at bounding box center [248, 339] width 227 height 11
click at [182, 288] on h3 "Emergency Contact Details edit" at bounding box center [248, 293] width 227 height 11
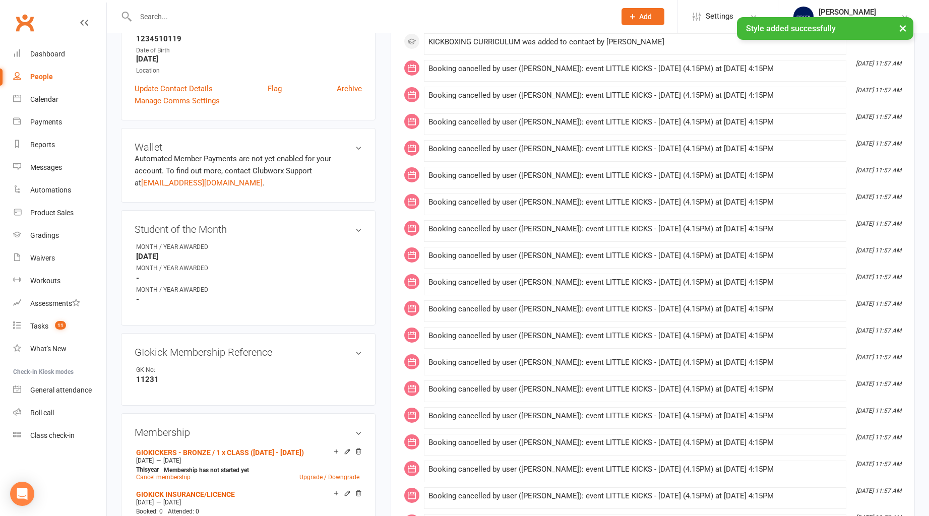
scroll to position [0, 0]
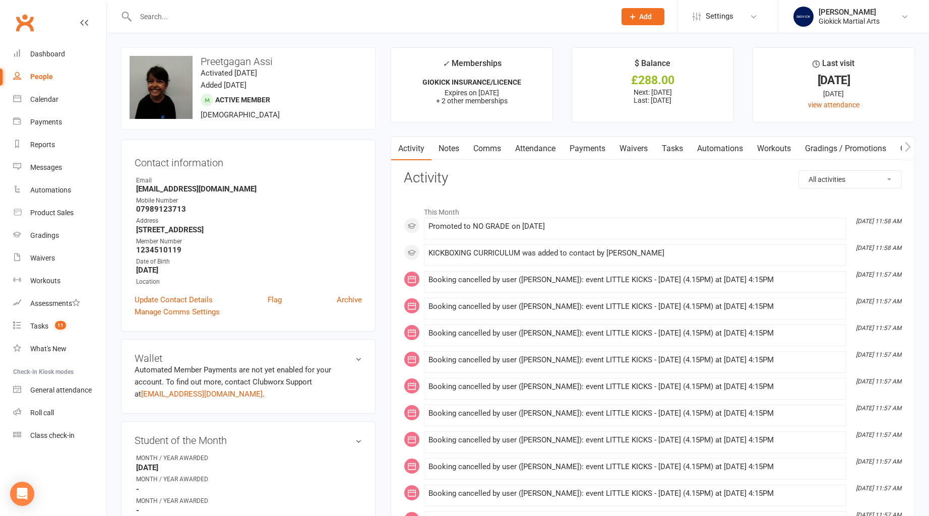
click at [675, 146] on link "Tasks" at bounding box center [672, 148] width 35 height 23
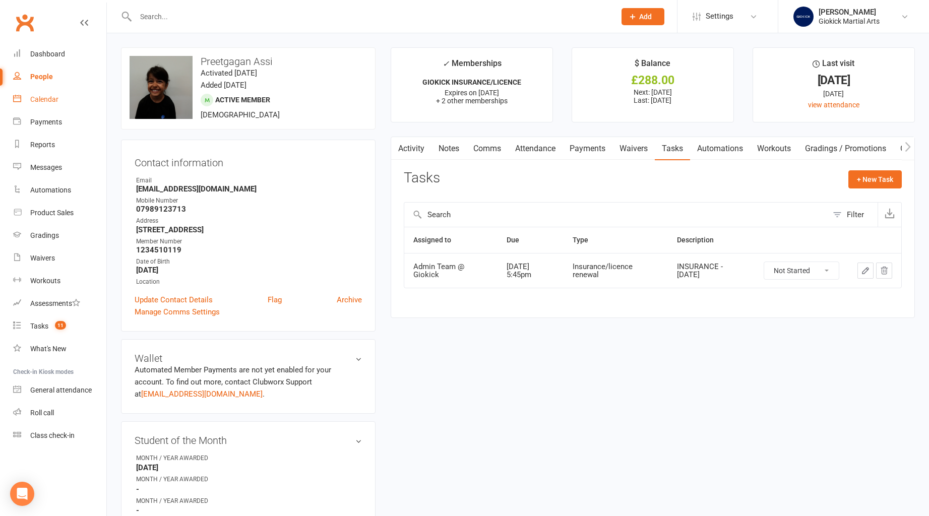
click at [46, 98] on div "Calendar" at bounding box center [44, 99] width 28 height 8
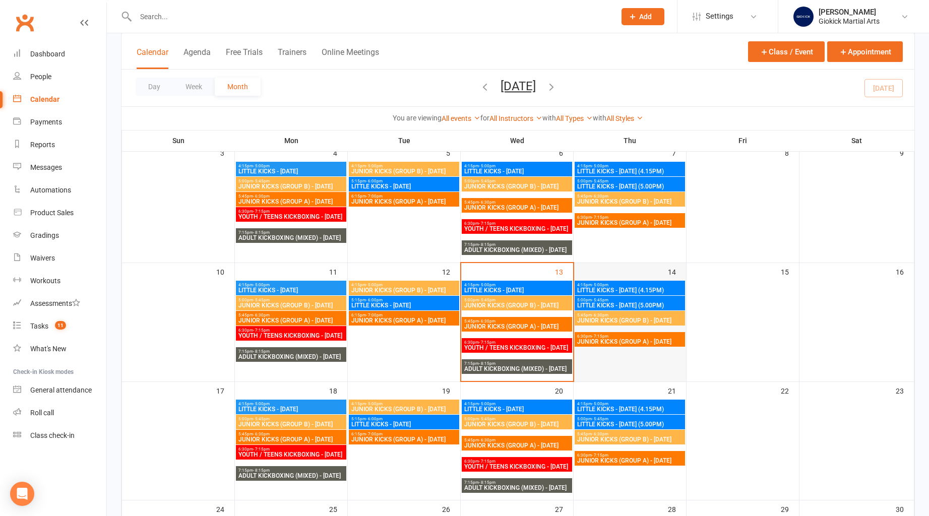
scroll to position [193, 0]
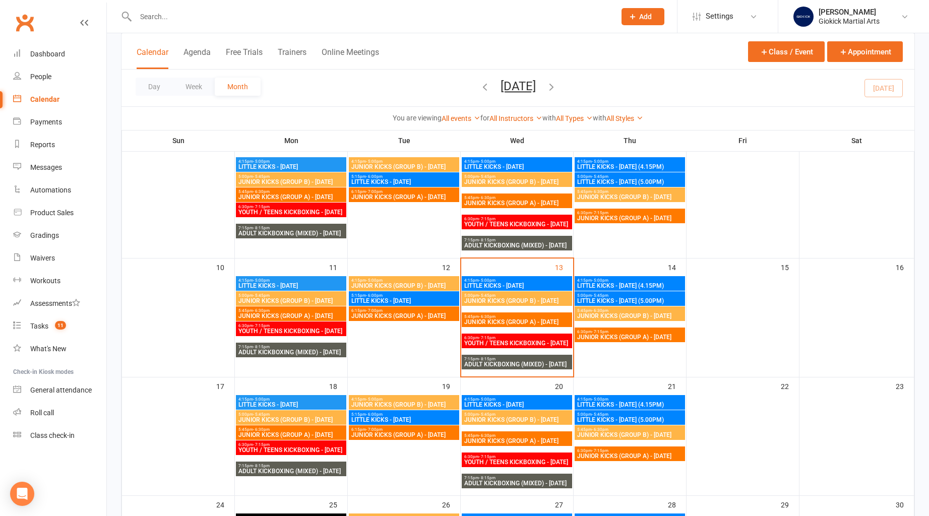
click at [622, 318] on span "JUNIOR KICKS (GROUP B) - [DATE]" at bounding box center [630, 316] width 106 height 6
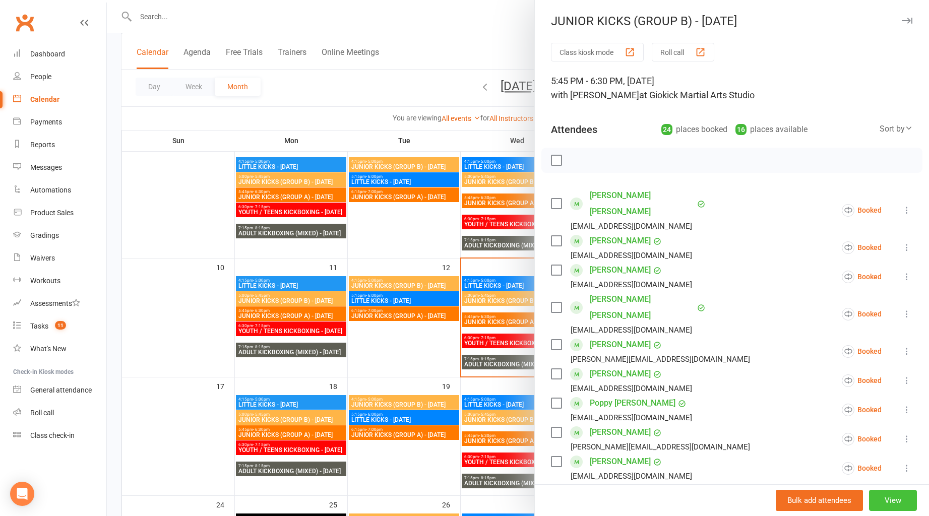
click at [889, 505] on button "View" at bounding box center [893, 500] width 48 height 21
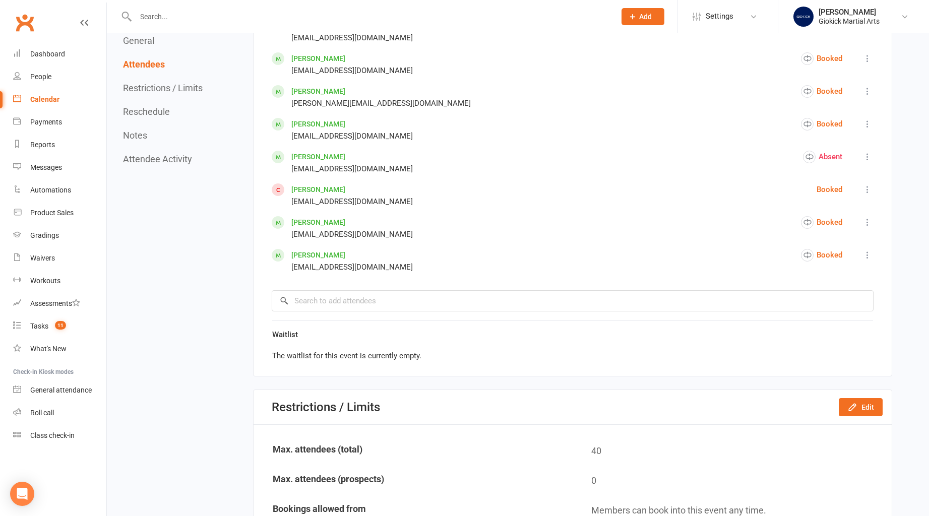
scroll to position [1109, 0]
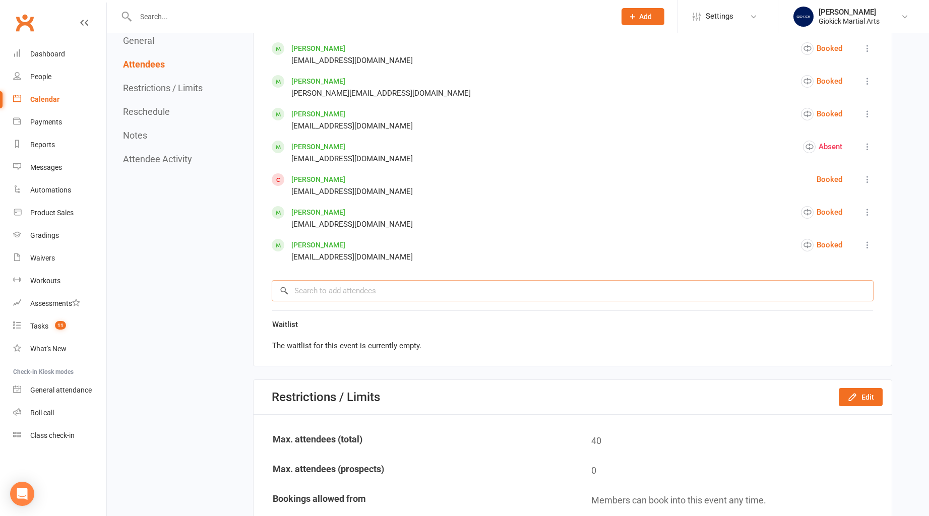
click at [326, 291] on input "search" at bounding box center [573, 290] width 602 height 21
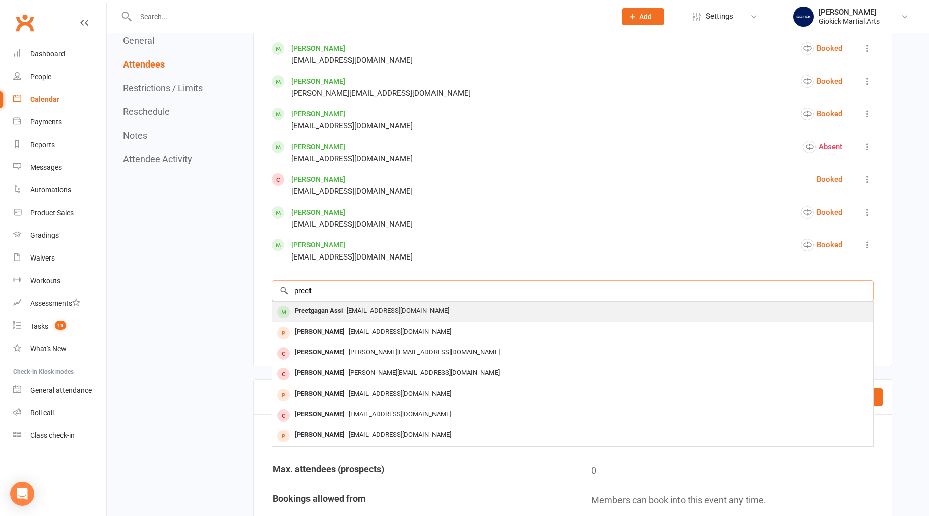
type input "preet"
click at [334, 314] on div "Preetgagan Assi" at bounding box center [319, 311] width 56 height 15
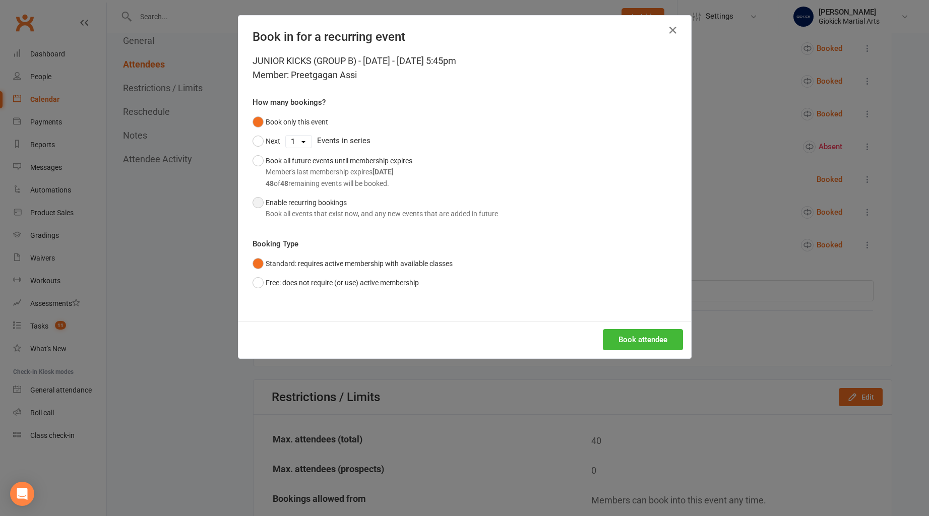
click at [267, 208] on div "Book all events that exist now, and any new events that are added in future" at bounding box center [382, 213] width 232 height 11
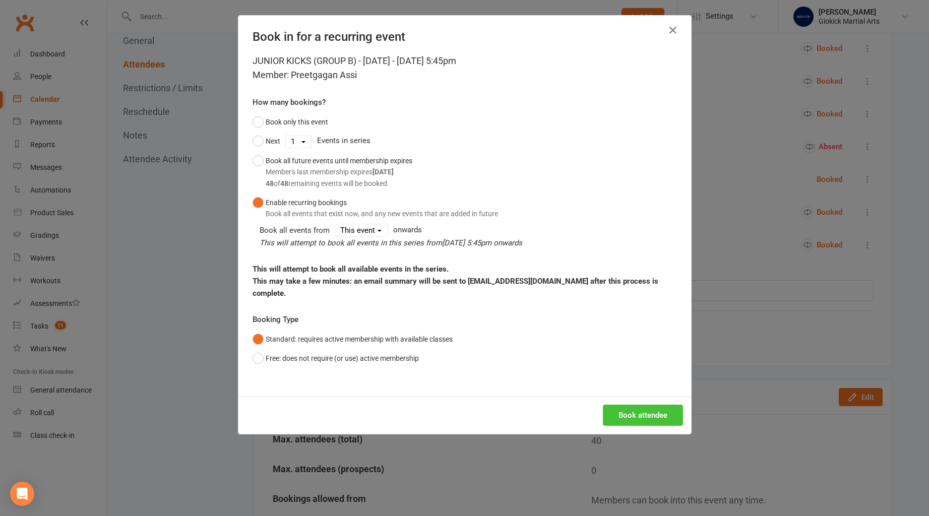
click at [645, 405] on button "Book attendee" at bounding box center [643, 415] width 80 height 21
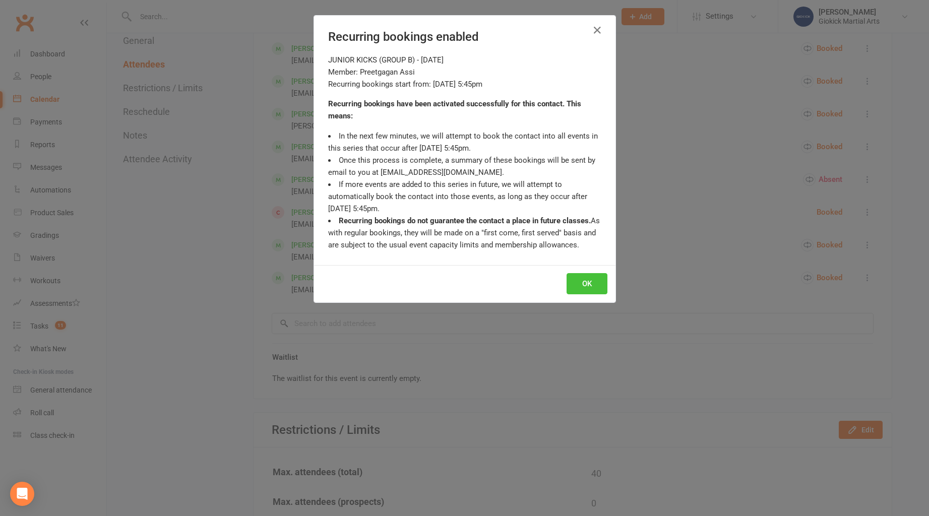
click at [589, 282] on button "OK" at bounding box center [587, 283] width 41 height 21
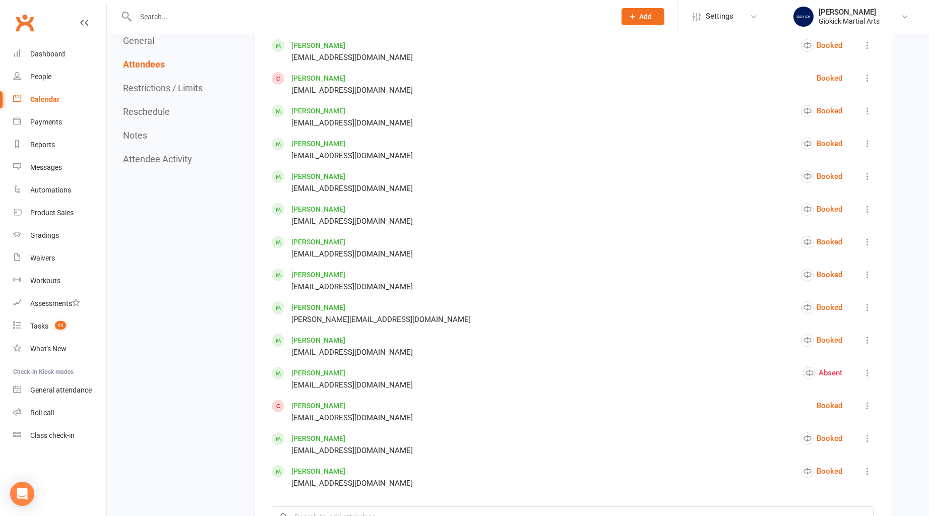
scroll to position [809, 0]
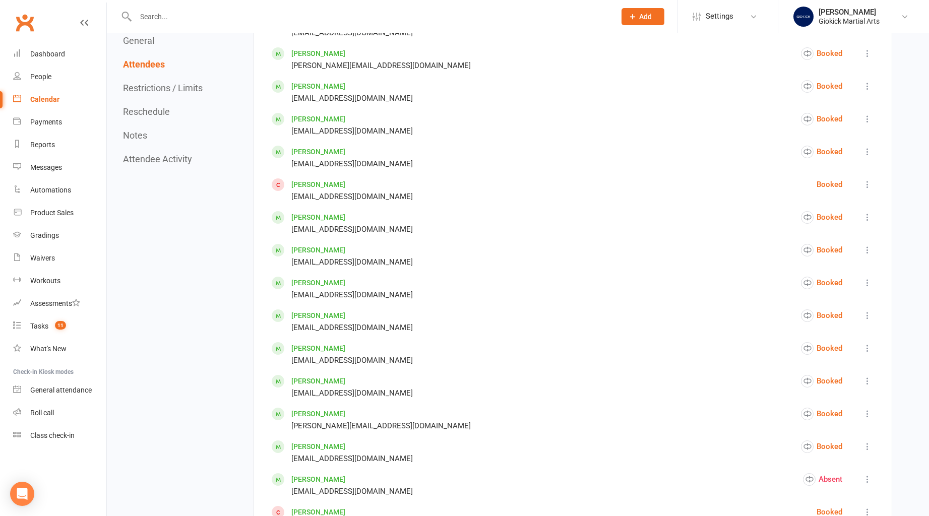
click at [47, 101] on div "Calendar" at bounding box center [44, 99] width 29 height 8
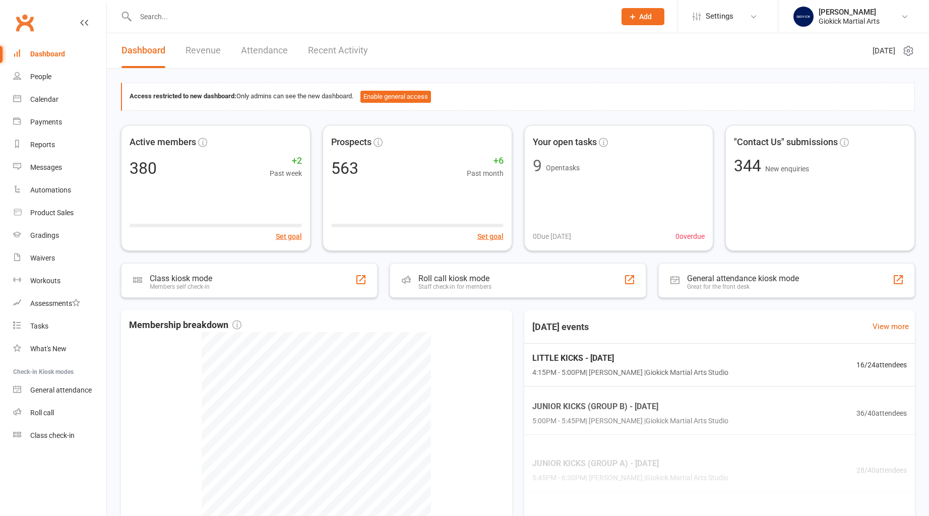
click at [168, 18] on input "text" at bounding box center [371, 17] width 476 height 14
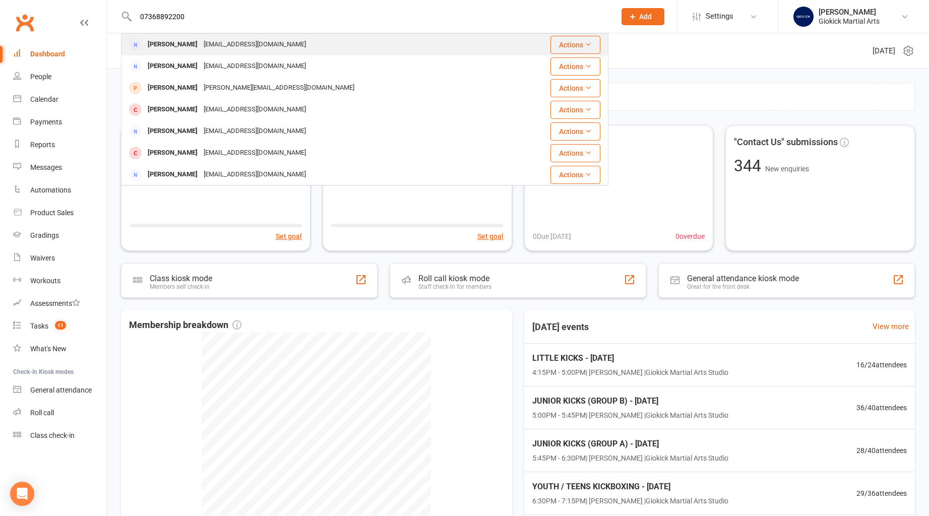
type input "07368892200"
click at [158, 42] on div "Warren Terry" at bounding box center [173, 44] width 56 height 15
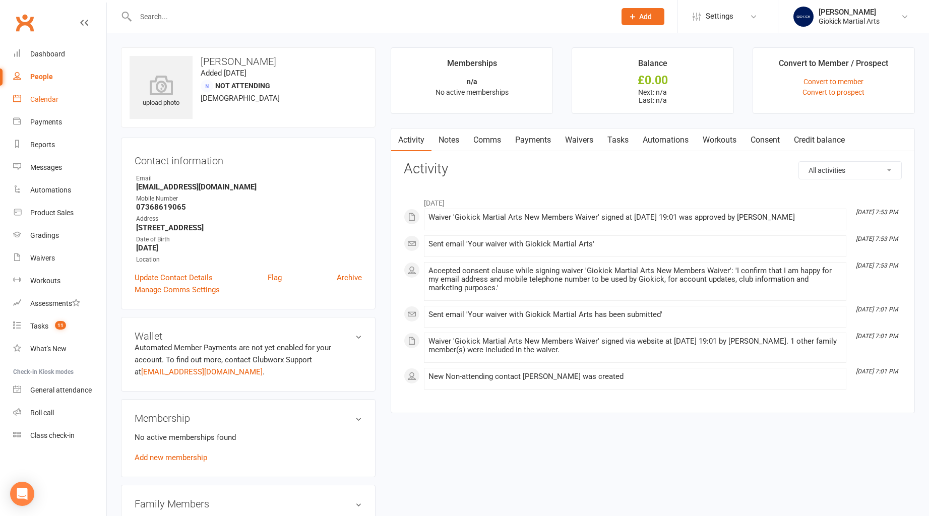
click at [45, 99] on div "Calendar" at bounding box center [44, 99] width 28 height 8
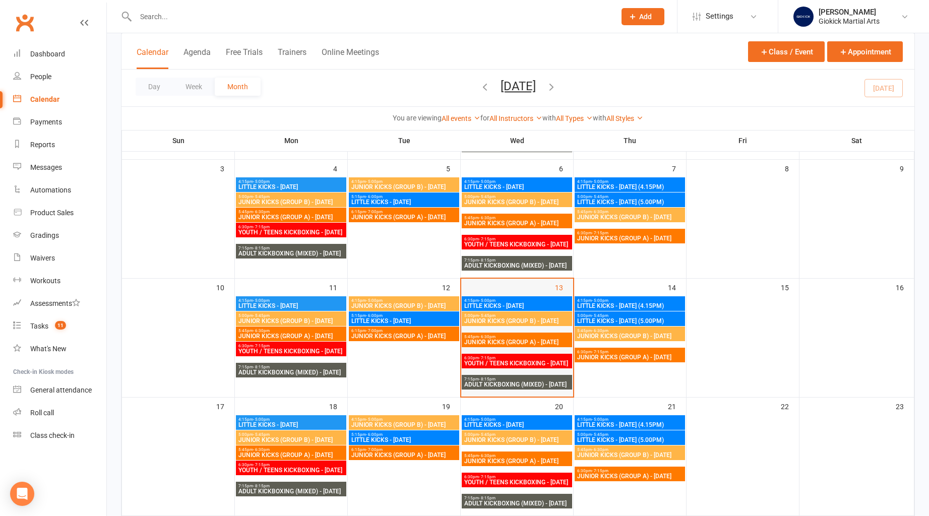
scroll to position [187, 0]
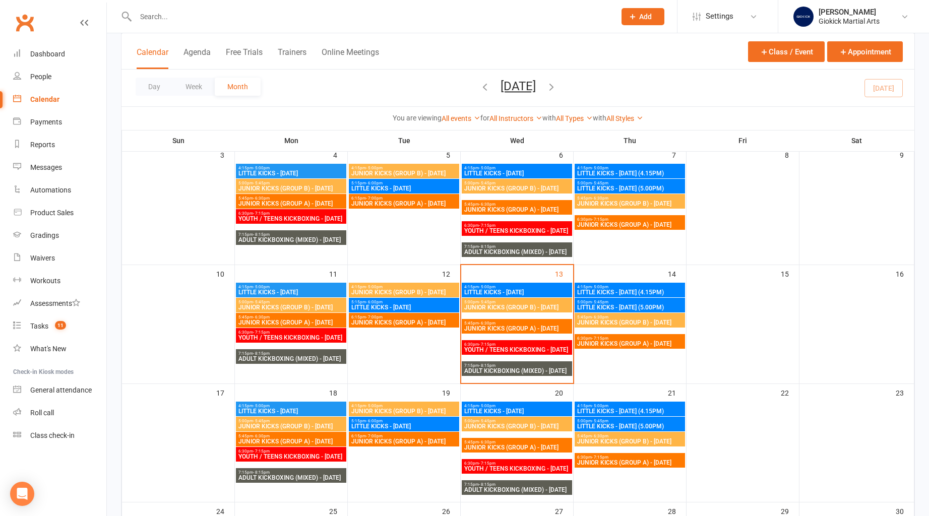
click at [157, 13] on input "text" at bounding box center [371, 17] width 476 height 14
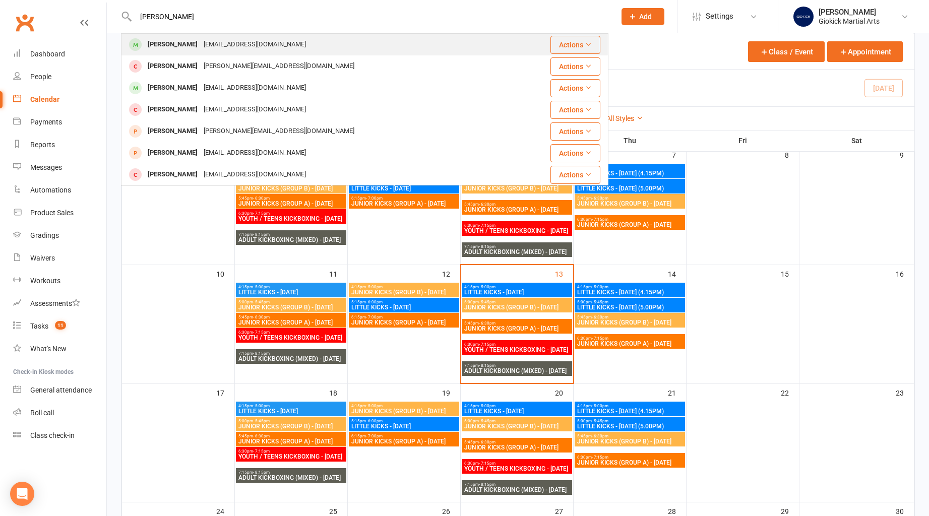
type input "darcie"
click at [164, 41] on div "[PERSON_NAME]" at bounding box center [173, 44] width 56 height 15
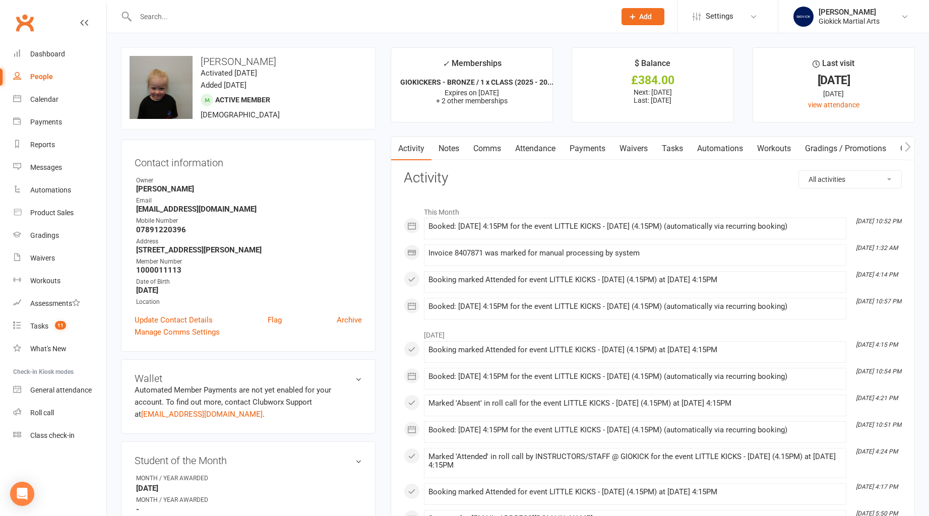
click at [527, 150] on link "Attendance" at bounding box center [535, 148] width 54 height 23
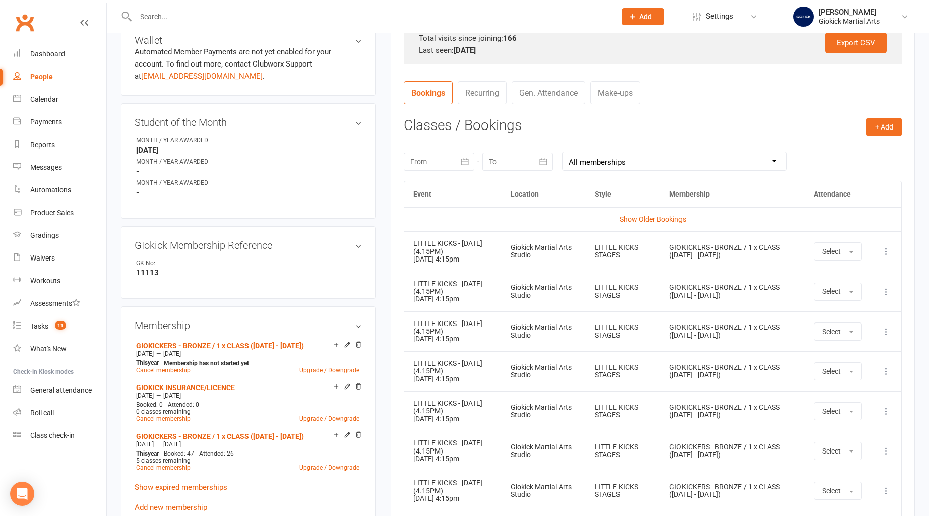
scroll to position [343, 0]
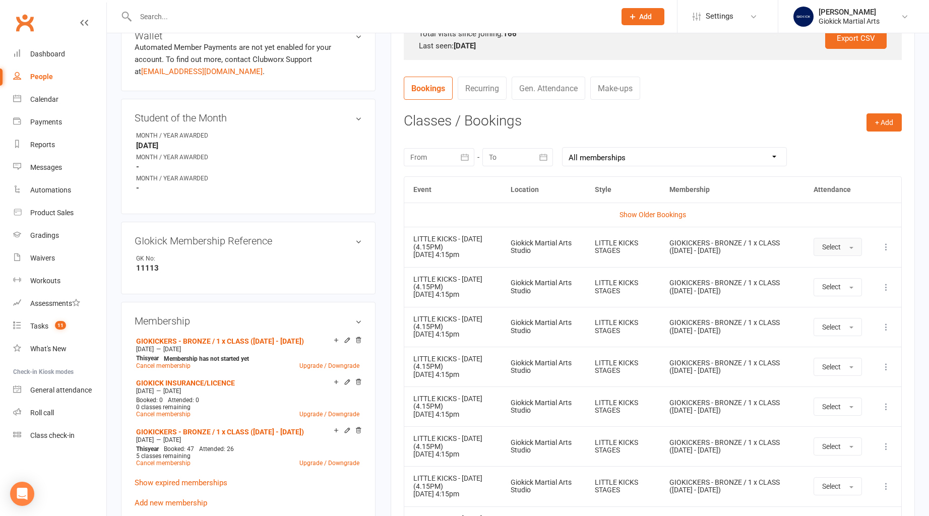
click at [839, 255] on button "Select" at bounding box center [838, 247] width 48 height 18
click at [785, 195] on th "Membership" at bounding box center [733, 190] width 144 height 26
click at [829, 249] on span "Select" at bounding box center [832, 247] width 19 height 8
click at [683, 264] on td "GIOKICKERS - BRONZE / 1 x CLASS ([DATE] - [DATE])" at bounding box center [733, 247] width 144 height 40
click at [158, 18] on input "text" at bounding box center [371, 17] width 476 height 14
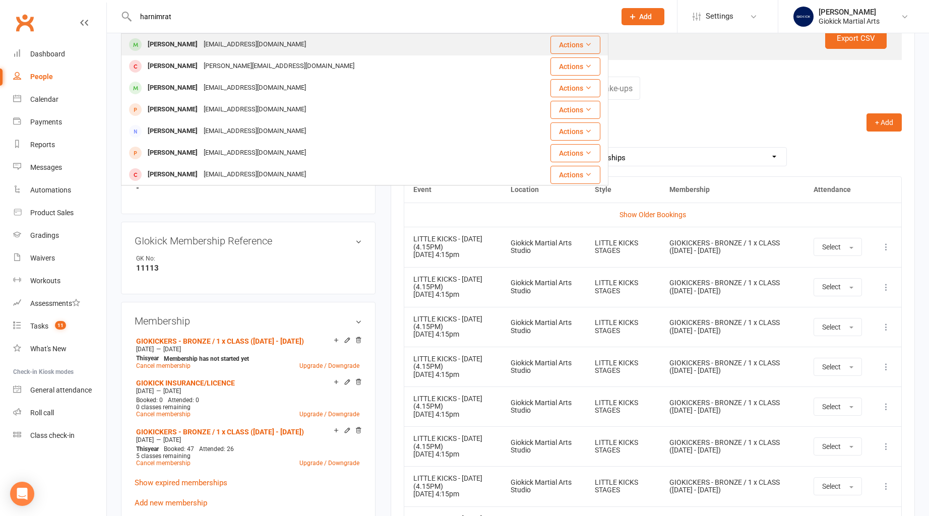
type input "harnimrat"
click at [159, 44] on div "Harnimrat Sohi" at bounding box center [173, 44] width 56 height 15
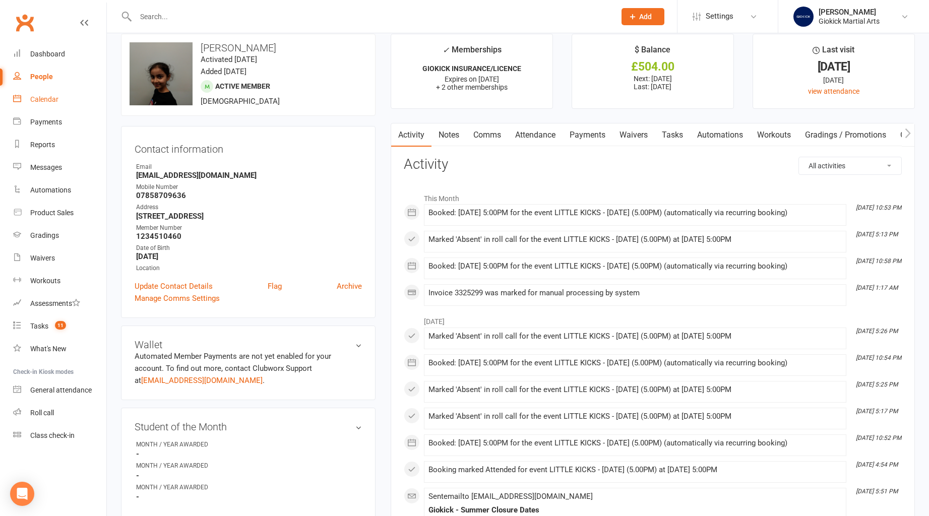
scroll to position [15, 0]
click at [28, 98] on link "Calendar" at bounding box center [59, 99] width 93 height 23
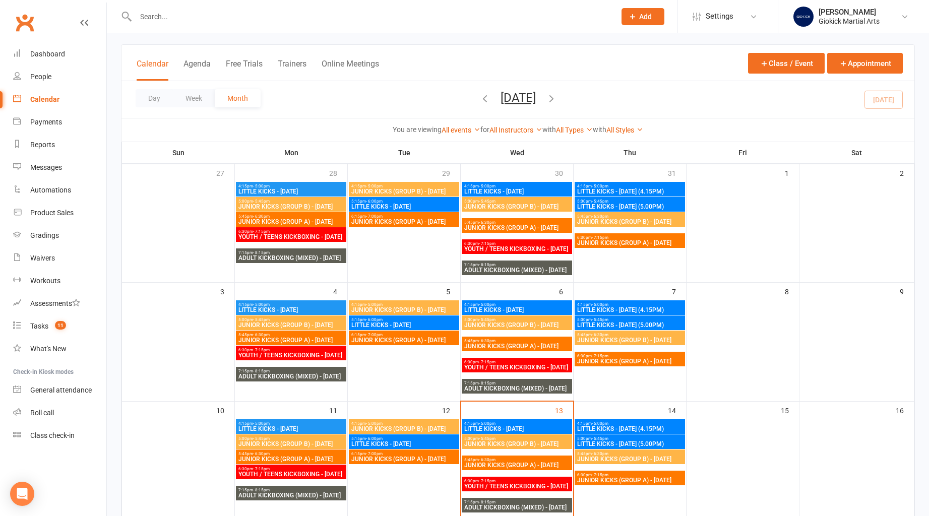
scroll to position [169, 0]
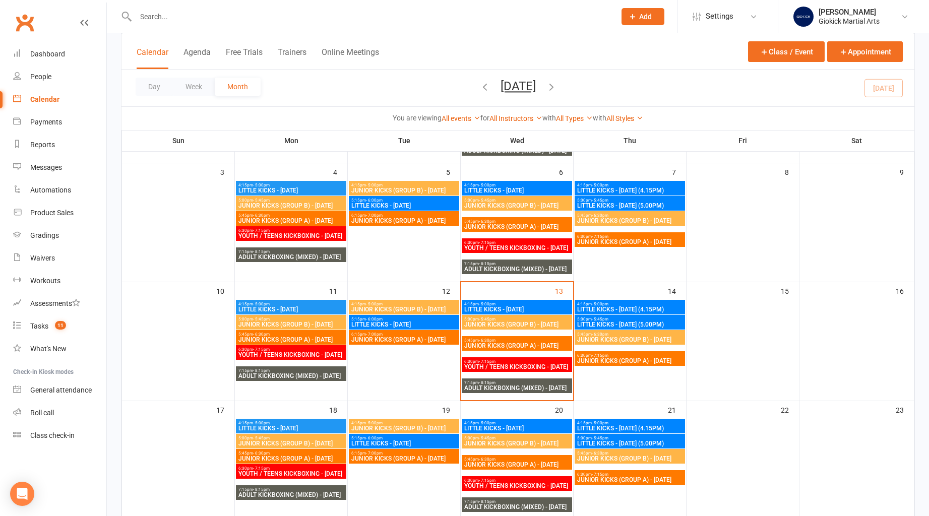
click at [628, 342] on span "JUNIOR KICKS (GROUP B) - [DATE]" at bounding box center [630, 340] width 106 height 6
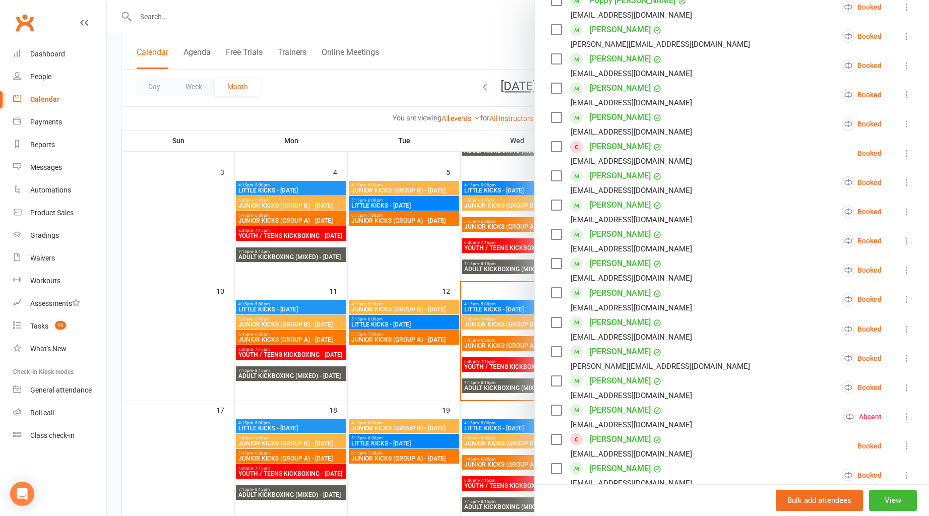
scroll to position [435, 0]
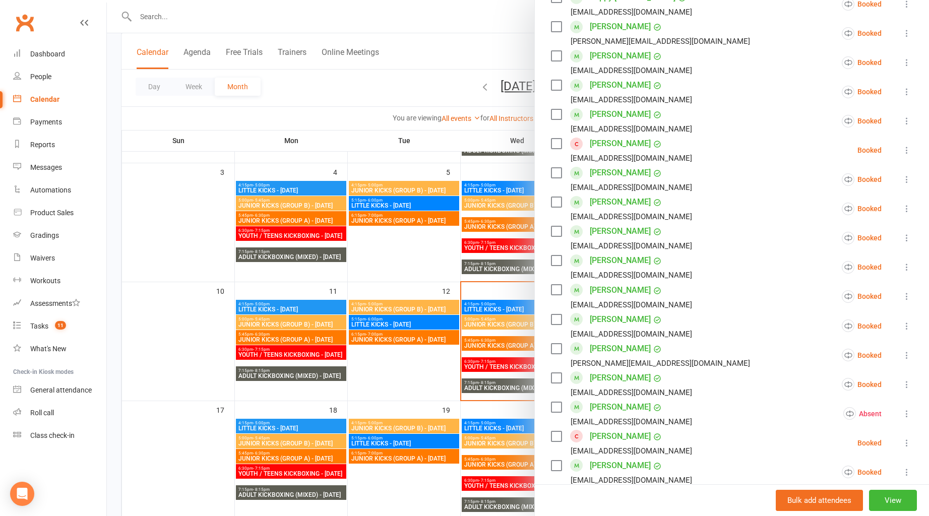
click at [600, 136] on link "[PERSON_NAME]" at bounding box center [620, 144] width 61 height 16
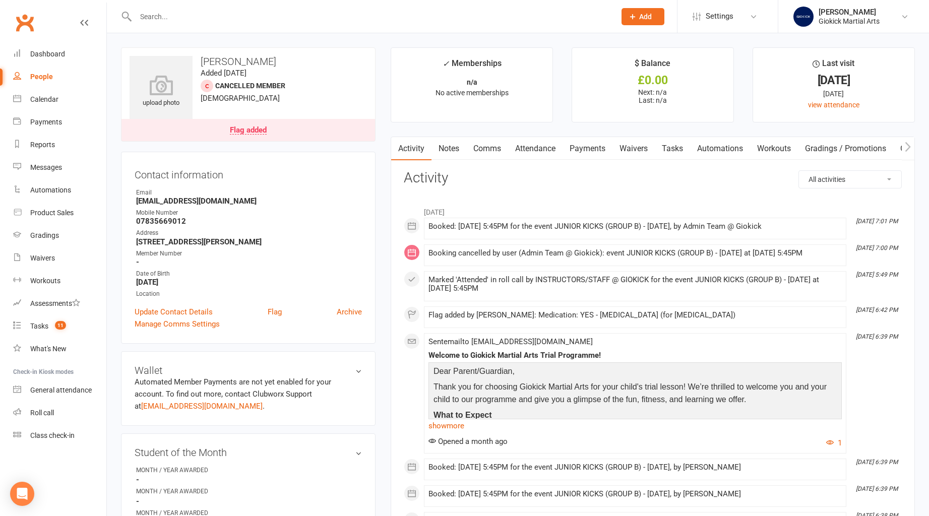
click at [523, 146] on link "Attendance" at bounding box center [535, 148] width 54 height 23
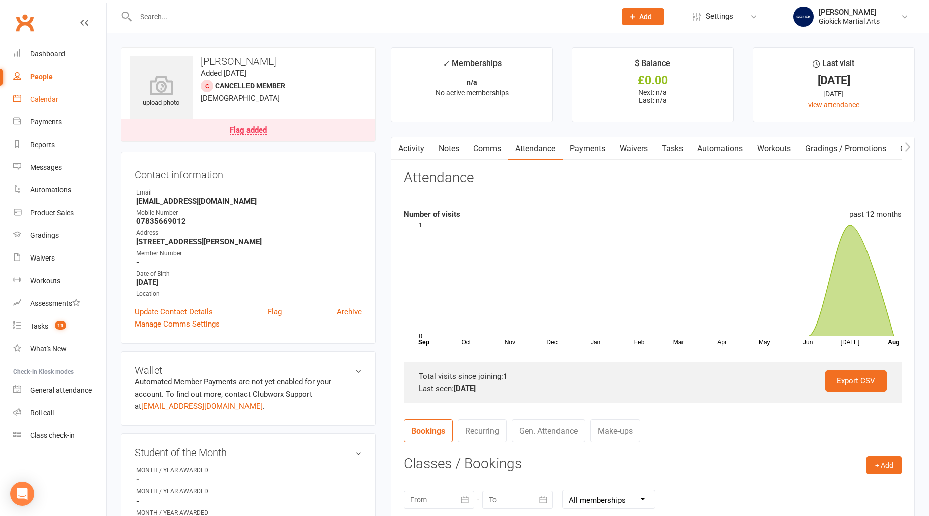
click at [49, 96] on div "Calendar" at bounding box center [44, 99] width 28 height 8
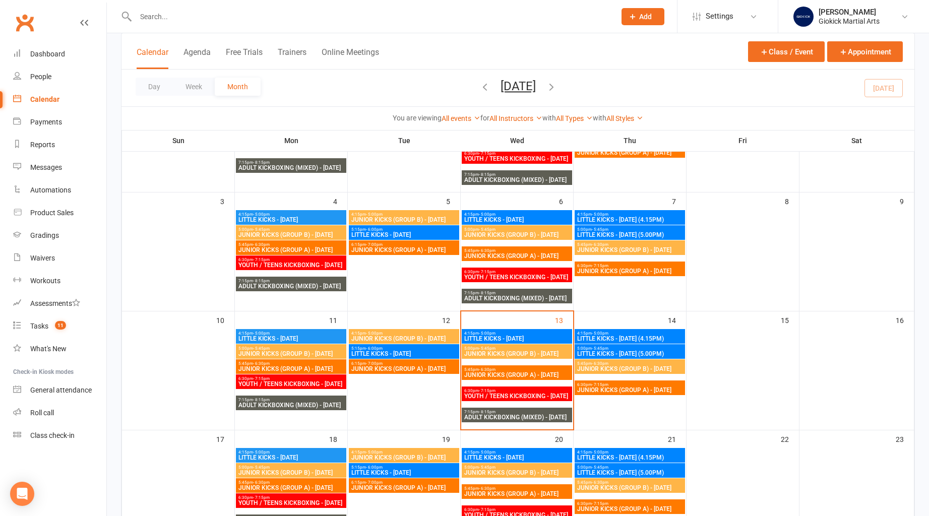
scroll to position [201, 0]
